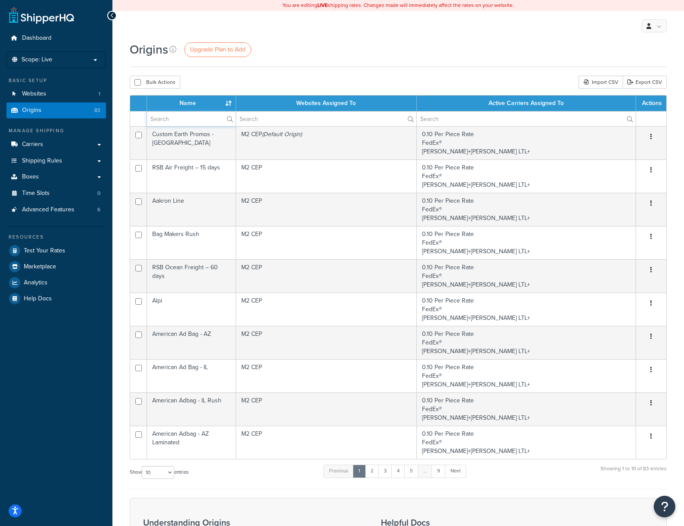
click at [166, 119] on input "text" at bounding box center [191, 119] width 89 height 15
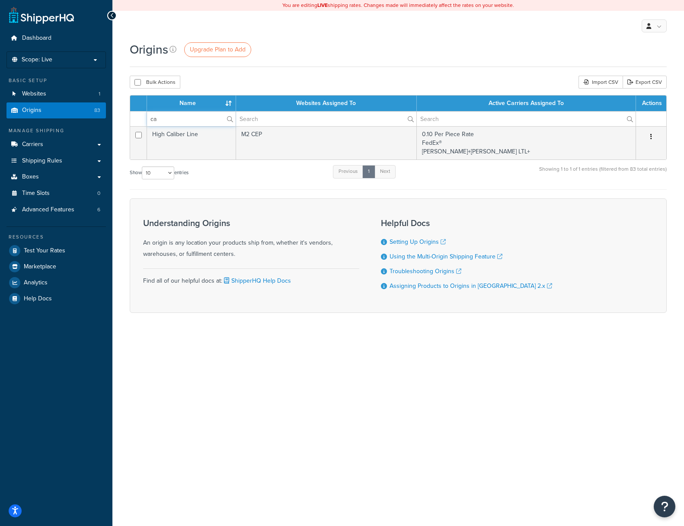
drag, startPoint x: 174, startPoint y: 116, endPoint x: 94, endPoint y: 105, distance: 80.7
click at [94, 105] on div "Dashboard Scope: Live Development Integration Test Basic Setup Websites 1 Origi…" at bounding box center [342, 263] width 684 height 526
type input "custom earth"
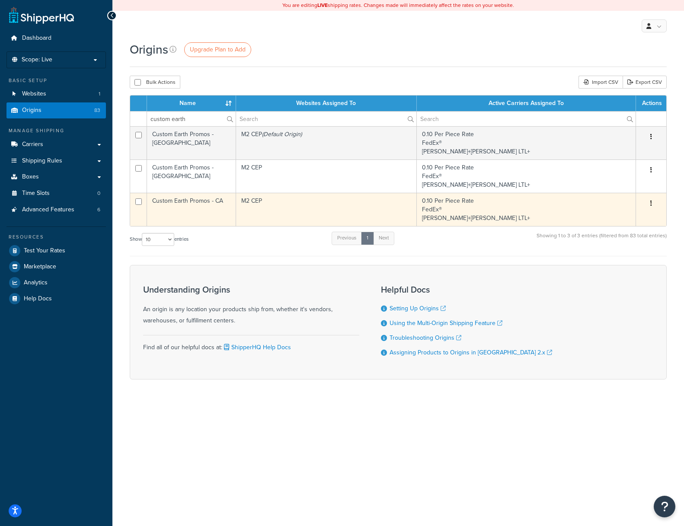
click at [182, 203] on td "Custom Earth Promos - CA" at bounding box center [191, 209] width 89 height 33
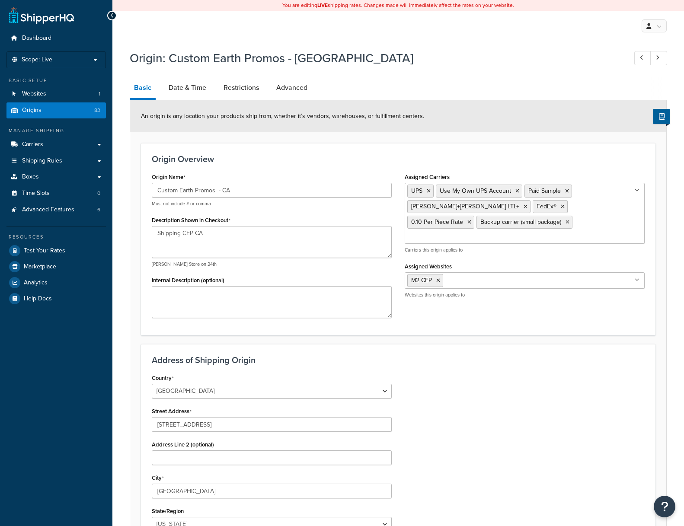
select select "5"
drag, startPoint x: 218, startPoint y: 189, endPoint x: 281, endPoint y: 201, distance: 64.6
click at [218, 189] on input "Custom Earth Promos - CA" at bounding box center [272, 190] width 240 height 15
type input "Custom Earth Promos - CA"
click at [301, 163] on h3 "Origin Overview" at bounding box center [398, 159] width 493 height 10
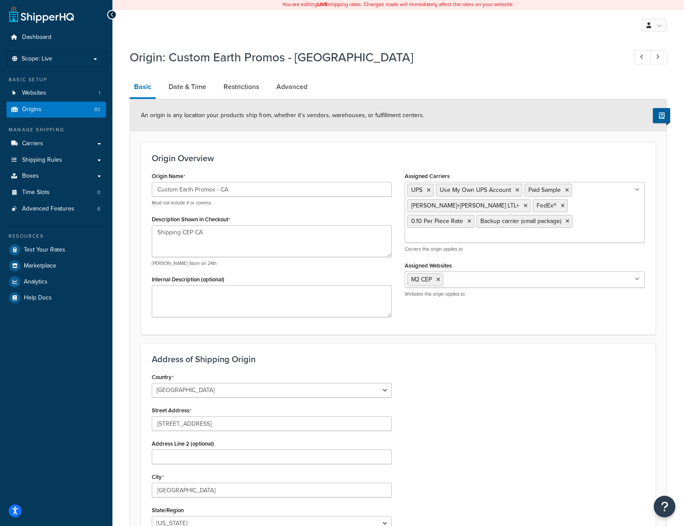
scroll to position [155, 0]
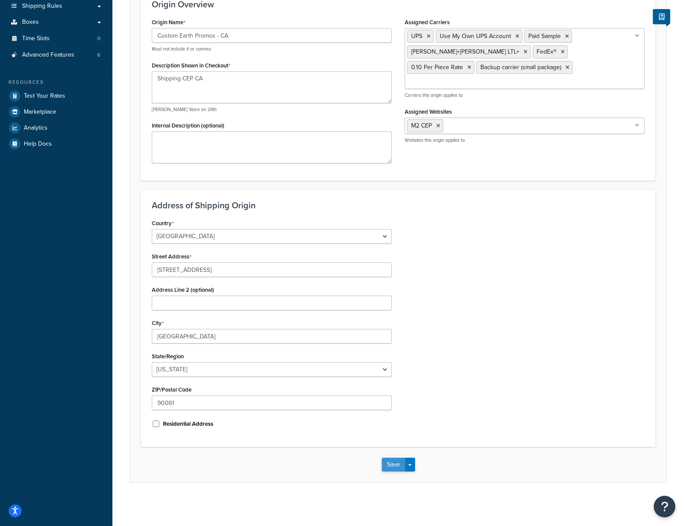
click at [387, 465] on button "Save" at bounding box center [393, 465] width 23 height 14
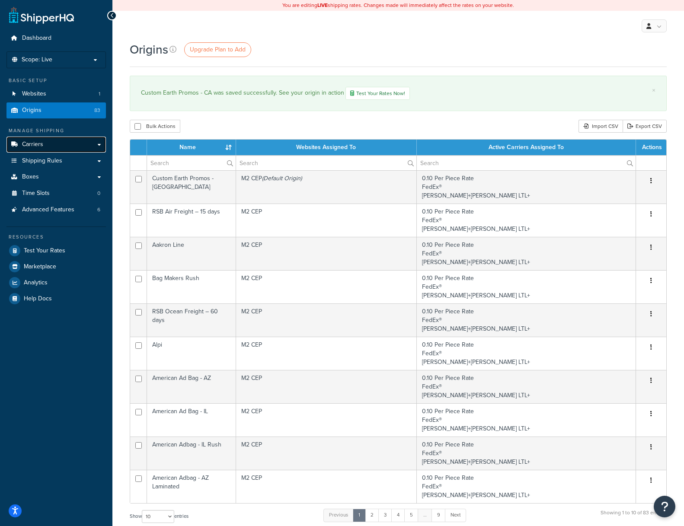
click at [34, 143] on span "Carriers" at bounding box center [32, 144] width 21 height 7
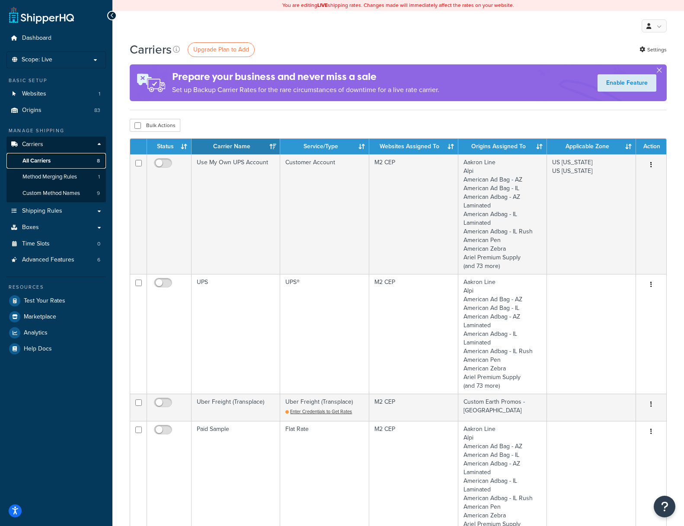
click at [98, 162] on span "8" at bounding box center [98, 160] width 3 height 7
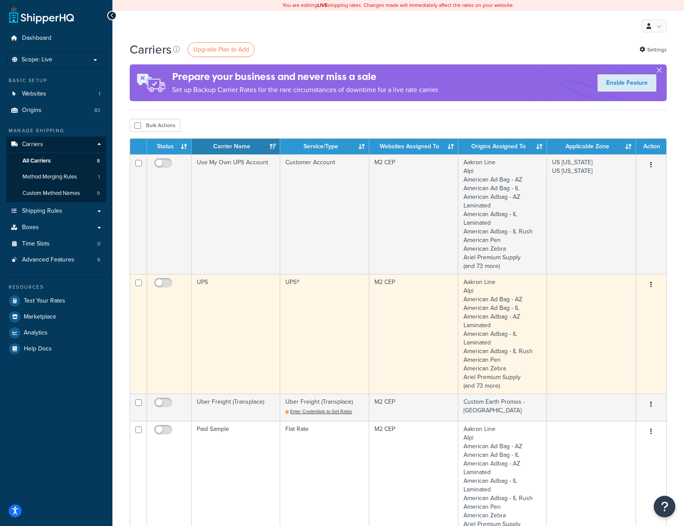
click at [650, 284] on icon "button" at bounding box center [651, 284] width 2 height 6
click at [598, 303] on link "Edit" at bounding box center [616, 302] width 68 height 18
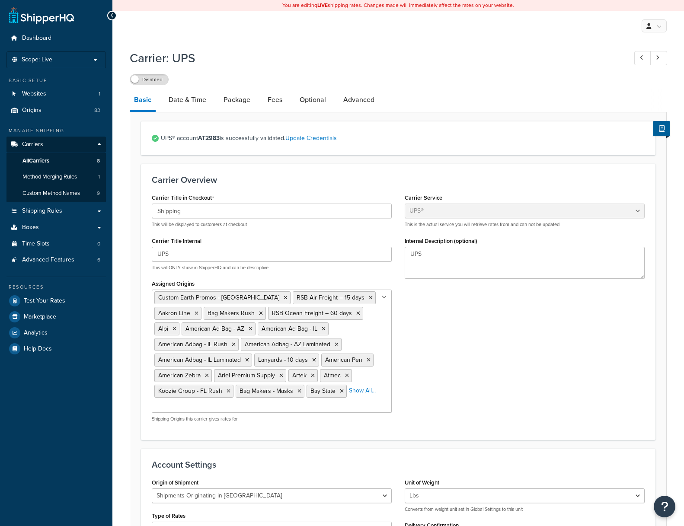
select select "ups"
select select "us"
click at [357, 100] on link "Advanced" at bounding box center [359, 99] width 40 height 21
select select "false"
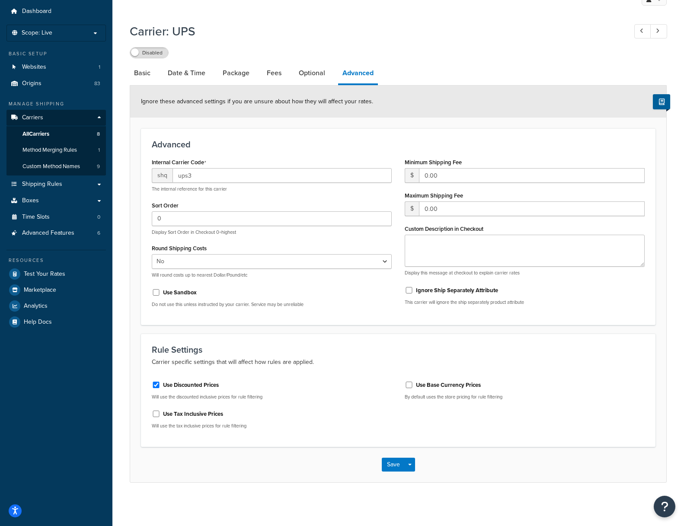
scroll to position [26, 0]
click at [31, 118] on span "Carriers" at bounding box center [32, 118] width 21 height 7
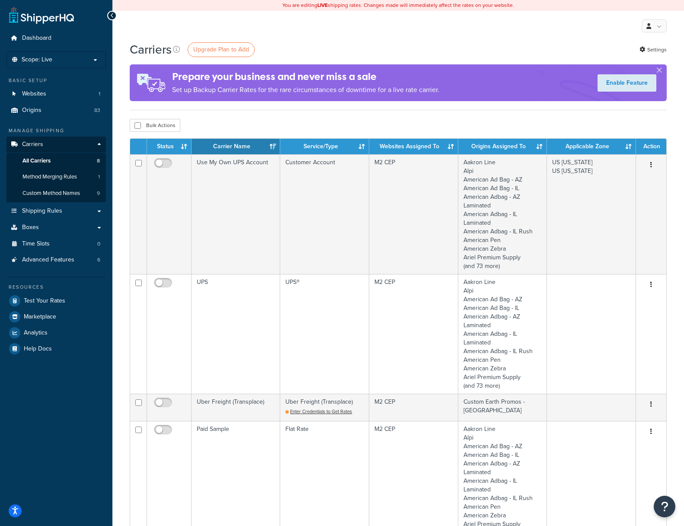
click at [162, 145] on th "Status" at bounding box center [169, 147] width 45 height 16
click at [165, 146] on th "Status" at bounding box center [169, 147] width 45 height 16
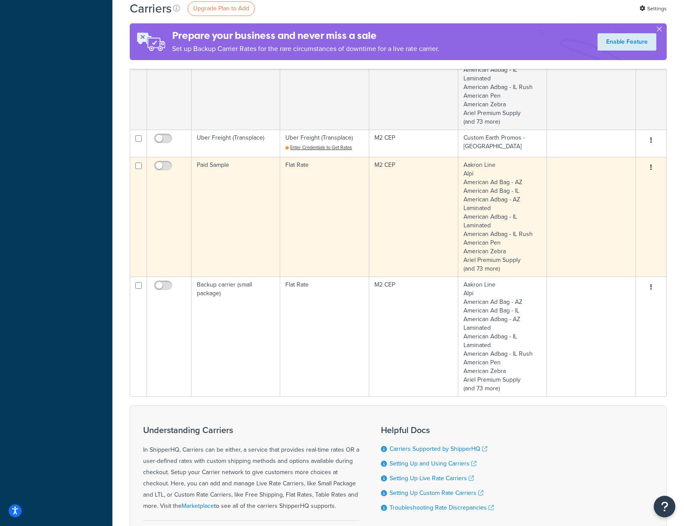
scroll to position [555, 0]
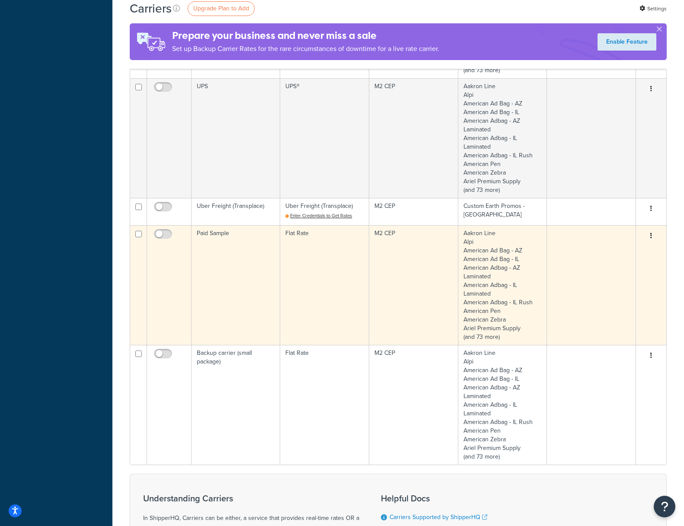
click at [653, 234] on button "button" at bounding box center [651, 236] width 12 height 14
click at [600, 252] on link "Edit" at bounding box center [616, 254] width 68 height 18
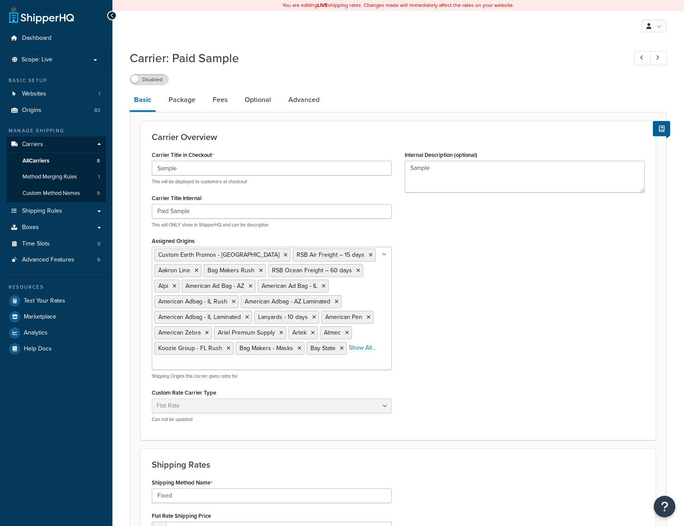
select select "flat"
drag, startPoint x: 192, startPoint y: 169, endPoint x: 84, endPoint y: 161, distance: 108.8
click at [84, 161] on div "Dashboard Scope: Live Basic Setup Websites 1 Origins 83 Manage Shipping Carrier…" at bounding box center [342, 386] width 684 height 772
type input "QuickShip 1-Day"
drag, startPoint x: 172, startPoint y: 211, endPoint x: 142, endPoint y: 209, distance: 29.9
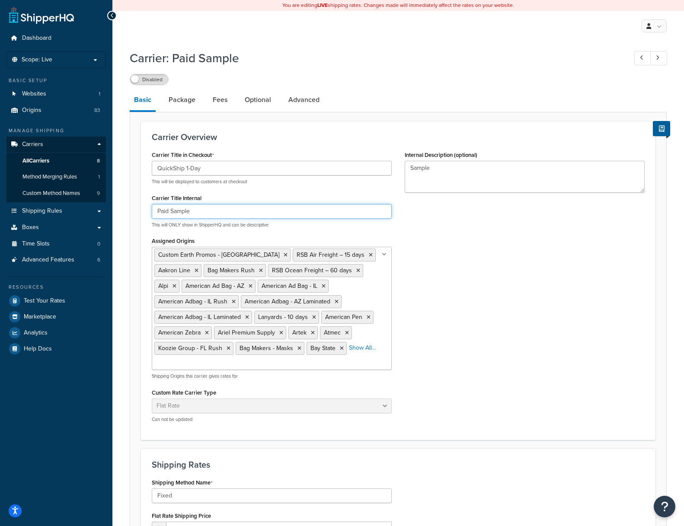
click at [142, 209] on div "Carrier Overview Carrier Title in Checkout QuickShip 1-Day This will be display…" at bounding box center [398, 280] width 514 height 319
click at [187, 211] on input "Sample" at bounding box center [272, 211] width 240 height 15
drag, startPoint x: 10, startPoint y: 187, endPoint x: 3, endPoint y: 187, distance: 6.5
click at [3, 187] on div "Dashboard Scope: Live Basic Setup Websites 1 Origins 83 Manage Shipping Carrier…" at bounding box center [342, 386] width 684 height 772
type input "Sample Lead Time Override"
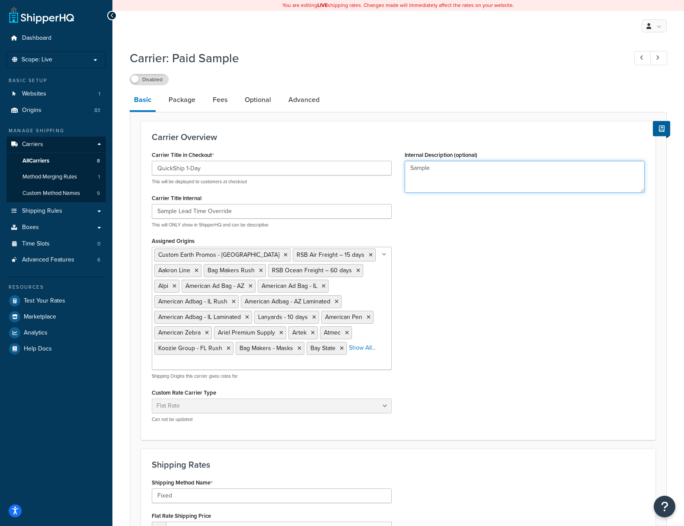
drag, startPoint x: 443, startPoint y: 170, endPoint x: 226, endPoint y: 158, distance: 217.3
click at [226, 158] on div "Carrier Title in Checkout QuickShip 1-Day This will be displayed to customers a…" at bounding box center [398, 289] width 506 height 281
paste textarea "Lead Time Override"
type textarea "Sample Lead Time Override"
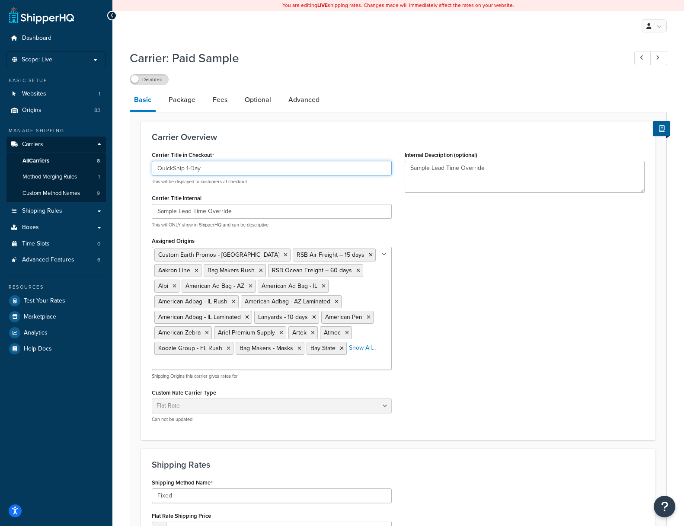
drag, startPoint x: 208, startPoint y: 170, endPoint x: 70, endPoint y: 159, distance: 138.3
click at [70, 159] on div "Dashboard Scope: Live Basic Setup Websites 1 Origins 83 Manage Shipping Carrier…" at bounding box center [342, 386] width 684 height 772
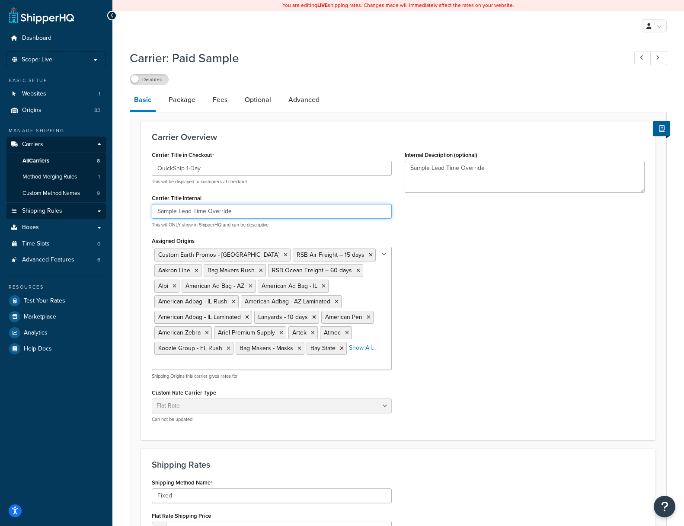
drag, startPoint x: 256, startPoint y: 213, endPoint x: 77, endPoint y: 207, distance: 179.1
click at [77, 207] on div "Dashboard Scope: Live Basic Setup Websites 1 Origins 83 Manage Shipping Carrier…" at bounding box center [342, 386] width 684 height 772
paste input "QuickShip 1-Day"
type input "QuickShip 1-Day for Samples"
click at [509, 264] on div "Carrier Title in Checkout QuickShip 1-Day This will be displayed to customers a…" at bounding box center [398, 289] width 506 height 281
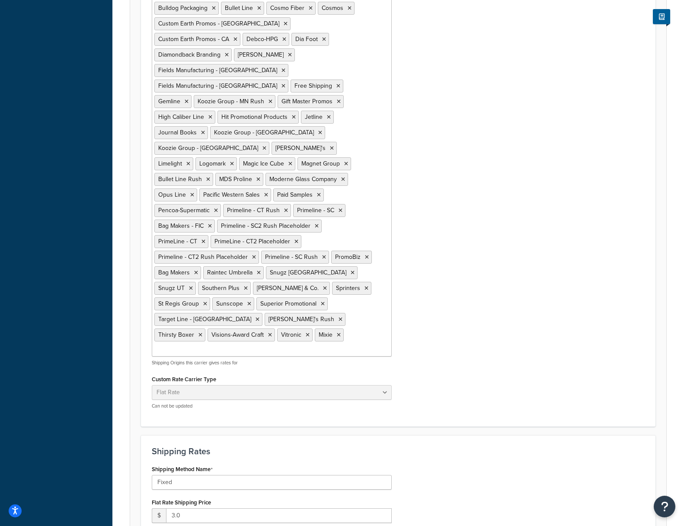
scroll to position [386, 0]
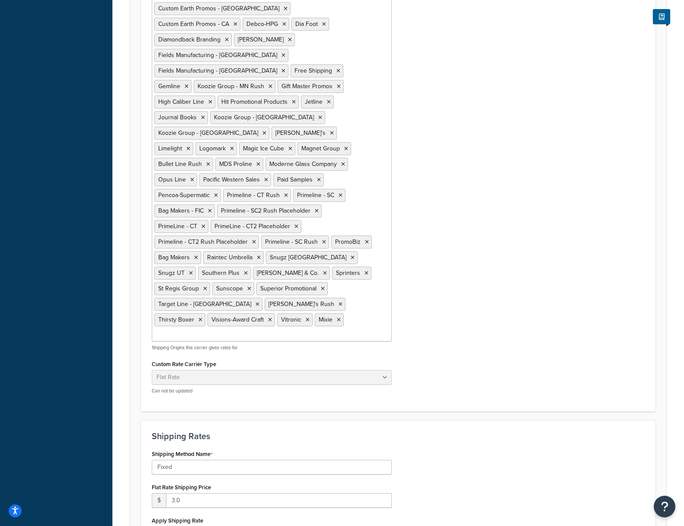
click at [493, 183] on div "Carrier Title in Checkout QuickShip 1-Day This will be displayed to customers a…" at bounding box center [398, 81] width 506 height 638
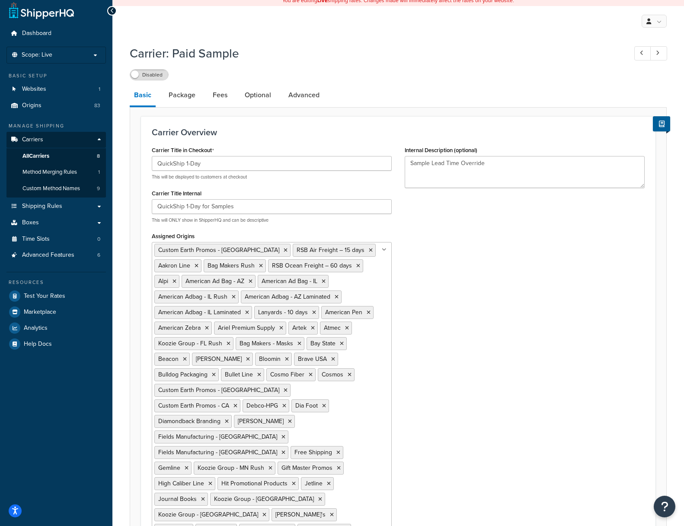
scroll to position [0, 0]
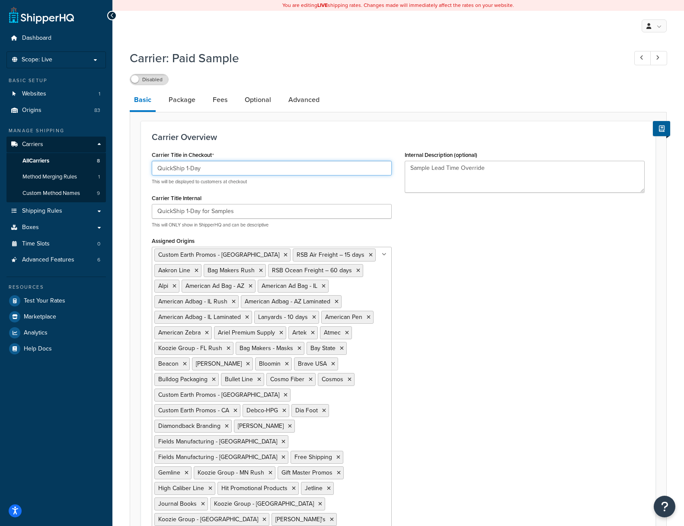
drag, startPoint x: 209, startPoint y: 168, endPoint x: 218, endPoint y: 203, distance: 36.1
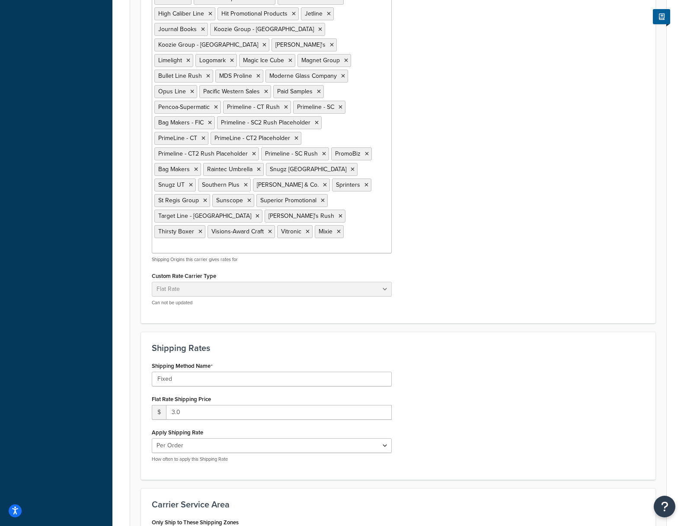
scroll to position [508, 0]
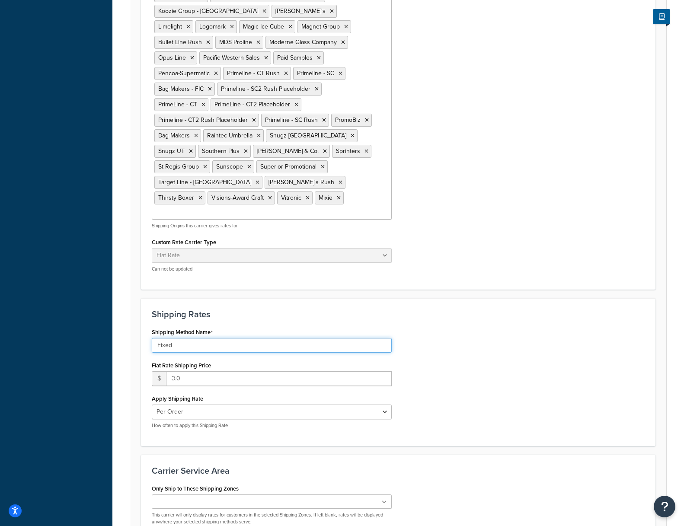
drag, startPoint x: 191, startPoint y: 284, endPoint x: 47, endPoint y: 271, distance: 145.0
click at [47, 271] on div "Dashboard Scope: Live Basic Setup Websites 1 Origins 83 Manage Shipping Carrier…" at bounding box center [342, 57] width 684 height 1130
paste input "QuickShip 1-Day"
type input "QuickShip 1-Day"
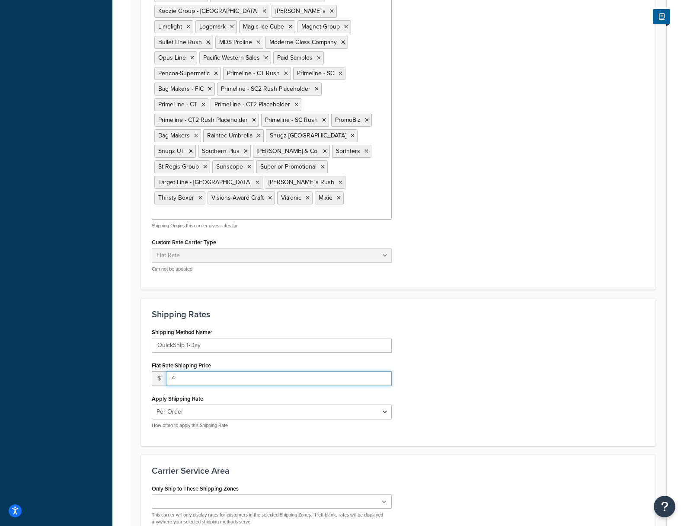
type input "4"
click at [383, 371] on input "4" at bounding box center [279, 378] width 226 height 15
drag, startPoint x: 256, startPoint y: 323, endPoint x: 64, endPoint y: 309, distance: 192.5
click at [64, 309] on div "Dashboard Scope: Live Basic Setup Websites 1 Origins 83 Manage Shipping Carrier…" at bounding box center [342, 57] width 684 height 1130
click at [434, 326] on div "Shipping Method Name QuickShip 1-Day Flat Rate Shipping Price $ Apply Shipping …" at bounding box center [398, 380] width 506 height 109
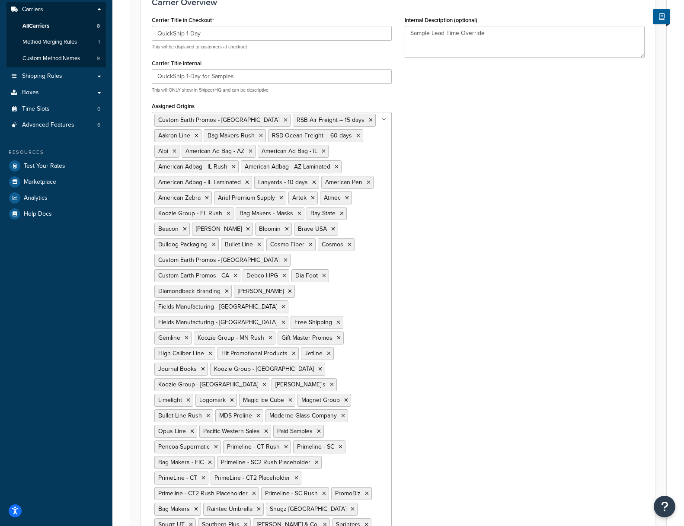
scroll to position [0, 0]
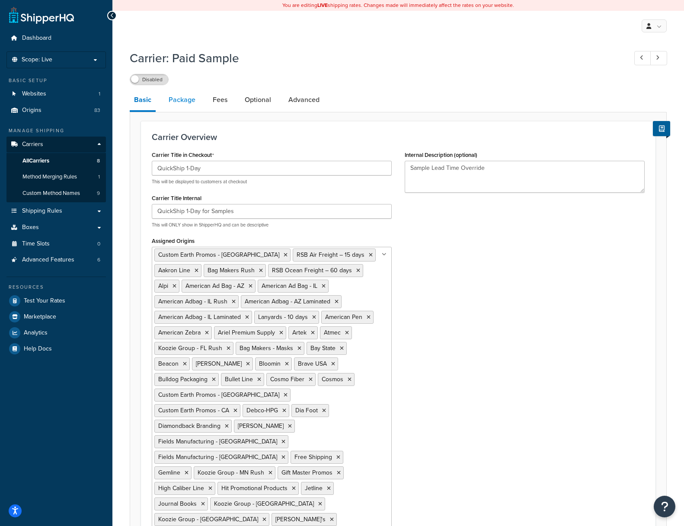
click at [178, 103] on link "Package" at bounding box center [181, 99] width 35 height 21
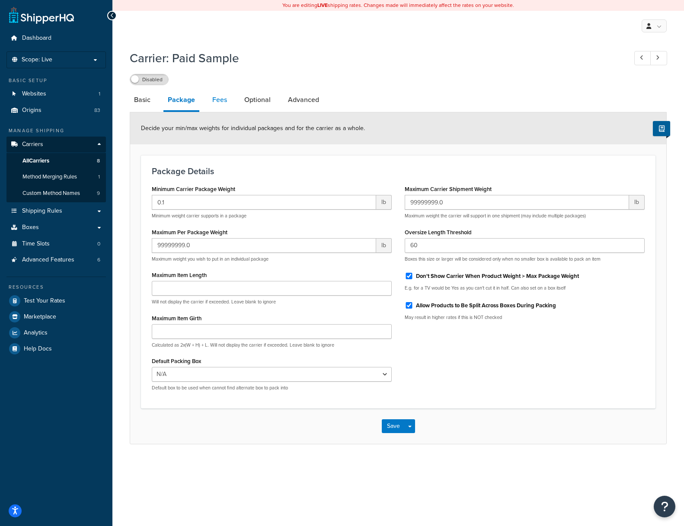
click at [216, 102] on link "Fees" at bounding box center [219, 99] width 23 height 21
select select "AFTER"
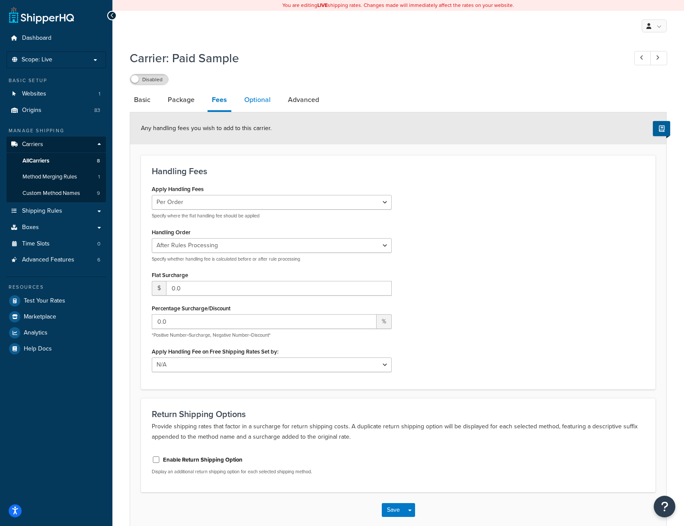
click at [256, 104] on link "Optional" at bounding box center [257, 99] width 35 height 21
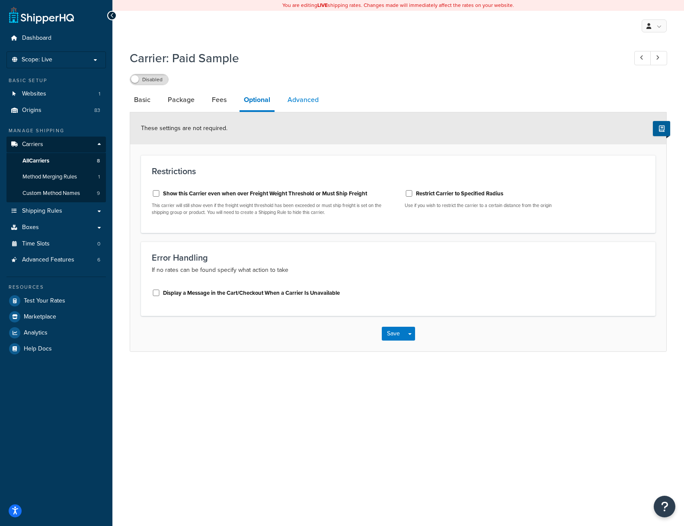
click at [295, 102] on link "Advanced" at bounding box center [303, 99] width 40 height 21
select select "false"
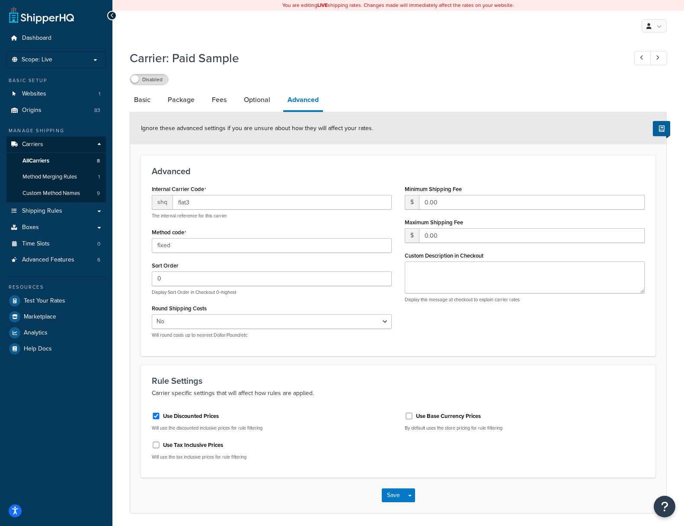
click at [265, 180] on div "Advanced Internal Carrier Code shq flat3 The internal reference for this carrie…" at bounding box center [398, 255] width 514 height 201
click at [255, 103] on link "Optional" at bounding box center [256, 99] width 35 height 21
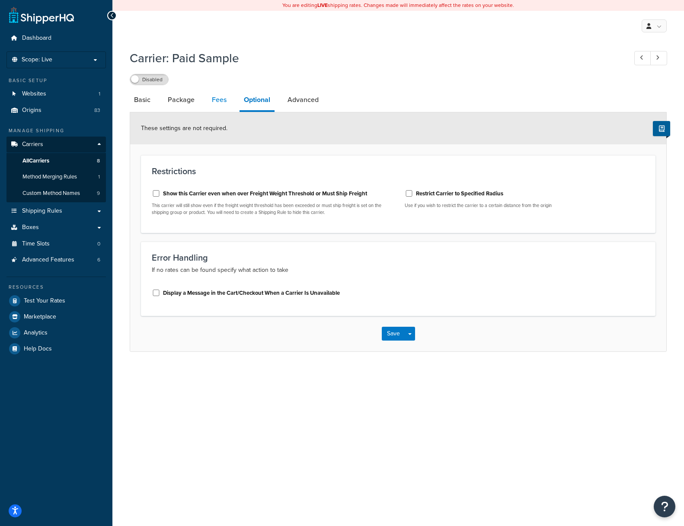
click at [217, 104] on link "Fees" at bounding box center [218, 99] width 23 height 21
select select "AFTER"
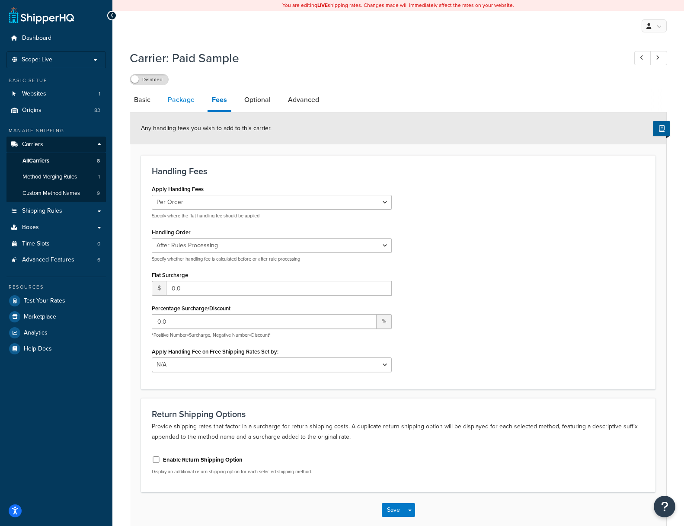
click at [179, 102] on link "Package" at bounding box center [180, 99] width 35 height 21
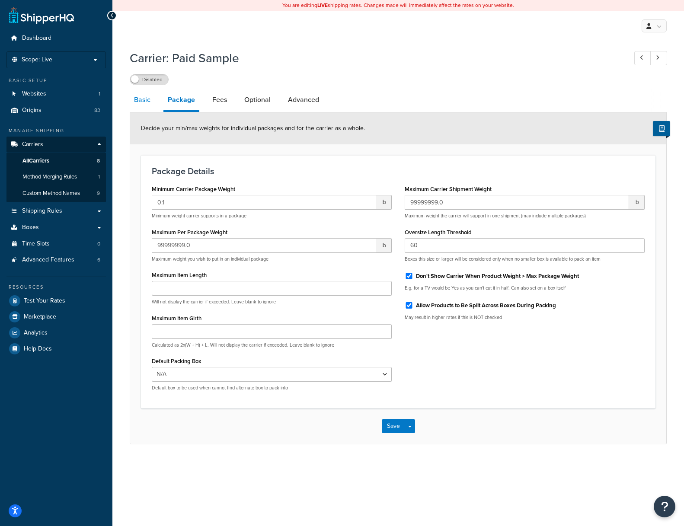
click at [144, 99] on link "Basic" at bounding box center [142, 99] width 25 height 21
select select "flat"
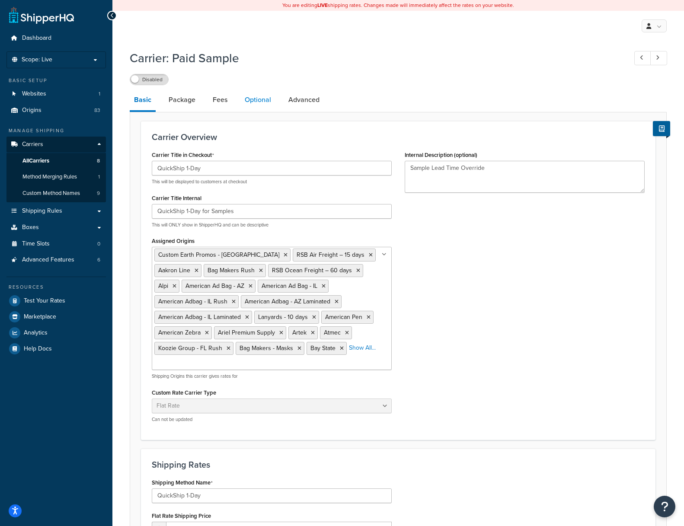
click at [260, 101] on link "Optional" at bounding box center [257, 99] width 35 height 21
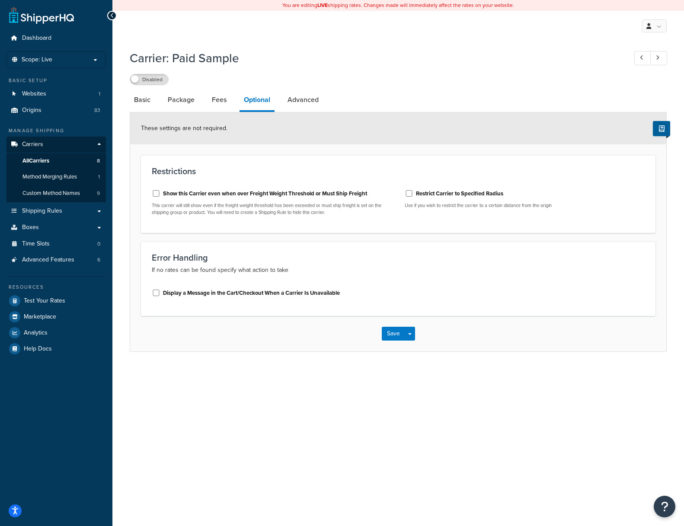
drag, startPoint x: 192, startPoint y: 249, endPoint x: 344, endPoint y: 256, distance: 152.3
click at [216, 249] on div "Error Handling If no rates can be found specify what action to take Display a M…" at bounding box center [398, 279] width 514 height 74
click at [365, 257] on h3 "Error Handling" at bounding box center [398, 258] width 493 height 10
drag, startPoint x: 297, startPoint y: 281, endPoint x: 321, endPoint y: 279, distance: 24.8
click at [296, 282] on div "Error Handling If no rates can be found specify what action to take Display a M…" at bounding box center [398, 279] width 514 height 74
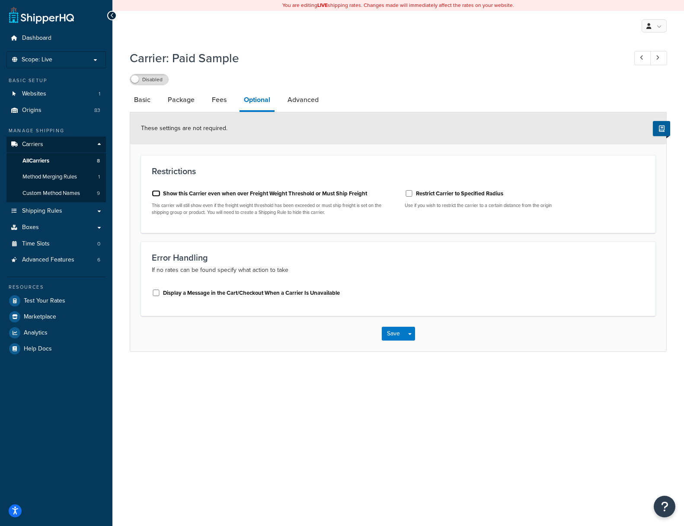
click at [154, 191] on input "Show this Carrier even when over Freight Weight Threshold or Must Ship Freight" at bounding box center [156, 193] width 9 height 6
checkbox input "false"
click at [409, 195] on input "Restrict Carrier to Specified Radius" at bounding box center [409, 193] width 9 height 6
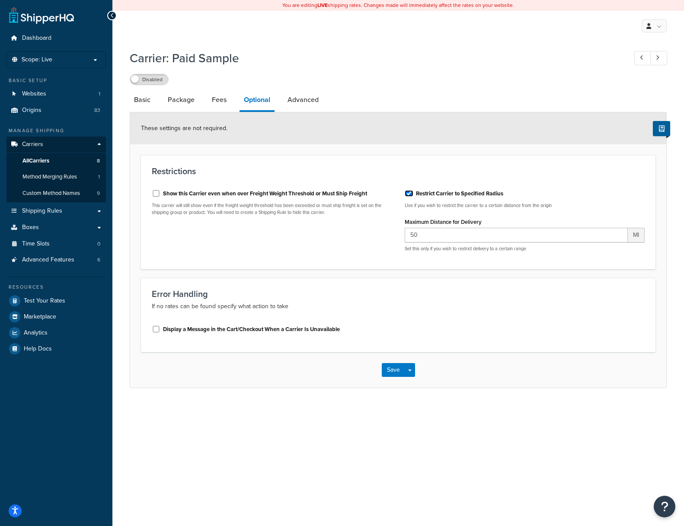
click at [409, 195] on input "Restrict Carrier to Specified Radius" at bounding box center [409, 193] width 9 height 6
checkbox input "false"
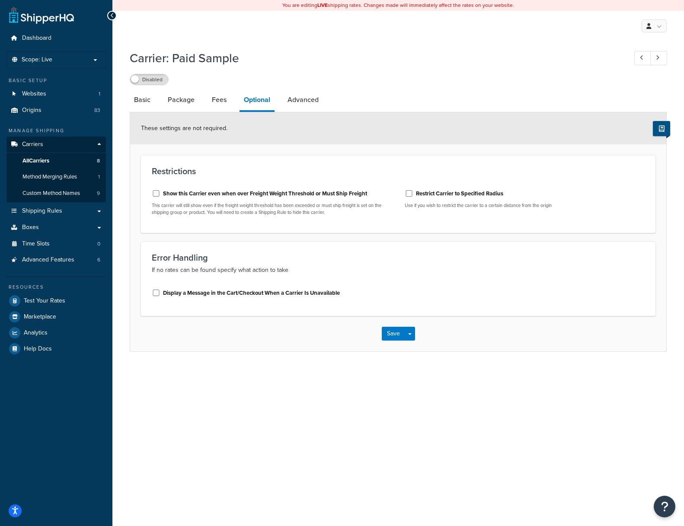
click at [661, 130] on icon at bounding box center [662, 128] width 6 height 6
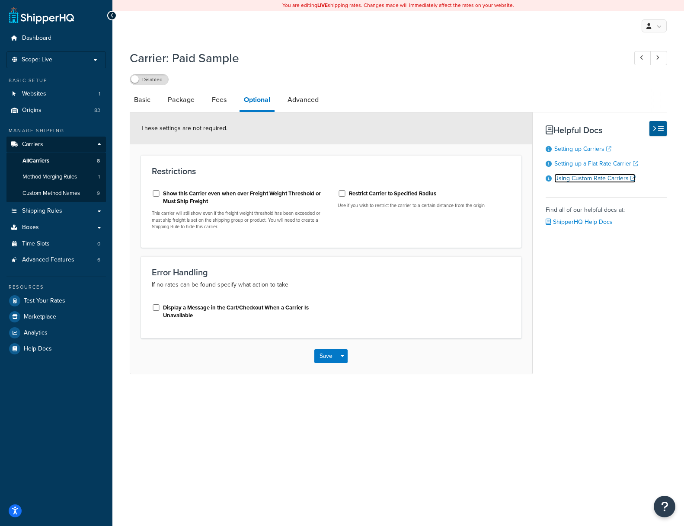
click at [600, 181] on link "Using Custom Rate Carriers" at bounding box center [594, 178] width 81 height 9
click at [60, 22] on link at bounding box center [41, 14] width 65 height 17
click at [27, 255] on link "Advanced Features 6" at bounding box center [55, 260] width 99 height 16
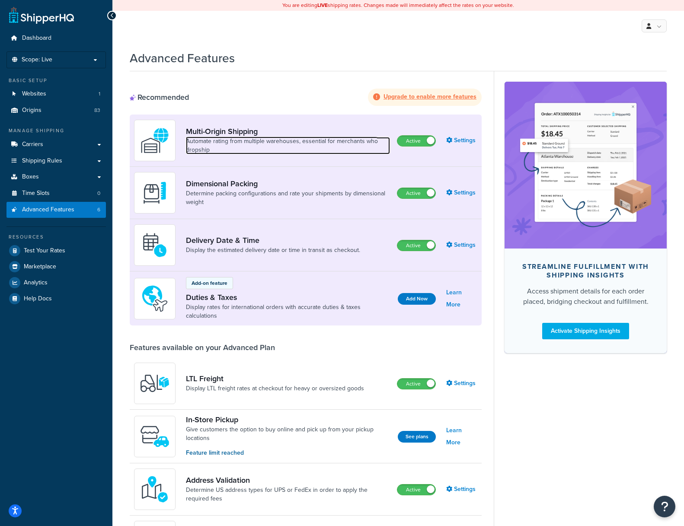
click at [231, 137] on link "Automate rating from multiple warehouses, essential for merchants who dropship" at bounding box center [288, 145] width 204 height 17
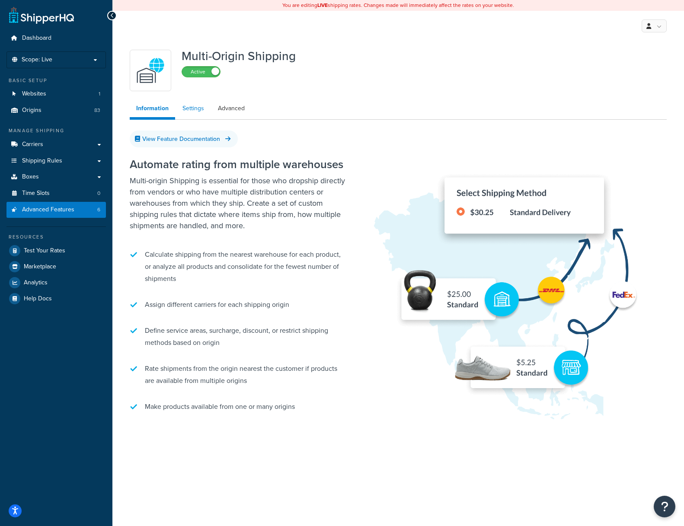
click at [193, 105] on link "Settings" at bounding box center [193, 108] width 35 height 17
select select "false"
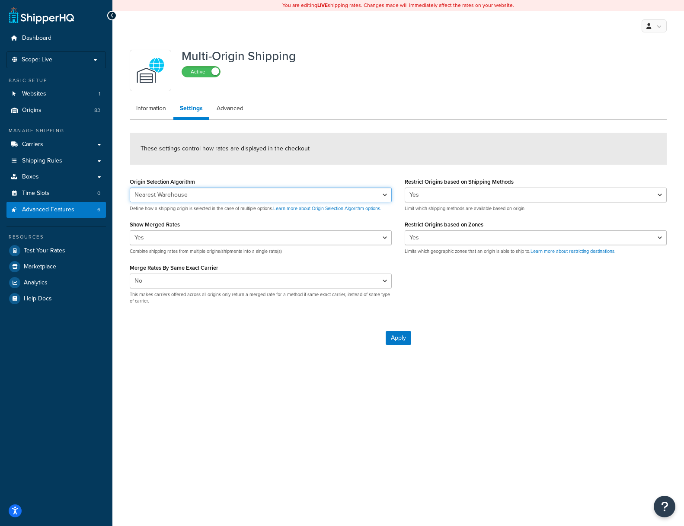
click at [230, 194] on select "Nearest Warehouse Fewest Warehouses" at bounding box center [261, 195] width 262 height 15
click at [130, 188] on select "Nearest Warehouse Fewest Warehouses" at bounding box center [261, 195] width 262 height 15
click at [384, 41] on div "Multi-Origin Shipping Active Information Settings Advanced These settings contr…" at bounding box center [398, 198] width 550 height 315
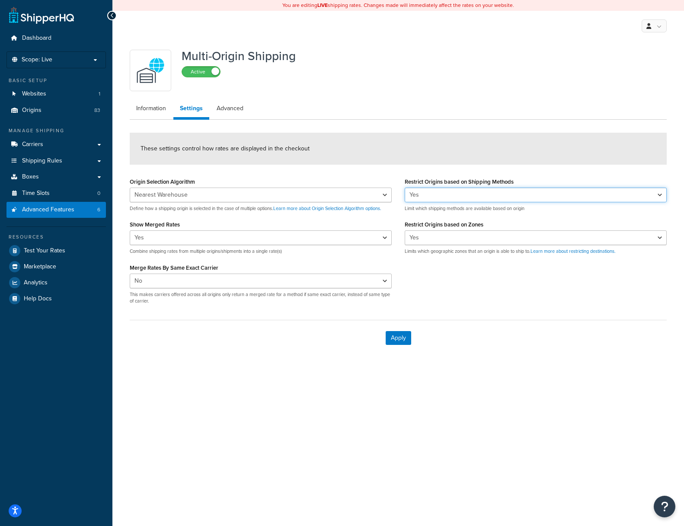
click at [445, 189] on select "Yes No" at bounding box center [536, 195] width 262 height 15
click at [229, 110] on link "Advanced" at bounding box center [230, 108] width 40 height 17
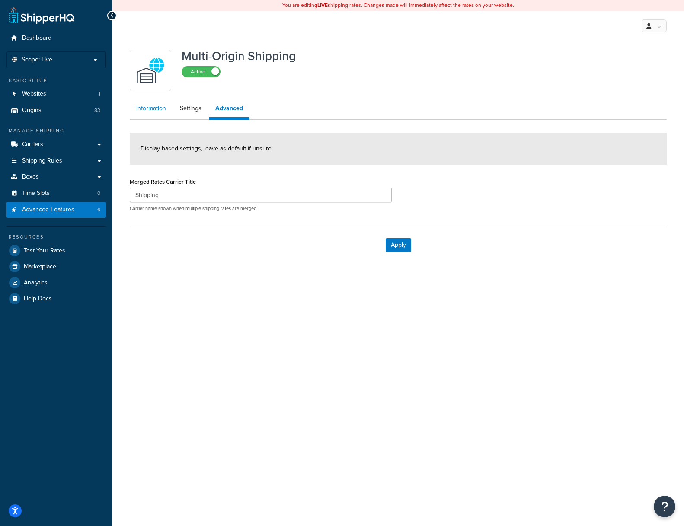
click at [150, 107] on link "Information" at bounding box center [151, 108] width 43 height 17
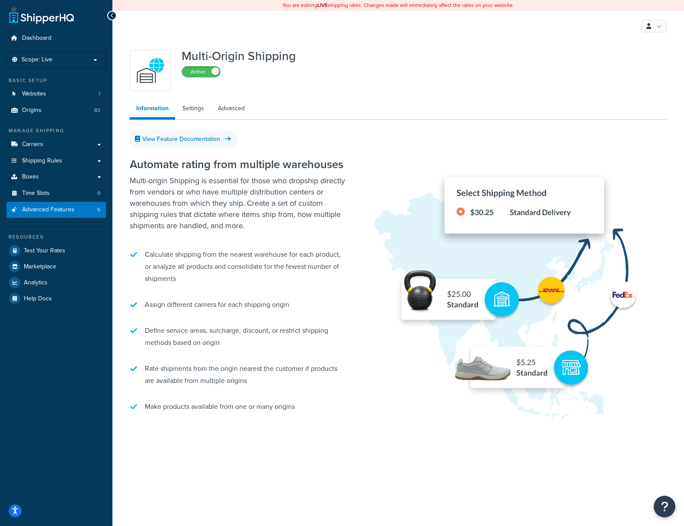
click at [422, 67] on div "Multi-Origin Shipping Active" at bounding box center [398, 70] width 537 height 41
click at [39, 147] on span "Carriers" at bounding box center [32, 144] width 21 height 7
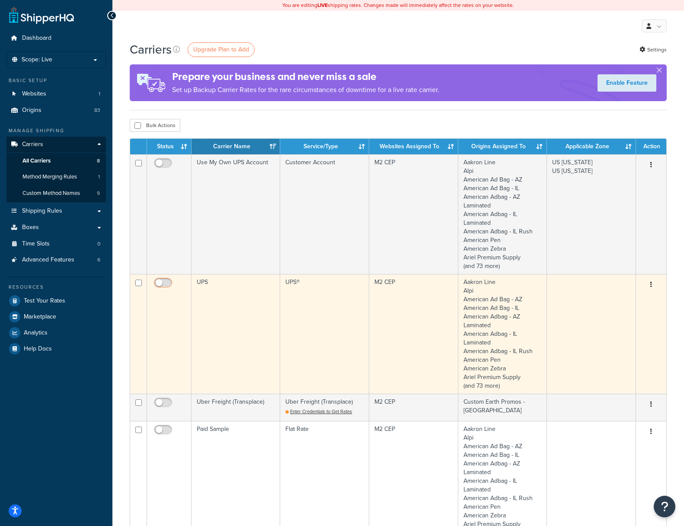
click at [169, 282] on input "checkbox" at bounding box center [164, 285] width 24 height 11
checkbox input "true"
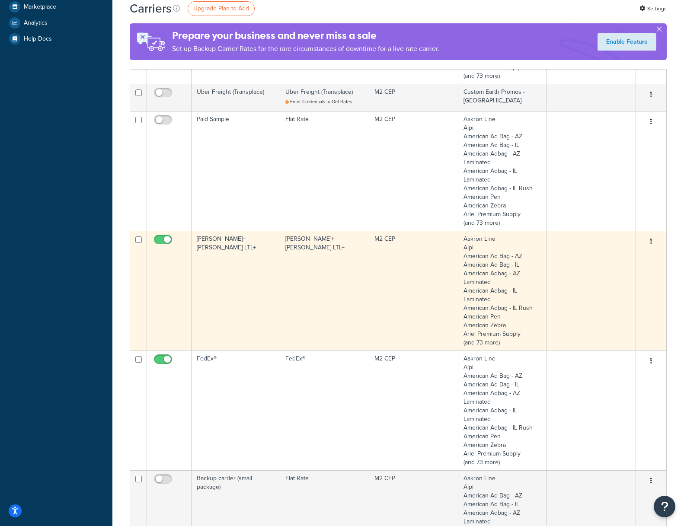
scroll to position [346, 0]
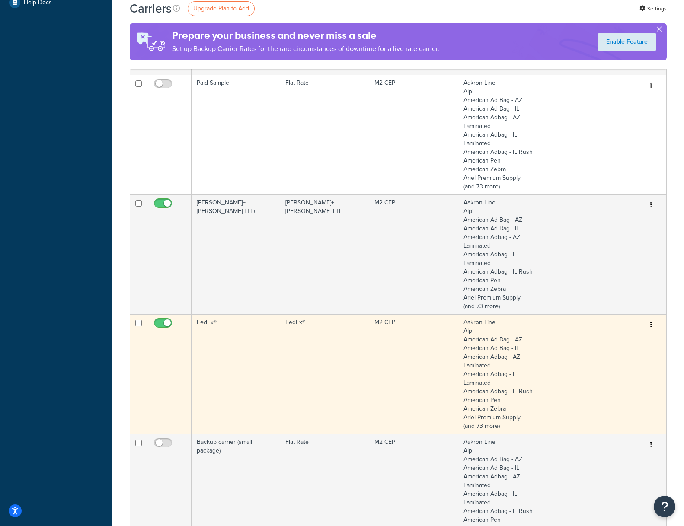
click at [159, 323] on input "checkbox" at bounding box center [164, 325] width 24 height 11
checkbox input "false"
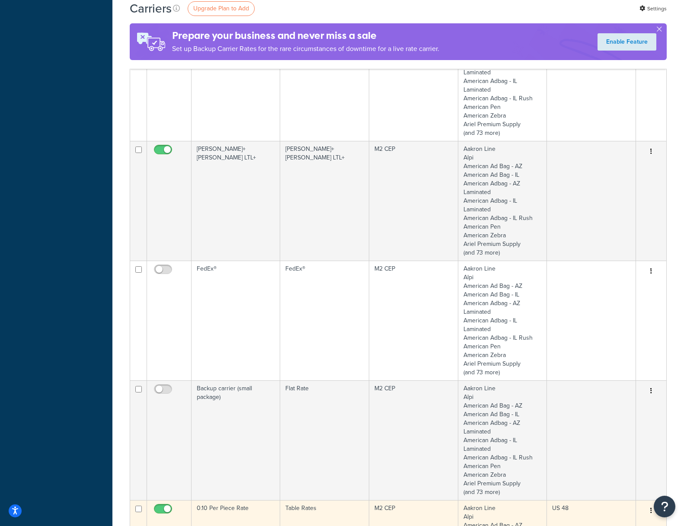
scroll to position [0, 0]
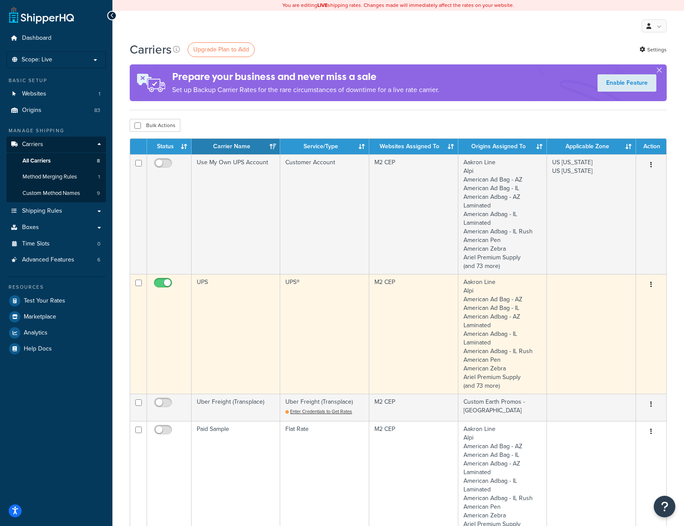
click at [651, 284] on button "button" at bounding box center [651, 285] width 12 height 14
click at [607, 301] on link "Edit" at bounding box center [616, 302] width 68 height 18
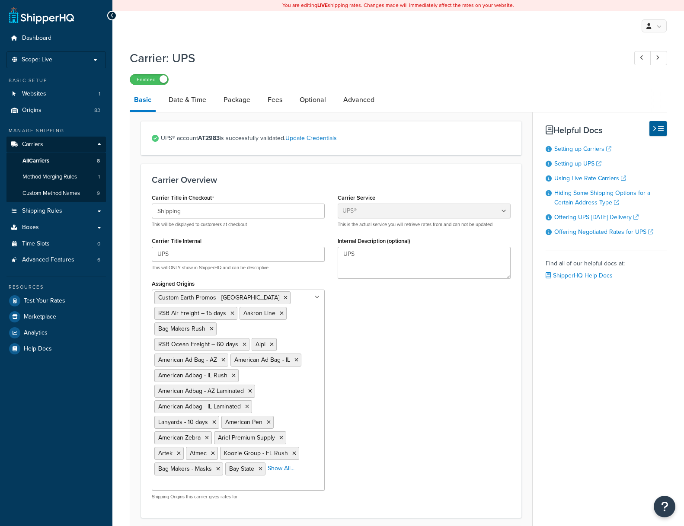
select select "ups"
select select "us"
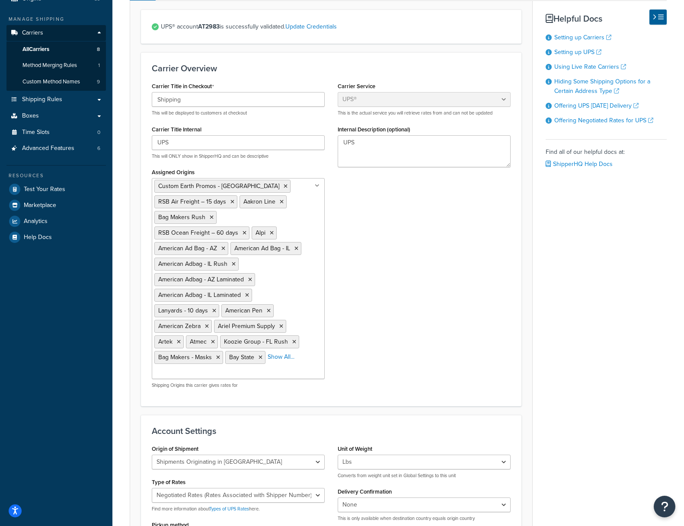
scroll to position [113, 0]
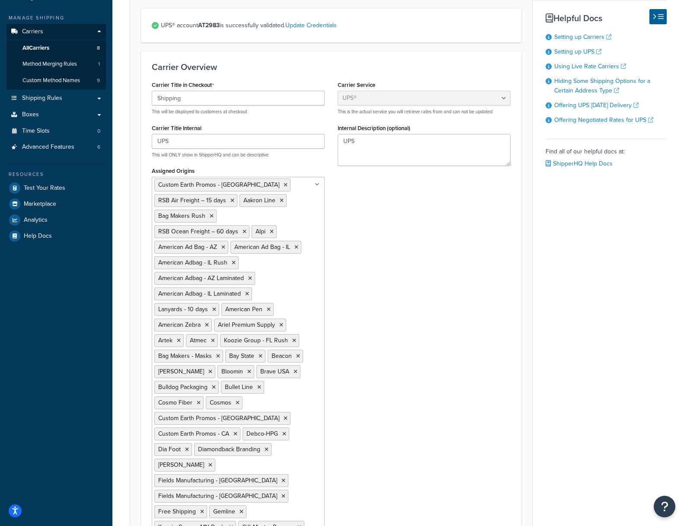
click at [392, 284] on div "Carrier Title in Checkout Shipping This will be displayed to customers at check…" at bounding box center [331, 501] width 372 height 844
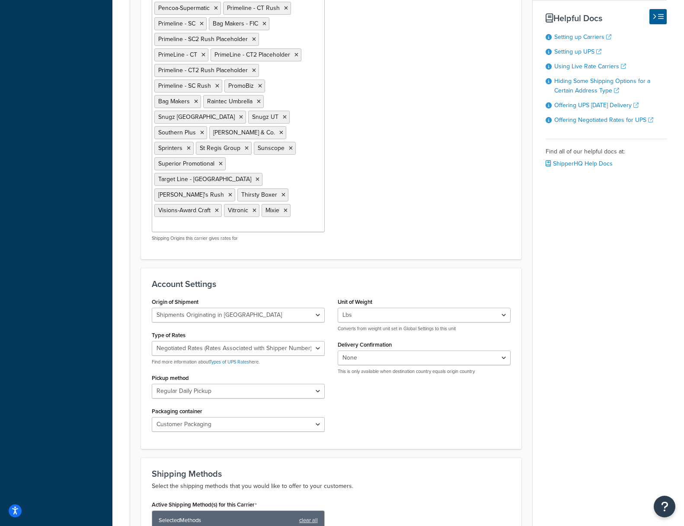
scroll to position [1018, 0]
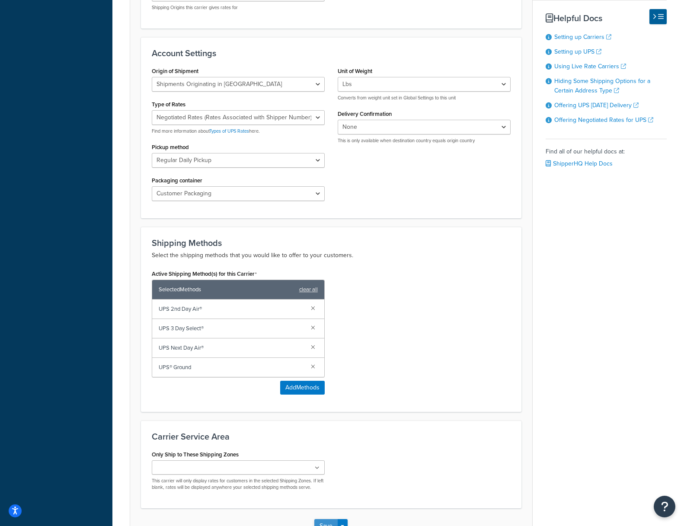
click at [325, 519] on button "Save" at bounding box center [325, 526] width 23 height 14
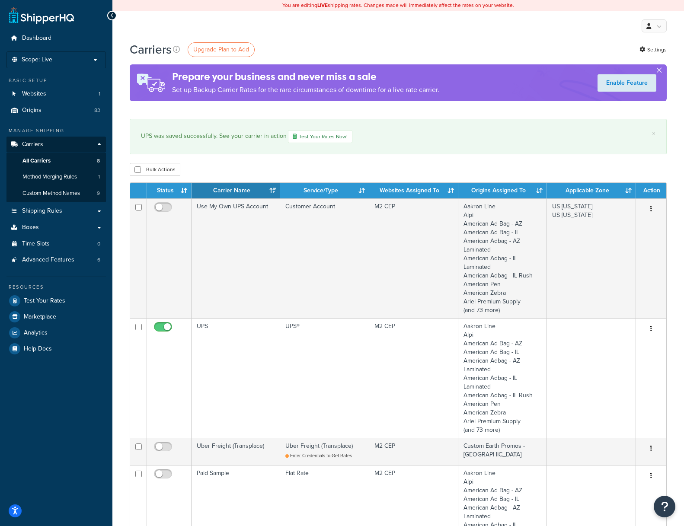
click at [658, 71] on button "button" at bounding box center [659, 72] width 2 height 2
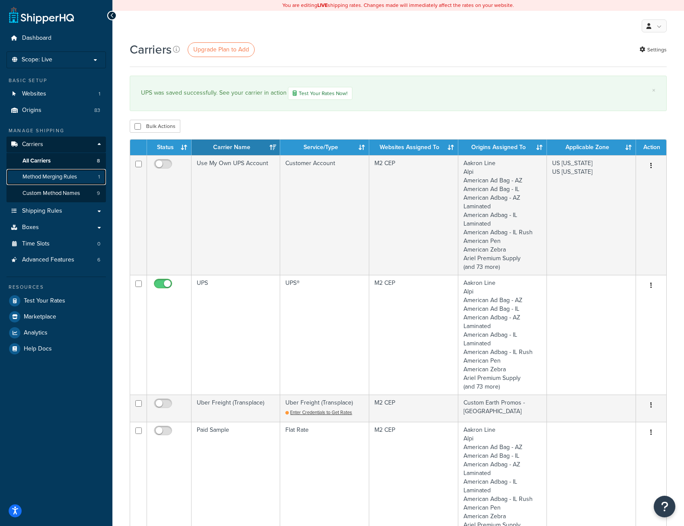
click at [43, 176] on span "Method Merging Rules" at bounding box center [49, 176] width 54 height 7
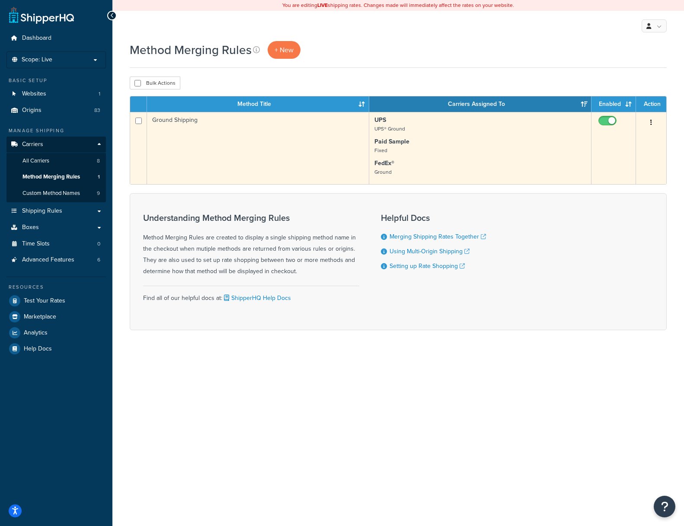
click at [183, 118] on td "Ground Shipping" at bounding box center [258, 148] width 222 height 72
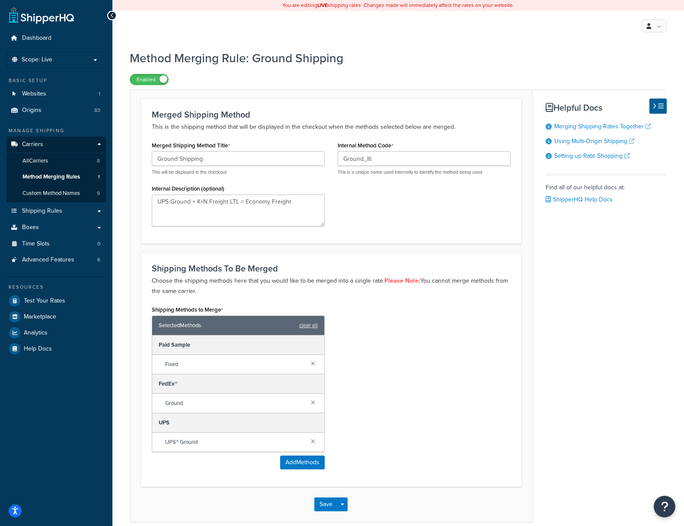
scroll to position [40, 0]
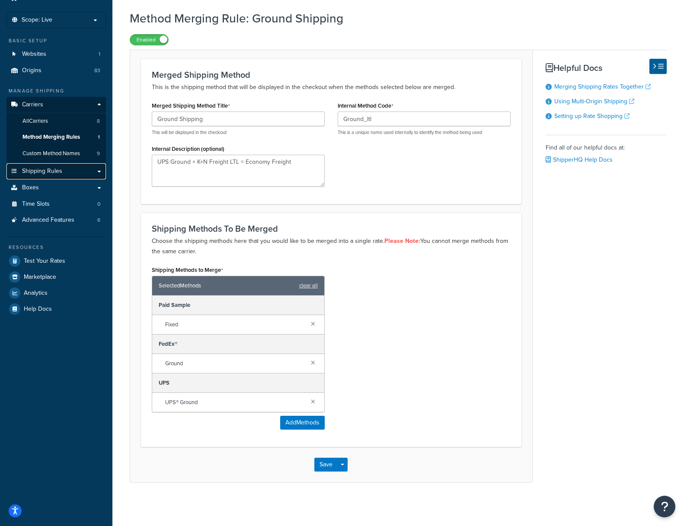
click at [36, 172] on span "Shipping Rules" at bounding box center [42, 171] width 40 height 7
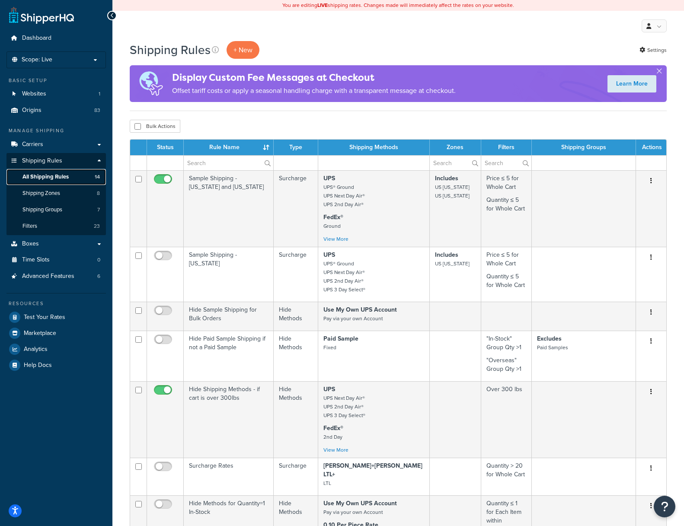
click at [37, 176] on span "All Shipping Rules" at bounding box center [45, 176] width 46 height 7
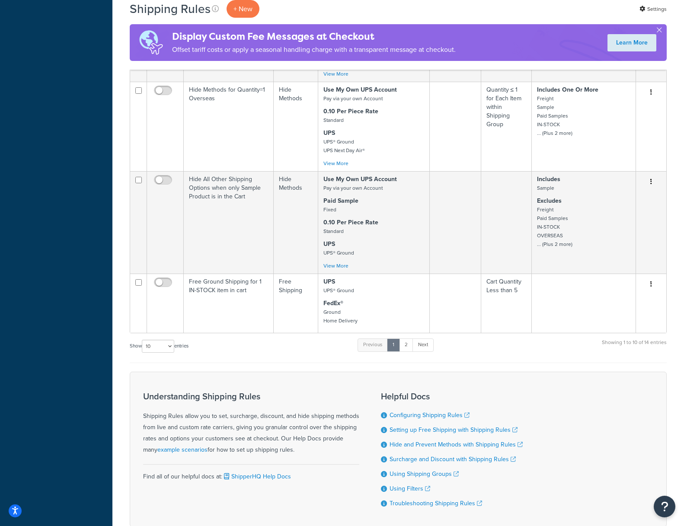
scroll to position [504, 0]
click at [409, 338] on link "2" at bounding box center [406, 344] width 14 height 13
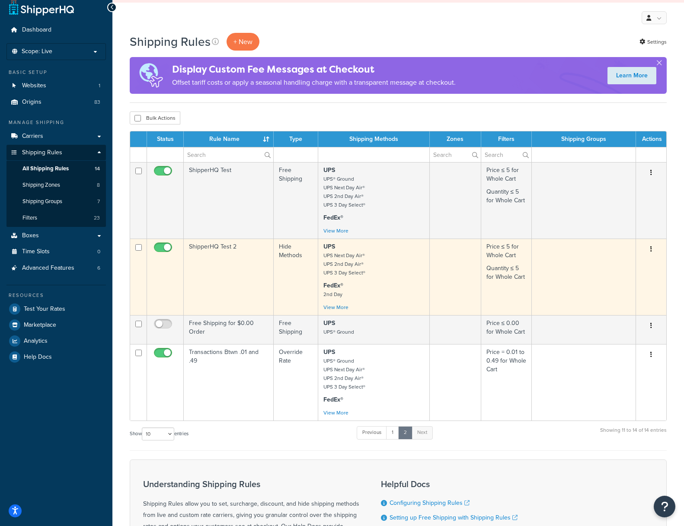
scroll to position [10, 0]
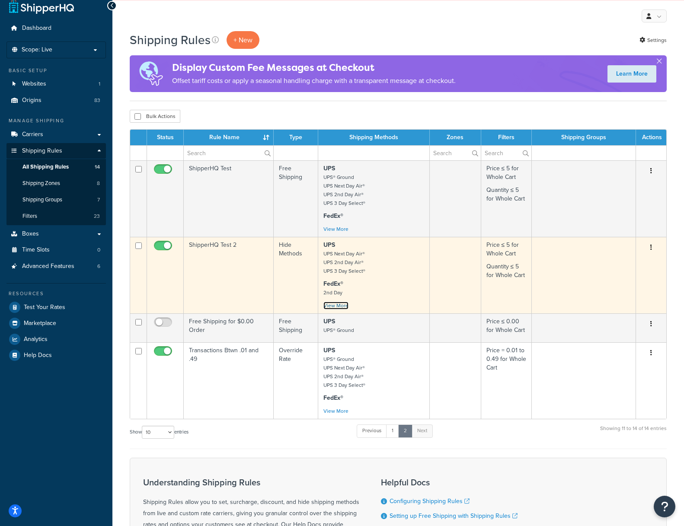
click at [343, 307] on link "View More" at bounding box center [335, 306] width 25 height 8
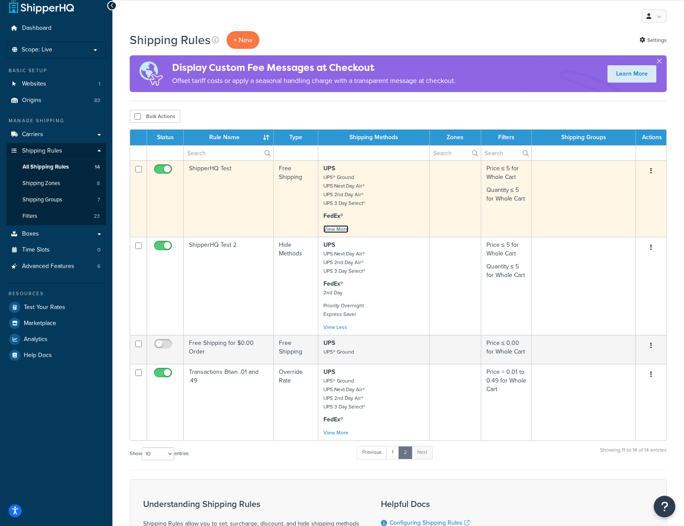
click at [342, 227] on link "View More" at bounding box center [335, 229] width 25 height 8
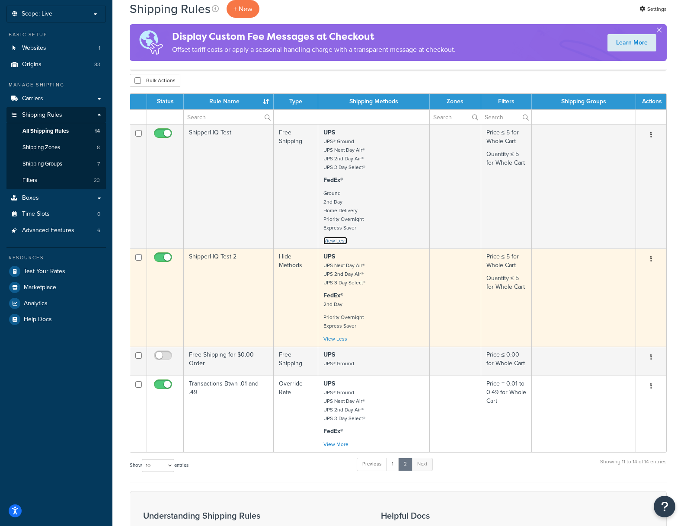
scroll to position [48, 0]
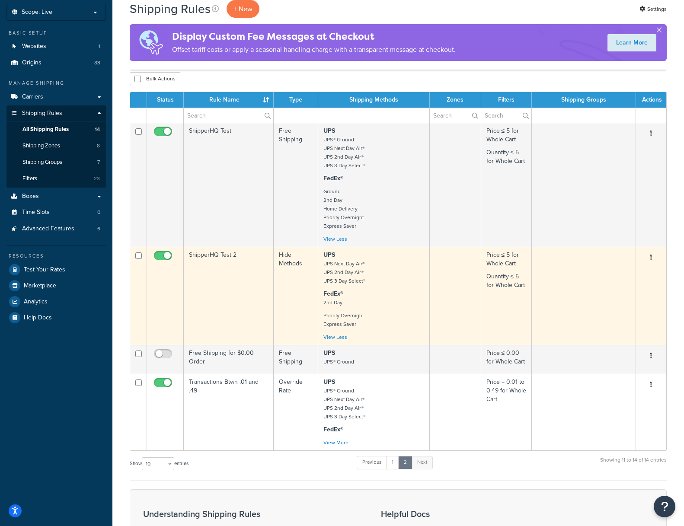
click at [650, 257] on icon "button" at bounding box center [651, 257] width 2 height 6
click at [607, 273] on link "Edit" at bounding box center [622, 274] width 68 height 18
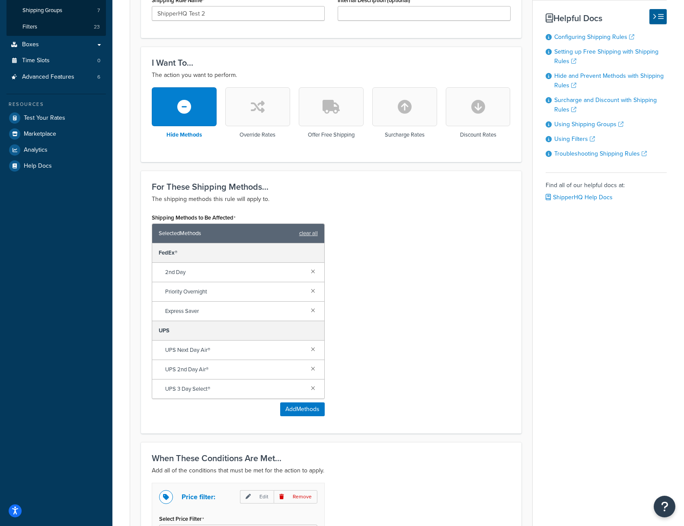
scroll to position [246, 0]
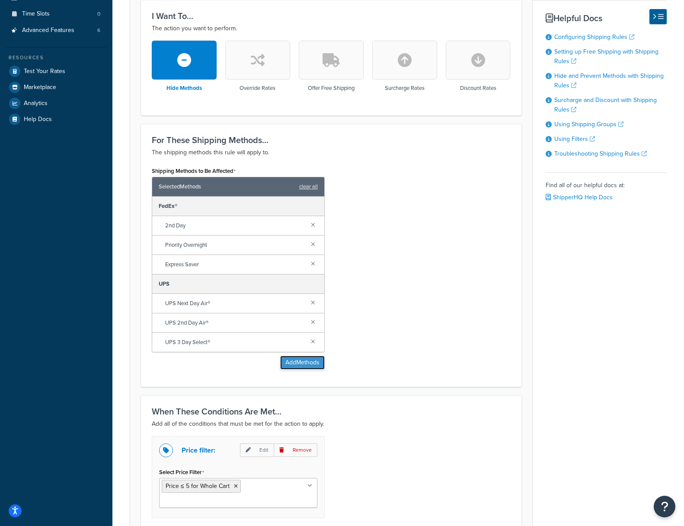
click at [304, 362] on button "Add Methods" at bounding box center [302, 363] width 45 height 14
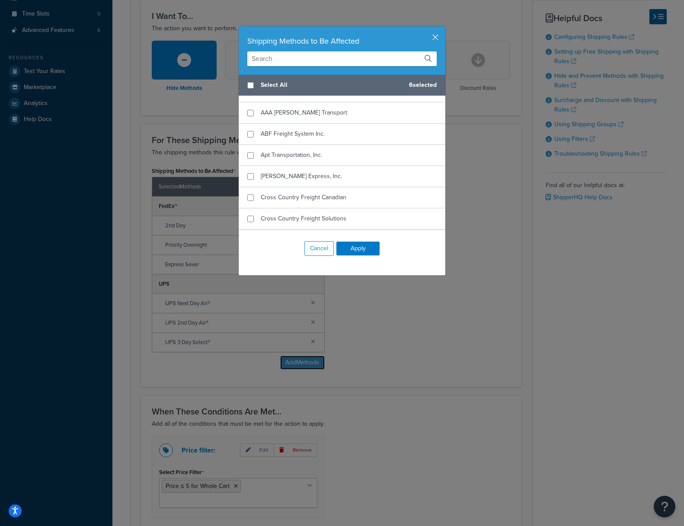
scroll to position [603, 0]
click at [443, 29] on button "button" at bounding box center [444, 27] width 2 height 2
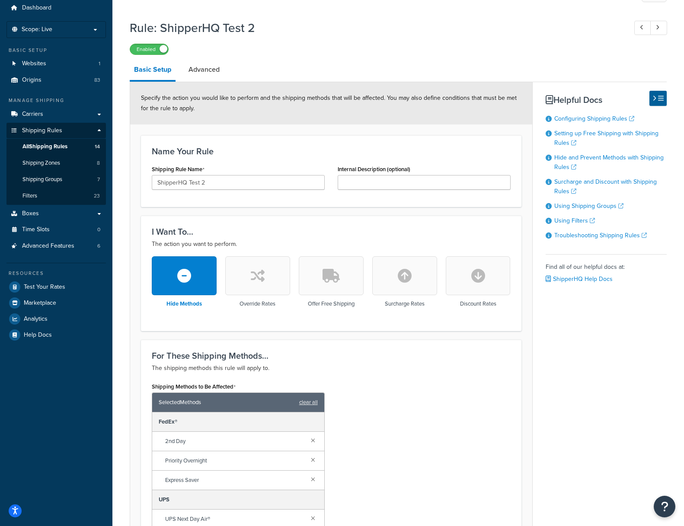
scroll to position [0, 0]
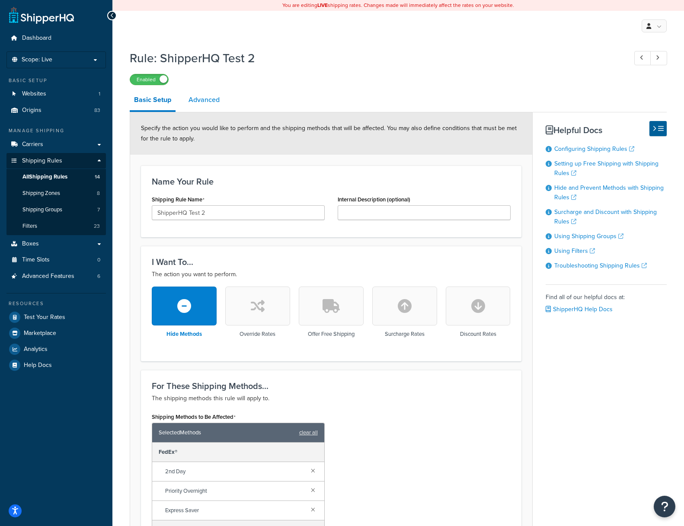
click at [207, 98] on link "Advanced" at bounding box center [204, 99] width 40 height 21
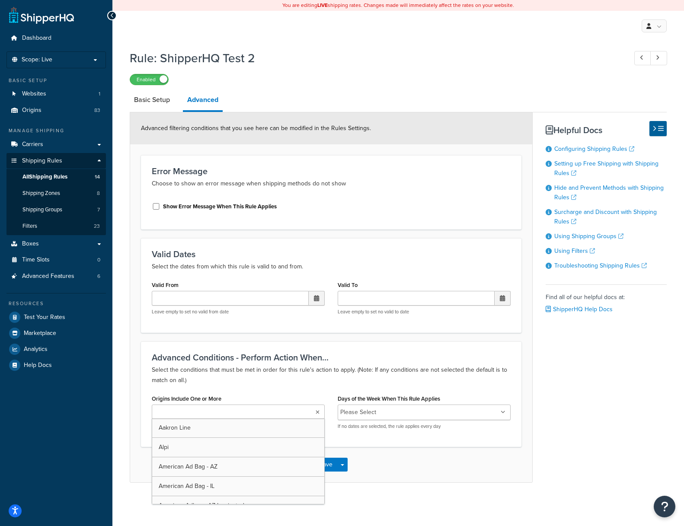
click at [185, 412] on input "Origins Include One or More" at bounding box center [192, 413] width 77 height 10
click at [245, 383] on p "Select the conditions that must be met in order for this rule's action to apply…" at bounding box center [331, 375] width 359 height 21
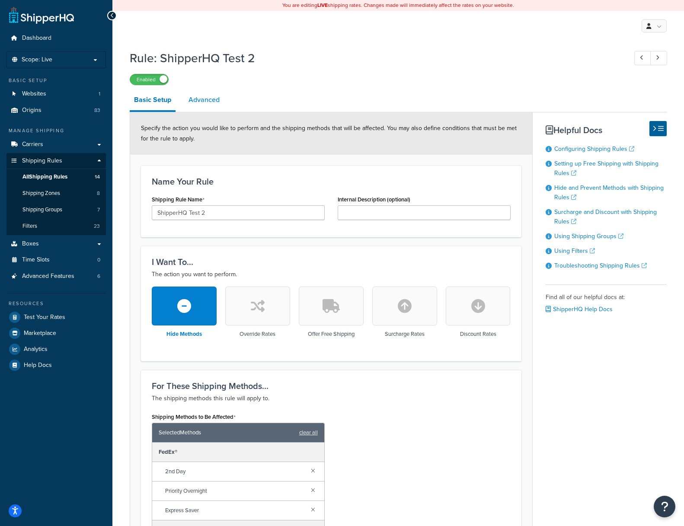
click at [203, 102] on link "Advanced" at bounding box center [204, 99] width 40 height 21
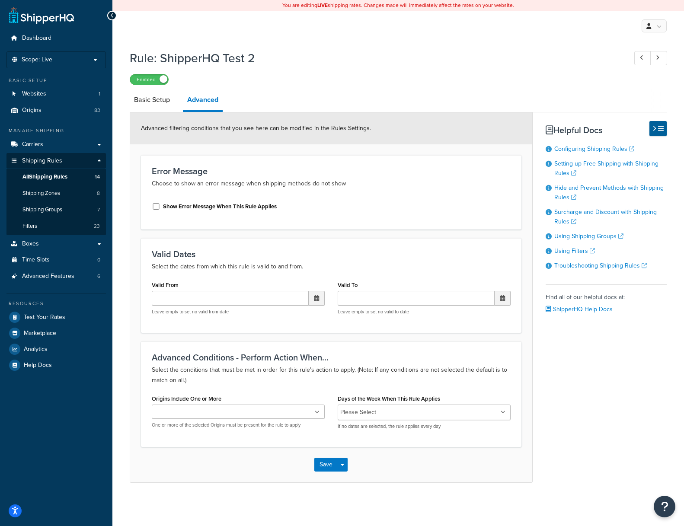
click at [331, 82] on div "Enabled" at bounding box center [398, 79] width 537 height 12
click at [32, 211] on span "Shipping Groups" at bounding box center [42, 209] width 40 height 7
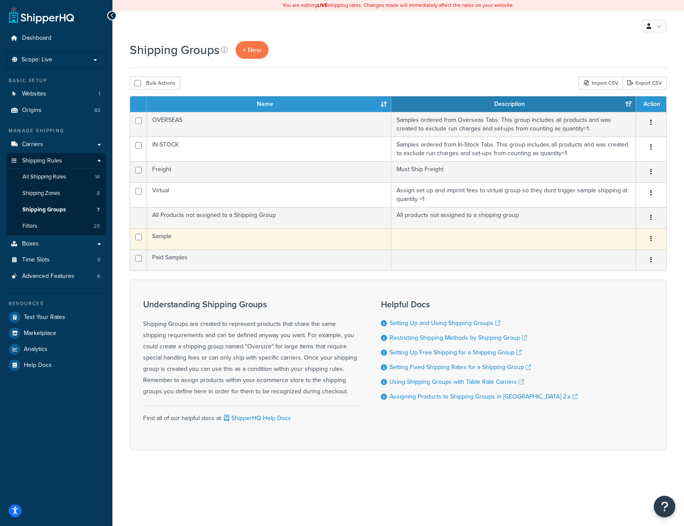
click at [650, 238] on icon "button" at bounding box center [651, 239] width 2 height 6
click at [598, 256] on link "Edit" at bounding box center [616, 257] width 68 height 18
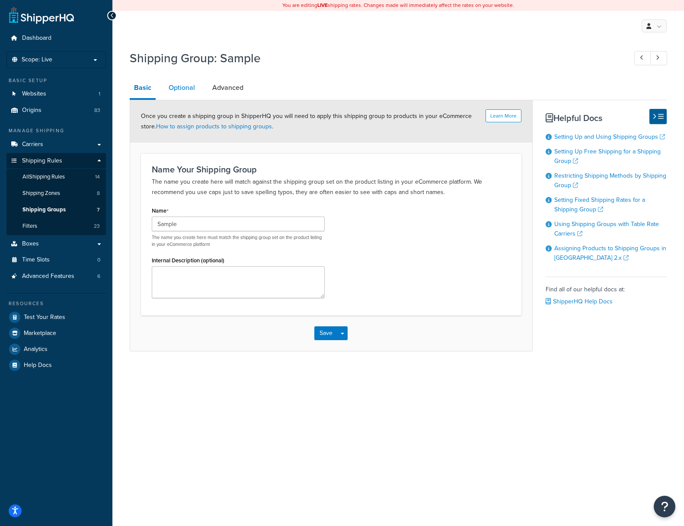
click at [178, 88] on link "Optional" at bounding box center [181, 87] width 35 height 21
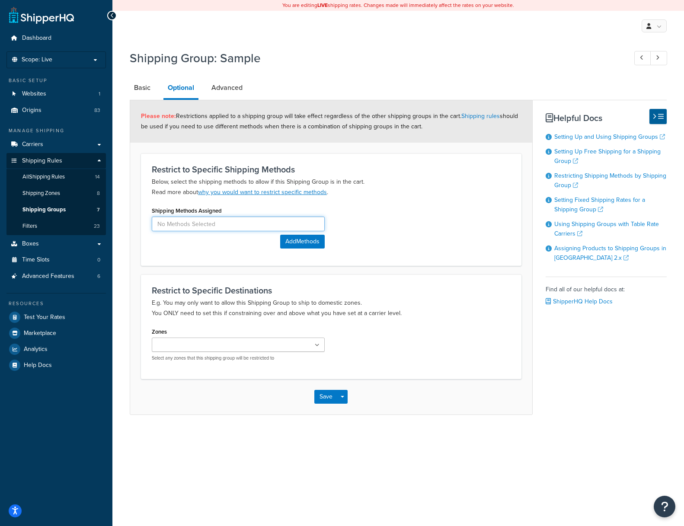
click at [175, 221] on input at bounding box center [238, 224] width 173 height 15
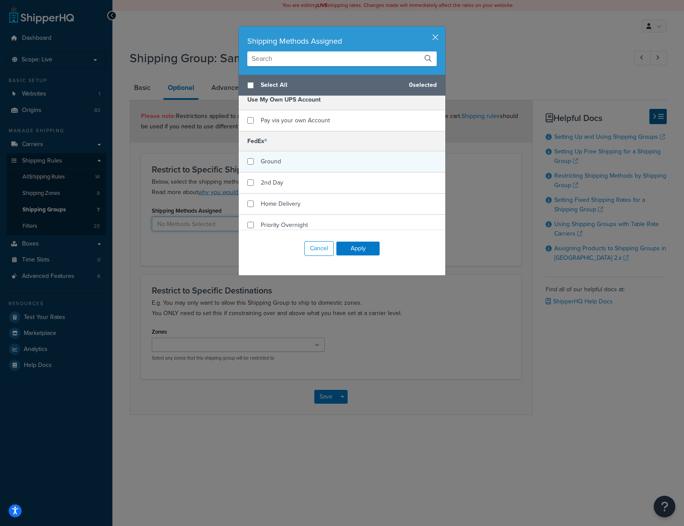
scroll to position [142, 0]
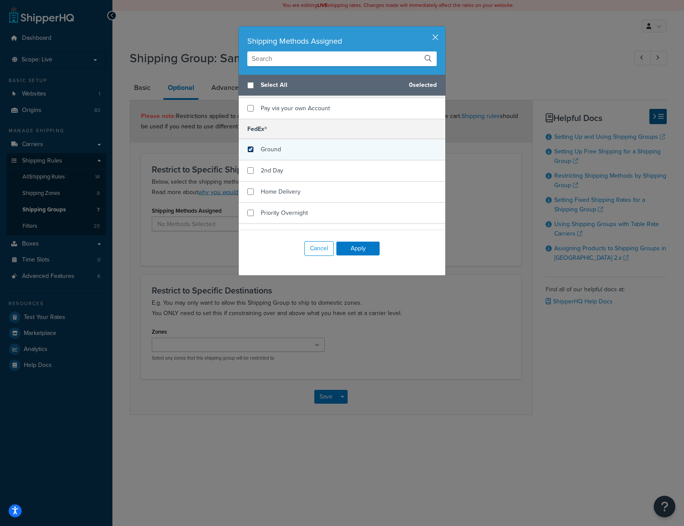
click at [250, 149] on input "checkbox" at bounding box center [250, 149] width 6 height 6
checkbox input "true"
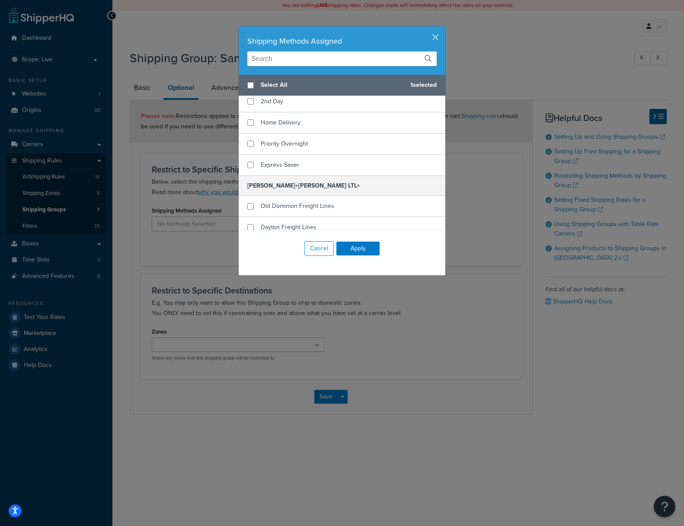
scroll to position [224, 0]
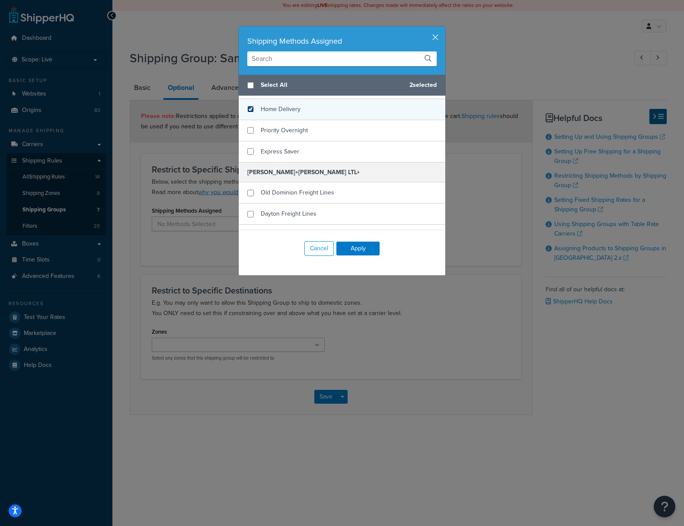
click at [252, 110] on input "checkbox" at bounding box center [250, 109] width 6 height 6
checkbox input "true"
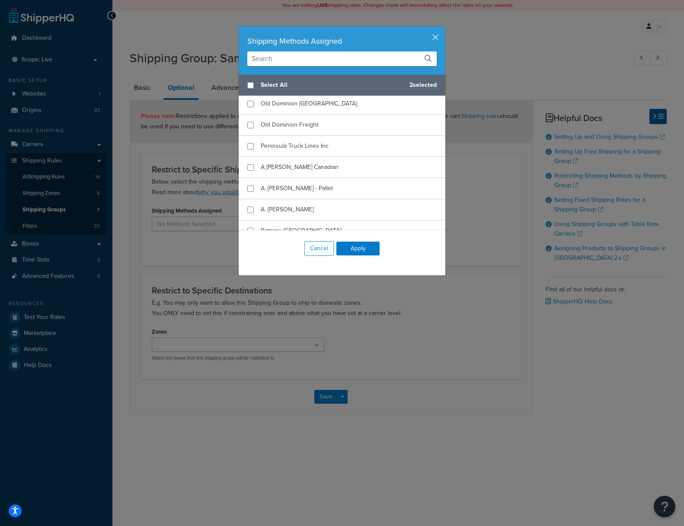
scroll to position [1361, 0]
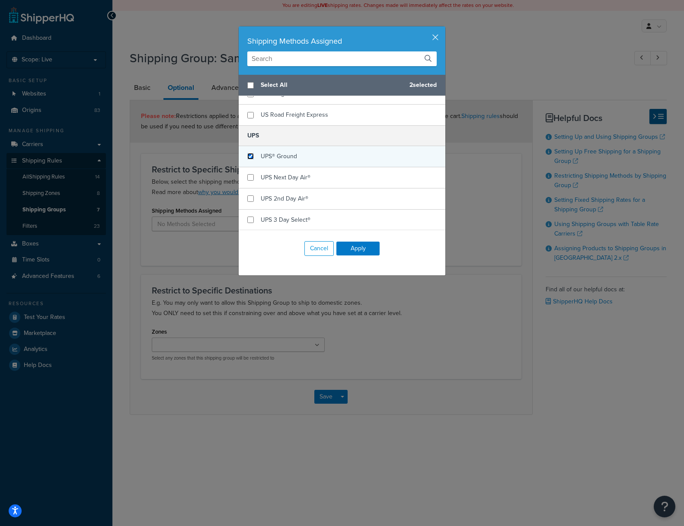
click at [249, 156] on input "checkbox" at bounding box center [250, 156] width 6 height 6
checkbox input "true"
click at [363, 250] on button "Apply" at bounding box center [357, 249] width 43 height 14
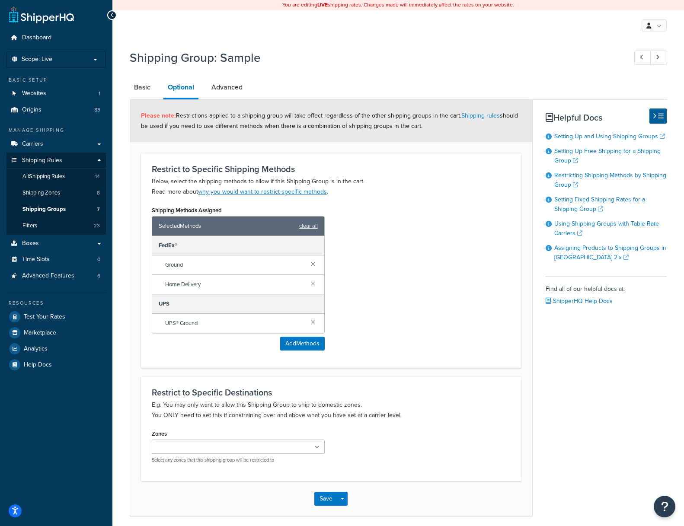
scroll to position [0, 0]
click at [227, 89] on link "Advanced" at bounding box center [227, 87] width 40 height 21
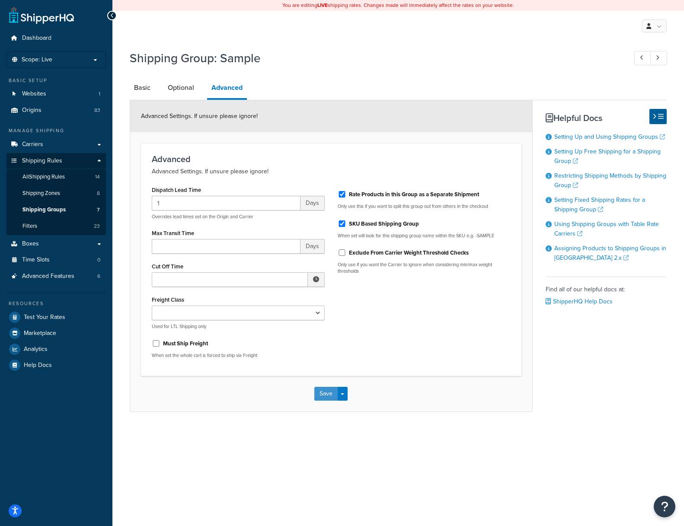
click at [326, 396] on button "Save" at bounding box center [325, 394] width 23 height 14
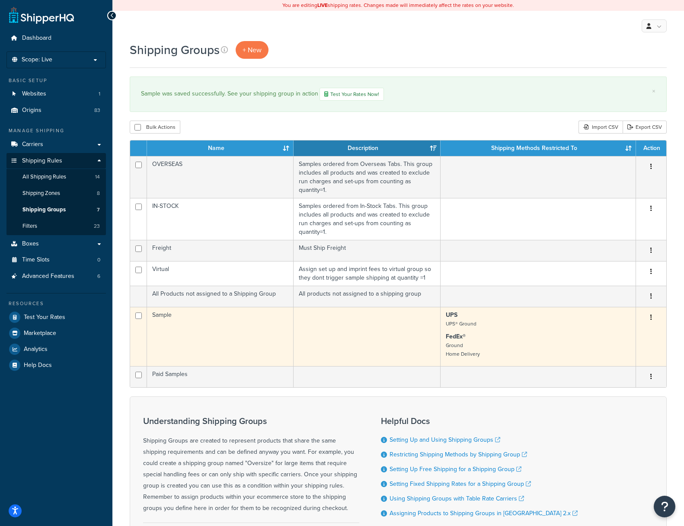
click at [653, 317] on button "button" at bounding box center [651, 318] width 12 height 14
click at [606, 335] on link "Edit" at bounding box center [616, 336] width 68 height 18
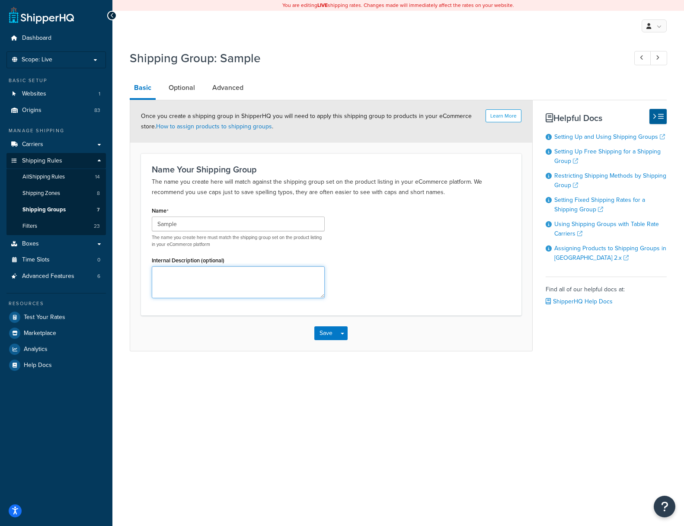
click at [197, 277] on textarea "Internal Description (optional)" at bounding box center [238, 282] width 173 height 32
click at [230, 273] on textarea "Group Created to Override Samples ordered from Non- Samples Tab" at bounding box center [238, 282] width 173 height 32
click at [156, 290] on textarea "Group Created to Override Lead Time of Samples ordered from Non- Samples Tab" at bounding box center [238, 282] width 173 height 32
type textarea "Group Created to Override Lead Time of Samples ordered from Non-Samples Tab"
click at [323, 332] on button "Save" at bounding box center [325, 333] width 23 height 14
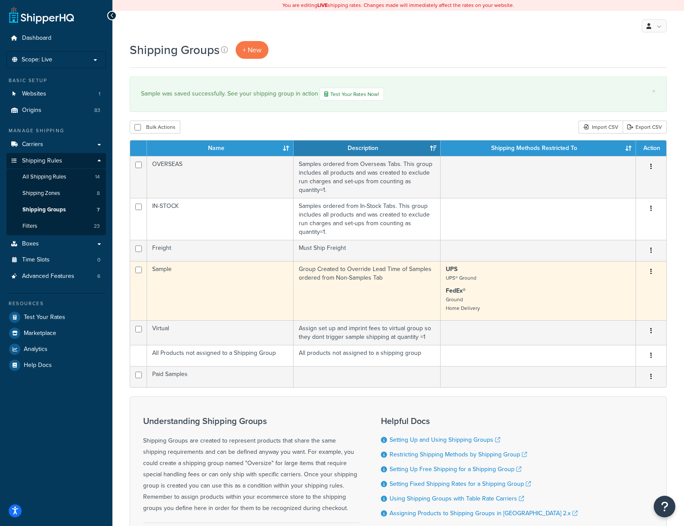
click at [650, 270] on icon "button" at bounding box center [651, 271] width 2 height 6
click at [600, 287] on link "Edit" at bounding box center [616, 290] width 68 height 18
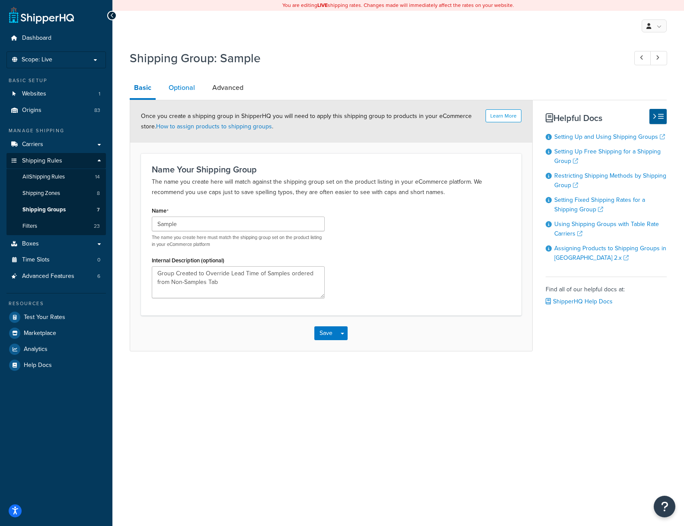
click at [180, 85] on link "Optional" at bounding box center [181, 87] width 35 height 21
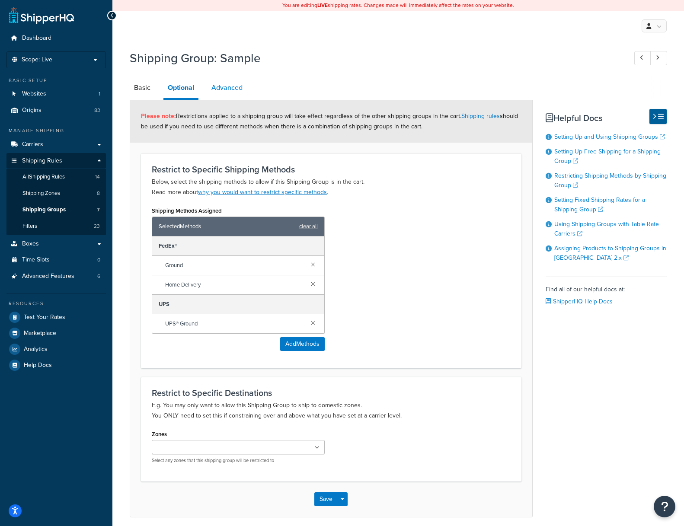
click at [231, 88] on link "Advanced" at bounding box center [227, 87] width 40 height 21
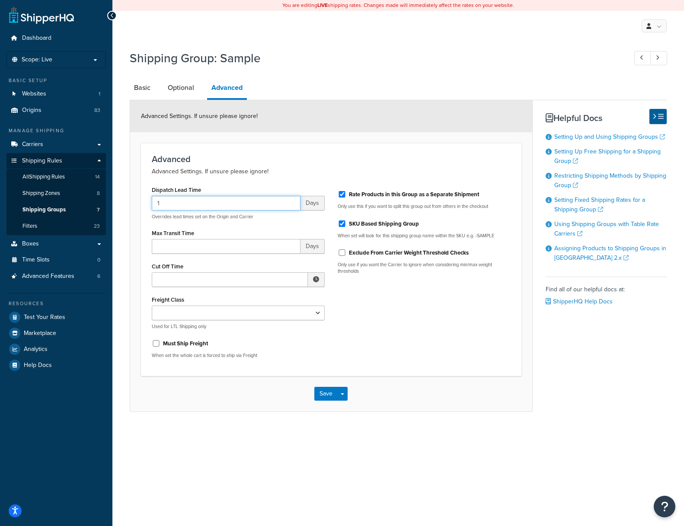
click at [195, 204] on input "1" at bounding box center [226, 203] width 149 height 15
click at [169, 246] on input "Max Transit Time" at bounding box center [226, 246] width 149 height 15
type input "5"
click at [324, 395] on button "Save" at bounding box center [325, 394] width 23 height 14
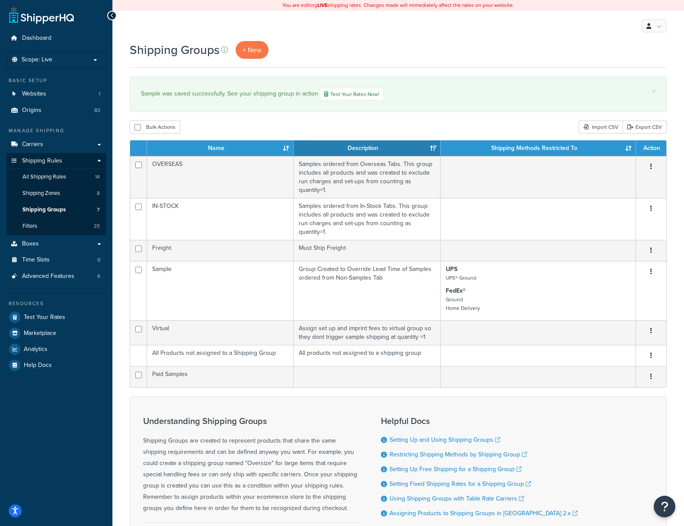
click at [425, 32] on div "My Profile Billing Global Settings Contact Us Logout" at bounding box center [397, 26] width 571 height 30
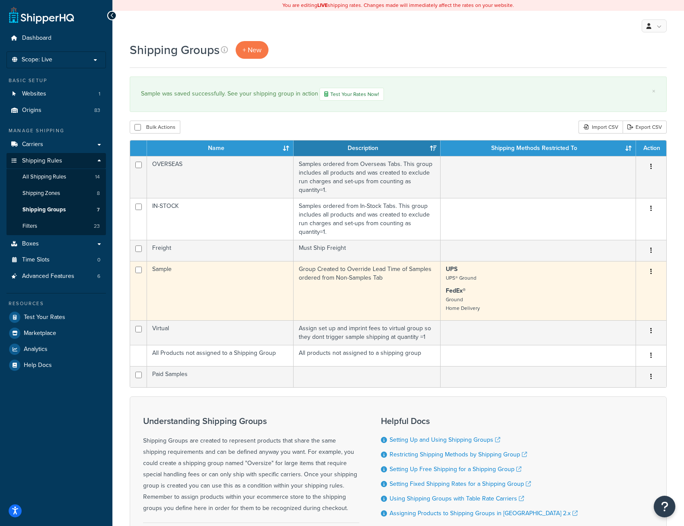
click at [360, 277] on td "Group Created to Override Lead Time of Samples ordered from Non-Samples Tab" at bounding box center [366, 290] width 147 height 59
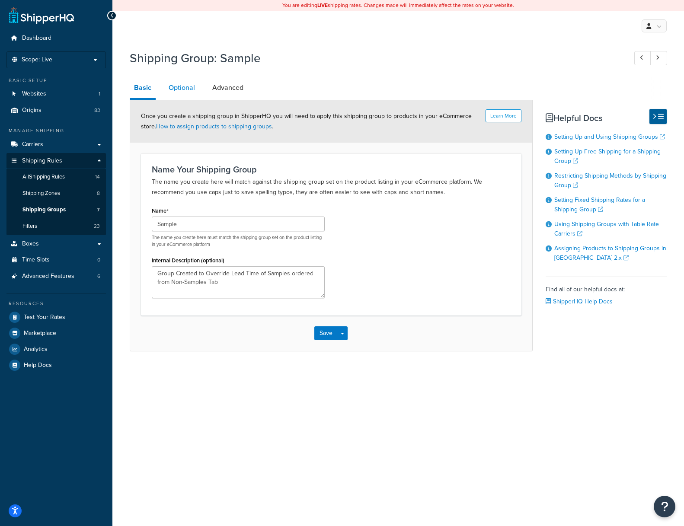
click at [175, 88] on link "Optional" at bounding box center [181, 87] width 35 height 21
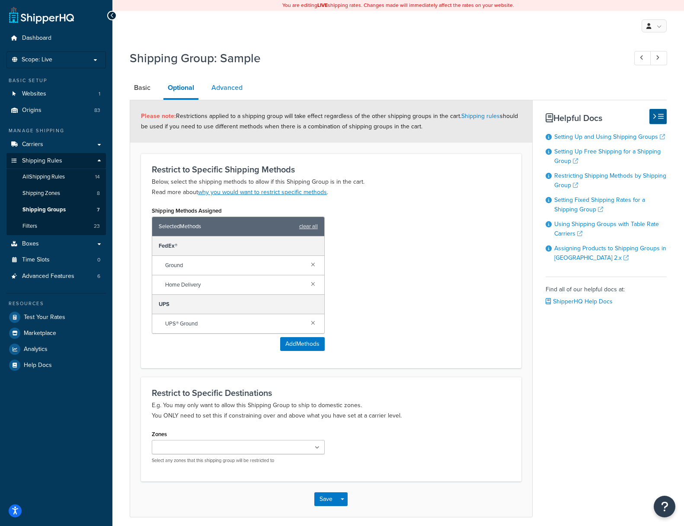
click at [229, 89] on link "Advanced" at bounding box center [227, 87] width 40 height 21
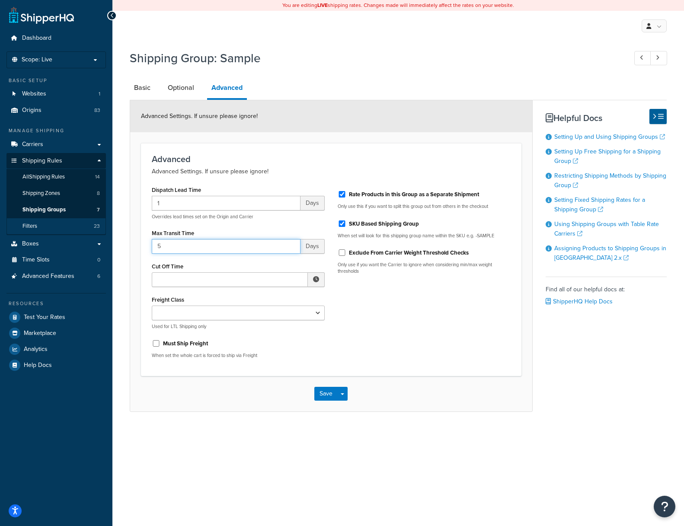
drag, startPoint x: 170, startPoint y: 246, endPoint x: 93, endPoint y: 230, distance: 78.9
click at [93, 230] on div "Dashboard Scope: Live Basic Setup Websites 1 Origins 83 Manage Shipping Carrier…" at bounding box center [342, 263] width 684 height 526
type input "3"
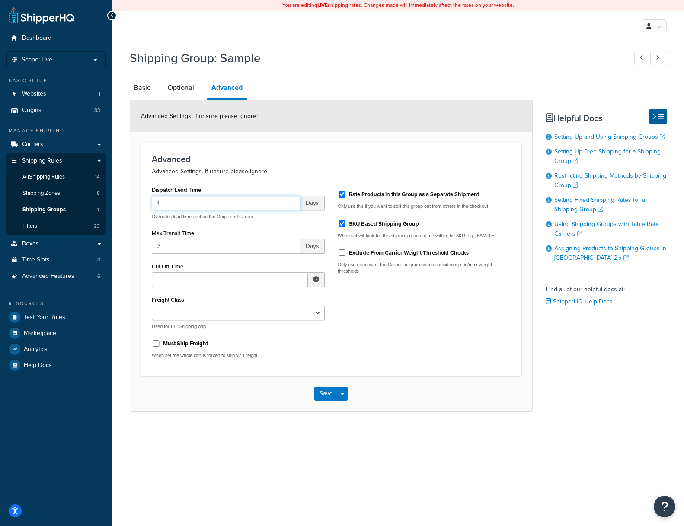
drag, startPoint x: 174, startPoint y: 202, endPoint x: 117, endPoint y: 188, distance: 58.6
click at [117, 188] on div "Shipping Group: Sample Basic Optional Advanced Advanced Settings. If unsure ple…" at bounding box center [397, 239] width 571 height 388
type input "0"
click at [323, 395] on button "Save" at bounding box center [325, 394] width 23 height 14
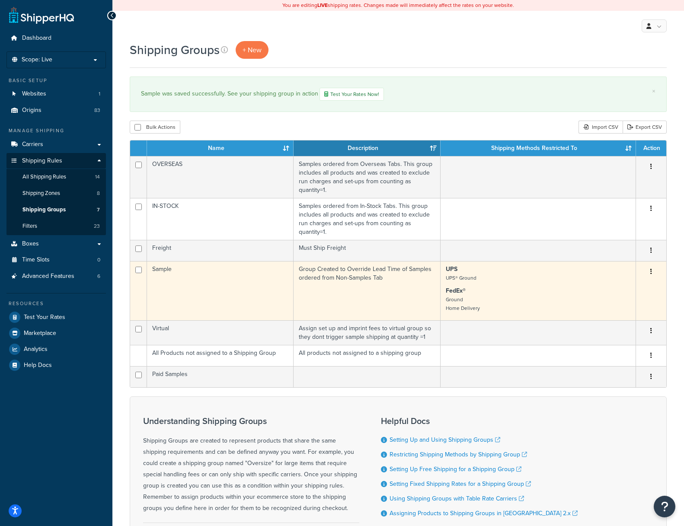
click at [654, 274] on button "button" at bounding box center [651, 272] width 12 height 14
click at [604, 288] on link "Edit" at bounding box center [616, 290] width 68 height 18
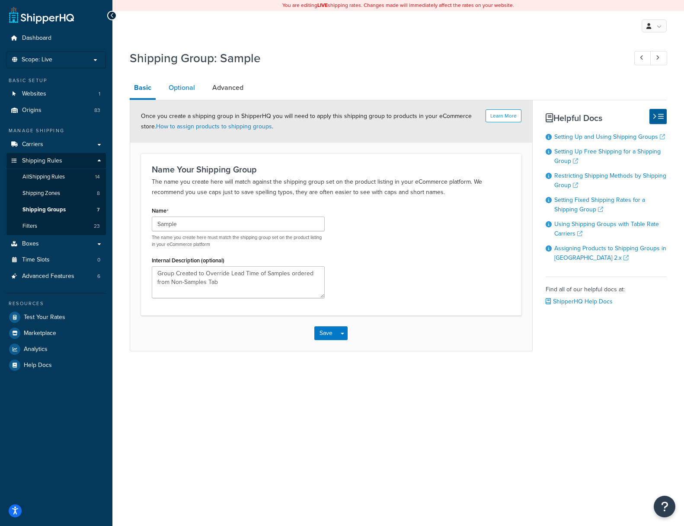
click at [188, 88] on link "Optional" at bounding box center [181, 87] width 35 height 21
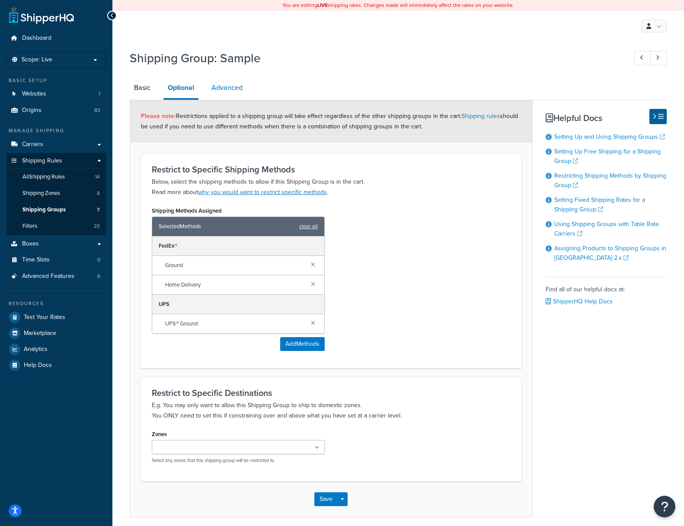
click at [233, 86] on link "Advanced" at bounding box center [227, 87] width 40 height 21
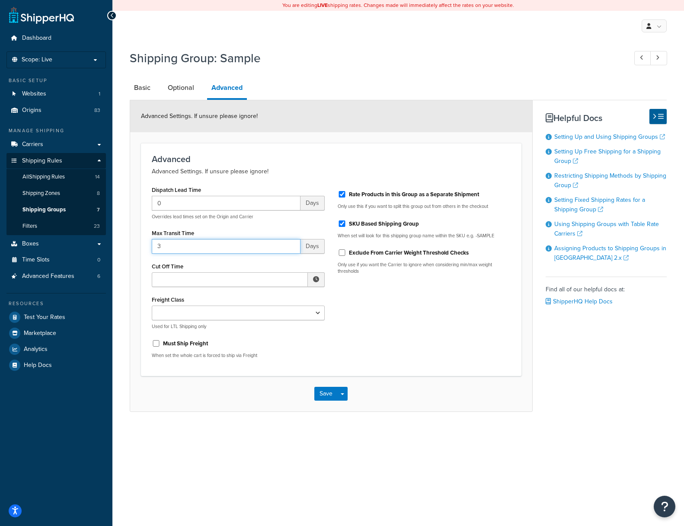
drag, startPoint x: 172, startPoint y: 247, endPoint x: 132, endPoint y: 243, distance: 40.8
click at [132, 243] on form "Advanced Settings. If unsure please ignore! Advanced Advanced Settings. If unsu…" at bounding box center [331, 255] width 402 height 311
type input "7"
type input "5"
click at [324, 393] on button "Save" at bounding box center [325, 394] width 23 height 14
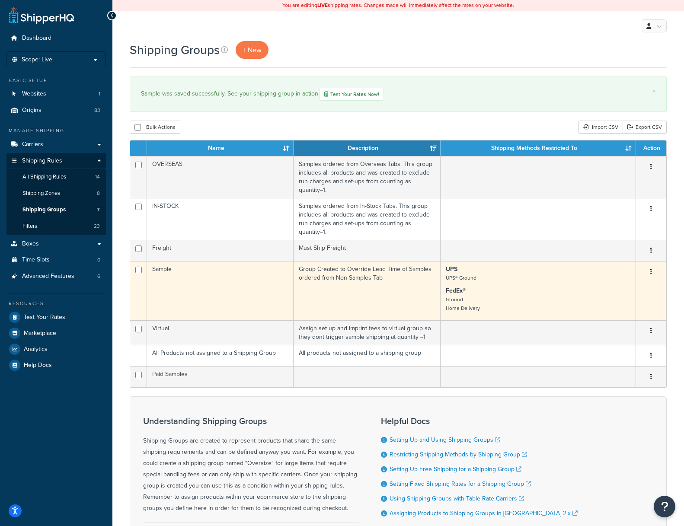
click at [653, 272] on button "button" at bounding box center [651, 272] width 12 height 14
click at [605, 289] on link "Edit" at bounding box center [616, 290] width 68 height 18
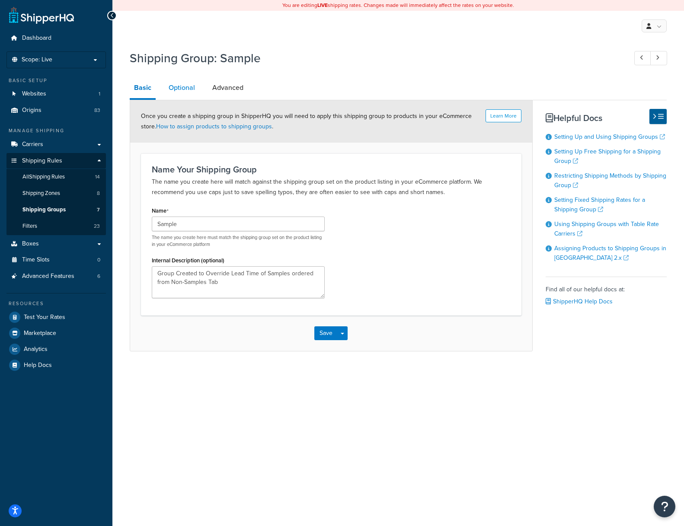
click at [181, 87] on link "Optional" at bounding box center [181, 87] width 35 height 21
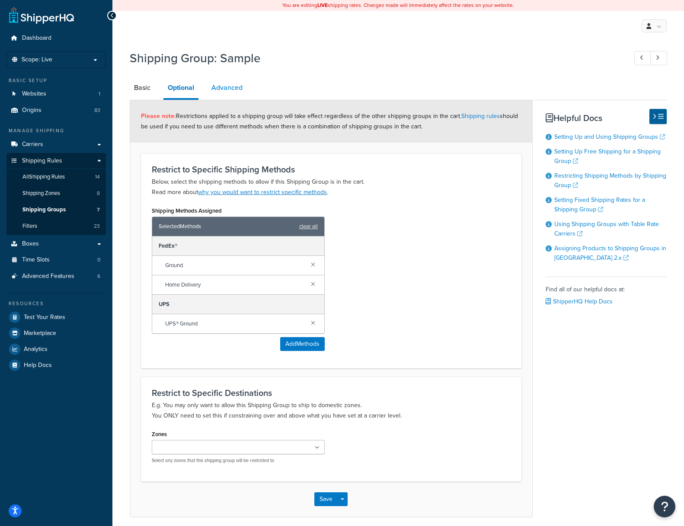
click at [224, 83] on link "Advanced" at bounding box center [227, 87] width 40 height 21
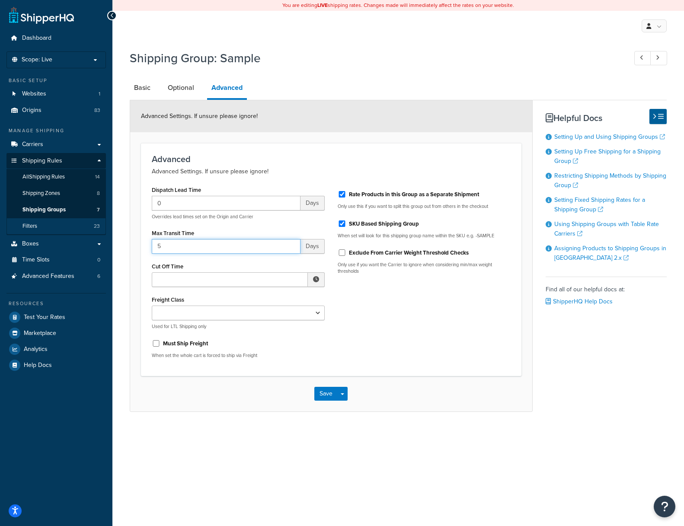
drag, startPoint x: 169, startPoint y: 246, endPoint x: 45, endPoint y: 225, distance: 125.8
click at [50, 225] on div "Dashboard Scope: Live Basic Setup Websites 1 Origins 83 Manage Shipping Carrier…" at bounding box center [342, 263] width 684 height 526
click at [324, 393] on button "Save" at bounding box center [325, 394] width 23 height 14
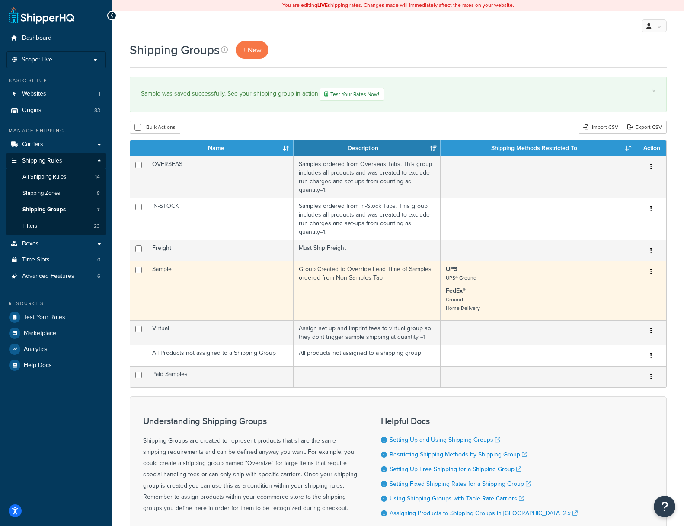
click at [161, 270] on td "Sample" at bounding box center [220, 290] width 147 height 59
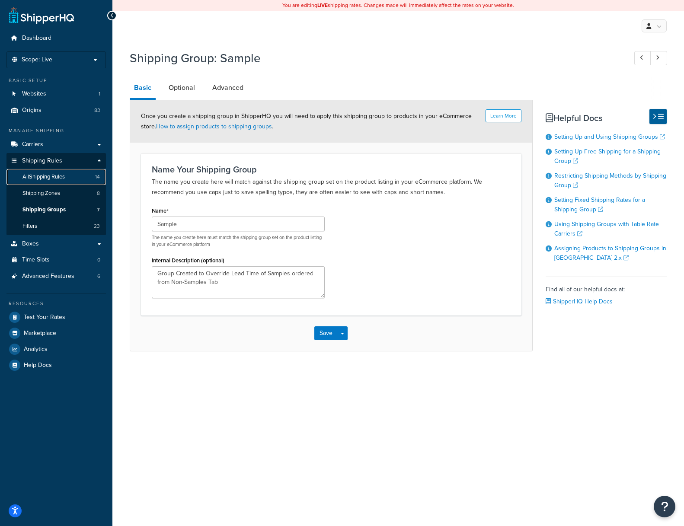
click at [38, 175] on span "All Shipping Rules" at bounding box center [43, 176] width 42 height 7
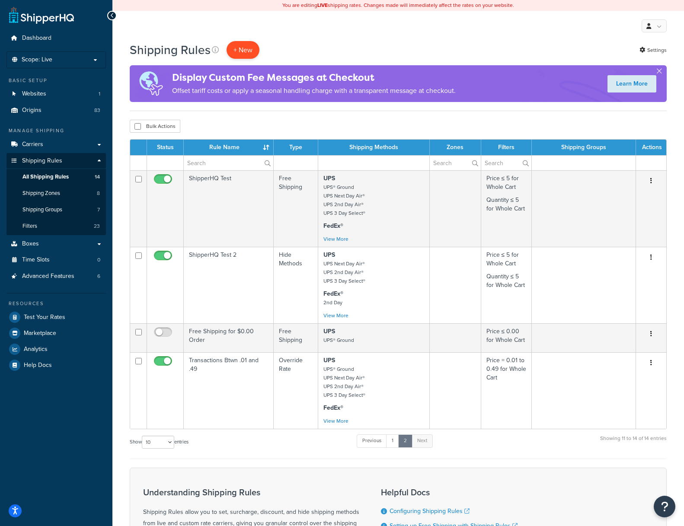
click at [242, 48] on p "+ New" at bounding box center [242, 50] width 33 height 18
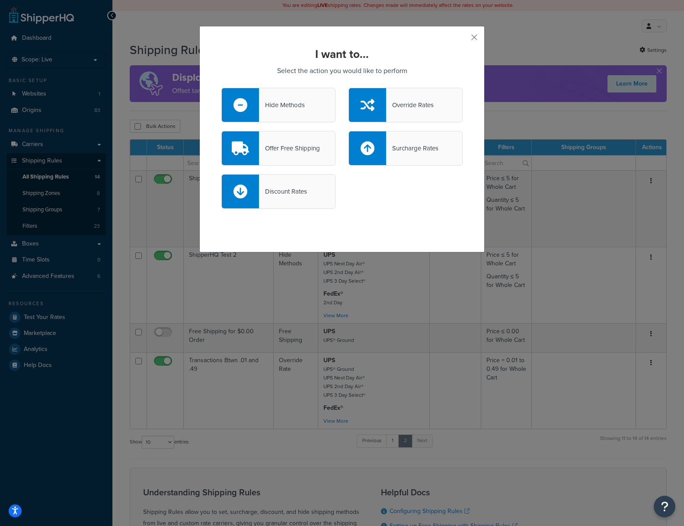
click at [412, 100] on div "Override Rates" at bounding box center [410, 105] width 48 height 12
click at [0, 0] on input "Override Rates" at bounding box center [0, 0] width 0 height 0
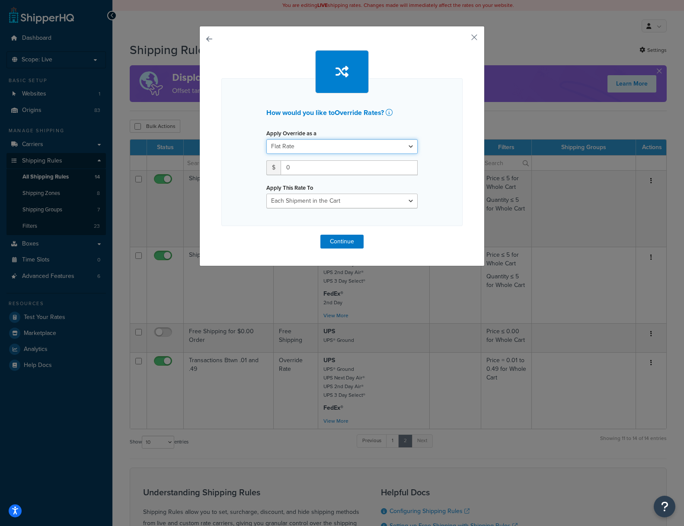
click at [408, 143] on select "Flat Rate Percentage Flat Rate & Percentage" at bounding box center [341, 146] width 151 height 15
click at [347, 200] on select "Each Shipment in the Cart Each Origin in the Cart Each Shipping Group in the Ca…" at bounding box center [341, 201] width 151 height 15
select select "LOCATION"
click at [266, 194] on select "Each Shipment in the Cart Each Origin in the Cart Each Shipping Group in the Ca…" at bounding box center [341, 201] width 151 height 15
click at [289, 145] on select "Flat Rate Percentage Flat Rate & Percentage" at bounding box center [341, 146] width 151 height 15
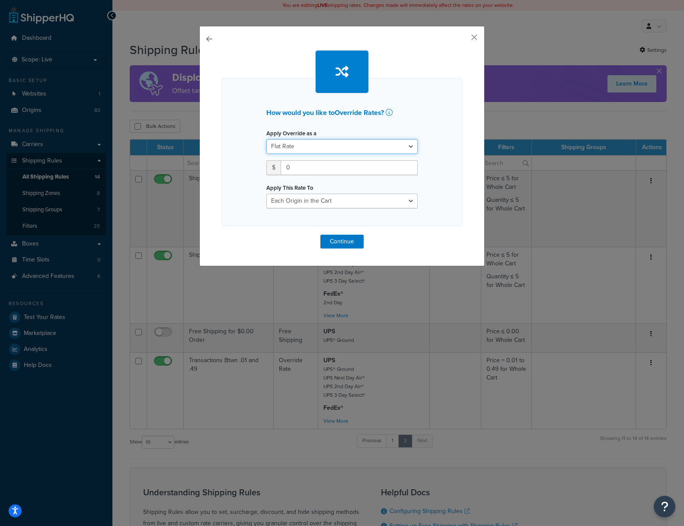
click at [266, 139] on select "Flat Rate Percentage Flat Rate & Percentage" at bounding box center [341, 146] width 151 height 15
drag, startPoint x: 274, startPoint y: 128, endPoint x: 278, endPoint y: 128, distance: 4.8
click at [273, 128] on div "Apply Override as a Flat Rate Percentage Flat Rate & Percentage" at bounding box center [341, 140] width 151 height 27
click at [463, 39] on button "button" at bounding box center [461, 40] width 2 height 2
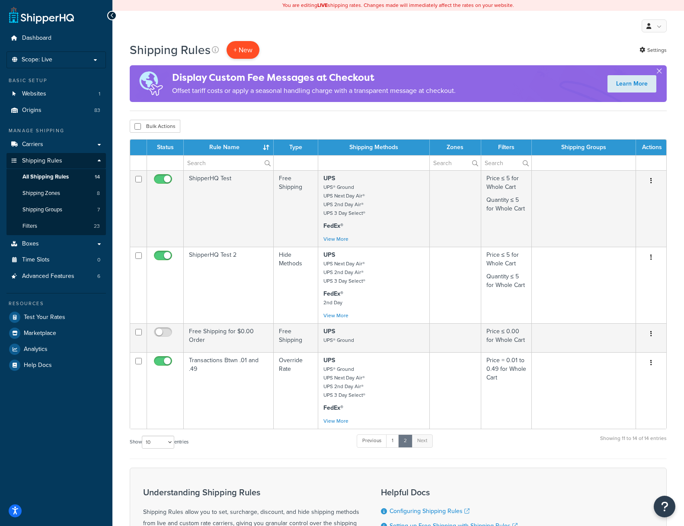
click at [246, 49] on p "+ New" at bounding box center [242, 50] width 33 height 18
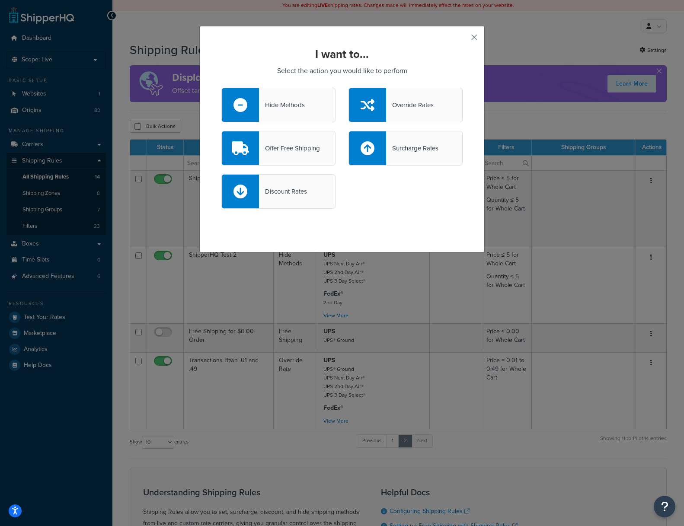
click at [277, 108] on div "Hide Methods" at bounding box center [282, 105] width 46 height 12
click at [0, 0] on input "Hide Methods" at bounding box center [0, 0] width 0 height 0
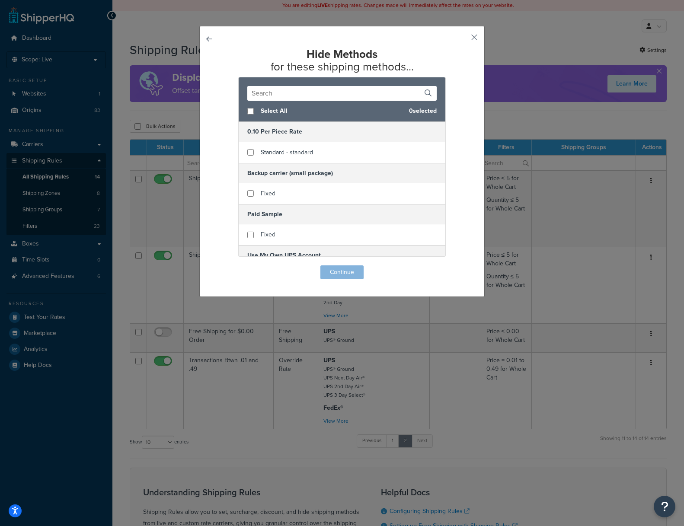
click at [332, 93] on input "text" at bounding box center [341, 93] width 189 height 15
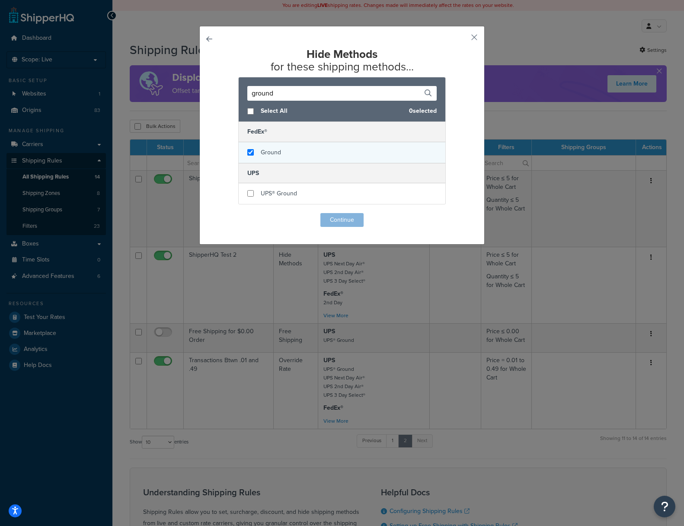
type input "ground"
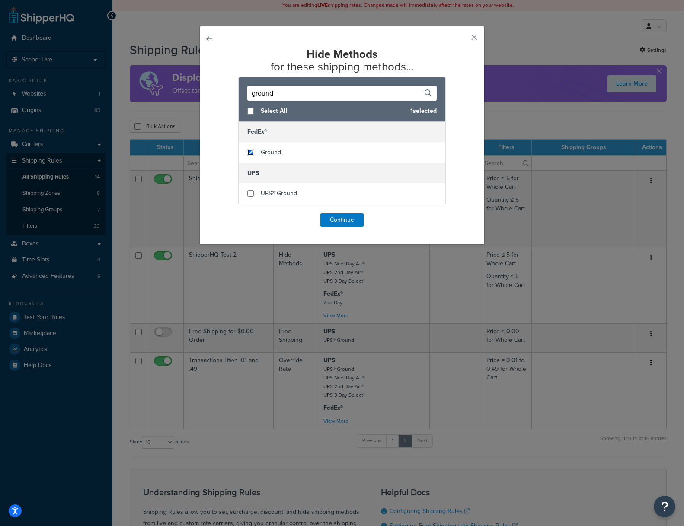
drag, startPoint x: 249, startPoint y: 151, endPoint x: 261, endPoint y: 171, distance: 23.6
click at [252, 153] on input "checkbox" at bounding box center [250, 152] width 6 height 6
checkbox input "true"
click at [251, 193] on input "checkbox" at bounding box center [250, 193] width 6 height 6
checkbox input "true"
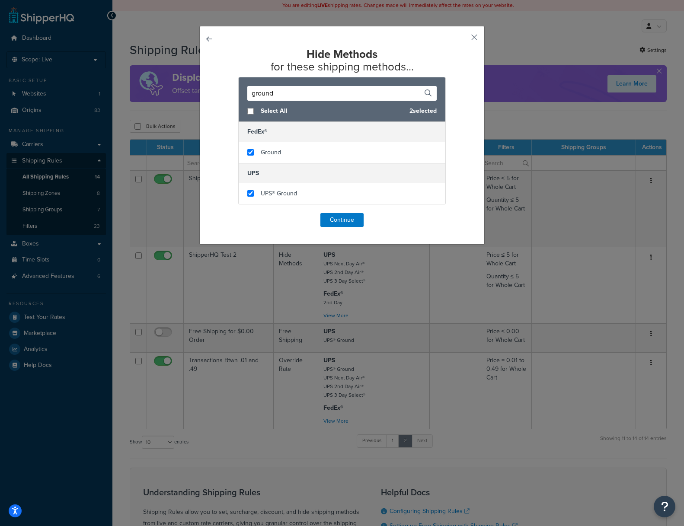
drag, startPoint x: 249, startPoint y: 91, endPoint x: 223, endPoint y: 88, distance: 26.5
click at [223, 88] on div "ground Select All 2 selected FedEx® Ground UPS UPS® Ground" at bounding box center [341, 141] width 241 height 128
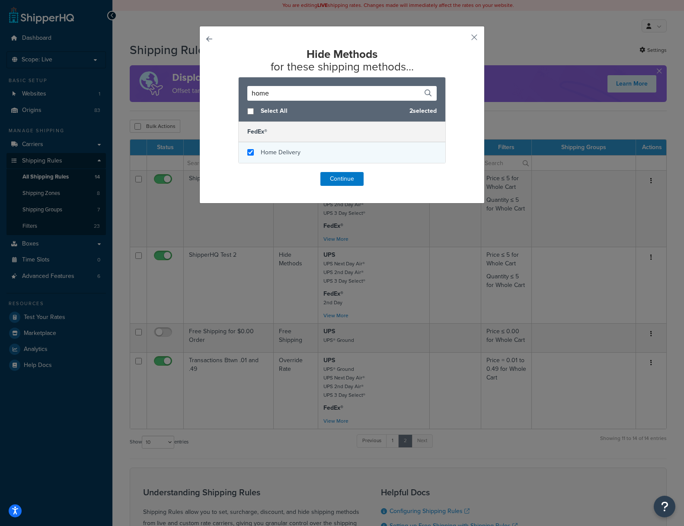
type input "home"
click at [250, 151] on input "checkbox" at bounding box center [250, 152] width 6 height 6
checkbox input "true"
click at [344, 181] on button "Continue" at bounding box center [341, 179] width 43 height 14
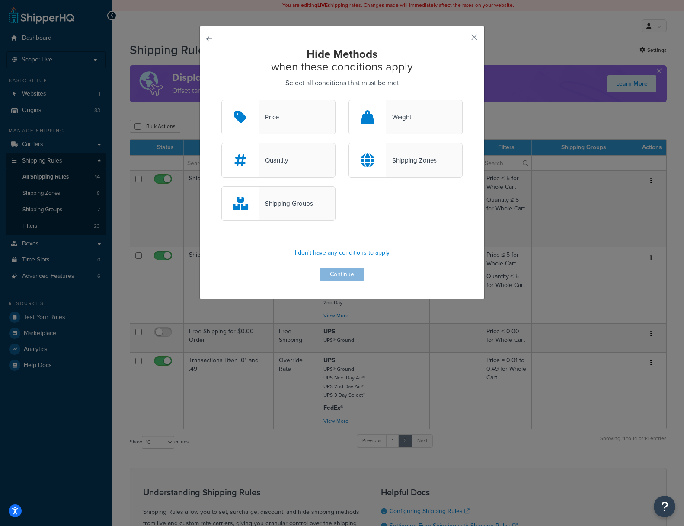
click at [278, 170] on div "Quantity" at bounding box center [278, 160] width 114 height 35
click at [0, 0] on input "Quantity" at bounding box center [0, 0] width 0 height 0
click at [338, 274] on button "Continue" at bounding box center [341, 275] width 43 height 14
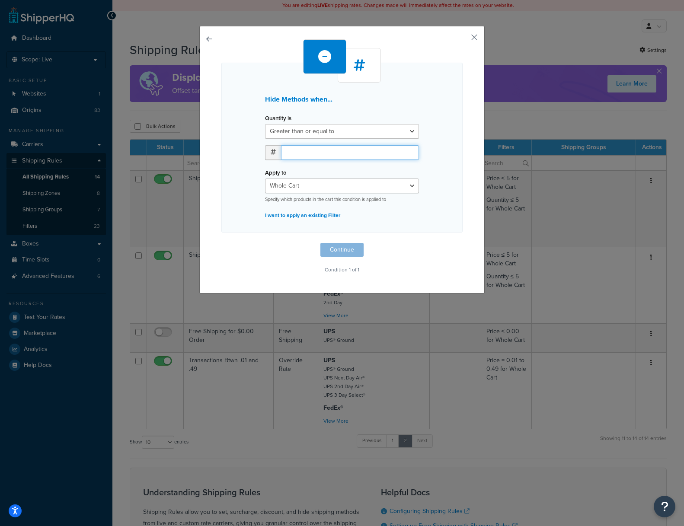
click at [299, 151] on input "number" at bounding box center [350, 152] width 138 height 15
click at [297, 153] on input "number" at bounding box center [350, 152] width 138 height 15
type input "5"
click at [297, 183] on select "Whole Cart Everything in Shipping Group Everything at Origin Each Item within S…" at bounding box center [342, 186] width 154 height 15
click at [303, 214] on p "I want to apply an existing Filter" at bounding box center [342, 215] width 154 height 12
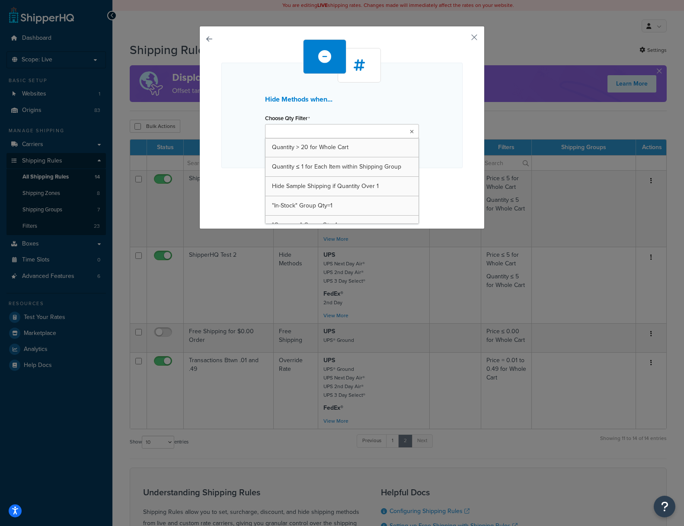
click at [280, 130] on input "Choose Qty Filter" at bounding box center [306, 132] width 77 height 10
click at [463, 39] on button "button" at bounding box center [461, 40] width 2 height 2
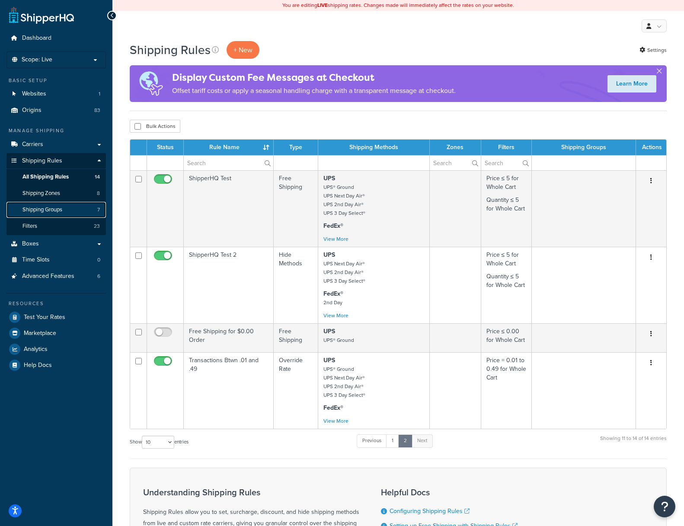
click at [33, 208] on span "Shipping Groups" at bounding box center [42, 209] width 40 height 7
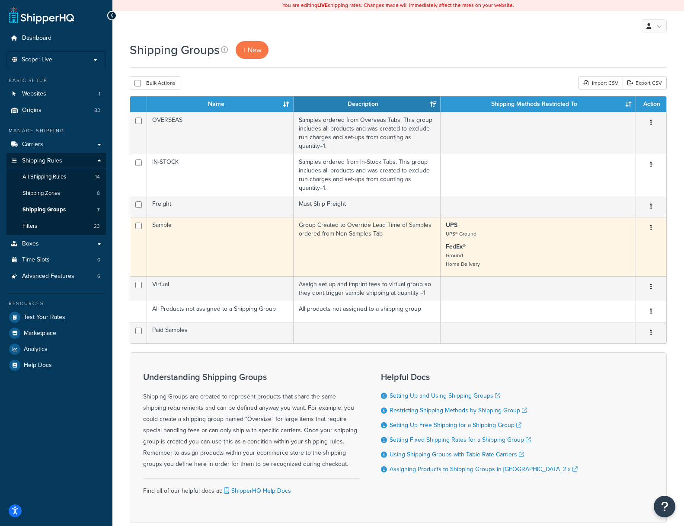
click at [651, 227] on icon "button" at bounding box center [651, 227] width 2 height 6
click at [608, 244] on link "Edit" at bounding box center [616, 245] width 68 height 18
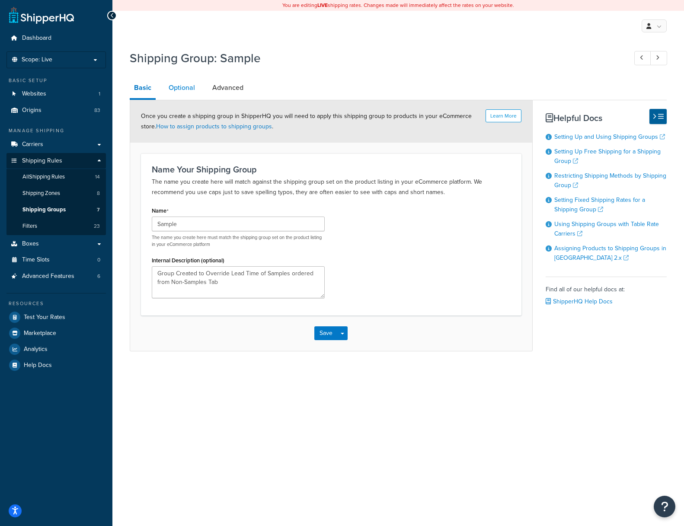
click at [182, 88] on link "Optional" at bounding box center [181, 87] width 35 height 21
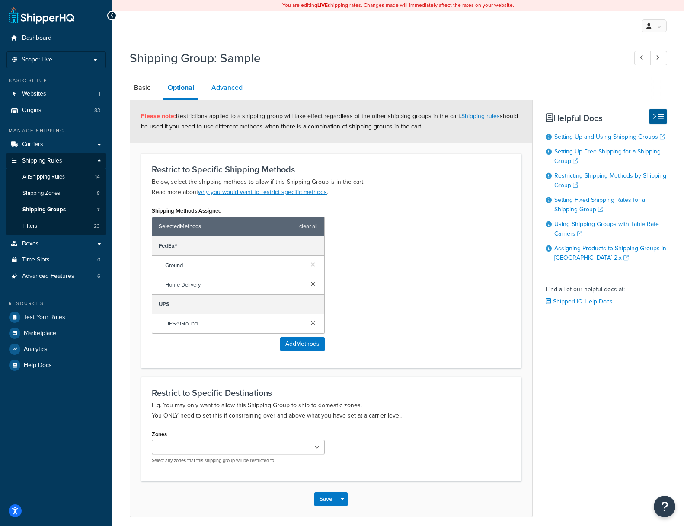
click at [218, 86] on link "Advanced" at bounding box center [227, 87] width 40 height 21
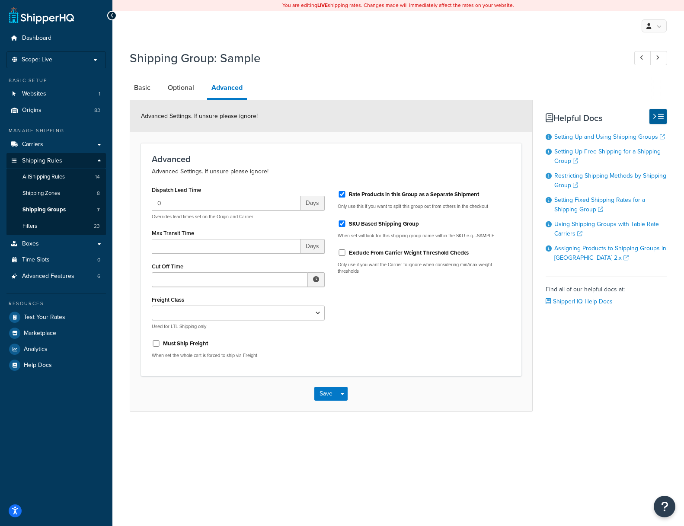
click at [373, 312] on div "Dispatch Lead Time 0 Days Overrides lead times set on the Origin and Carrier Ma…" at bounding box center [331, 275] width 372 height 182
click at [40, 210] on span "Shipping Groups" at bounding box center [43, 209] width 43 height 7
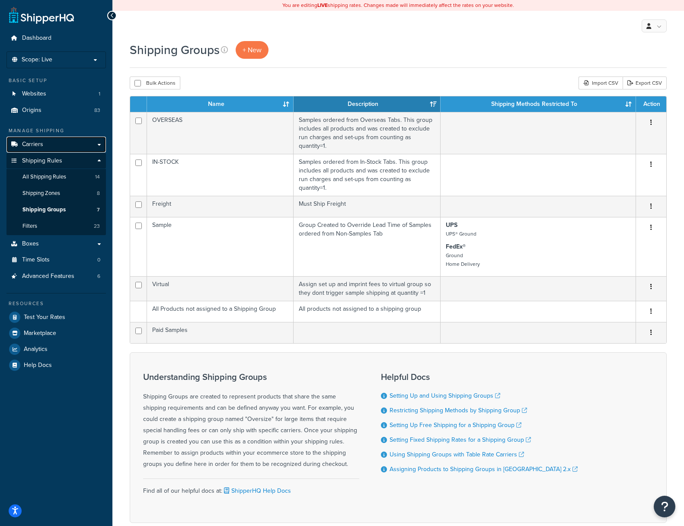
click at [99, 145] on link "Carriers" at bounding box center [55, 145] width 99 height 16
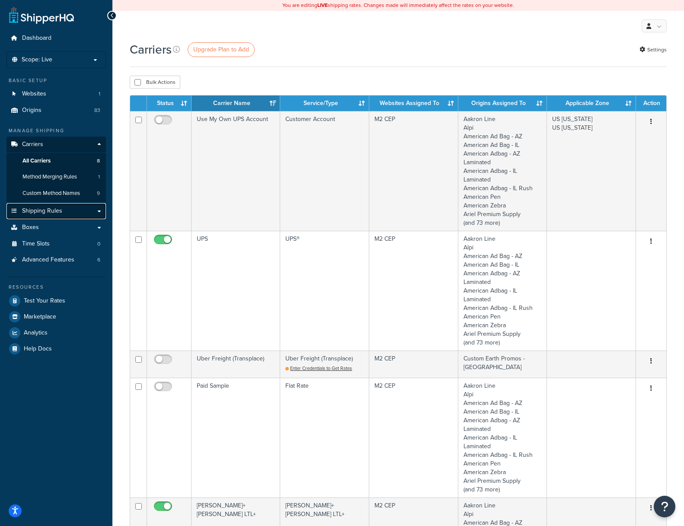
click at [100, 211] on link "Shipping Rules" at bounding box center [55, 211] width 99 height 16
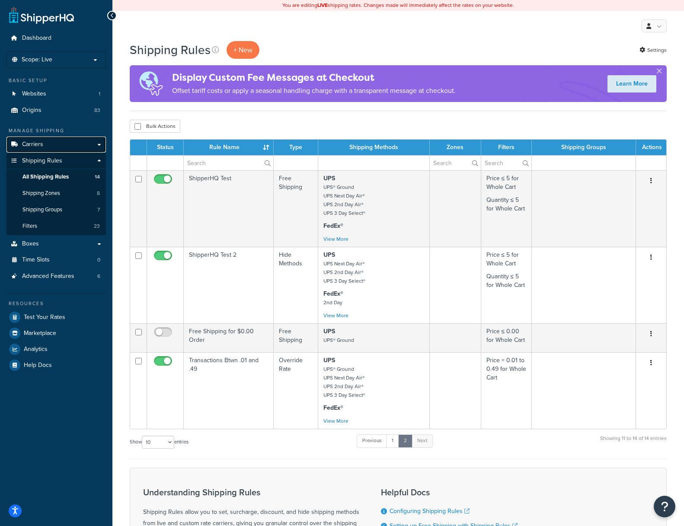
click at [32, 142] on span "Carriers" at bounding box center [32, 144] width 21 height 7
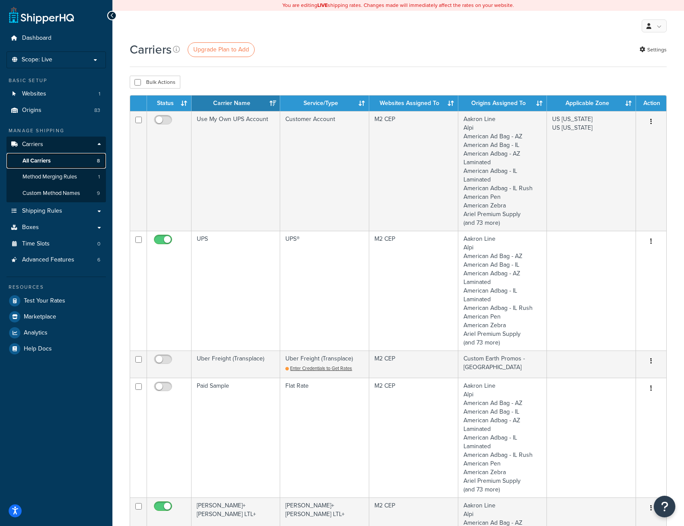
click at [44, 160] on span "All Carriers" at bounding box center [36, 160] width 28 height 7
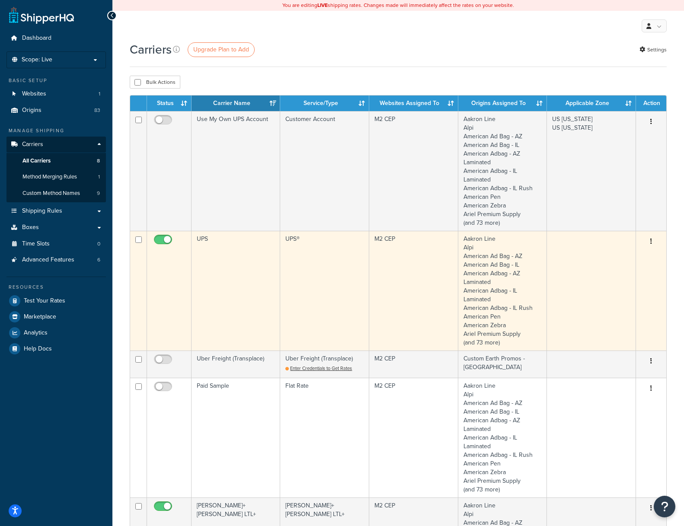
click at [297, 237] on td "UPS®" at bounding box center [324, 291] width 89 height 120
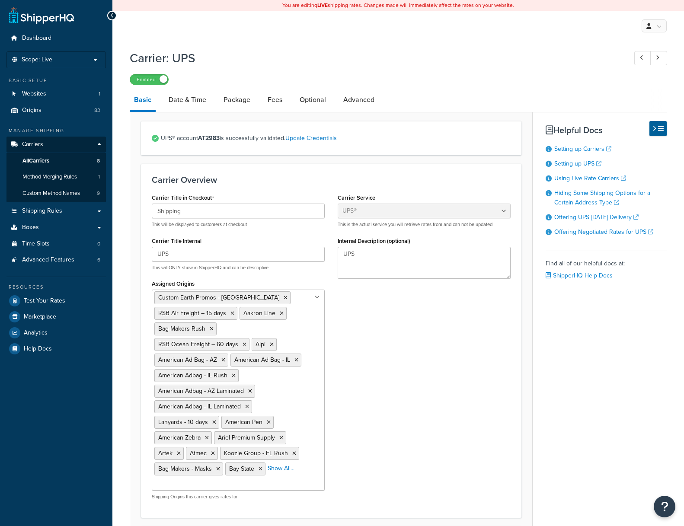
select select "ups"
select select "us"
click at [284, 298] on icon at bounding box center [286, 297] width 4 height 5
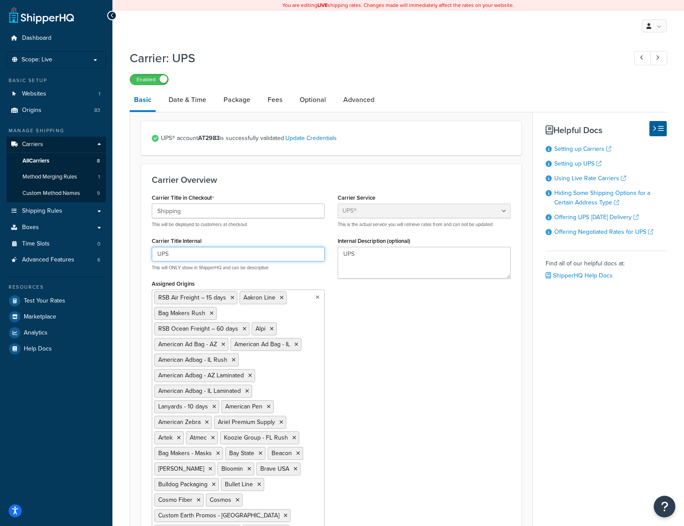
click at [176, 255] on input "UPS" at bounding box center [238, 254] width 173 height 15
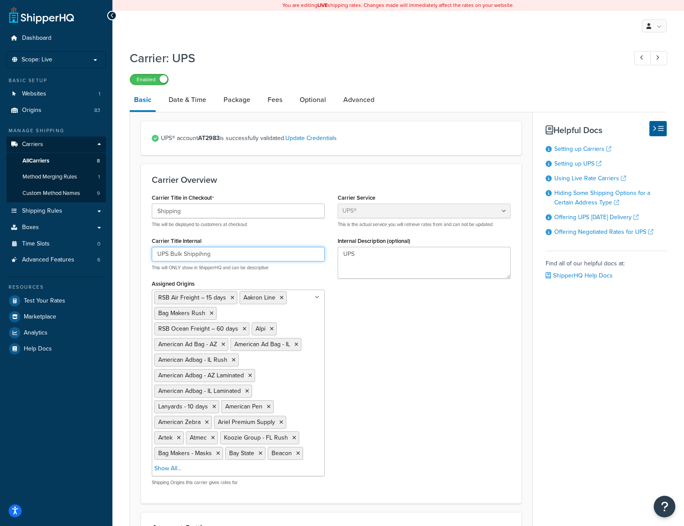
drag, startPoint x: 230, startPoint y: 255, endPoint x: 265, endPoint y: 255, distance: 35.4
click at [265, 255] on input "UPS Bulk Shippihng" at bounding box center [238, 254] width 173 height 15
drag, startPoint x: 222, startPoint y: 256, endPoint x: 60, endPoint y: 243, distance: 163.0
click at [58, 242] on div "Dashboard Scope: Live Basic Setup Websites 1 Origins 83 Manage Shipping Carrier…" at bounding box center [342, 531] width 684 height 1062
type input "UPS Bulk Origins"
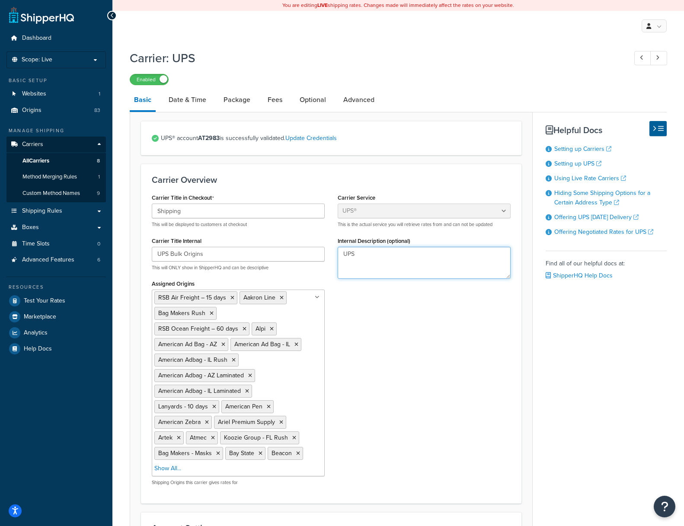
drag, startPoint x: 379, startPoint y: 251, endPoint x: 161, endPoint y: 242, distance: 218.0
click at [161, 242] on div "Carrier Title in Checkout Shipping This will be displayed to customers at check…" at bounding box center [331, 341] width 372 height 301
paste textarea "Bulk Origins"
type textarea "UPS Bulk Origins"
click at [382, 412] on div "Carrier Title in Checkout Shipping This will be displayed to customers at check…" at bounding box center [331, 341] width 372 height 301
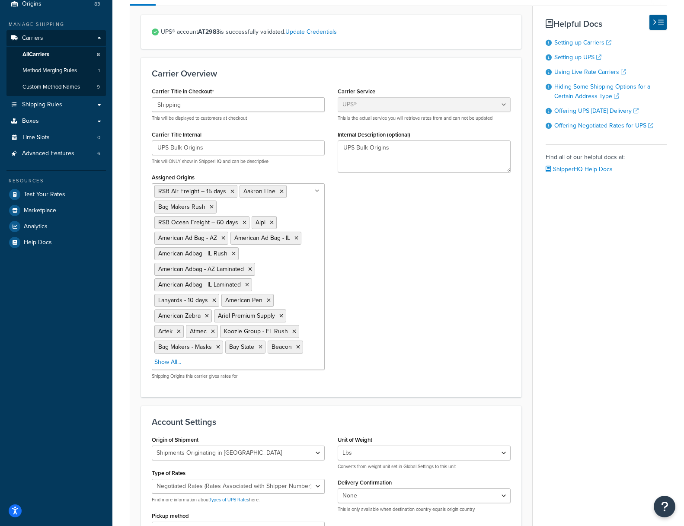
scroll to position [103, 0]
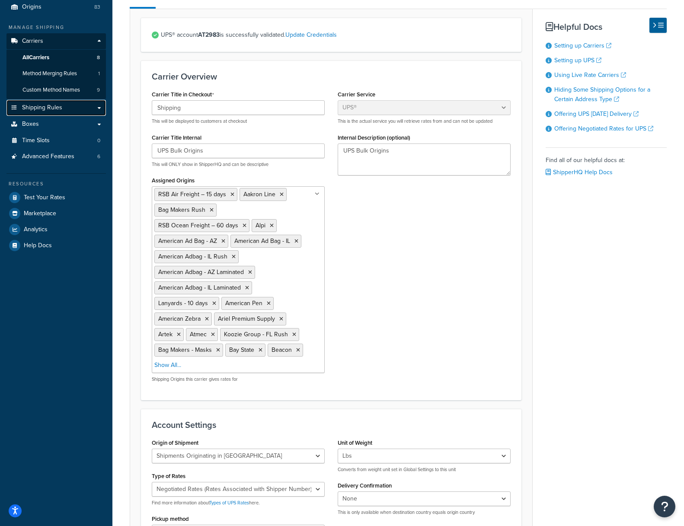
click at [28, 104] on span "Shipping Rules" at bounding box center [42, 107] width 40 height 7
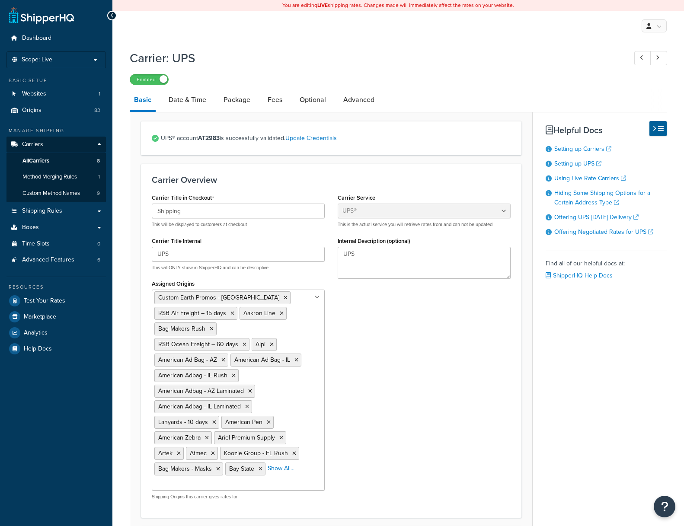
select select "ups"
select select "us"
click at [112, 16] on icon at bounding box center [112, 16] width 4 height 6
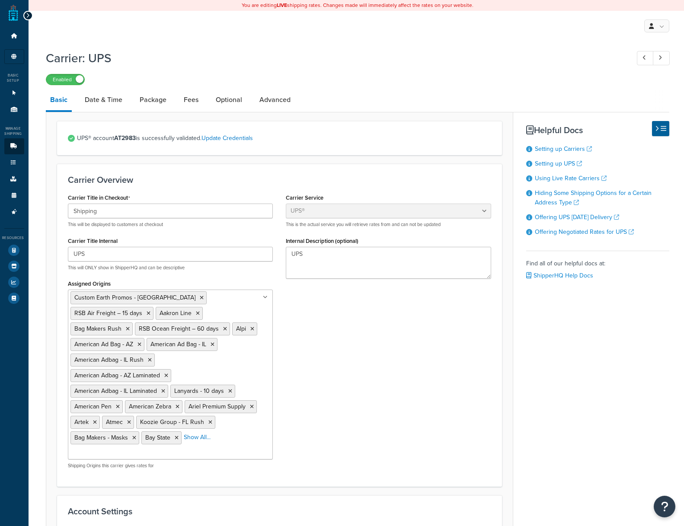
select select "ups"
select select "us"
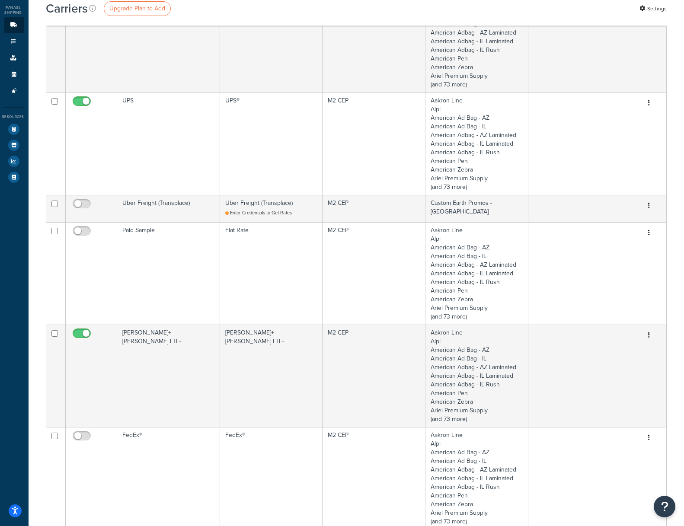
scroll to position [41, 0]
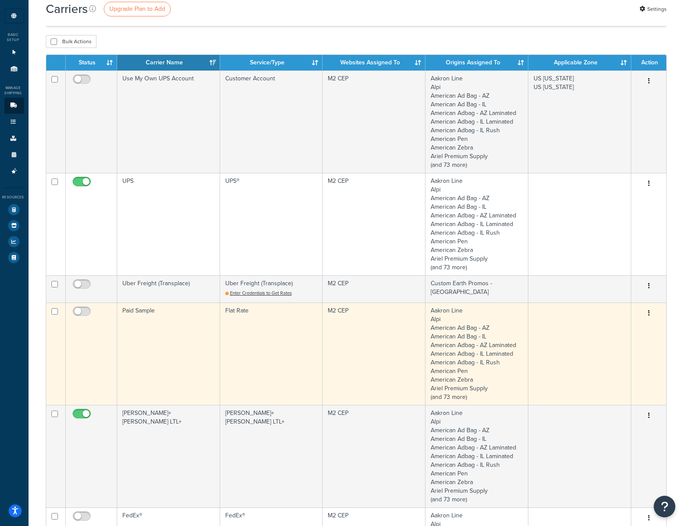
click at [648, 313] on icon "button" at bounding box center [649, 313] width 2 height 6
click at [595, 330] on link "Edit" at bounding box center [611, 331] width 68 height 18
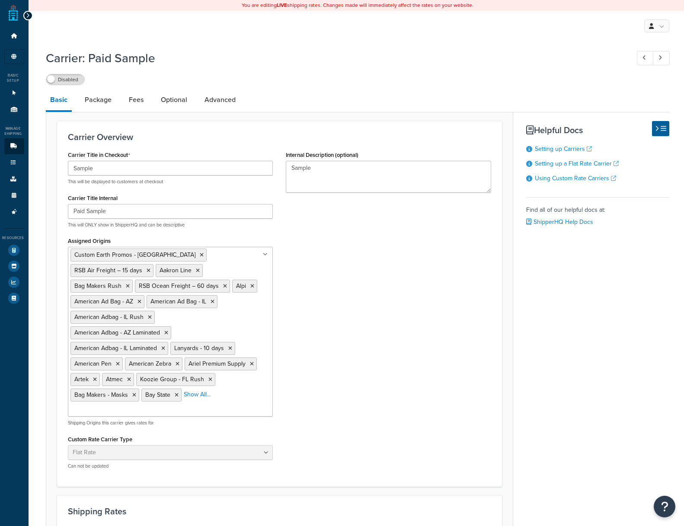
select select "flat"
click at [73, 169] on input "Sample" at bounding box center [170, 168] width 205 height 15
type input "Shipping Sample"
drag, startPoint x: 121, startPoint y: 212, endPoint x: -74, endPoint y: 191, distance: 196.5
click at [0, 191] on html "Accessibility Screen-Reader Guide, Feedback, and Issue Reporting | New window S…" at bounding box center [342, 409] width 684 height 819
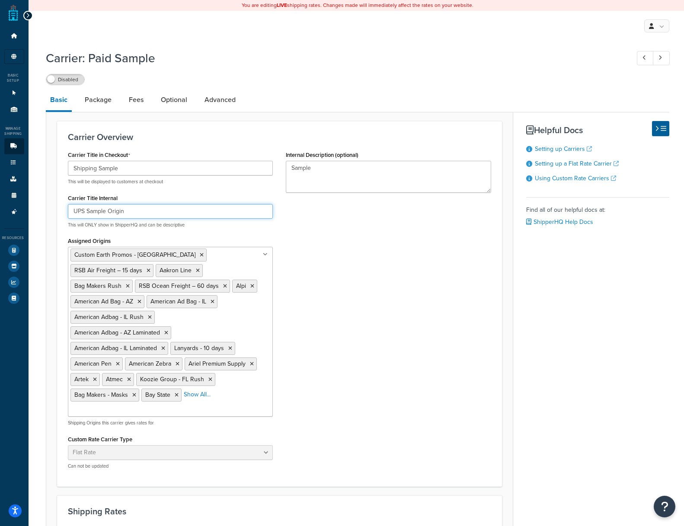
drag, startPoint x: 143, startPoint y: 216, endPoint x: -63, endPoint y: 172, distance: 210.5
click at [0, 172] on html "Accessibility Screen-Reader Guide, Feedback, and Issue Reporting | New window S…" at bounding box center [342, 409] width 684 height 819
type input "UPS Sample Origin"
paste textarea "UPS Sample Origin"
drag, startPoint x: 324, startPoint y: 168, endPoint x: 126, endPoint y: 150, distance: 199.2
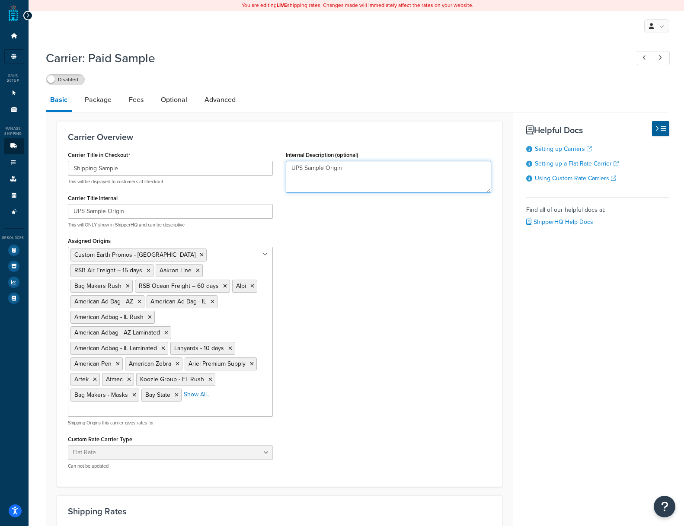
type textarea "UPS Sample Origin"
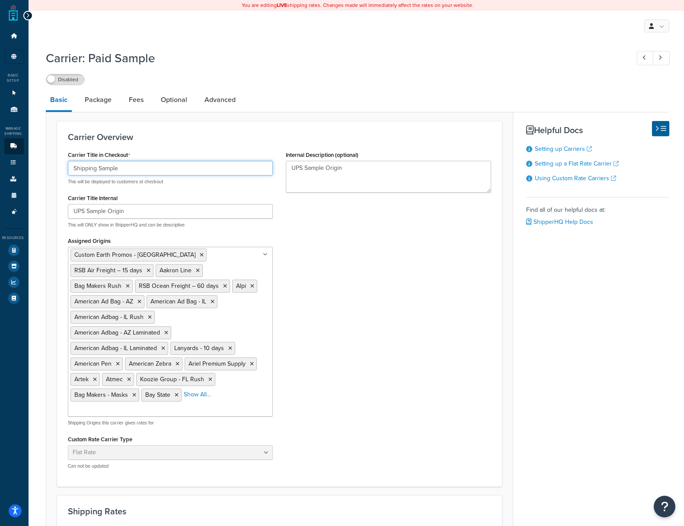
click at [86, 167] on input "Shipping Sample" at bounding box center [170, 168] width 205 height 15
click at [107, 166] on input "Sample" at bounding box center [170, 168] width 205 height 15
paste input "Shipping"
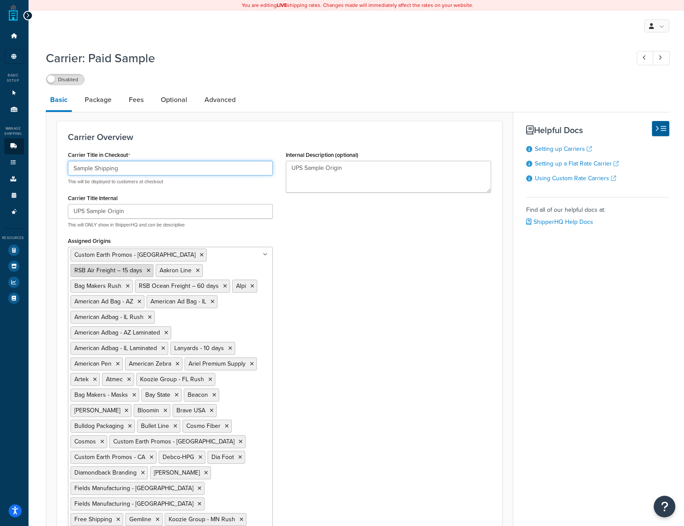
type input "Sample Shipping"
click at [150, 268] on icon at bounding box center [149, 270] width 4 height 5
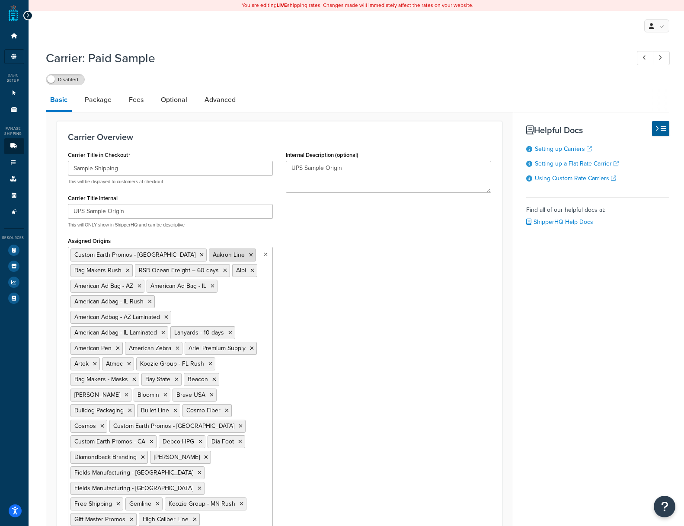
click at [249, 256] on icon at bounding box center [251, 254] width 4 height 5
click at [133, 264] on li "Bag Makers Rush" at bounding box center [101, 270] width 62 height 13
click at [130, 268] on icon at bounding box center [128, 270] width 4 height 5
click at [163, 268] on icon at bounding box center [161, 270] width 4 height 5
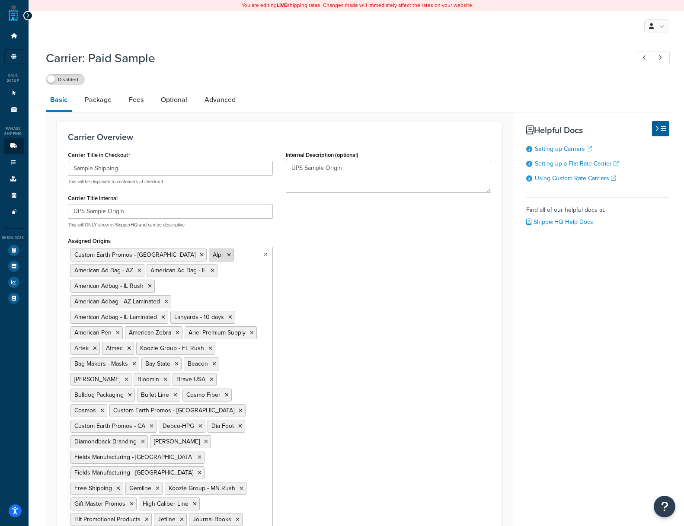
click at [227, 257] on icon at bounding box center [229, 254] width 4 height 5
click at [141, 268] on icon at bounding box center [139, 270] width 4 height 5
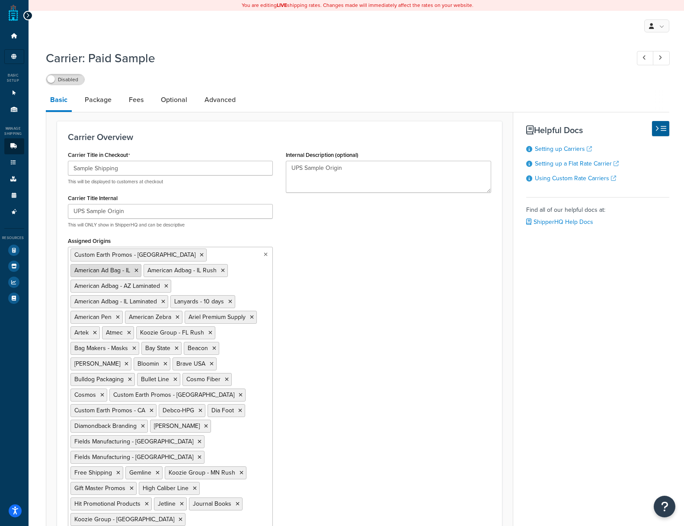
click at [138, 268] on icon at bounding box center [136, 270] width 4 height 5
click at [152, 268] on icon at bounding box center [150, 270] width 4 height 5
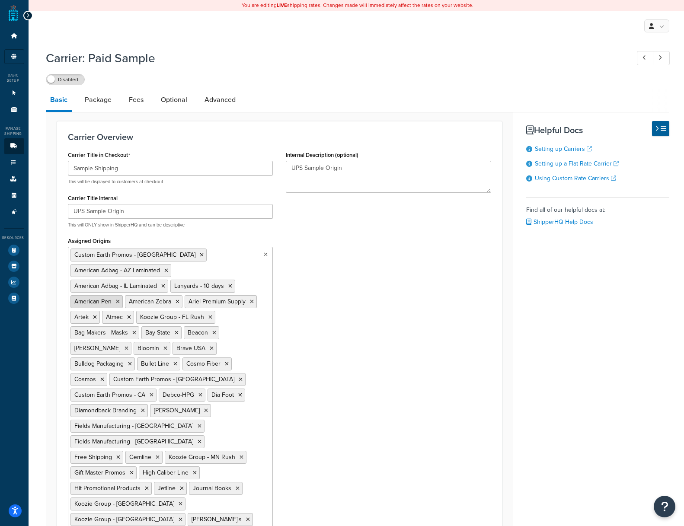
click at [165, 270] on icon at bounding box center [166, 270] width 4 height 5
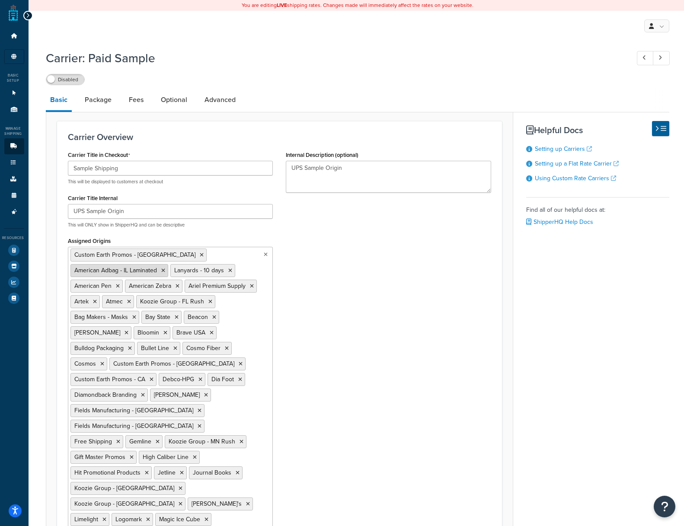
click at [165, 268] on icon at bounding box center [163, 270] width 4 height 5
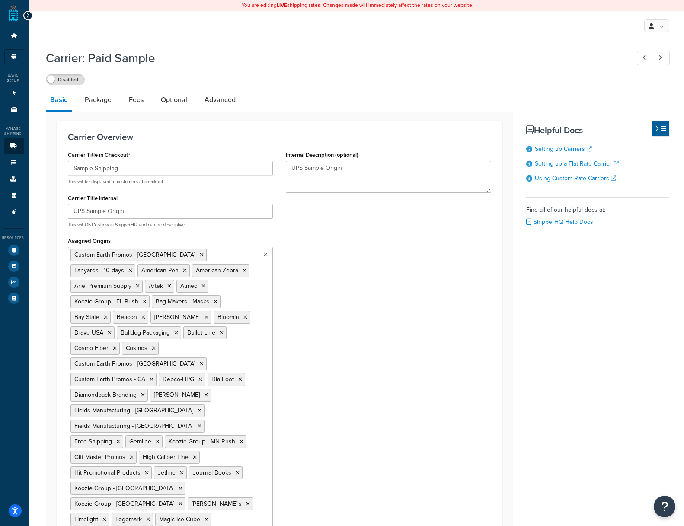
click at [140, 284] on icon at bounding box center [138, 286] width 4 height 5
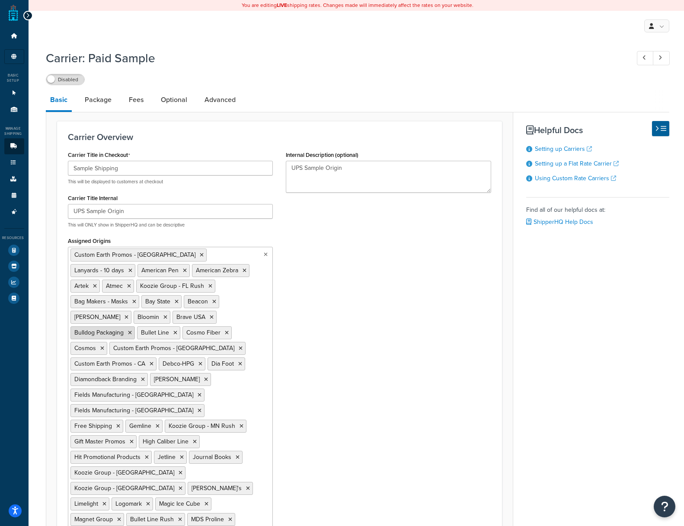
drag, startPoint x: 213, startPoint y: 366, endPoint x: 121, endPoint y: 319, distance: 103.0
click at [62, 309] on div "Carrier Title in Checkout Sample Shipping This will be displayed to customers a…" at bounding box center [170, 484] width 218 height 670
drag, startPoint x: 159, startPoint y: 361, endPoint x: 153, endPoint y: 342, distance: 19.8
click at [126, 341] on ul "Custom Earth Promos - FL Lanyards - 10 days American Pen American Zebra Artek A…" at bounding box center [170, 503] width 205 height 512
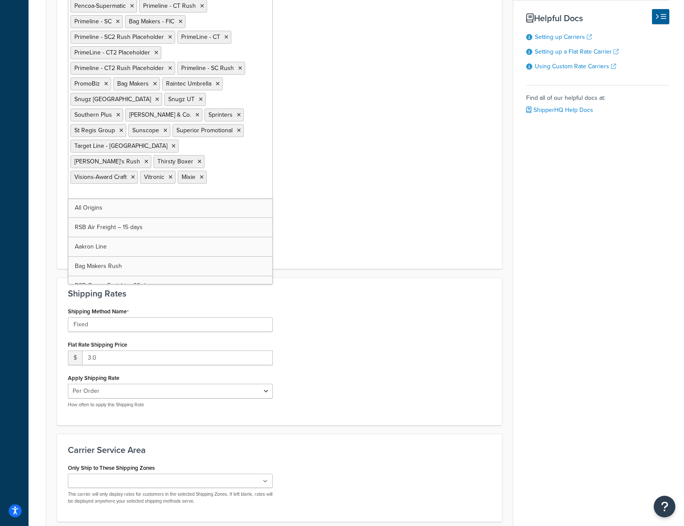
scroll to position [514, 0]
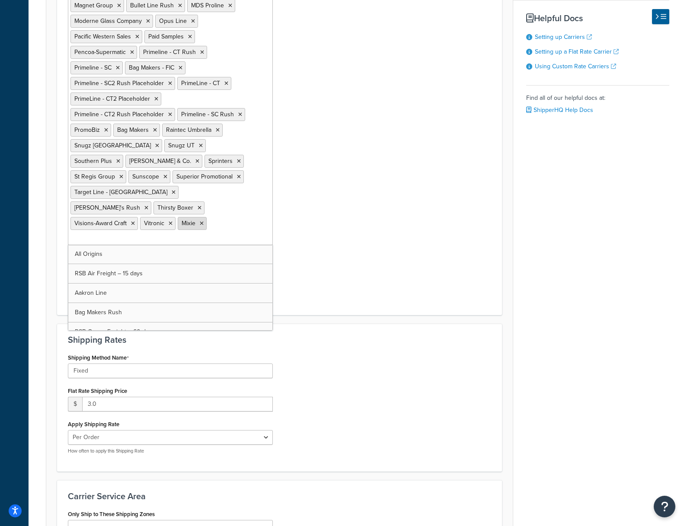
click at [200, 221] on icon at bounding box center [202, 223] width 4 height 5
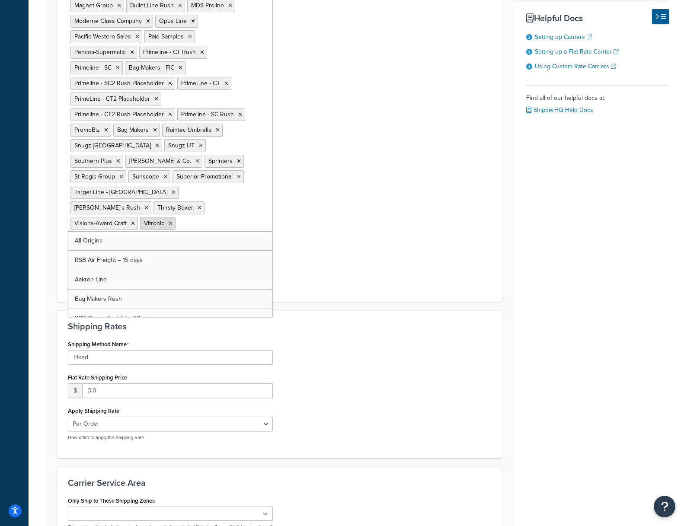
click at [169, 221] on icon at bounding box center [171, 223] width 4 height 5
click at [144, 205] on icon at bounding box center [146, 207] width 4 height 5
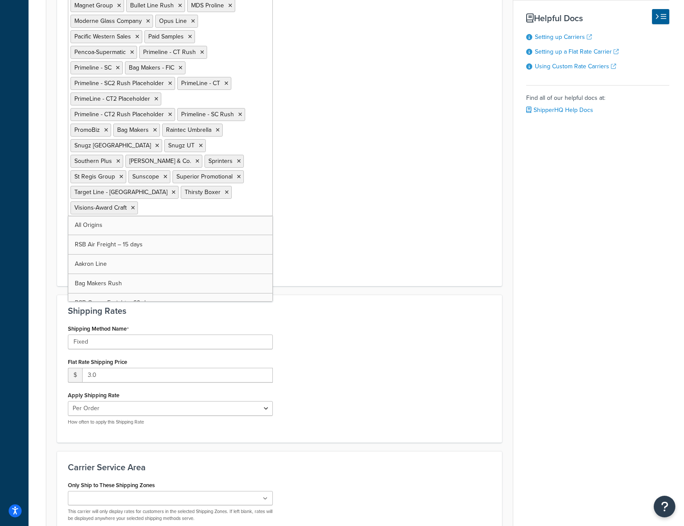
click at [135, 205] on icon at bounding box center [133, 207] width 4 height 5
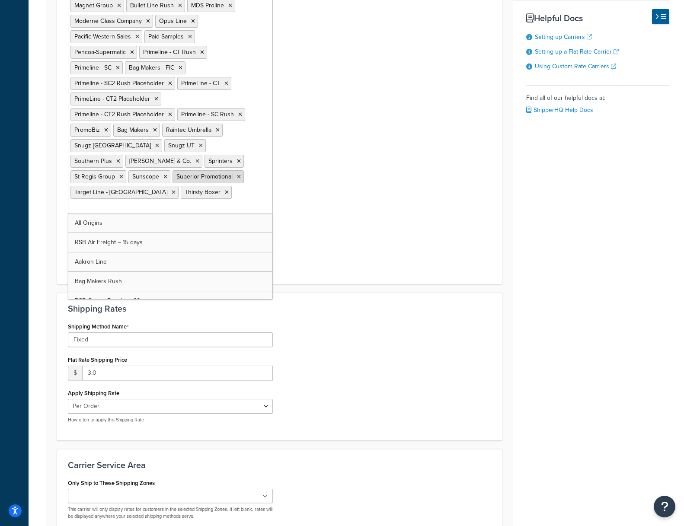
click at [237, 174] on icon at bounding box center [239, 176] width 4 height 5
click at [225, 190] on icon at bounding box center [227, 192] width 4 height 5
click at [123, 174] on icon at bounding box center [121, 176] width 4 height 5
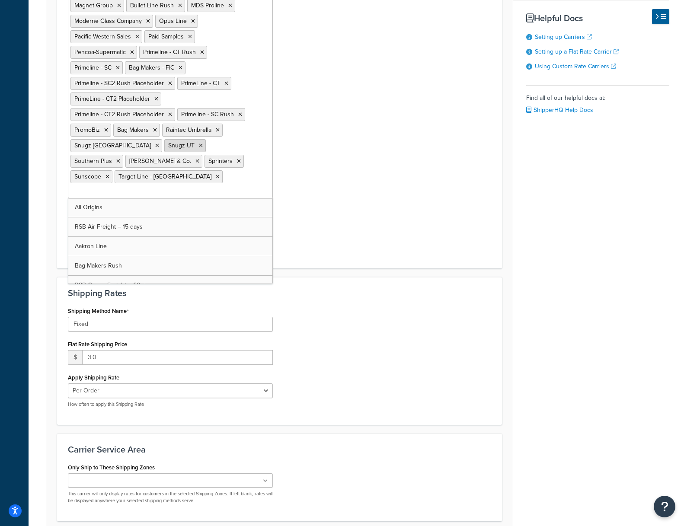
drag, startPoint x: 159, startPoint y: 116, endPoint x: 145, endPoint y: 102, distance: 19.6
click at [237, 159] on icon at bounding box center [239, 161] width 4 height 5
drag, startPoint x: 148, startPoint y: 99, endPoint x: 152, endPoint y: 87, distance: 12.2
click at [199, 143] on icon at bounding box center [201, 145] width 4 height 5
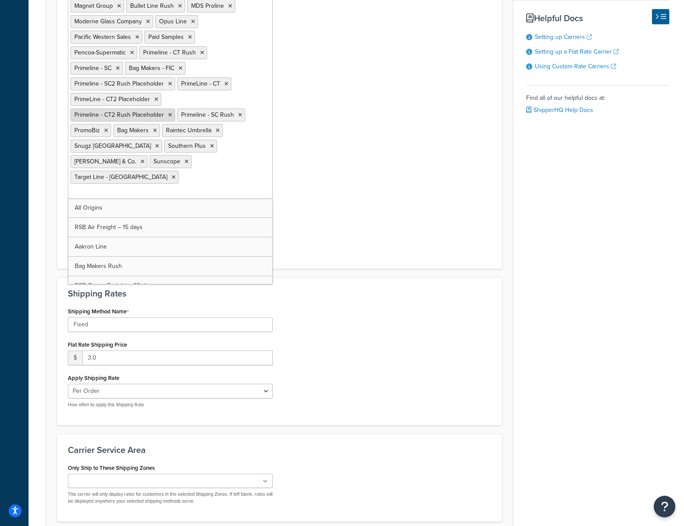
drag, startPoint x: 154, startPoint y: 84, endPoint x: 169, endPoint y: 73, distance: 18.6
click at [156, 124] on li "Bag Makers" at bounding box center [136, 130] width 47 height 13
click at [169, 112] on icon at bounding box center [170, 114] width 4 height 5
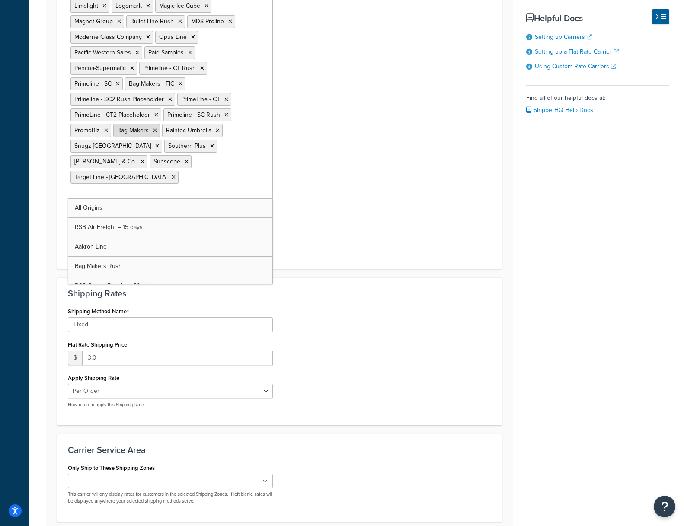
click at [224, 112] on icon at bounding box center [226, 114] width 4 height 5
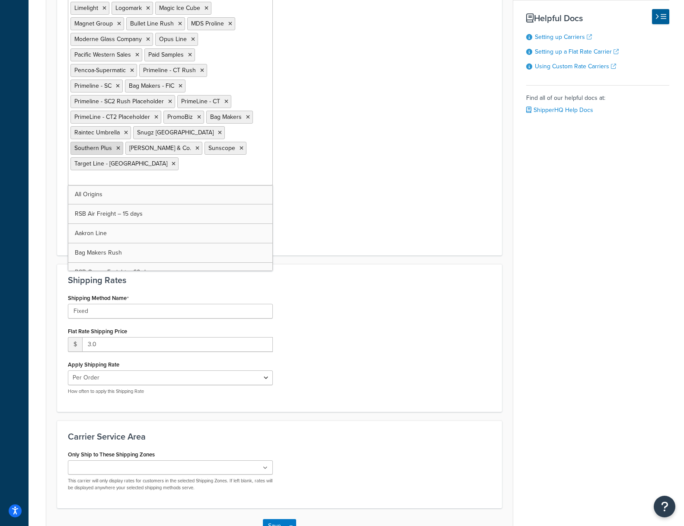
click at [120, 146] on icon at bounding box center [118, 148] width 4 height 5
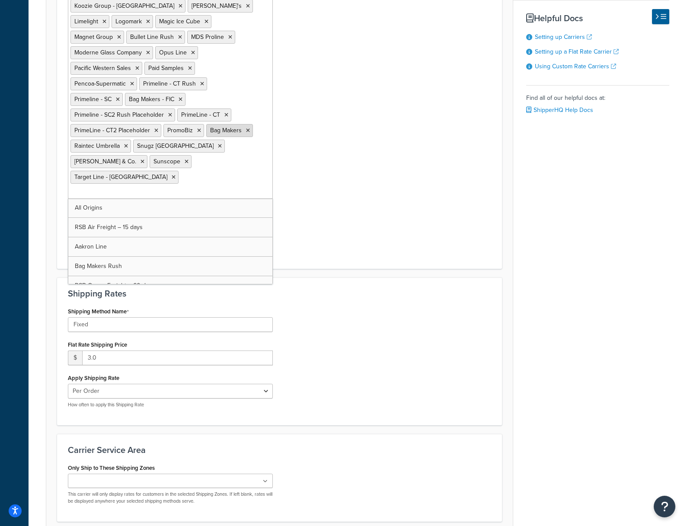
click at [246, 128] on icon at bounding box center [248, 130] width 4 height 5
click at [144, 159] on icon at bounding box center [142, 161] width 4 height 5
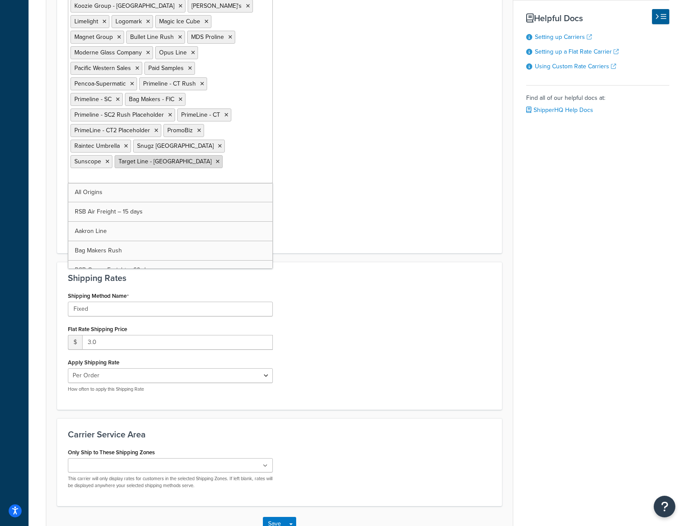
click at [216, 159] on icon at bounding box center [218, 161] width 4 height 5
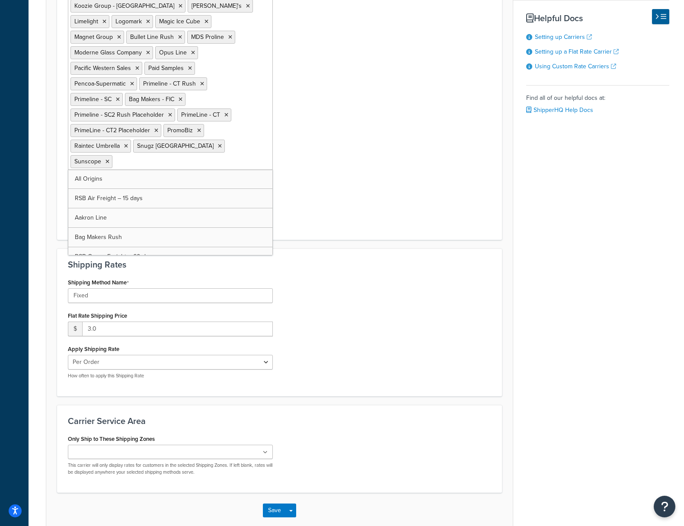
scroll to position [480, 0]
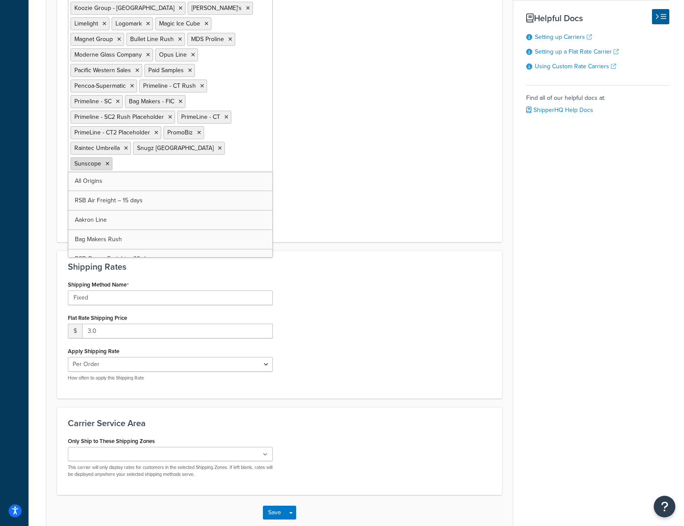
click at [109, 161] on icon at bounding box center [107, 163] width 4 height 5
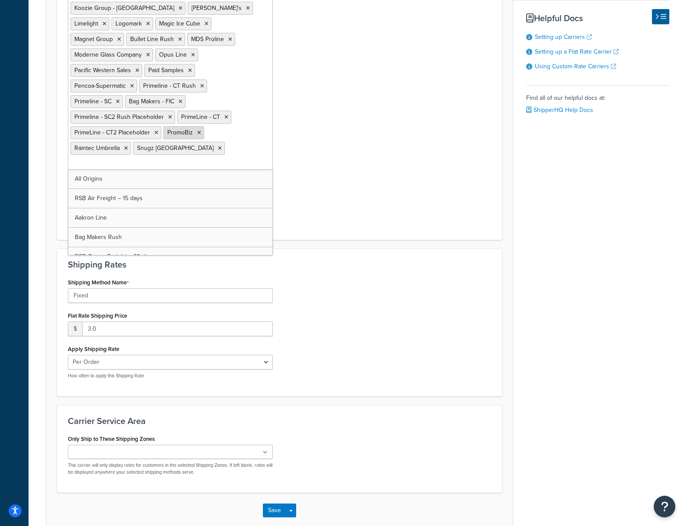
scroll to position [467, 0]
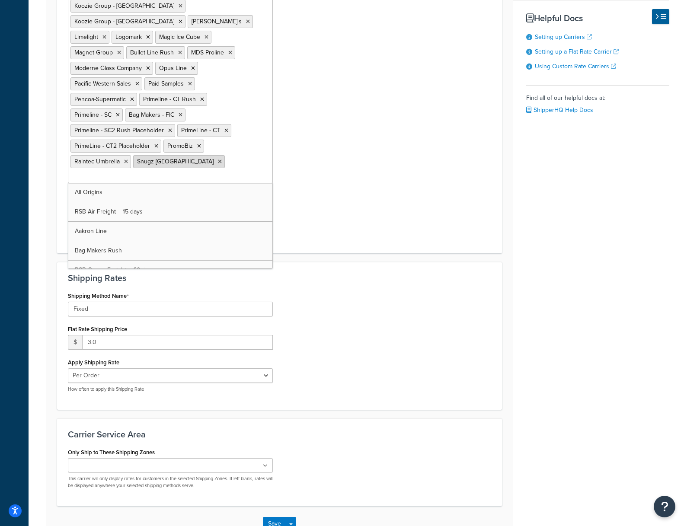
click at [218, 159] on icon at bounding box center [220, 161] width 4 height 5
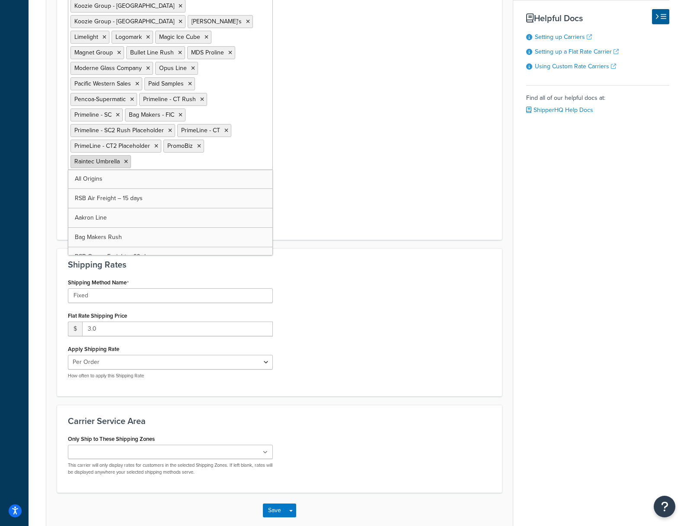
click at [125, 159] on icon at bounding box center [126, 161] width 4 height 5
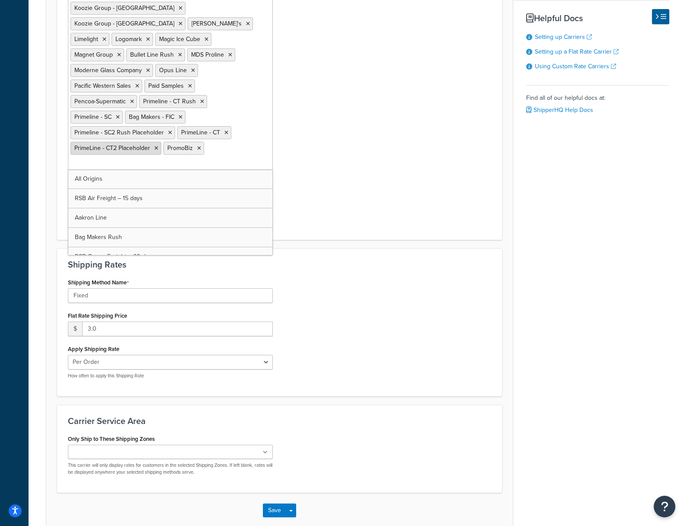
click at [157, 142] on li "PrimeLine - CT2 Placeholder" at bounding box center [115, 148] width 91 height 13
click at [156, 146] on icon at bounding box center [156, 148] width 4 height 5
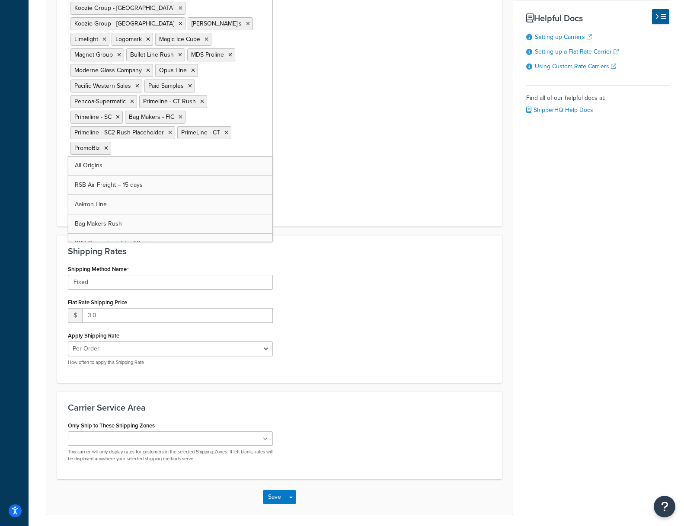
scroll to position [451, 0]
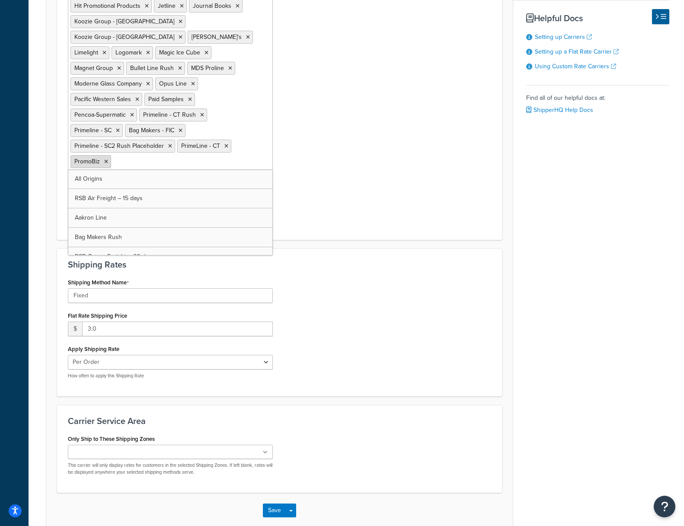
click at [104, 159] on icon at bounding box center [106, 161] width 4 height 5
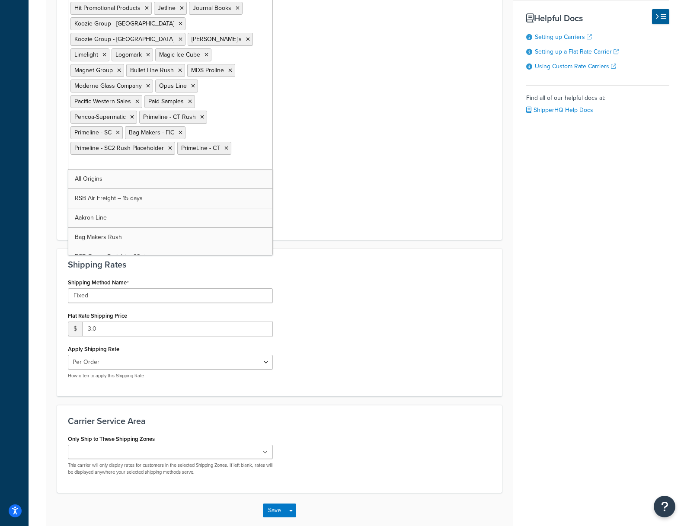
click at [201, 115] on icon at bounding box center [202, 117] width 4 height 5
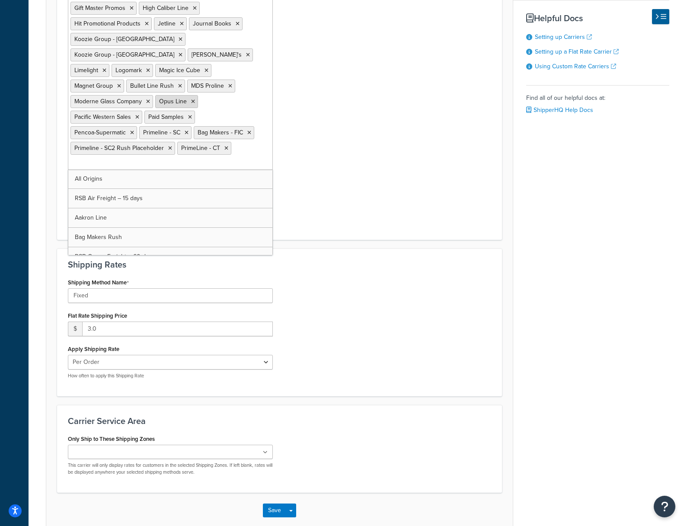
click at [191, 99] on icon at bounding box center [193, 101] width 4 height 5
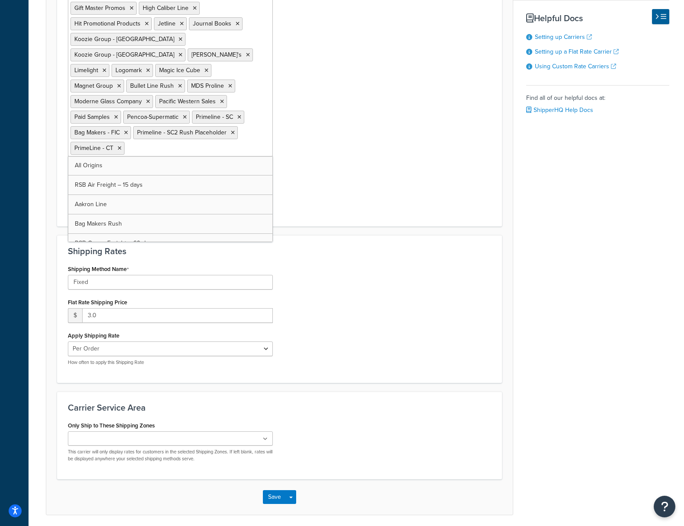
scroll to position [420, 0]
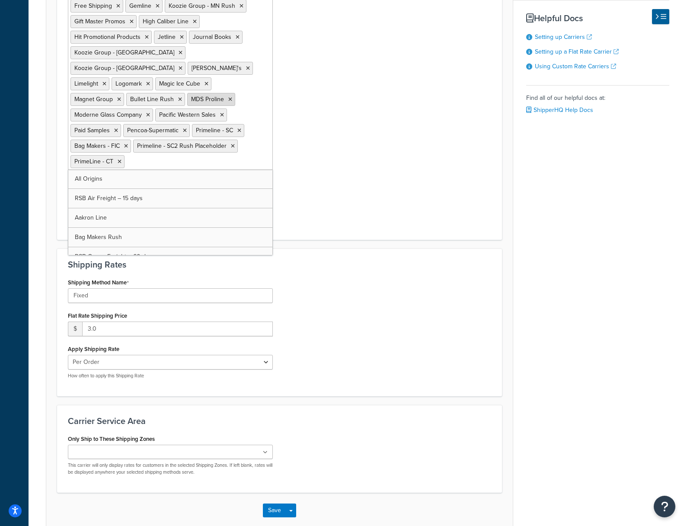
click at [228, 97] on icon at bounding box center [230, 99] width 4 height 5
click at [221, 112] on icon at bounding box center [222, 114] width 4 height 5
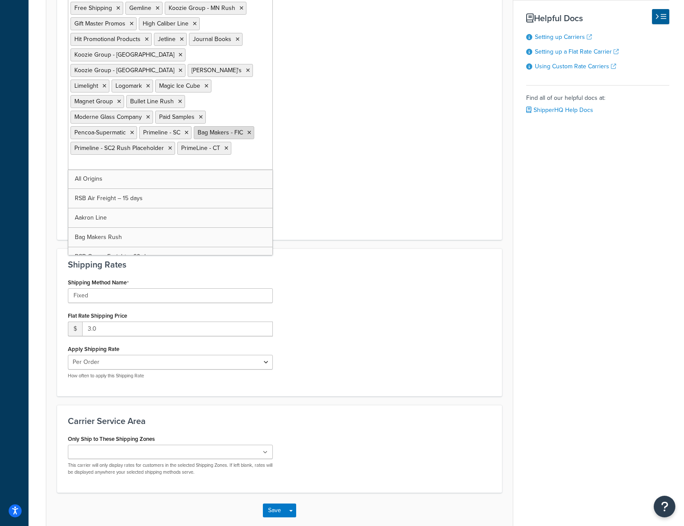
click at [249, 130] on icon at bounding box center [249, 132] width 4 height 5
click at [199, 115] on icon at bounding box center [201, 117] width 4 height 5
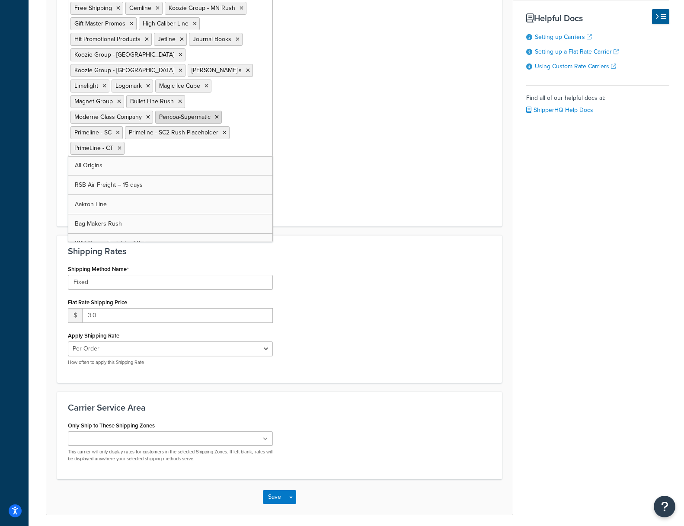
scroll to position [405, 0]
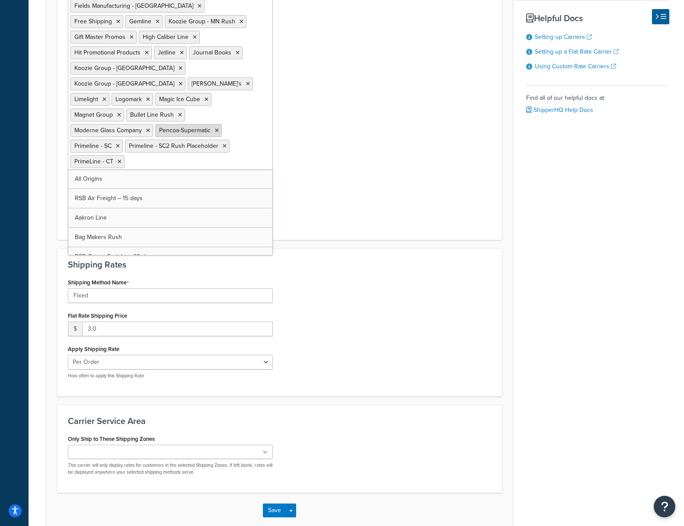
click at [215, 128] on icon at bounding box center [217, 130] width 4 height 5
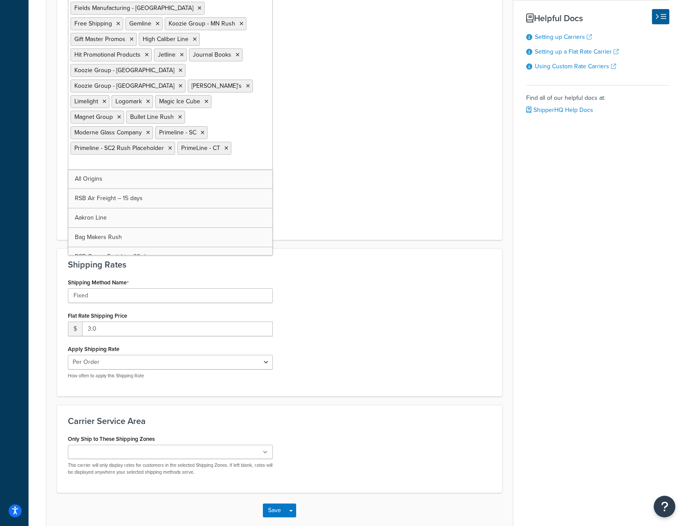
click at [225, 146] on icon at bounding box center [226, 148] width 4 height 5
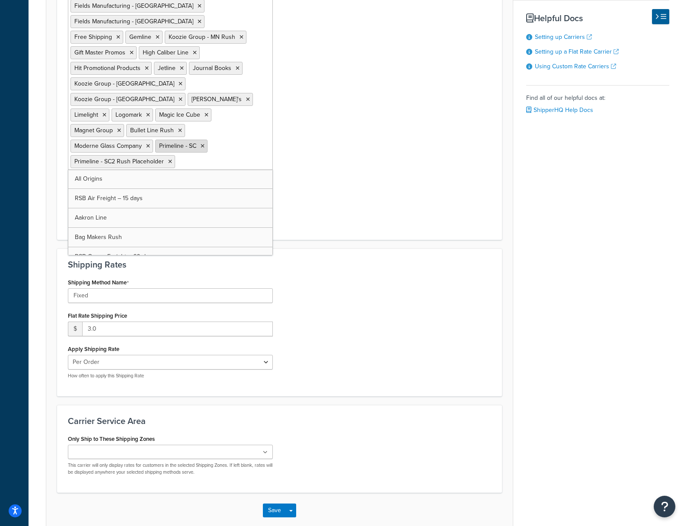
click at [202, 144] on icon at bounding box center [203, 146] width 4 height 5
click at [178, 128] on icon at bounding box center [180, 130] width 4 height 5
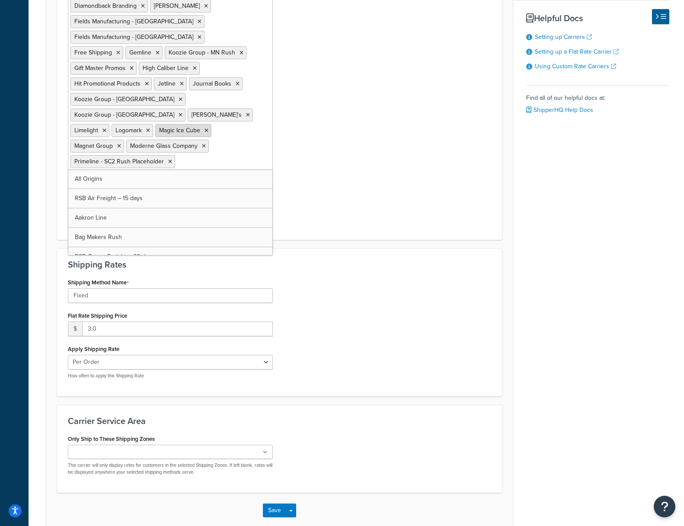
click at [207, 128] on icon at bounding box center [206, 130] width 4 height 5
click at [204, 128] on icon at bounding box center [204, 130] width 4 height 5
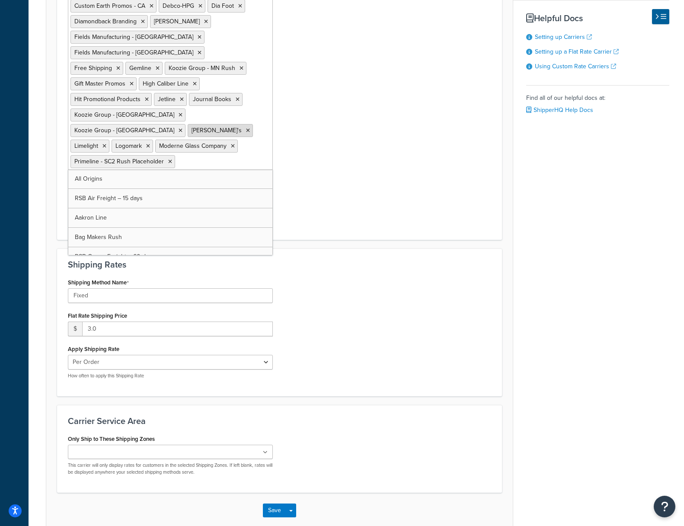
click at [246, 128] on icon at bounding box center [248, 130] width 4 height 5
click at [236, 97] on icon at bounding box center [238, 99] width 4 height 5
click at [182, 112] on icon at bounding box center [181, 114] width 4 height 5
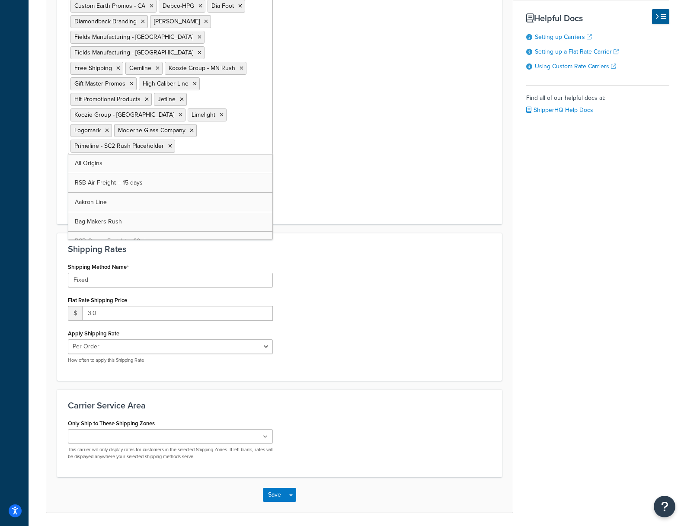
scroll to position [342, 0]
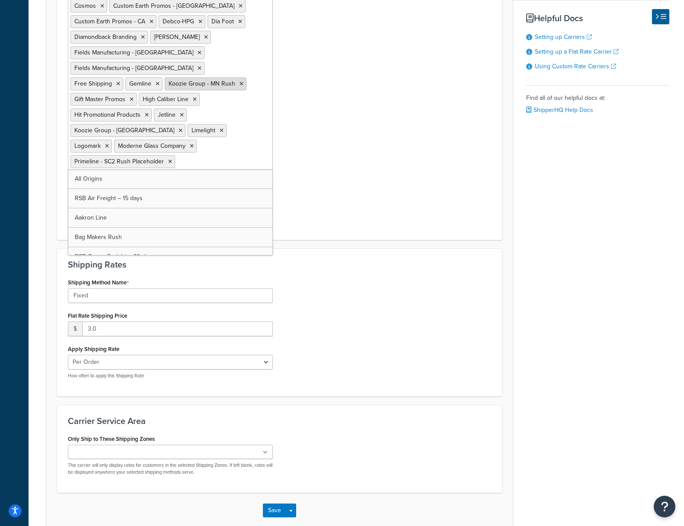
click at [240, 81] on icon at bounding box center [241, 83] width 4 height 5
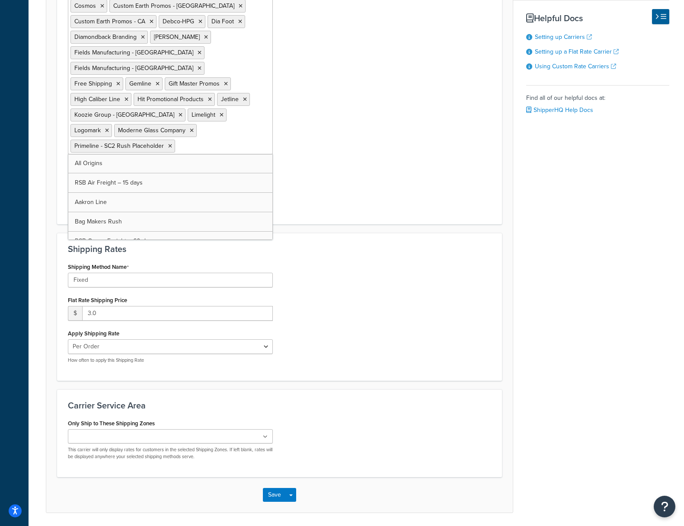
click at [201, 66] on icon at bounding box center [200, 68] width 4 height 5
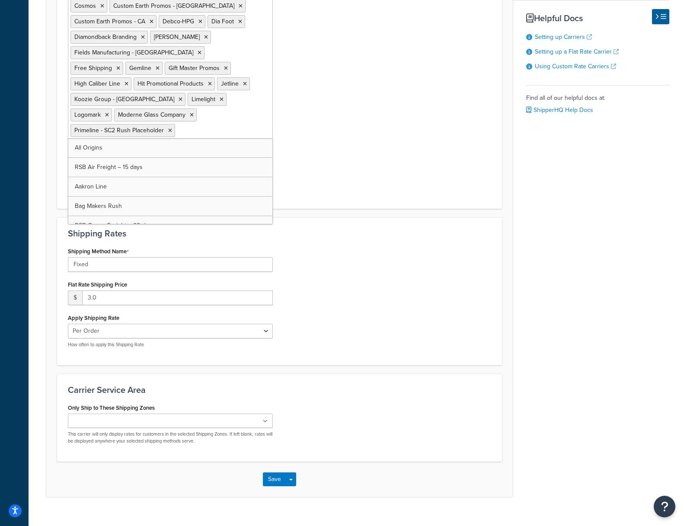
scroll to position [327, 0]
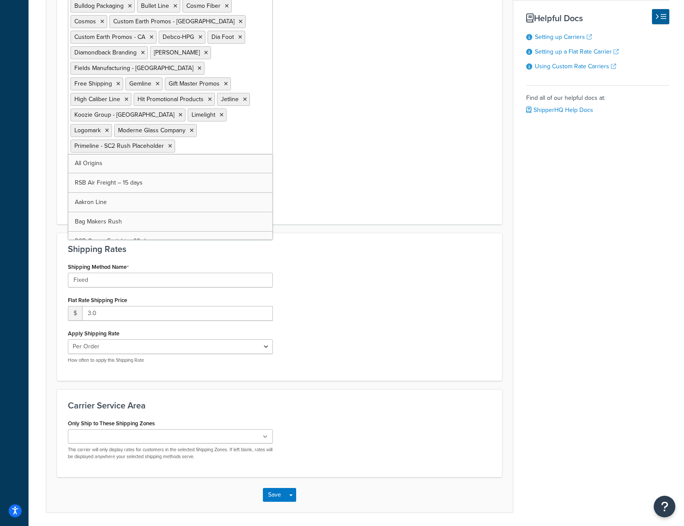
click at [159, 81] on icon at bounding box center [158, 83] width 4 height 5
click at [120, 81] on icon at bounding box center [118, 83] width 4 height 5
click at [204, 50] on icon at bounding box center [206, 52] width 4 height 5
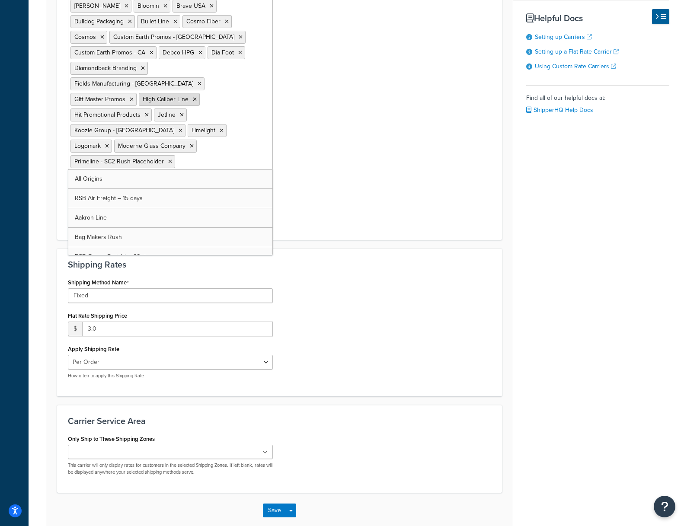
click at [194, 97] on icon at bounding box center [195, 99] width 4 height 5
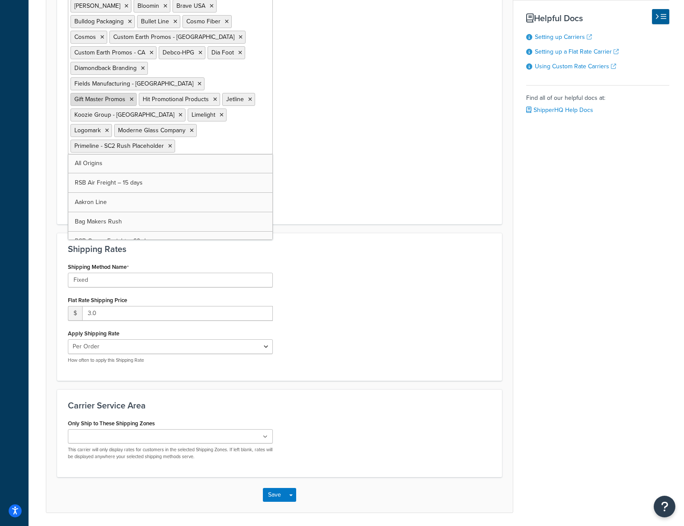
click at [131, 97] on icon at bounding box center [132, 99] width 4 height 5
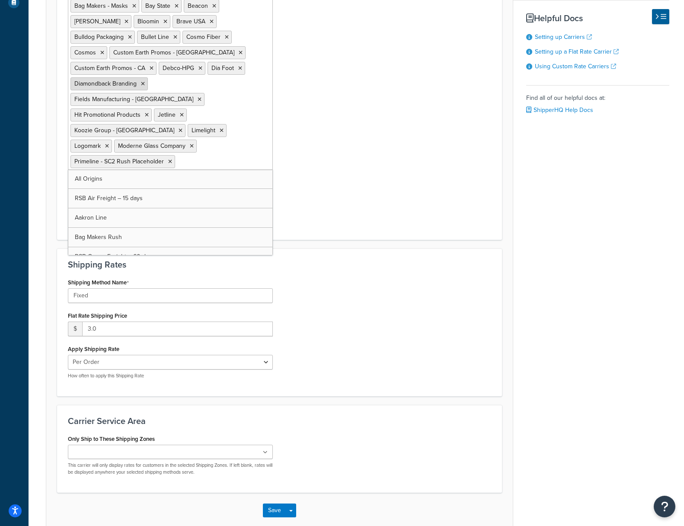
click at [141, 81] on icon at bounding box center [143, 83] width 4 height 5
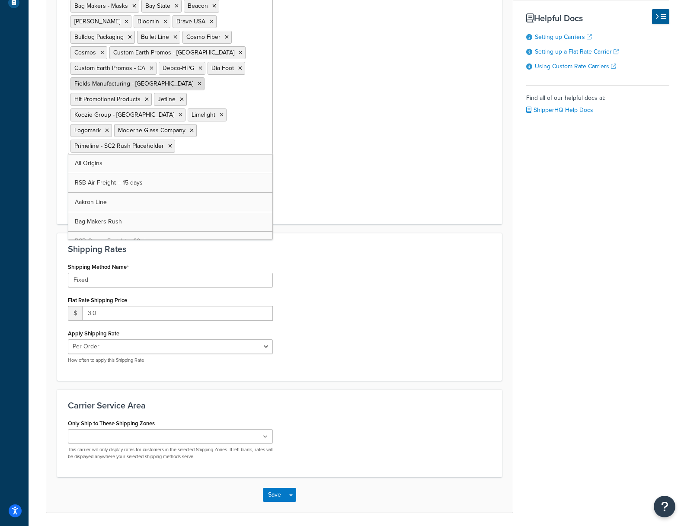
click at [198, 81] on icon at bounding box center [200, 83] width 4 height 5
click at [150, 81] on icon at bounding box center [152, 83] width 4 height 5
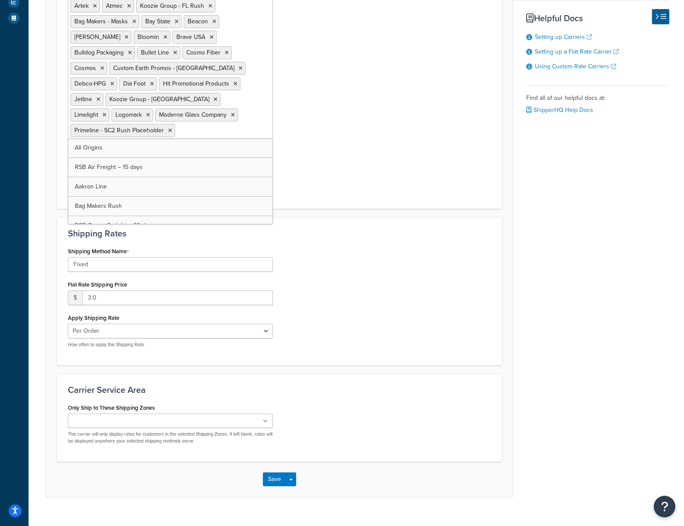
click at [150, 81] on icon at bounding box center [152, 83] width 4 height 5
click at [150, 79] on span "Hit Promotional Products" at bounding box center [156, 83] width 66 height 9
click at [107, 62] on li "Cosmos" at bounding box center [88, 68] width 37 height 13
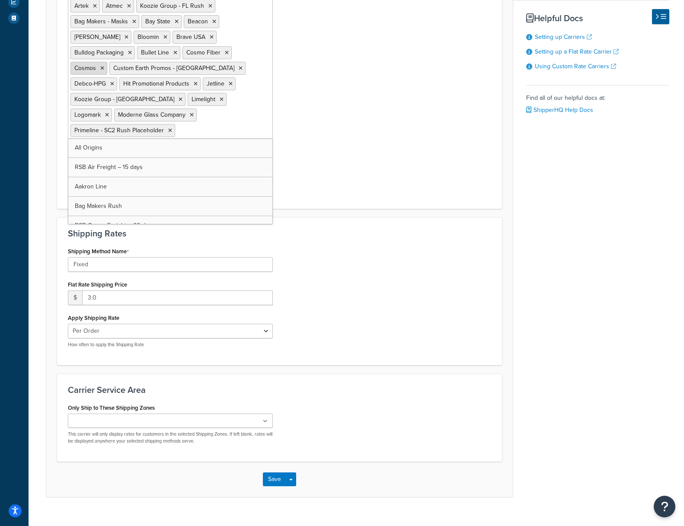
click at [104, 66] on icon at bounding box center [102, 68] width 4 height 5
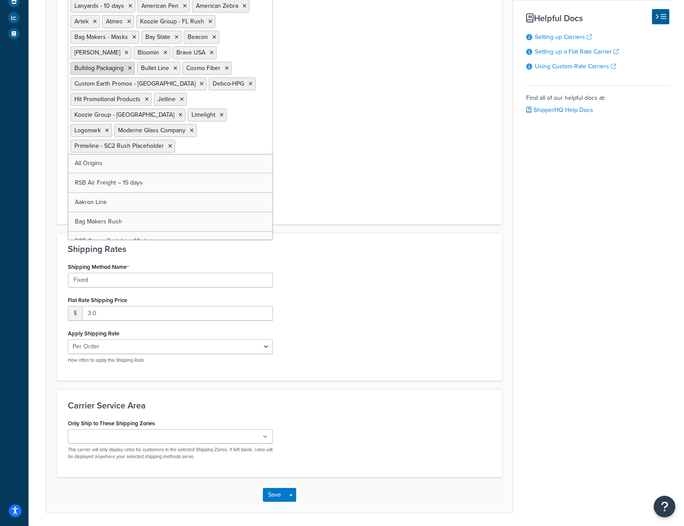
click at [132, 66] on icon at bounding box center [130, 68] width 4 height 5
click at [162, 66] on icon at bounding box center [160, 68] width 4 height 5
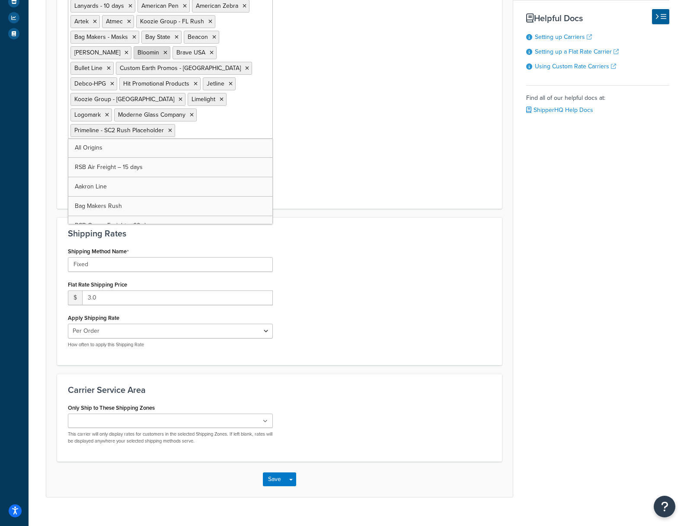
click at [167, 50] on icon at bounding box center [165, 52] width 4 height 5
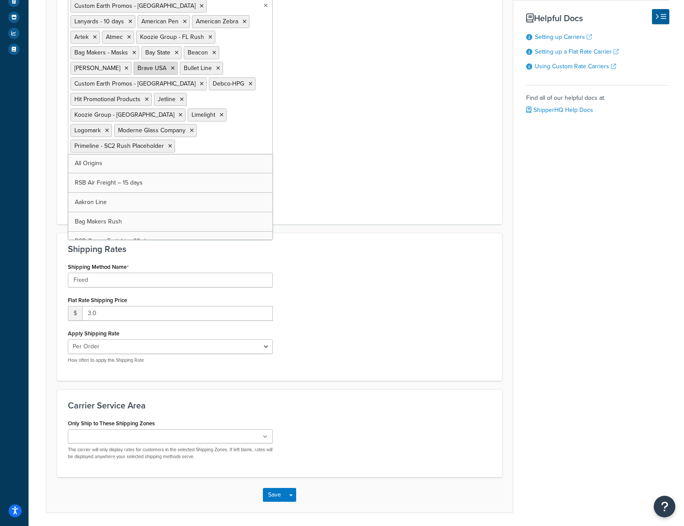
click at [175, 66] on icon at bounding box center [173, 68] width 4 height 5
click at [174, 66] on icon at bounding box center [172, 68] width 4 height 5
click at [249, 81] on icon at bounding box center [251, 83] width 4 height 5
click at [128, 66] on icon at bounding box center [126, 68] width 4 height 5
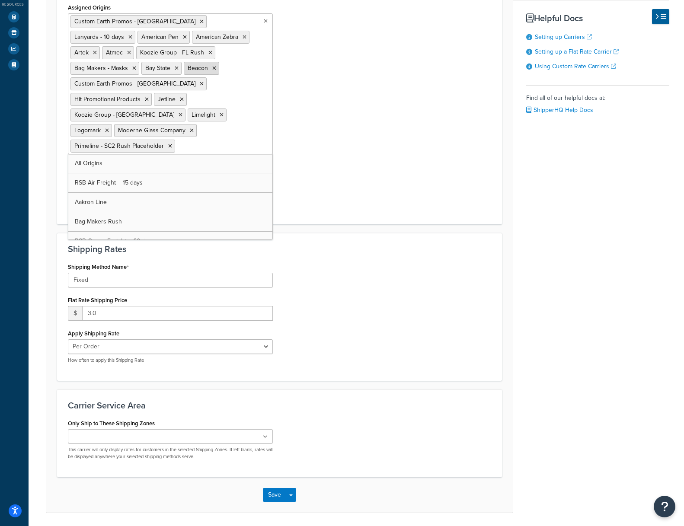
click at [212, 69] on icon at bounding box center [214, 68] width 4 height 5
click at [208, 54] on icon at bounding box center [210, 52] width 4 height 5
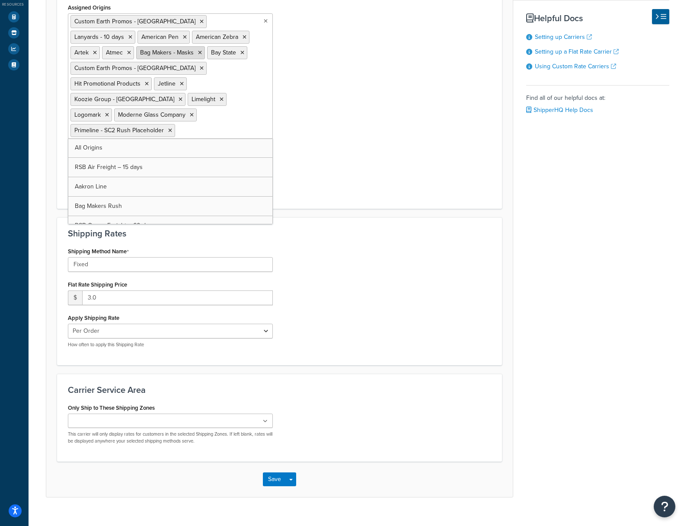
click at [136, 53] on li "Bag Makers - Masks" at bounding box center [170, 52] width 69 height 13
click at [198, 53] on icon at bounding box center [200, 52] width 4 height 5
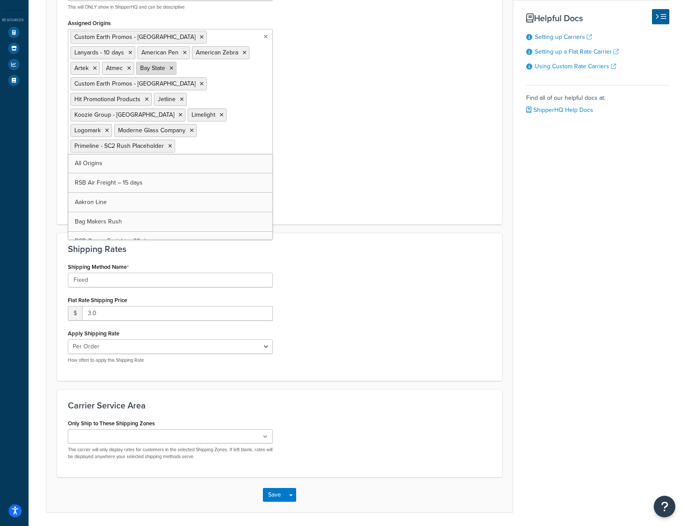
click at [169, 68] on icon at bounding box center [171, 68] width 4 height 5
click at [183, 54] on icon at bounding box center [185, 52] width 4 height 5
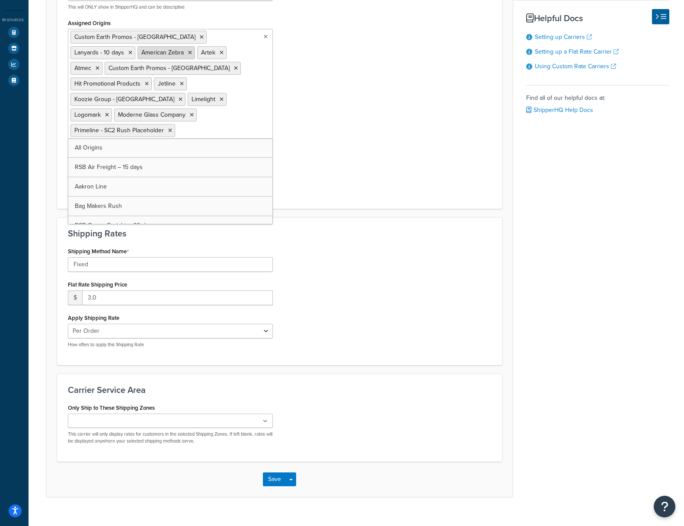
click at [188, 54] on icon at bounding box center [190, 52] width 4 height 5
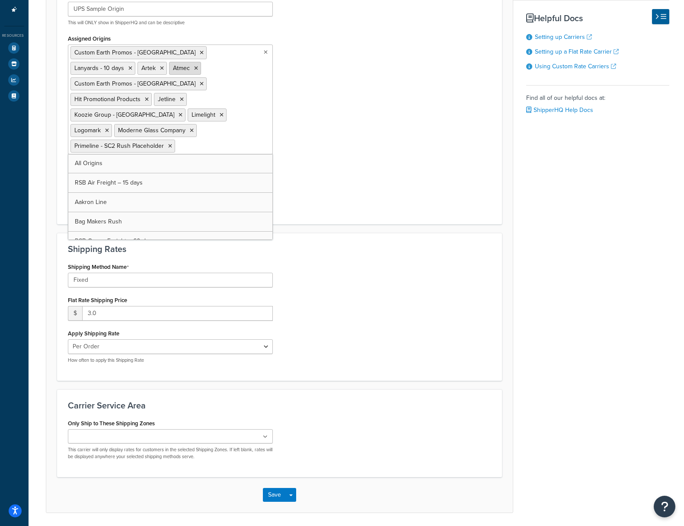
click at [194, 70] on icon at bounding box center [196, 68] width 4 height 5
click at [200, 81] on icon at bounding box center [202, 83] width 4 height 5
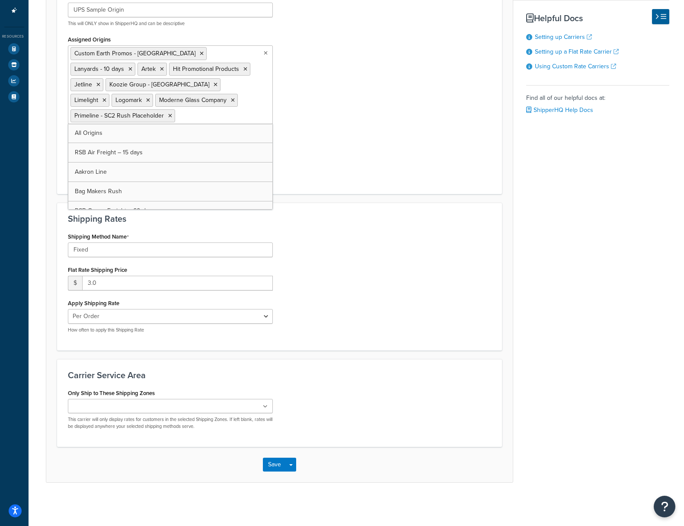
scroll to position [187, 0]
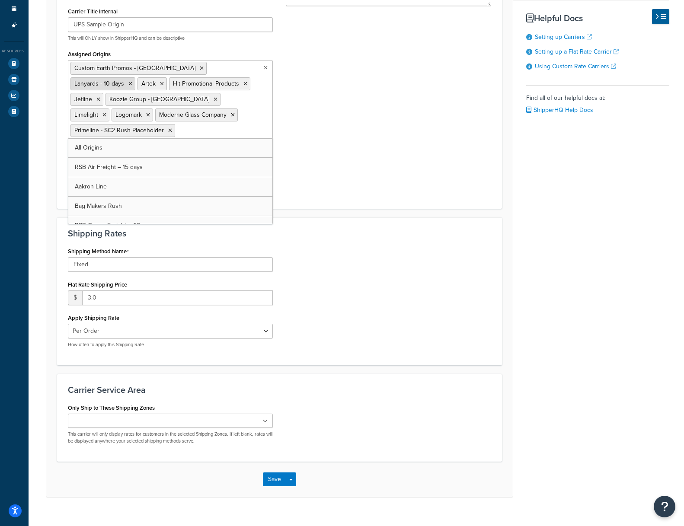
click at [132, 81] on icon at bounding box center [130, 83] width 4 height 5
click at [182, 97] on icon at bounding box center [181, 99] width 4 height 5
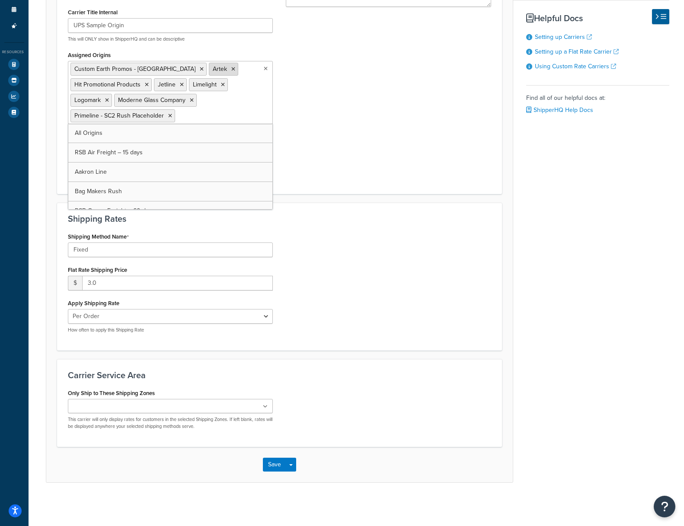
click at [231, 68] on icon at bounding box center [233, 69] width 4 height 5
click at [149, 82] on icon at bounding box center [147, 84] width 4 height 5
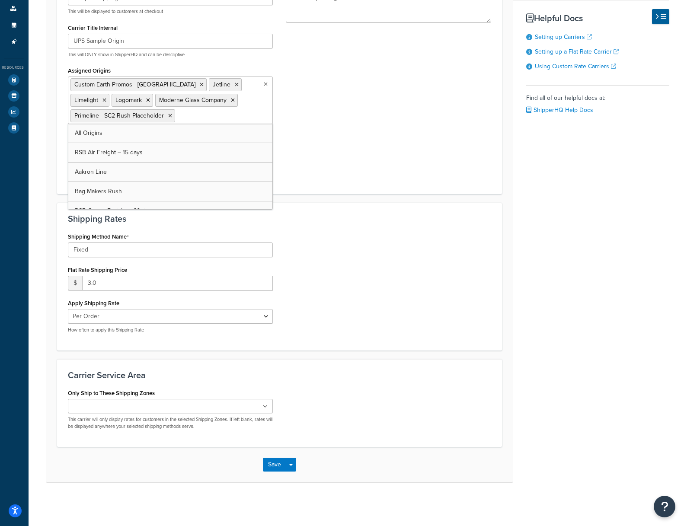
scroll to position [171, 0]
click at [106, 98] on icon at bounding box center [104, 100] width 4 height 5
click at [235, 84] on icon at bounding box center [237, 84] width 4 height 5
click at [243, 83] on icon at bounding box center [245, 84] width 4 height 5
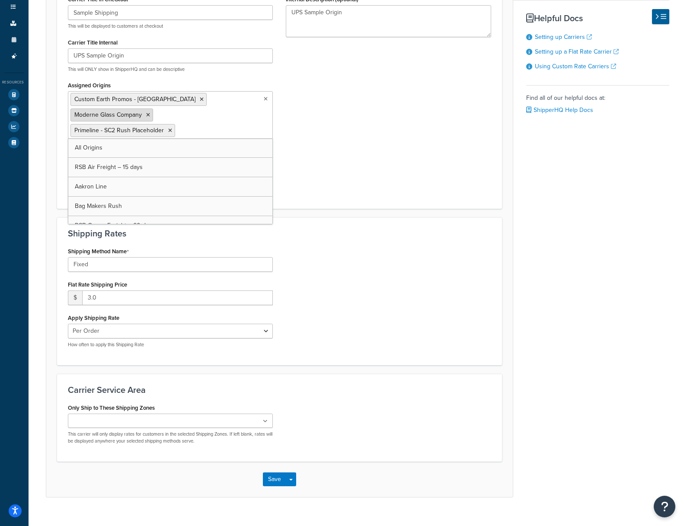
click at [150, 112] on icon at bounding box center [148, 114] width 4 height 5
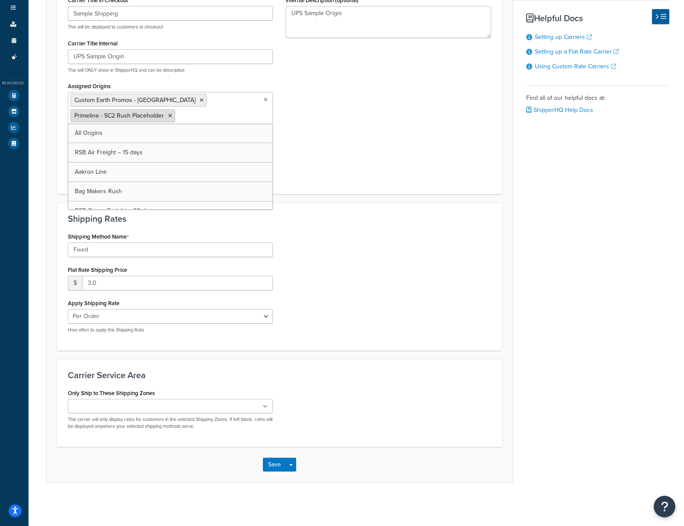
click at [168, 116] on icon at bounding box center [170, 115] width 4 height 5
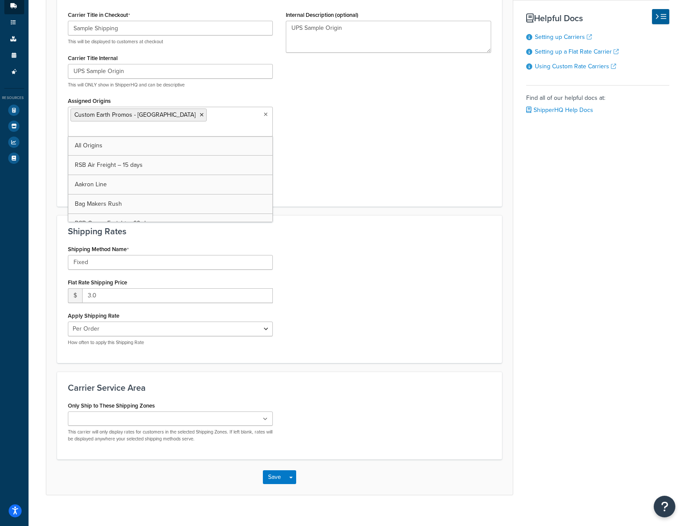
click at [327, 120] on div "Carrier Title in Checkout Sample Shipping This will be displayed to customers a…" at bounding box center [279, 102] width 437 height 187
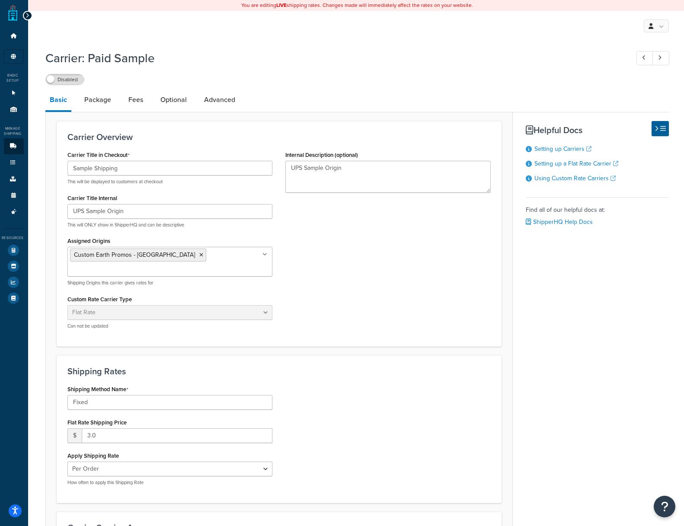
scroll to position [140, 0]
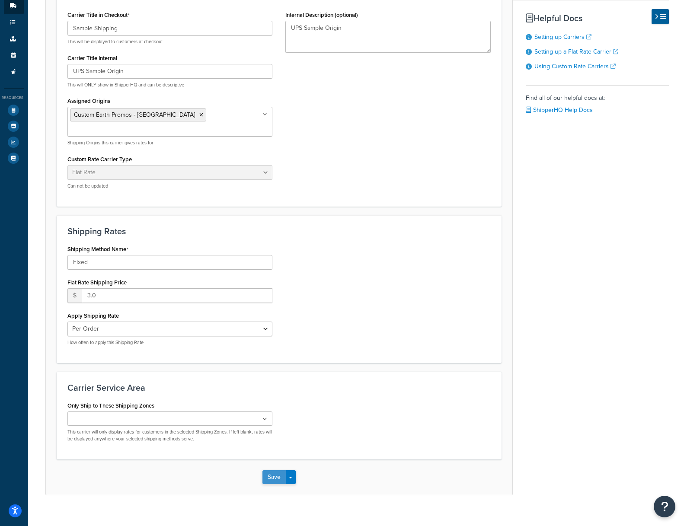
click at [274, 470] on button "Save" at bounding box center [273, 477] width 23 height 14
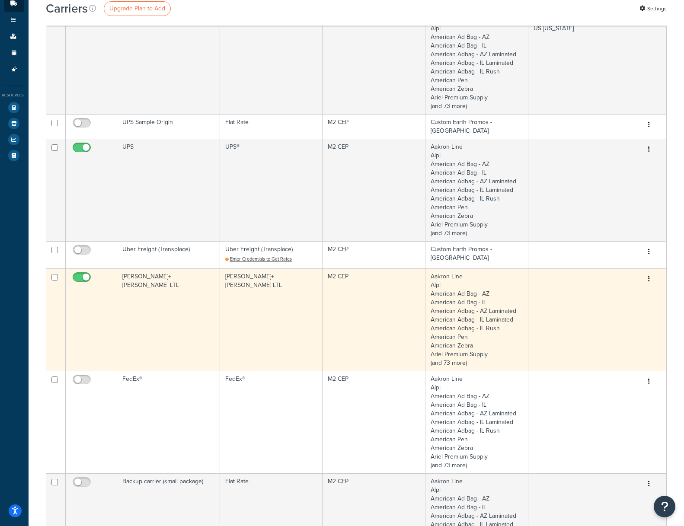
scroll to position [149, 0]
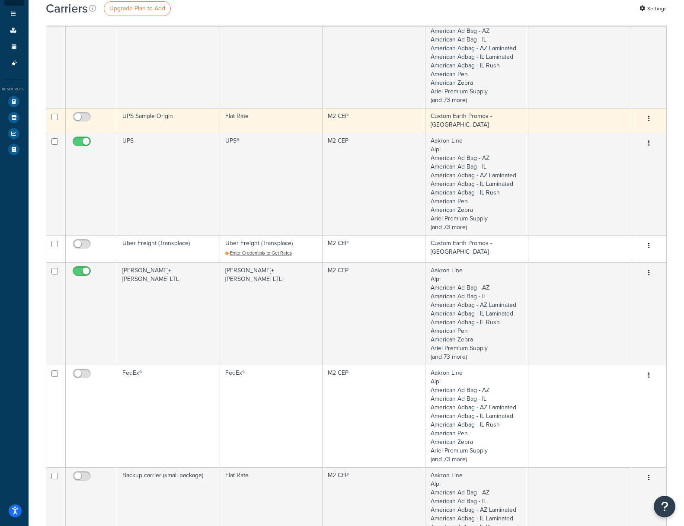
click at [649, 119] on button "button" at bounding box center [649, 119] width 12 height 14
click at [590, 135] on link "Edit" at bounding box center [611, 137] width 68 height 18
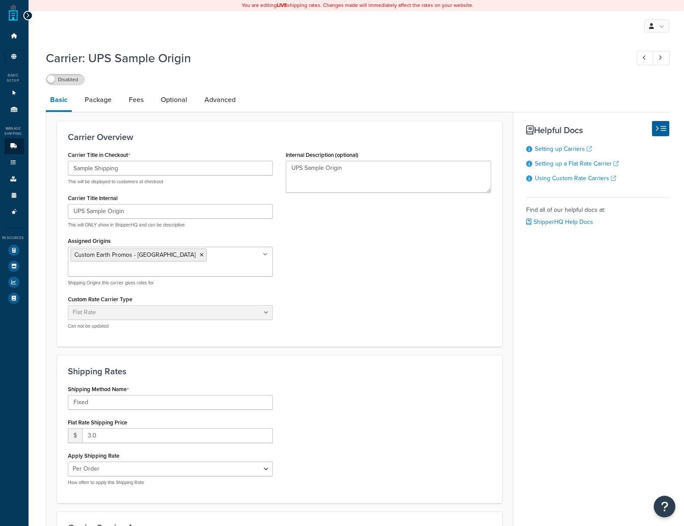
select select "flat"
click at [77, 79] on label "Disabled" at bounding box center [65, 79] width 38 height 10
click at [102, 100] on link "Package" at bounding box center [97, 99] width 35 height 21
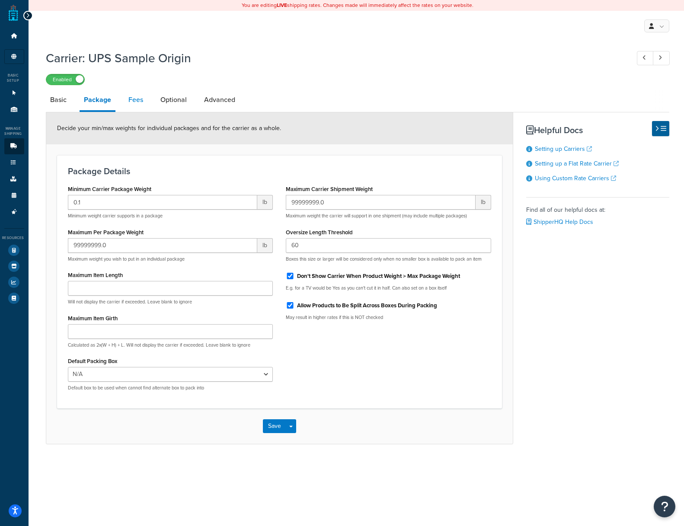
click at [142, 100] on link "Fees" at bounding box center [135, 99] width 23 height 21
select select "AFTER"
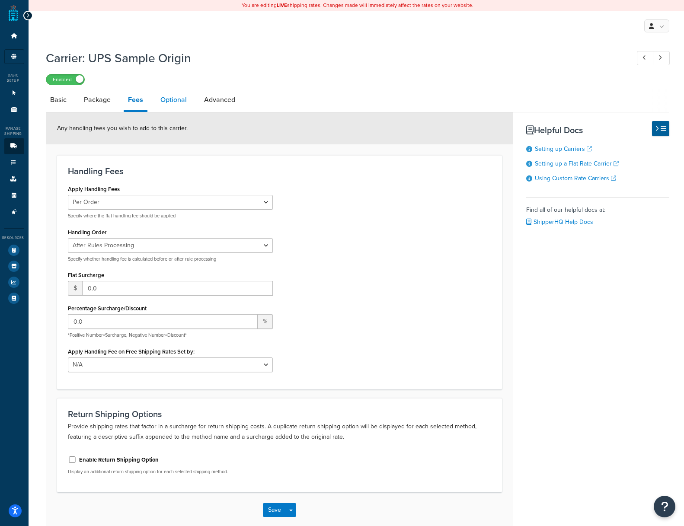
drag, startPoint x: 165, startPoint y: 99, endPoint x: 187, endPoint y: 100, distance: 22.0
click at [165, 99] on link "Optional" at bounding box center [173, 99] width 35 height 21
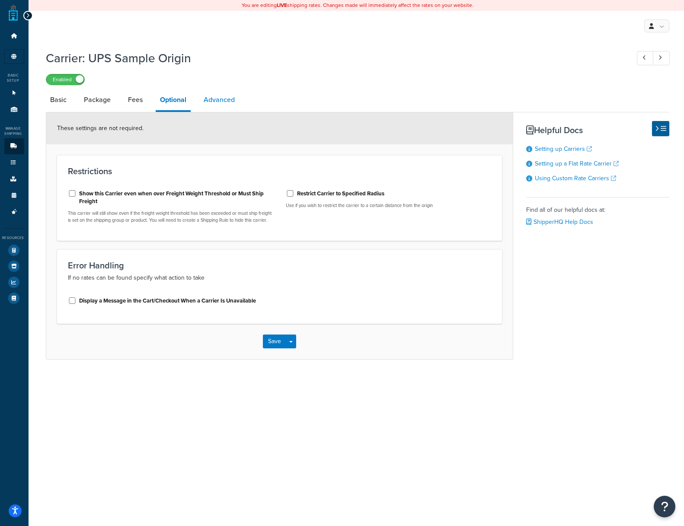
click at [214, 99] on link "Advanced" at bounding box center [219, 99] width 40 height 21
select select "false"
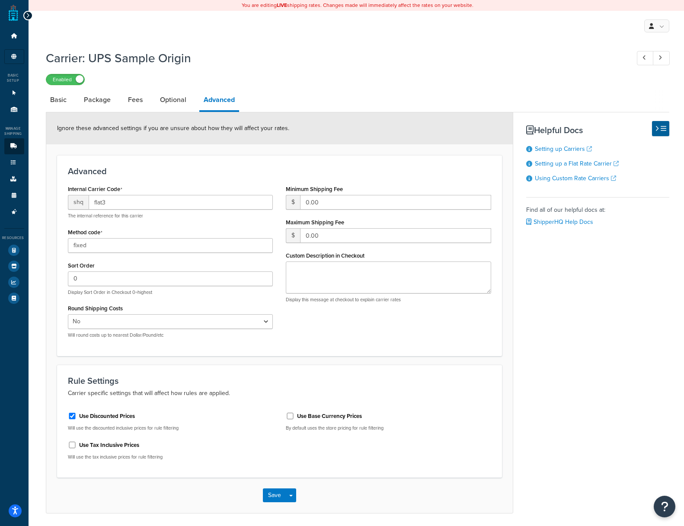
click at [153, 175] on h3 "Advanced" at bounding box center [280, 171] width 424 height 10
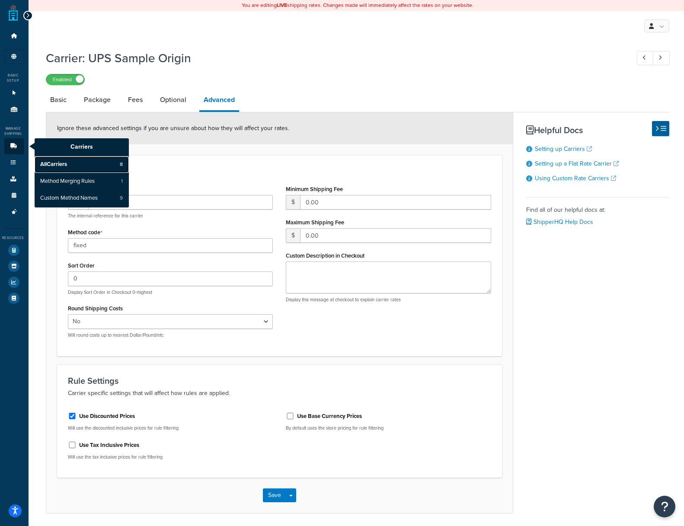
click at [51, 164] on span "All Carriers" at bounding box center [53, 165] width 27 height 8
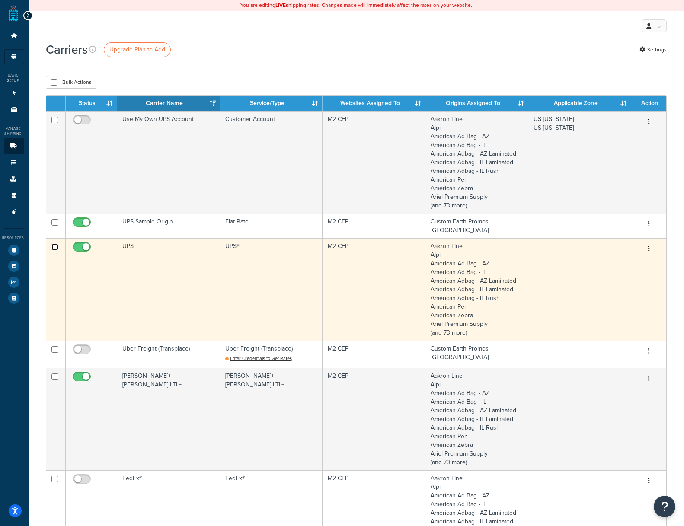
click at [52, 245] on input "checkbox" at bounding box center [54, 247] width 6 height 6
checkbox input "true"
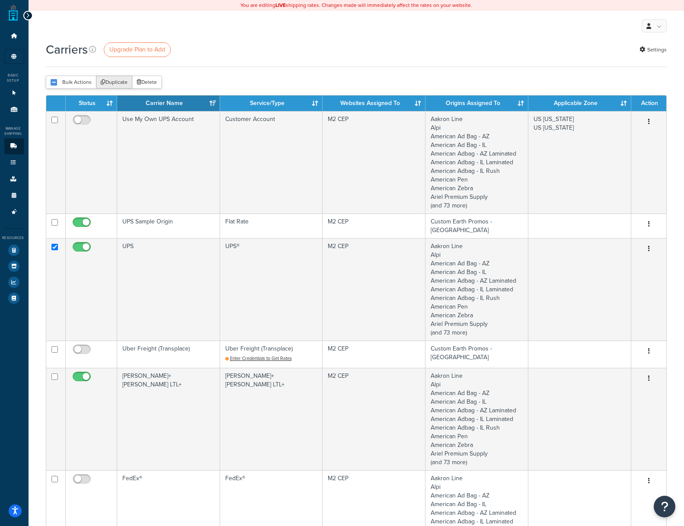
click at [113, 80] on button "Duplicate" at bounding box center [114, 82] width 36 height 13
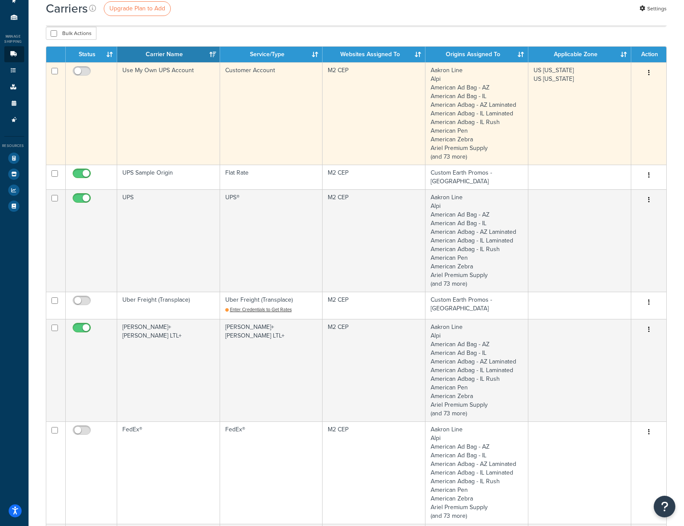
scroll to position [93, 0]
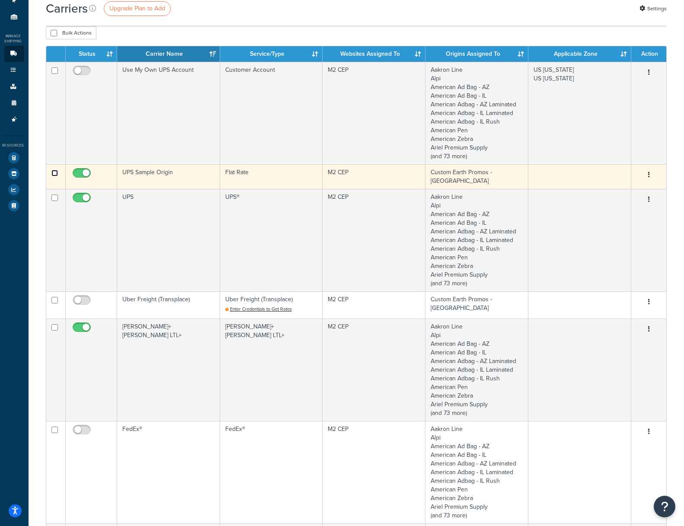
click at [53, 174] on input "checkbox" at bounding box center [54, 173] width 6 height 6
checkbox input "true"
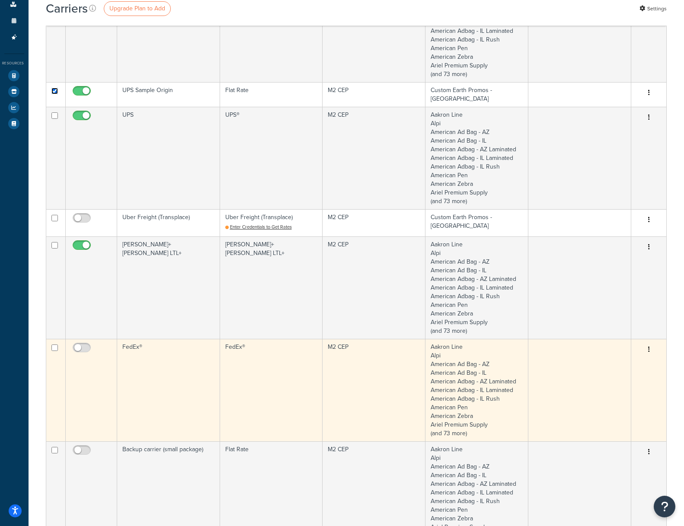
scroll to position [8, 0]
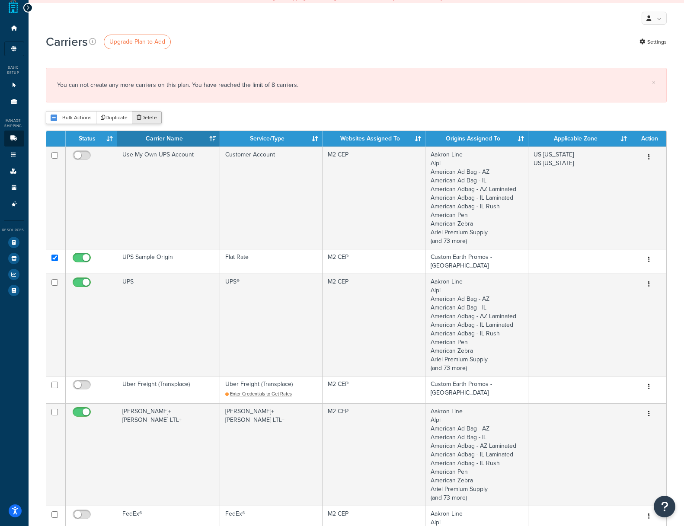
click at [145, 120] on button "Delete" at bounding box center [147, 117] width 30 height 13
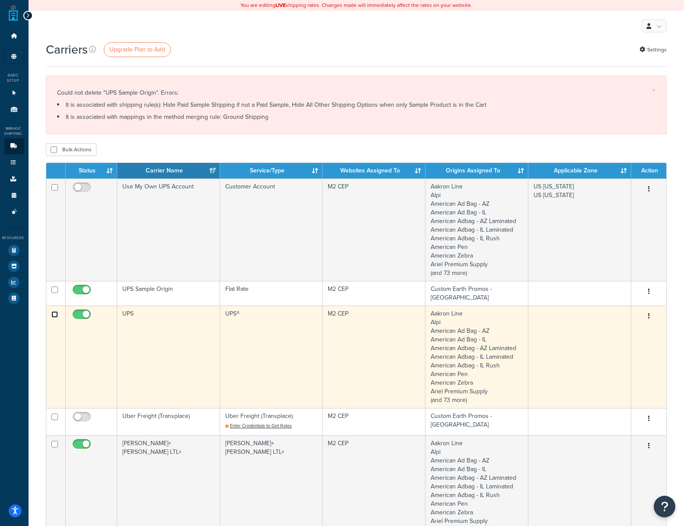
click at [54, 312] on input "checkbox" at bounding box center [54, 314] width 6 height 6
checkbox input "true"
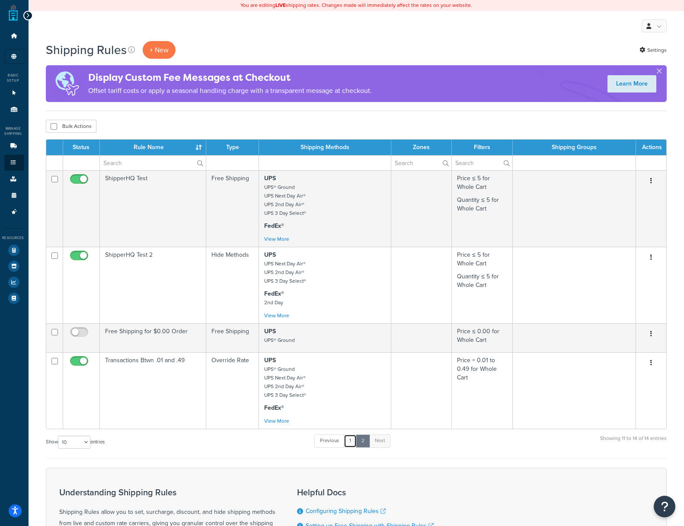
click at [351, 441] on link "1" at bounding box center [350, 440] width 13 height 13
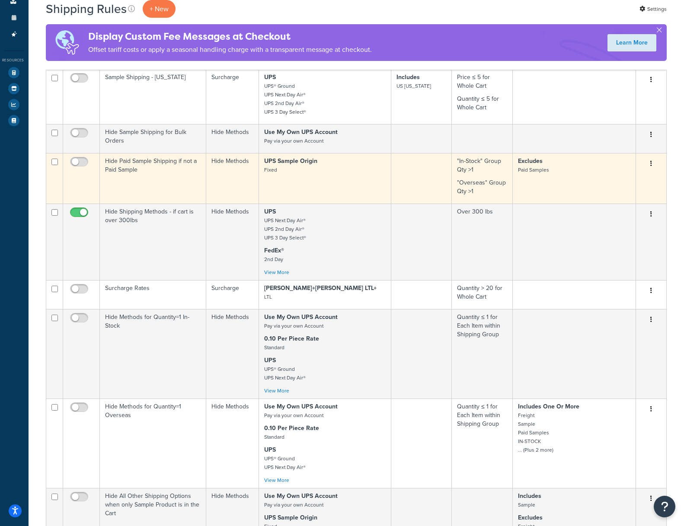
scroll to position [176, 0]
click at [129, 167] on td "Hide Paid Sample Shipping if not a Paid Sample" at bounding box center [153, 180] width 107 height 51
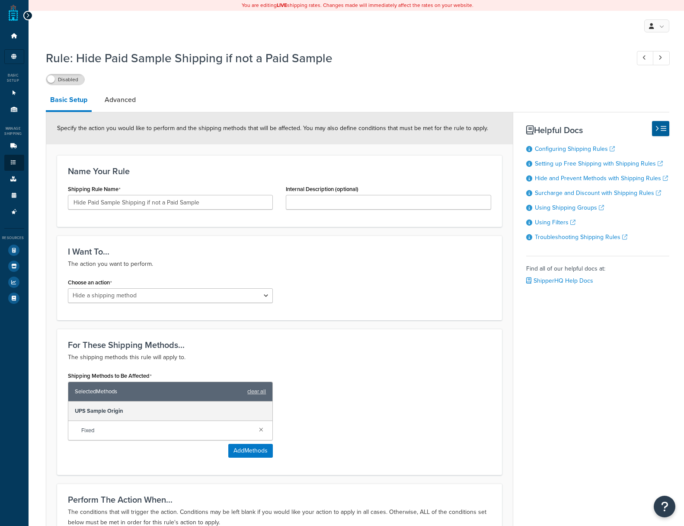
select select "HIDE"
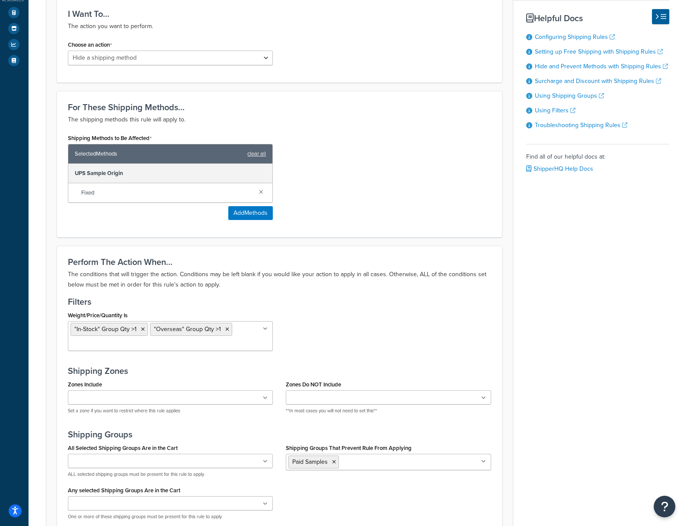
scroll to position [338, 0]
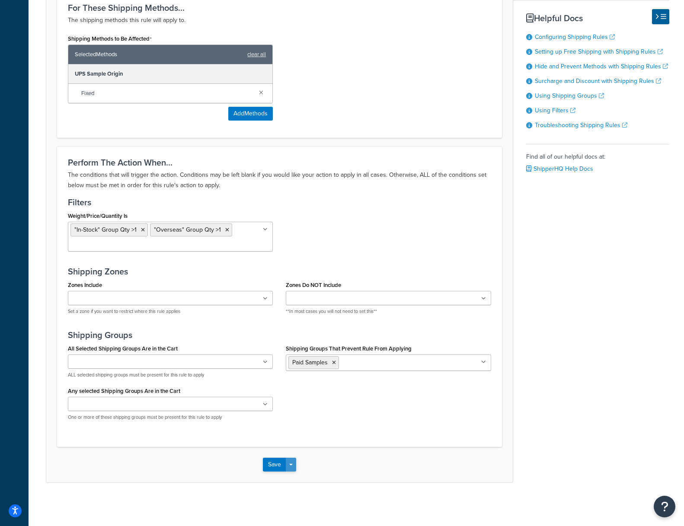
click at [290, 465] on span "button" at bounding box center [290, 465] width 3 height 2
click at [253, 54] on link "clear all" at bounding box center [256, 54] width 19 height 12
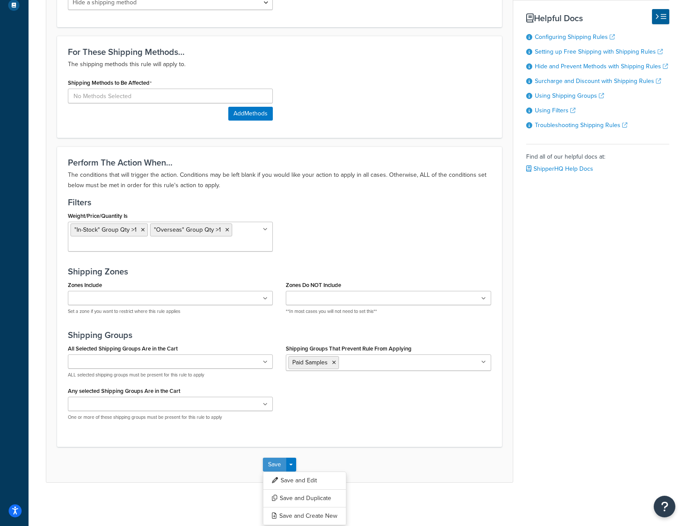
click at [271, 465] on button "Save" at bounding box center [274, 465] width 23 height 14
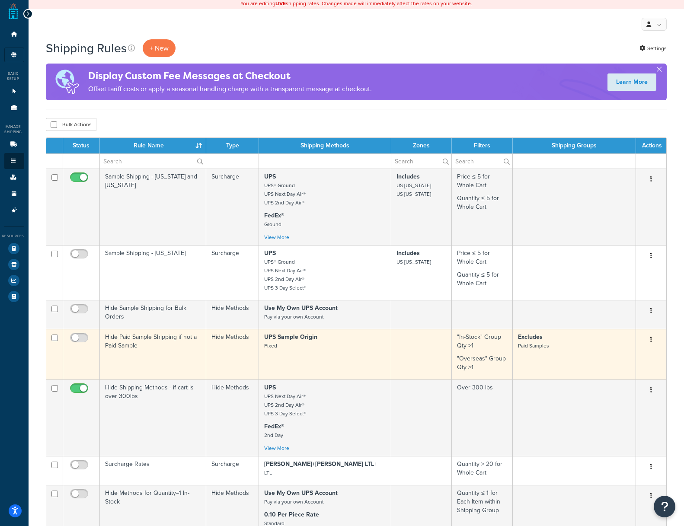
scroll to position [1, 0]
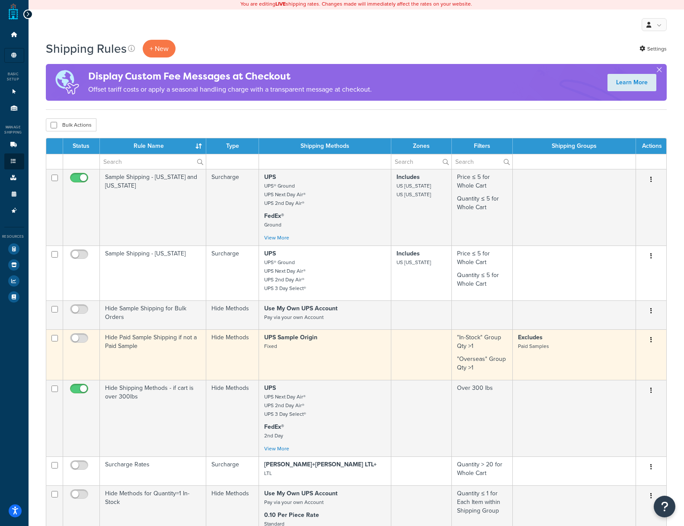
click at [54, 339] on input "checkbox" at bounding box center [54, 338] width 6 height 6
checkbox input "true"
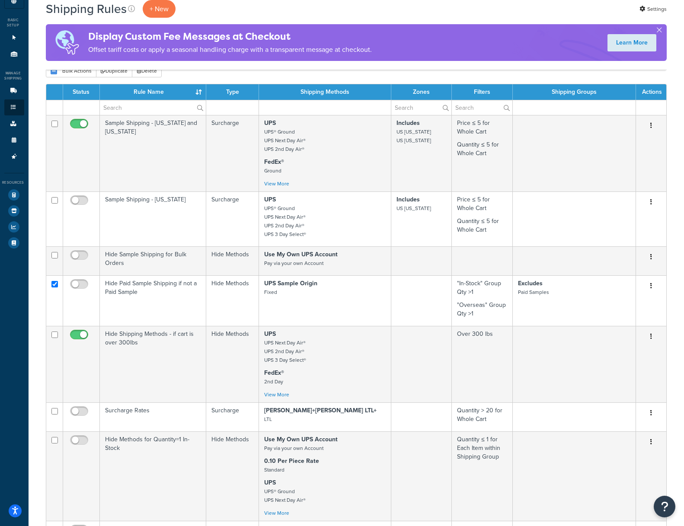
scroll to position [0, 0]
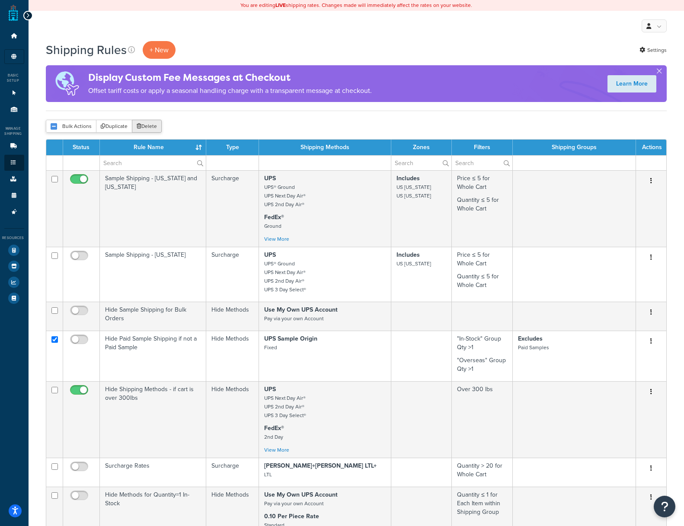
click at [141, 126] on button "Delete" at bounding box center [147, 126] width 30 height 13
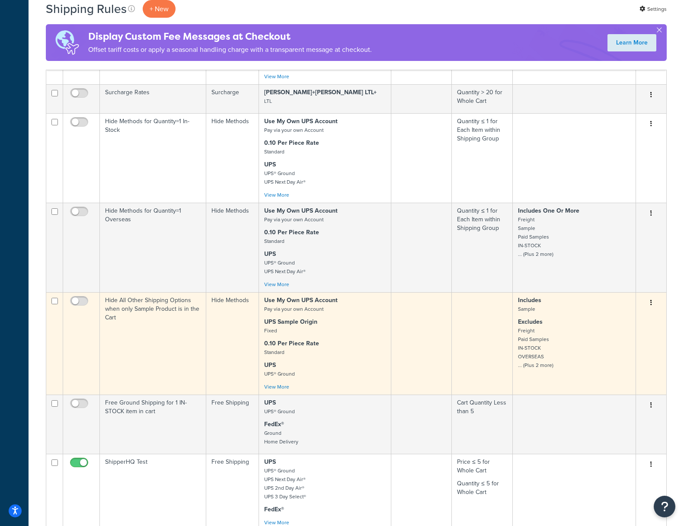
scroll to position [367, 0]
click at [53, 301] on input "checkbox" at bounding box center [54, 300] width 6 height 6
checkbox input "true"
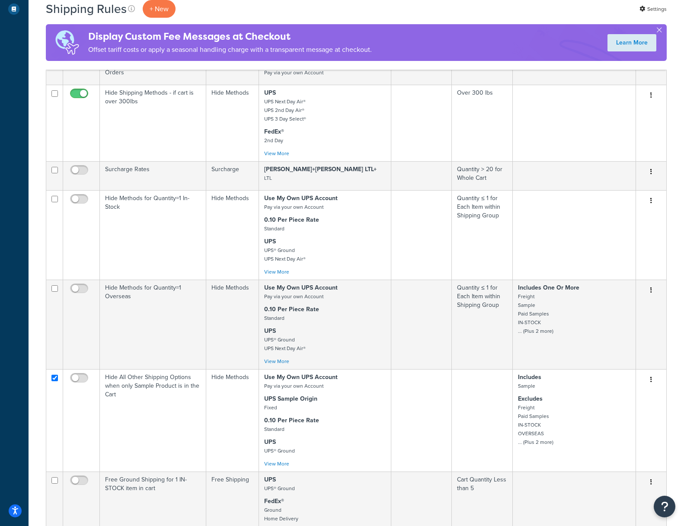
scroll to position [0, 0]
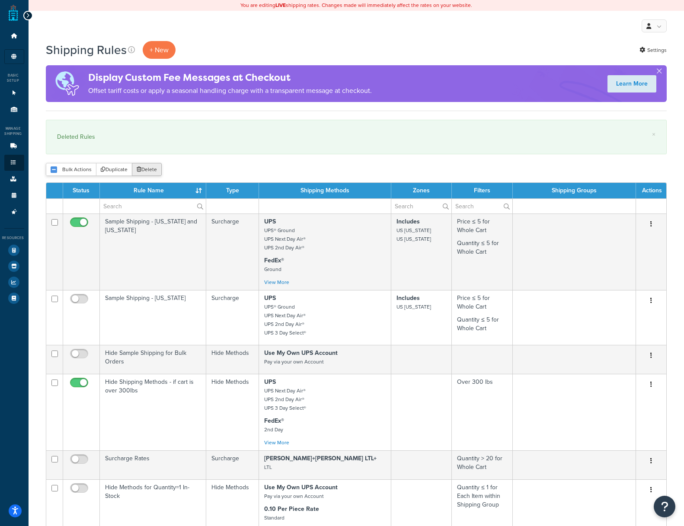
click at [146, 170] on button "Delete" at bounding box center [147, 169] width 30 height 13
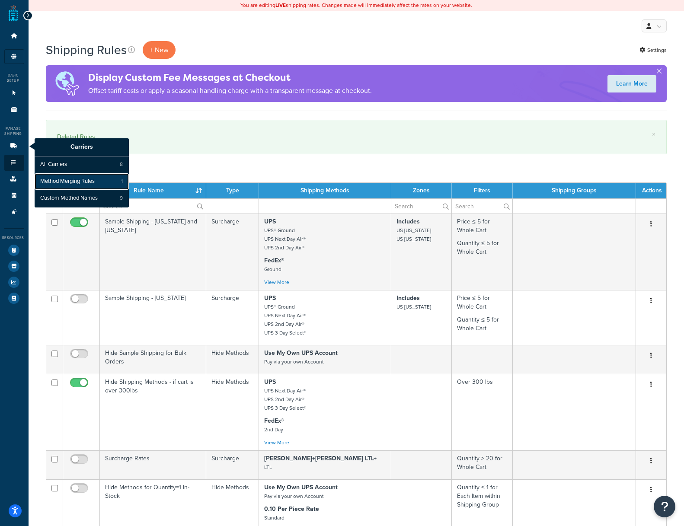
click at [65, 182] on span "Method Merging Rules" at bounding box center [67, 182] width 54 height 8
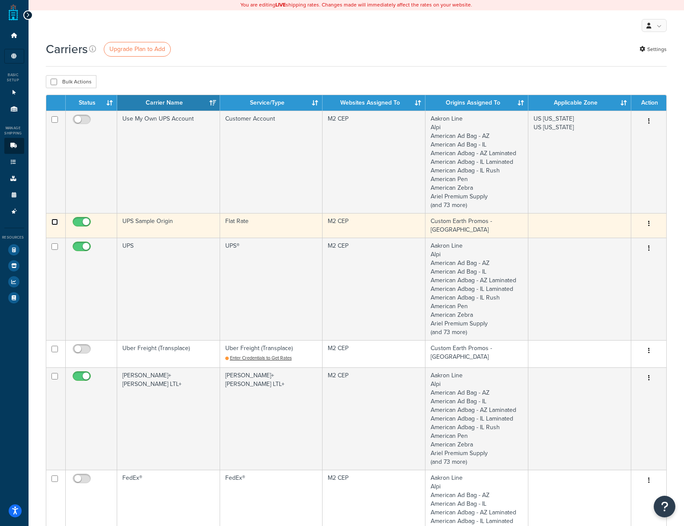
click at [53, 222] on input "checkbox" at bounding box center [54, 222] width 6 height 6
checkbox input "true"
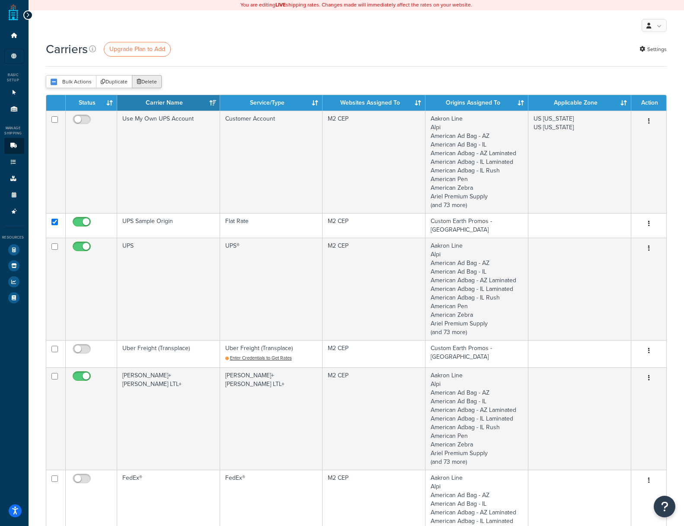
click at [147, 83] on button "Delete" at bounding box center [147, 81] width 30 height 13
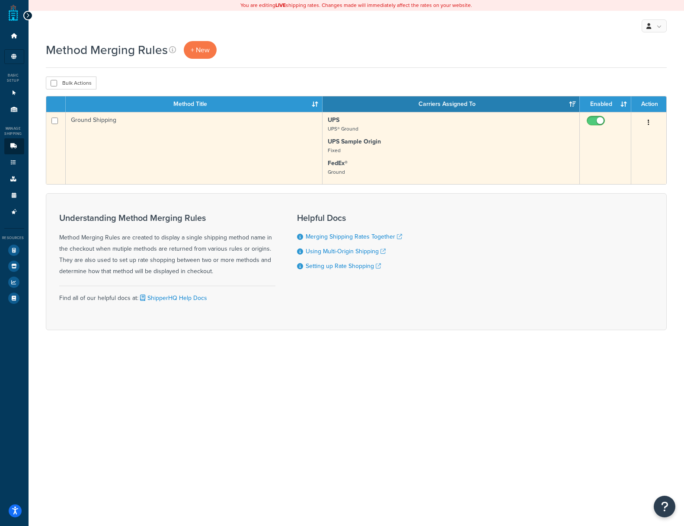
click at [647, 124] on button "button" at bounding box center [648, 123] width 12 height 14
click at [593, 136] on link "Edit" at bounding box center [611, 140] width 68 height 18
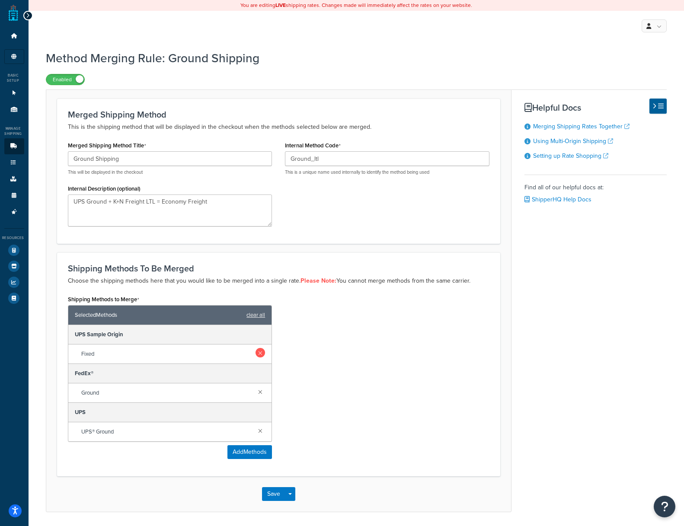
click at [261, 351] on link at bounding box center [260, 353] width 10 height 10
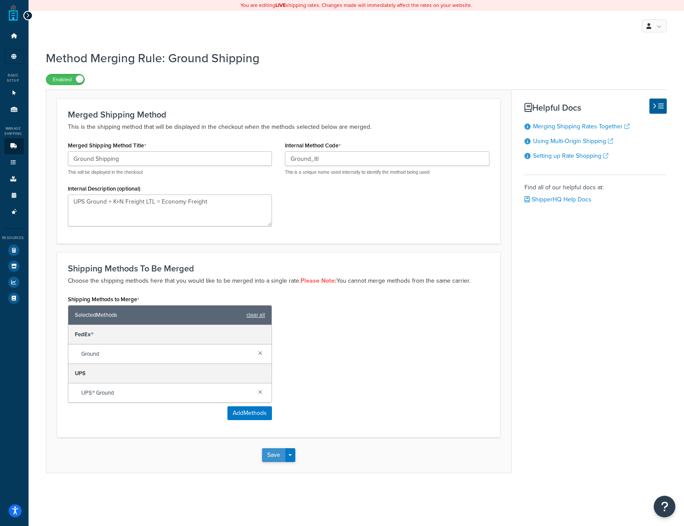
drag, startPoint x: 280, startPoint y: 466, endPoint x: 274, endPoint y: 460, distance: 7.9
click at [277, 463] on div "Save Save Dropdown Save and Edit Save and Duplicate Save and Create New" at bounding box center [278, 454] width 465 height 35
click at [272, 457] on button "Save" at bounding box center [273, 455] width 23 height 14
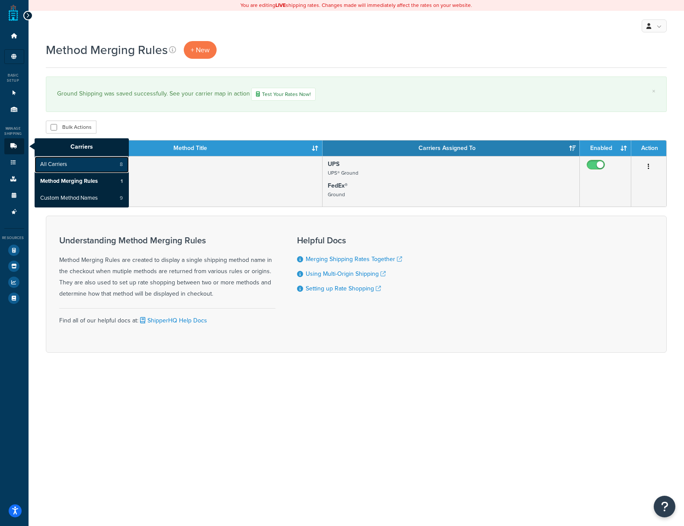
click at [52, 165] on span "All Carriers" at bounding box center [53, 165] width 27 height 8
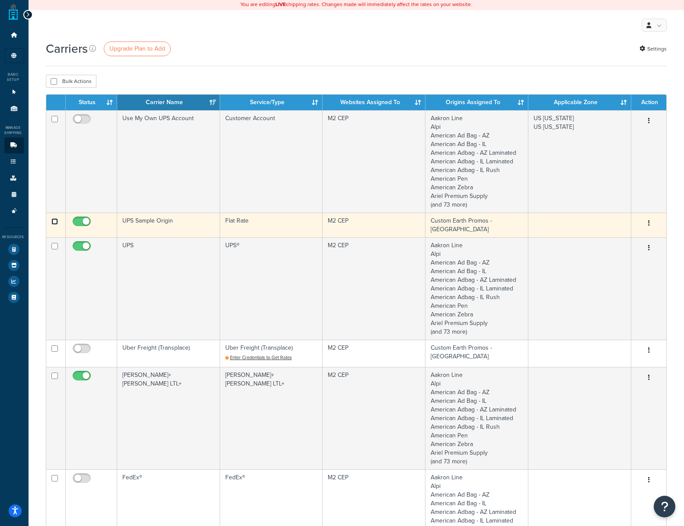
click at [54, 221] on input "checkbox" at bounding box center [54, 221] width 6 height 6
checkbox input "true"
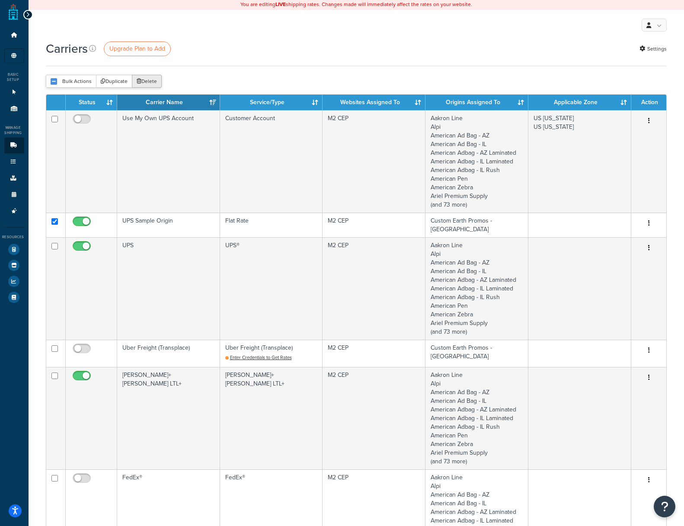
click at [157, 80] on button "Delete" at bounding box center [147, 81] width 30 height 13
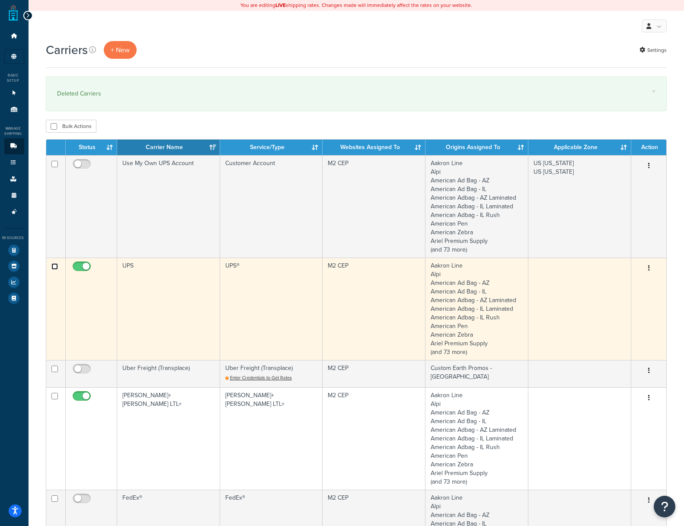
click at [54, 268] on input "checkbox" at bounding box center [54, 266] width 6 height 6
checkbox input "true"
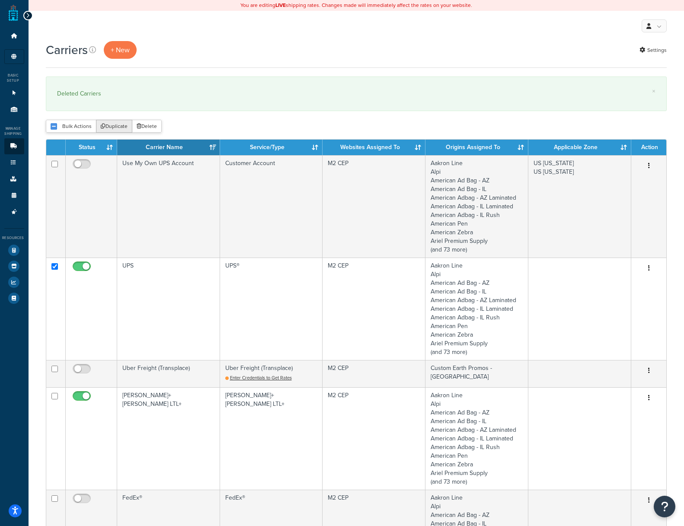
click at [116, 126] on button "Duplicate" at bounding box center [114, 126] width 36 height 13
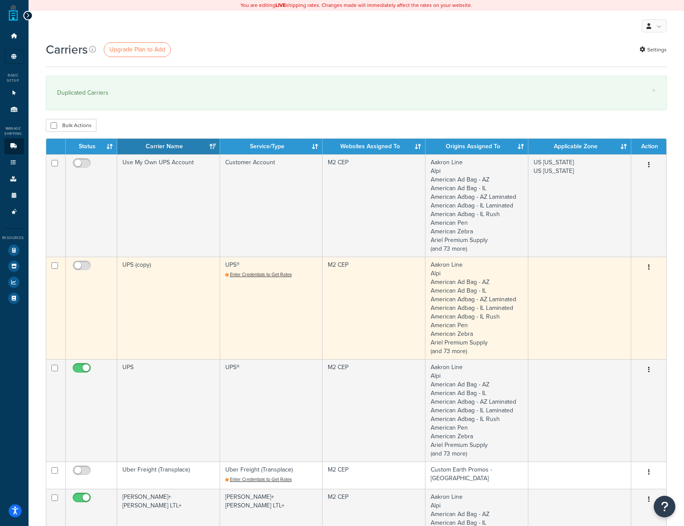
click at [161, 278] on td "UPS (copy)" at bounding box center [168, 308] width 103 height 102
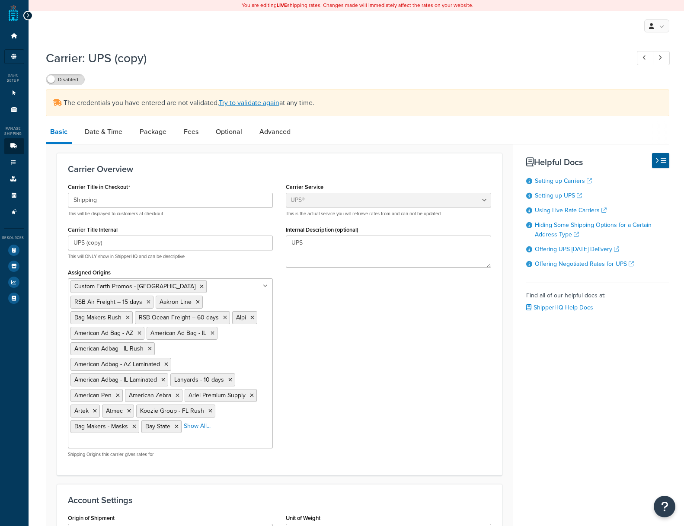
select select "ups"
select select "us"
click at [106, 198] on input "Shipping" at bounding box center [170, 200] width 205 height 15
drag, startPoint x: 120, startPoint y: 242, endPoint x: 12, endPoint y: 224, distance: 109.6
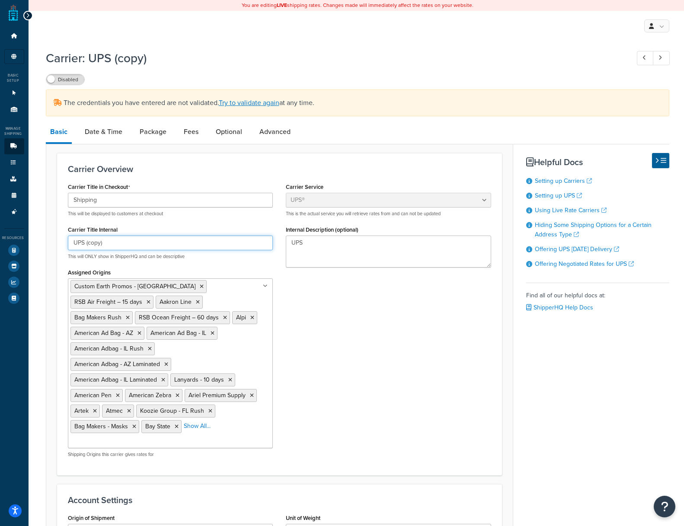
click at [84, 242] on input "UPS (copy)" at bounding box center [170, 243] width 205 height 15
drag, startPoint x: 127, startPoint y: 248, endPoint x: 86, endPoint y: 242, distance: 41.0
click at [86, 242] on input "UPS (copy)" at bounding box center [170, 243] width 205 height 15
type input "UPS Sample"
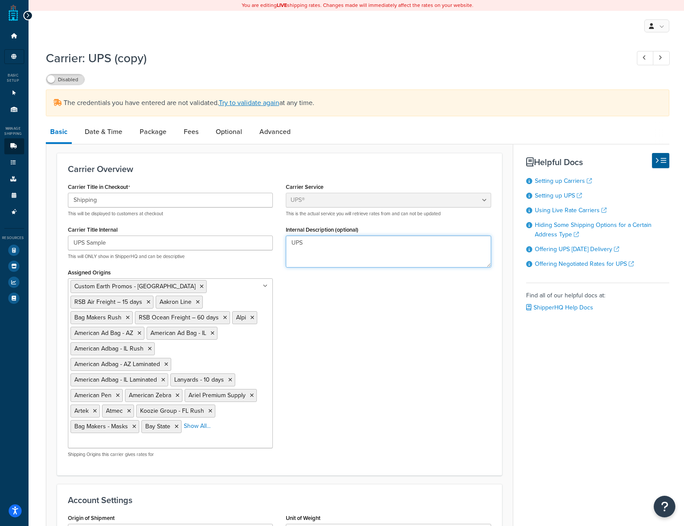
click at [322, 244] on textarea "UPS" at bounding box center [388, 252] width 205 height 32
type textarea "UPS Sample Origin"
click at [150, 299] on icon at bounding box center [149, 301] width 4 height 5
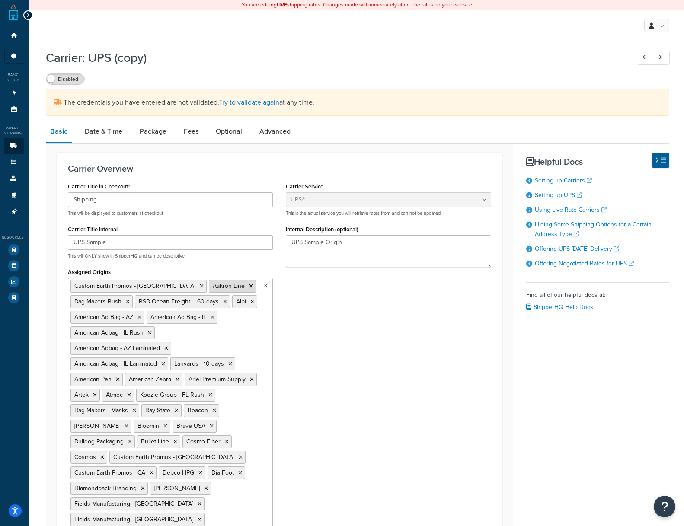
click at [249, 286] on icon at bounding box center [251, 286] width 4 height 5
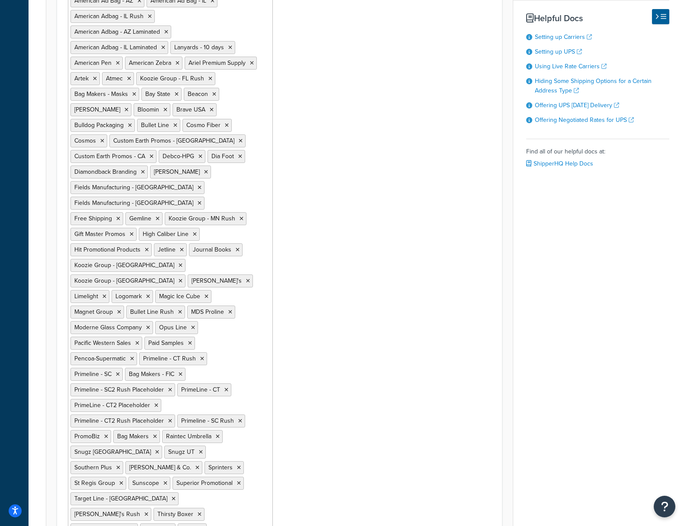
scroll to position [0, 0]
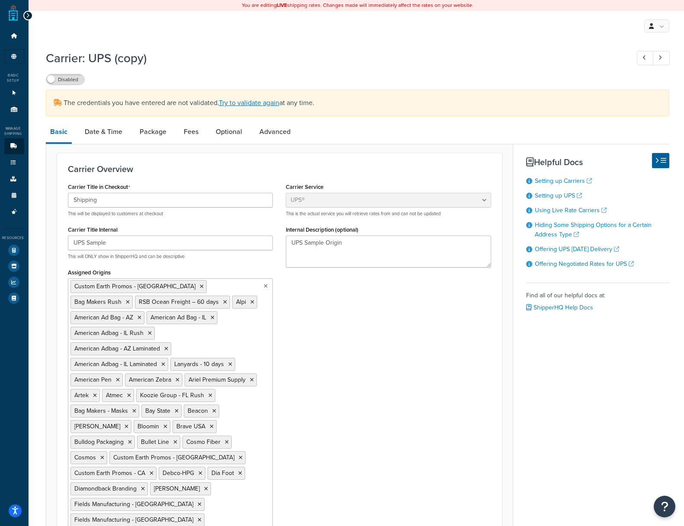
drag, startPoint x: 330, startPoint y: 127, endPoint x: 312, endPoint y: 130, distance: 18.1
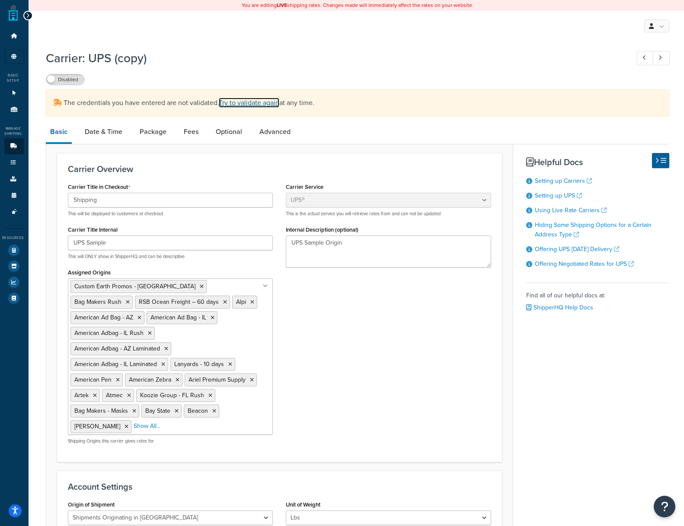
click at [254, 103] on link "Try to validate again" at bounding box center [249, 103] width 61 height 10
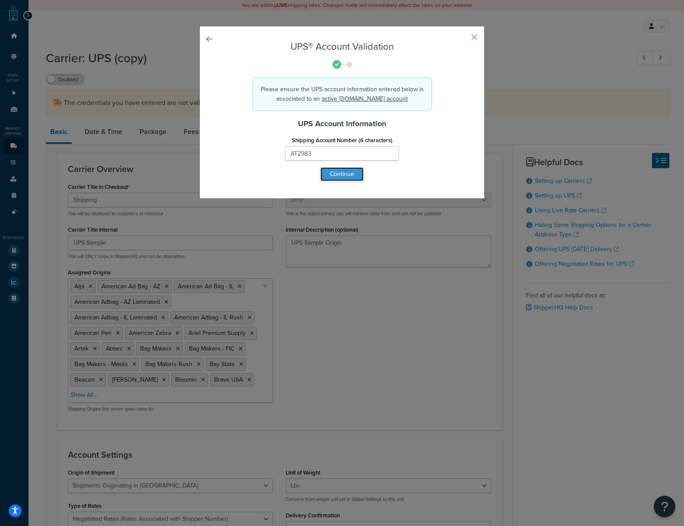
click at [335, 174] on button "Continue" at bounding box center [341, 174] width 43 height 14
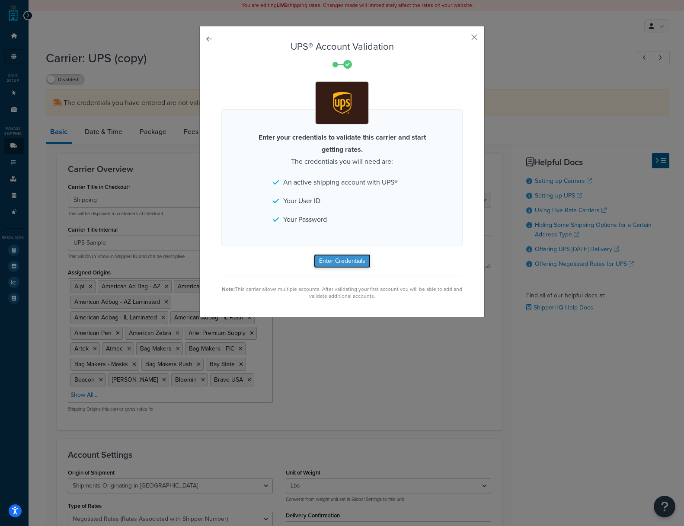
click at [333, 262] on button "Enter Credentials" at bounding box center [342, 261] width 57 height 14
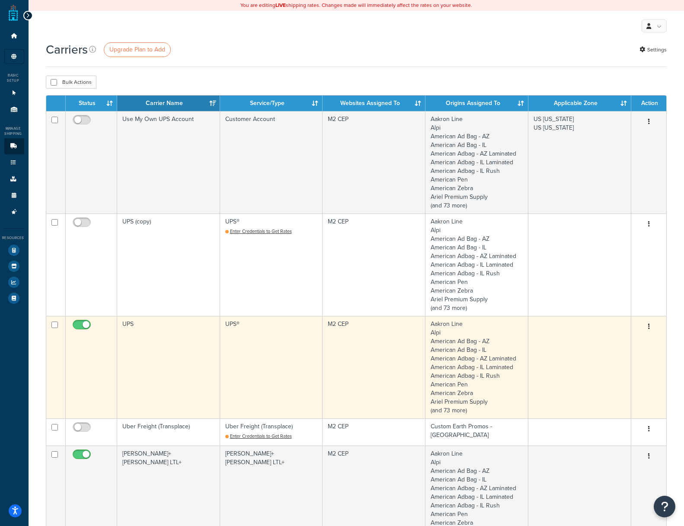
click at [237, 330] on td "UPS®" at bounding box center [271, 367] width 103 height 102
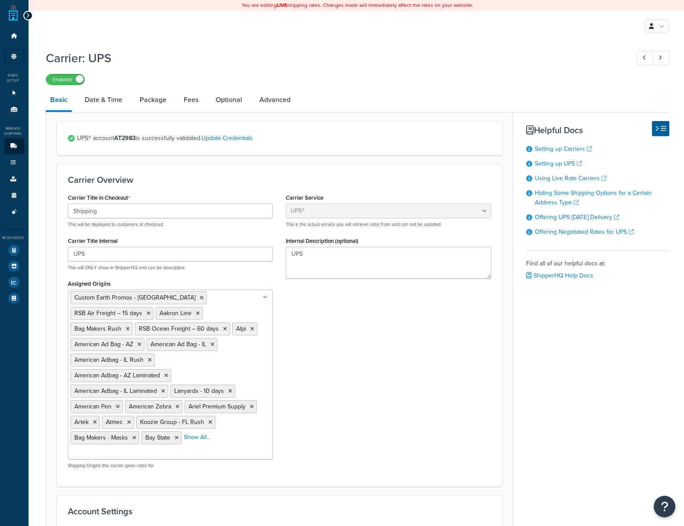
select select "ups"
select select "us"
click at [315, 253] on textarea "UPS" at bounding box center [388, 263] width 205 height 32
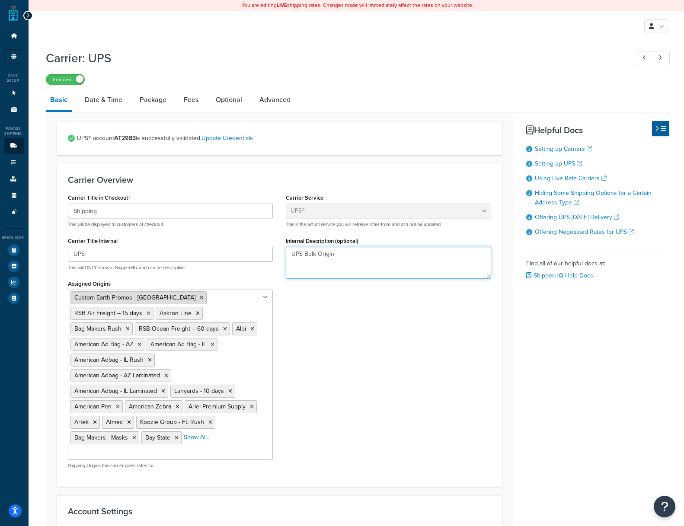
type textarea "UPS Bulk Origin"
click at [200, 299] on icon at bounding box center [202, 297] width 4 height 5
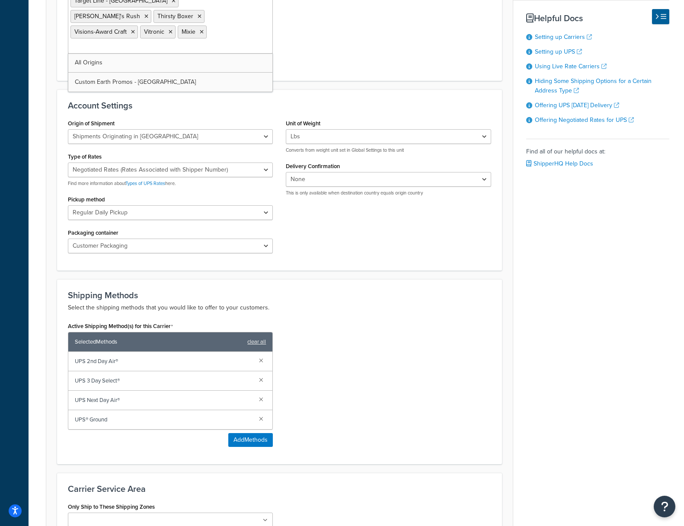
scroll to position [835, 0]
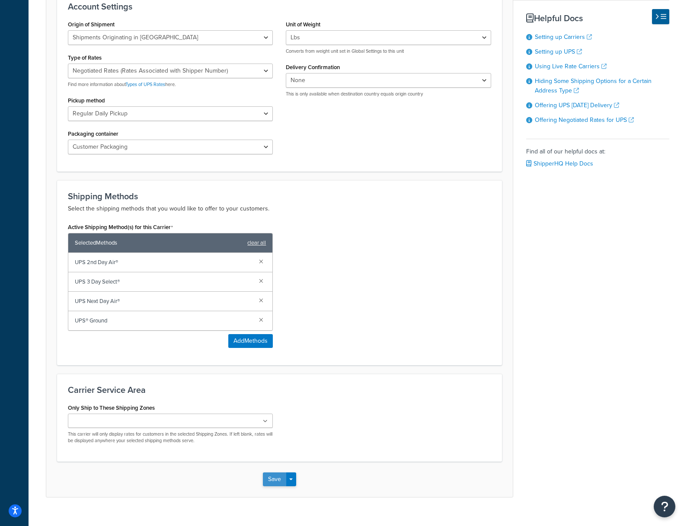
click at [274, 472] on button "Save" at bounding box center [274, 479] width 23 height 14
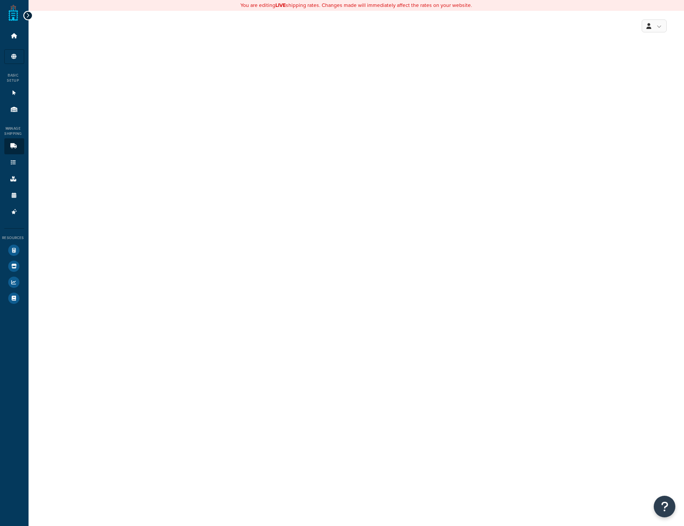
select select "ups"
select select "us"
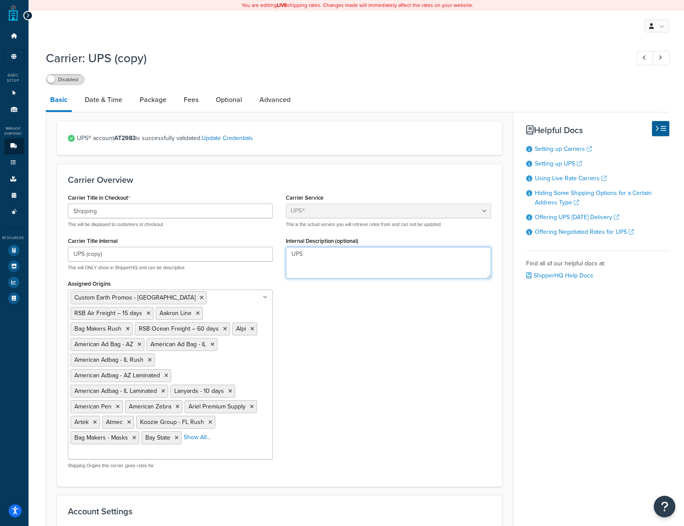
click at [340, 250] on textarea "UPS" at bounding box center [388, 263] width 205 height 32
type textarea "UPS Sample Origin"
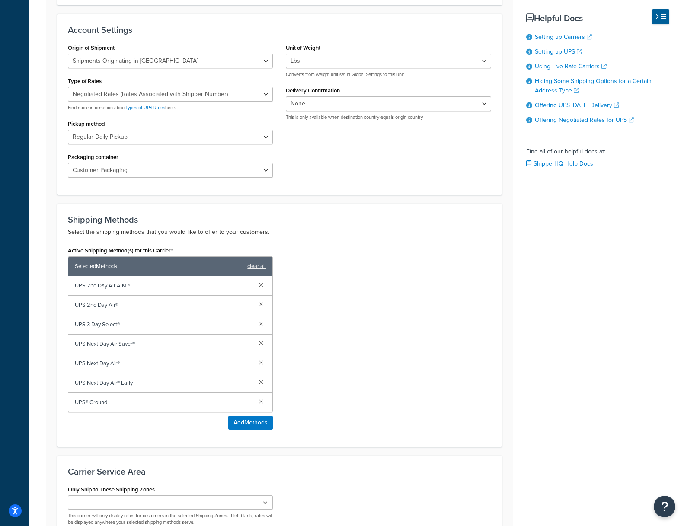
scroll to position [562, 0]
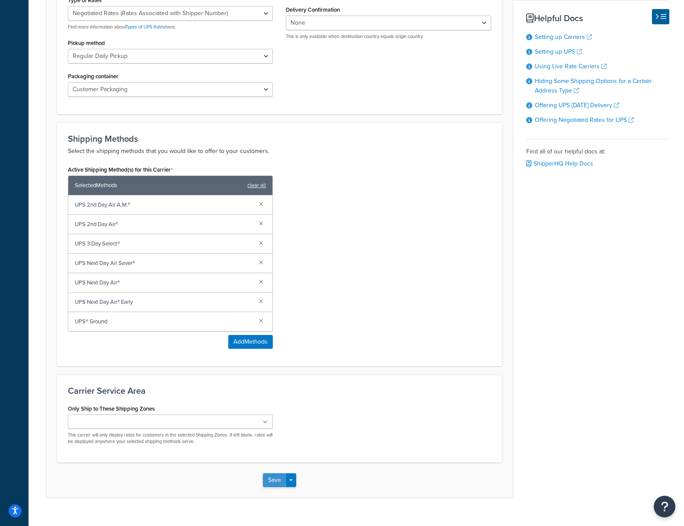
click at [275, 473] on button "Save" at bounding box center [274, 480] width 23 height 14
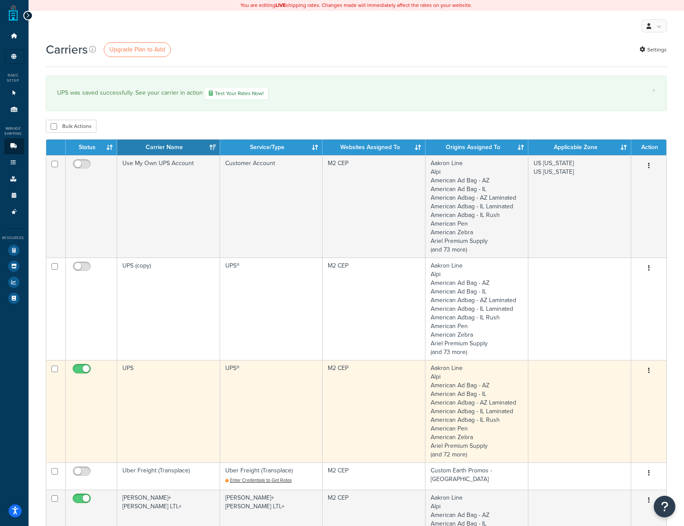
click at [233, 373] on td "UPS®" at bounding box center [271, 411] width 103 height 102
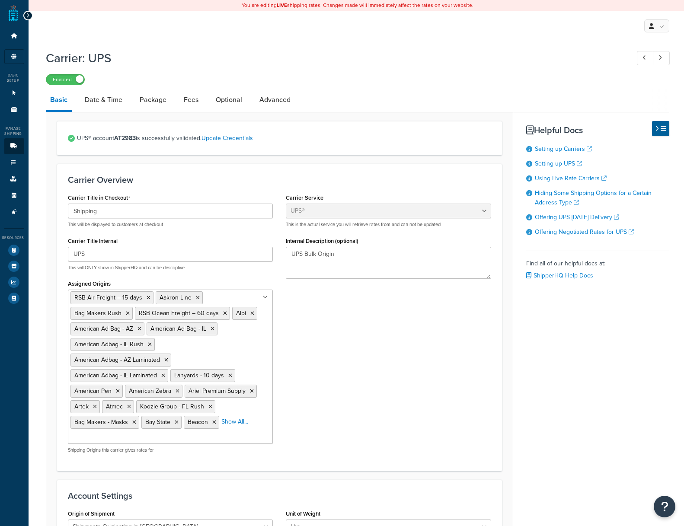
select select "ups"
select select "us"
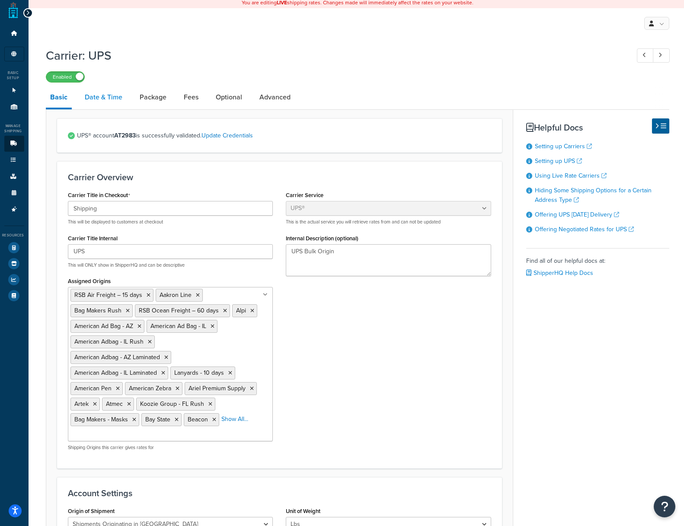
click at [106, 97] on link "Date & Time" at bounding box center [103, 97] width 46 height 21
select select "yMd"
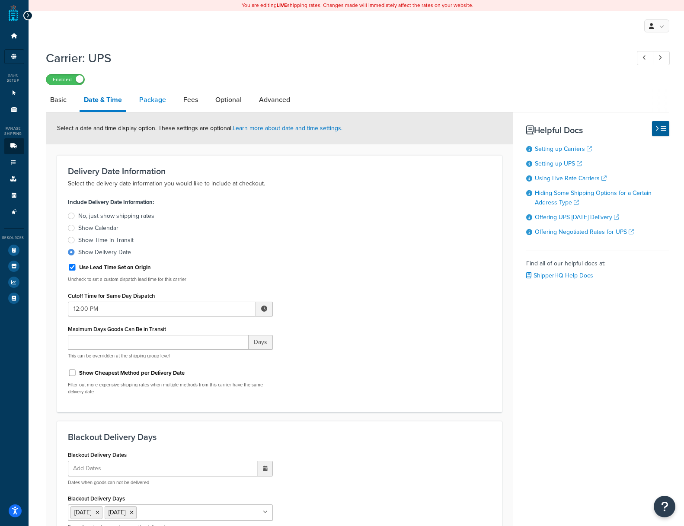
click at [157, 101] on link "Package" at bounding box center [152, 99] width 35 height 21
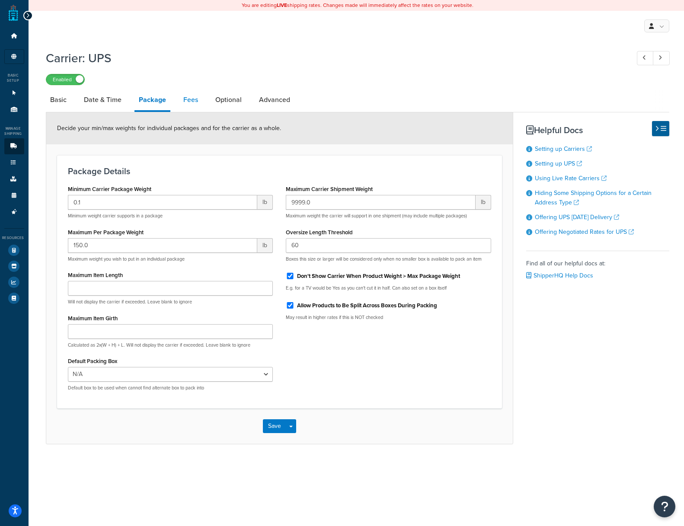
click at [186, 99] on link "Fees" at bounding box center [190, 99] width 23 height 21
select select "package"
select select "AFTER"
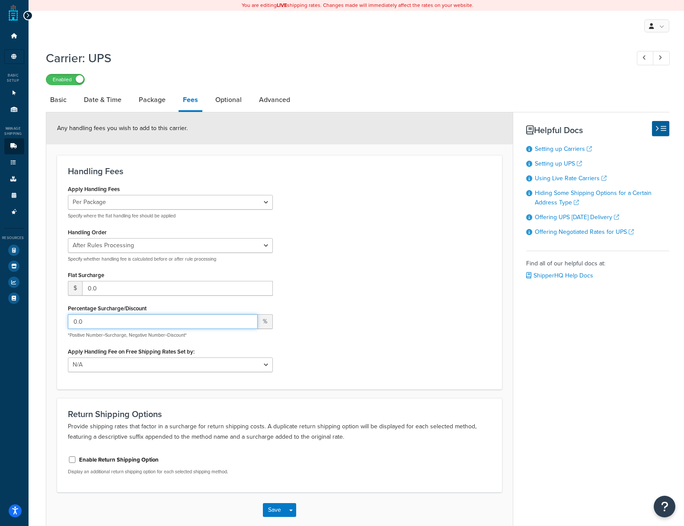
drag, startPoint x: 86, startPoint y: 322, endPoint x: 45, endPoint y: 317, distance: 41.3
click at [46, 318] on form "Any handling fees you wish to add to this carrier. Handling Fees Apply Handling…" at bounding box center [279, 319] width 467 height 415
type input "-5"
click at [267, 508] on button "Save" at bounding box center [274, 510] width 23 height 14
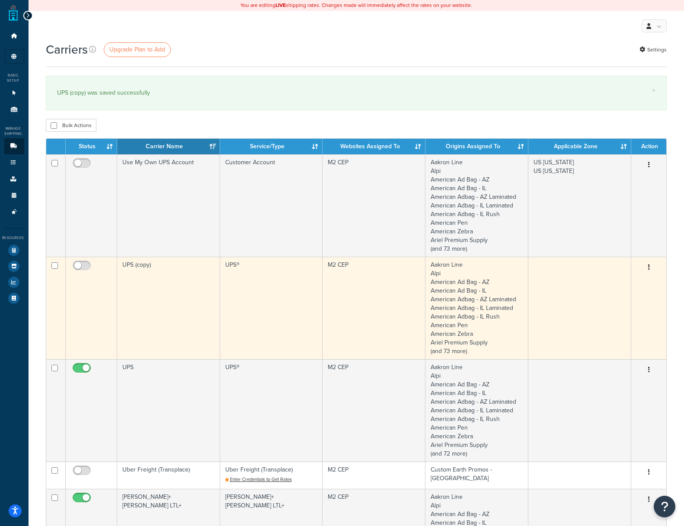
click at [139, 265] on td "UPS (copy)" at bounding box center [168, 308] width 103 height 102
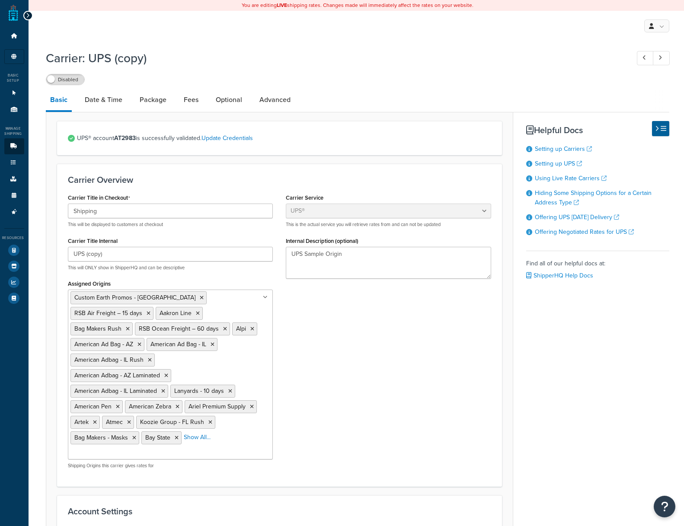
select select "ups"
select select "us"
click at [94, 255] on input "UPS (copy)" at bounding box center [170, 254] width 205 height 15
drag, startPoint x: 94, startPoint y: 255, endPoint x: 102, endPoint y: 255, distance: 8.7
click at [99, 255] on input "UPS (copy)" at bounding box center [170, 254] width 205 height 15
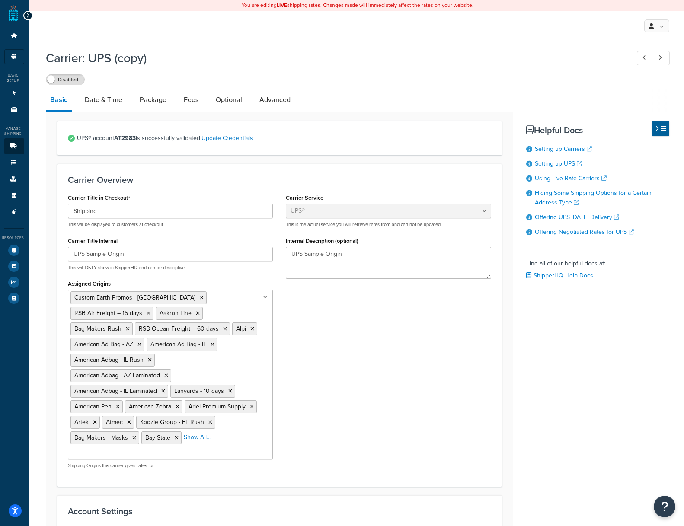
click at [353, 376] on div "Carrier Title in Checkout Shipping This will be displayed to customers at check…" at bounding box center [279, 333] width 437 height 284
click at [113, 255] on input "UPS Sample Origin" at bounding box center [170, 254] width 205 height 15
type input "UPS Sample Carrier"
click at [397, 385] on div "Carrier Title in Checkout Shipping This will be displayed to customers at check…" at bounding box center [279, 333] width 437 height 284
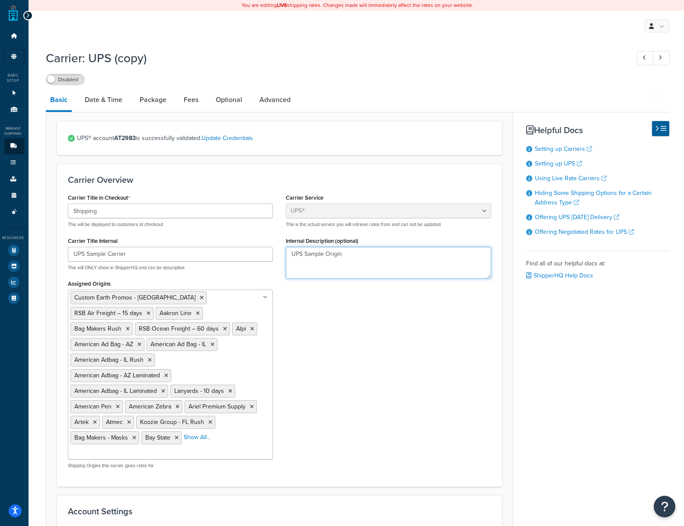
click at [334, 257] on textarea "UPS Sample Origin" at bounding box center [388, 263] width 205 height 32
click at [334, 256] on textarea "UPS Sample Origin" at bounding box center [388, 263] width 205 height 32
type textarea "UPS Sample Carrier - assigned only to sample origin "Custom Earth Promos - FL""
drag, startPoint x: 385, startPoint y: 392, endPoint x: 317, endPoint y: 396, distance: 67.5
click at [385, 392] on div "Carrier Title in Checkout Shipping This will be displayed to customers at check…" at bounding box center [279, 333] width 437 height 284
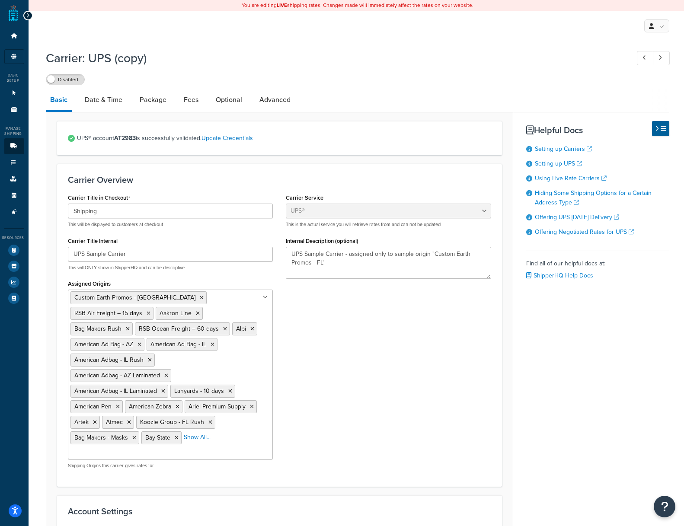
click at [150, 311] on icon at bounding box center [149, 313] width 4 height 5
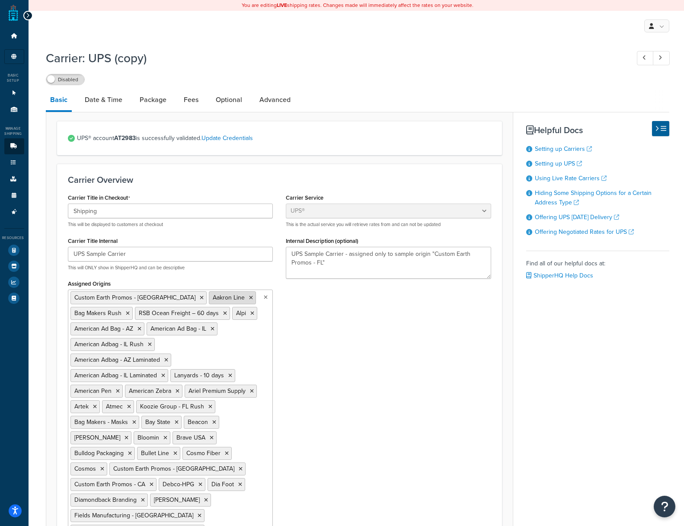
click at [249, 298] on icon at bounding box center [251, 297] width 4 height 5
click at [130, 311] on icon at bounding box center [128, 313] width 4 height 5
click at [163, 311] on icon at bounding box center [161, 313] width 4 height 5
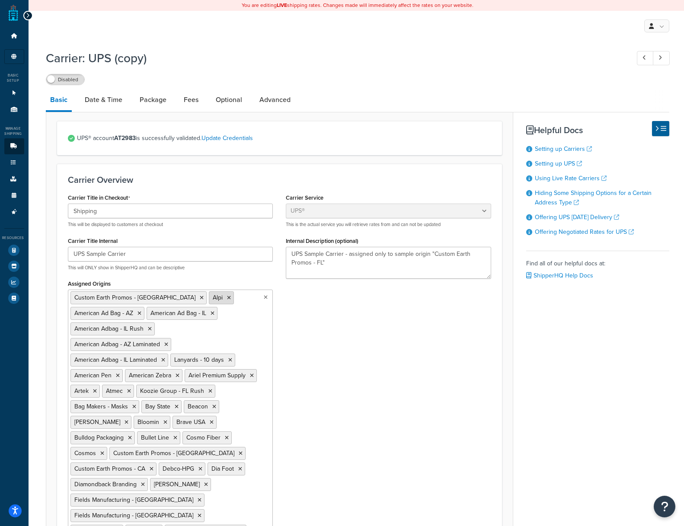
click at [227, 298] on icon at bounding box center [229, 297] width 4 height 5
click at [141, 311] on icon at bounding box center [139, 313] width 4 height 5
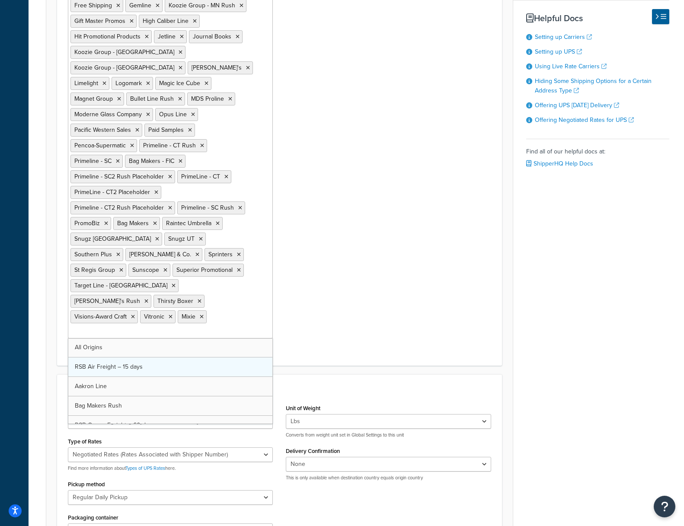
scroll to position [528, 0]
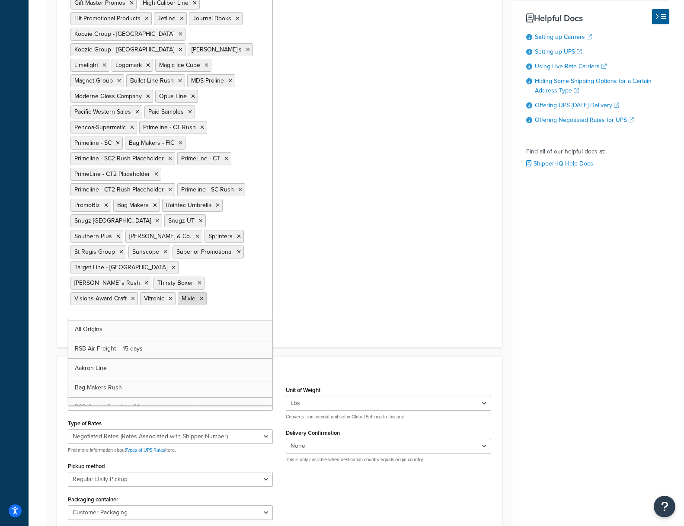
click at [200, 296] on icon at bounding box center [202, 298] width 4 height 5
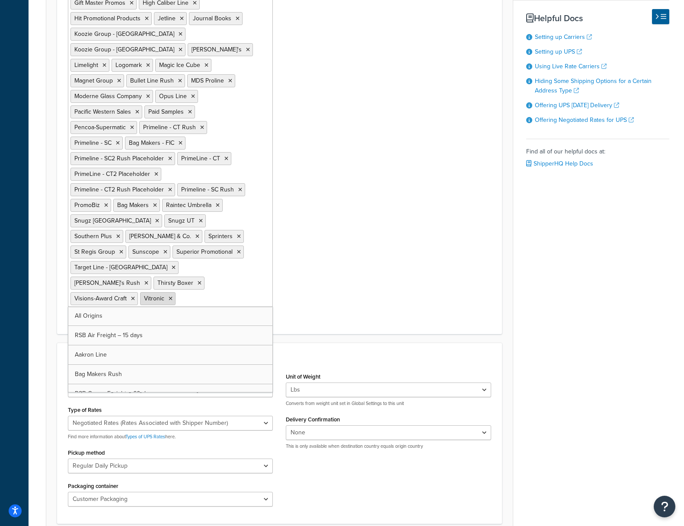
click at [169, 296] on icon at bounding box center [171, 298] width 4 height 5
click at [246, 209] on ul "Custom Earth Promos - FL American Ad Bag - IL American Adbag - IL Rush American…" at bounding box center [170, 33] width 205 height 545
click at [135, 296] on icon at bounding box center [133, 298] width 4 height 5
click at [179, 261] on li "Target Line - [GEOGRAPHIC_DATA]" at bounding box center [124, 267] width 108 height 13
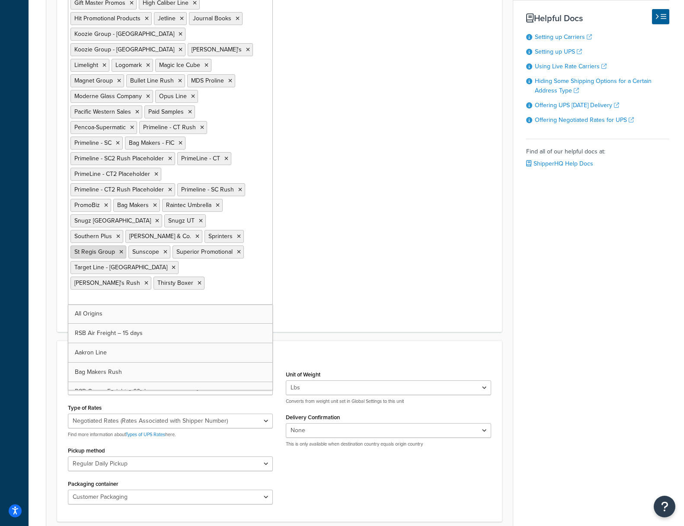
click at [123, 249] on icon at bounding box center [121, 251] width 4 height 5
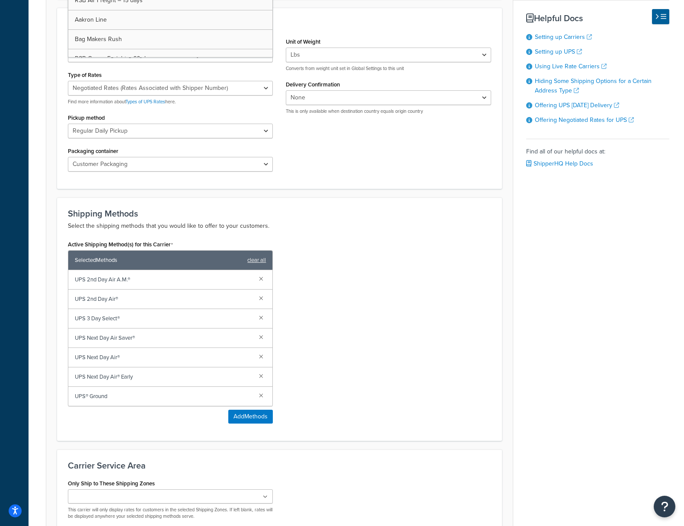
scroll to position [534, 0]
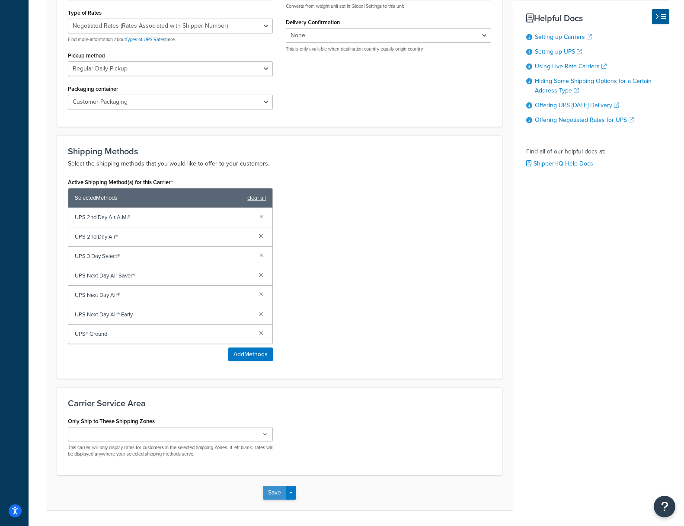
click at [269, 486] on button "Save" at bounding box center [274, 493] width 23 height 14
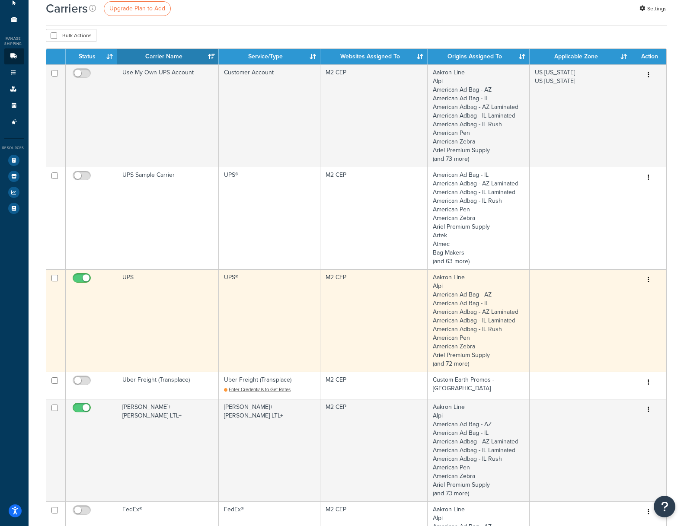
scroll to position [95, 0]
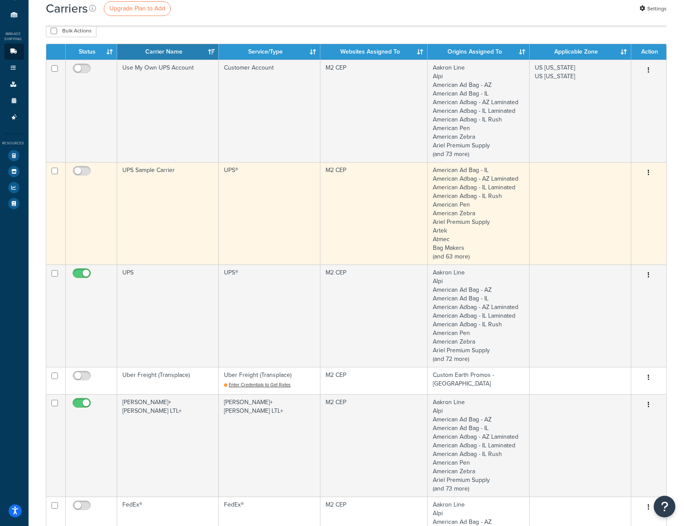
click at [235, 174] on td "UPS®" at bounding box center [270, 213] width 102 height 102
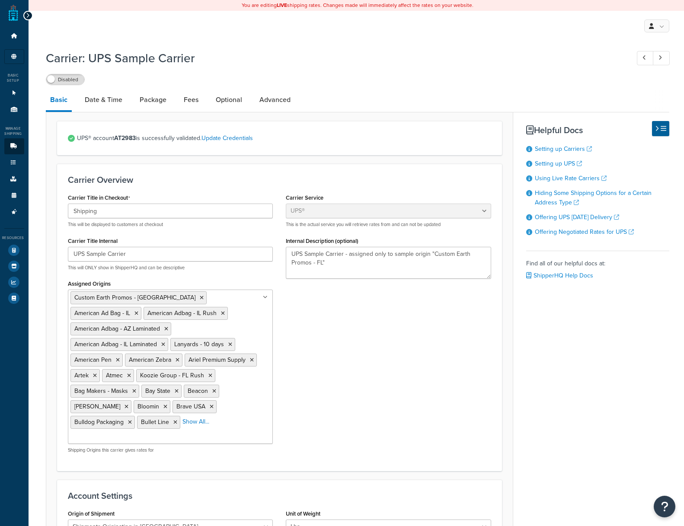
select select "ups"
select select "us"
click at [138, 311] on icon at bounding box center [136, 313] width 4 height 5
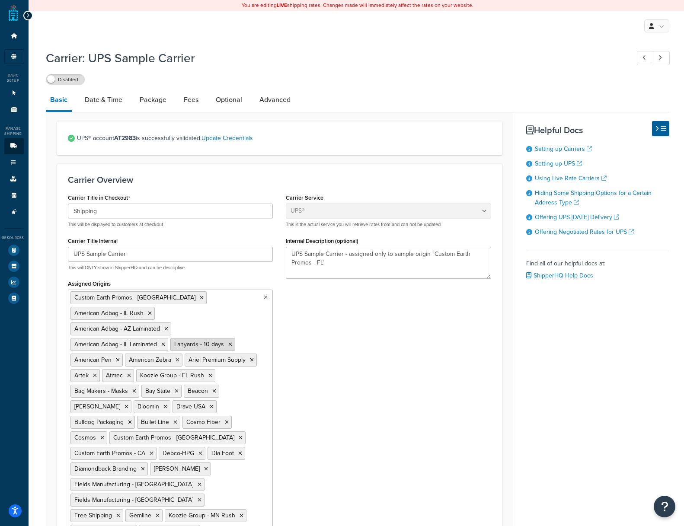
click at [230, 342] on icon at bounding box center [230, 344] width 4 height 5
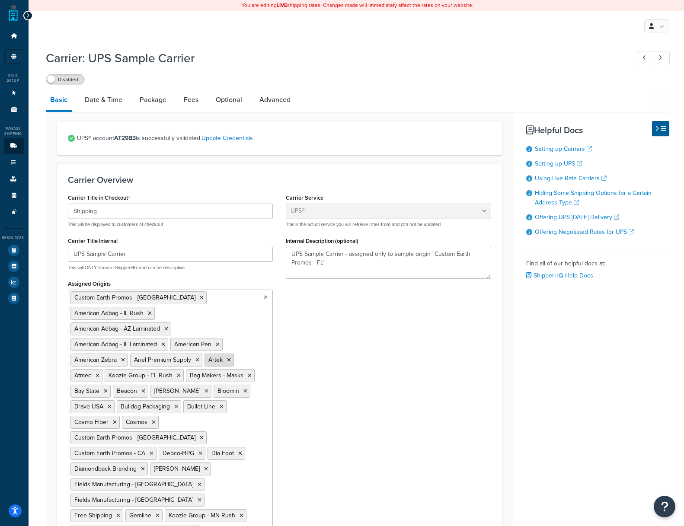
click at [228, 357] on icon at bounding box center [229, 359] width 4 height 5
click at [217, 342] on icon at bounding box center [218, 344] width 4 height 5
click at [163, 342] on icon at bounding box center [163, 344] width 4 height 5
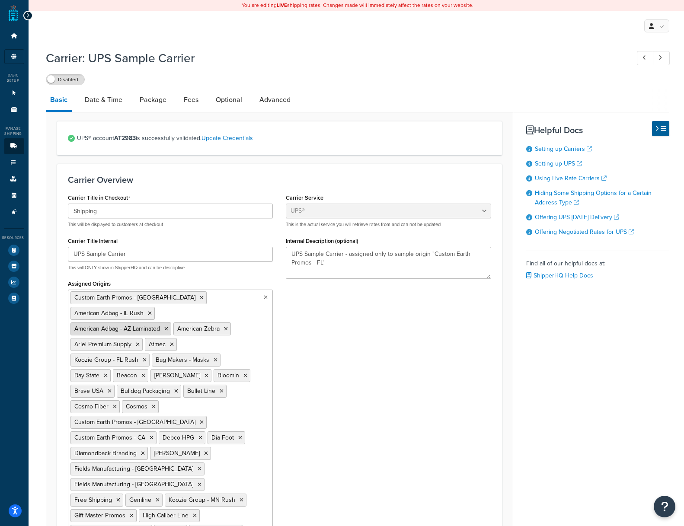
click at [164, 326] on icon at bounding box center [166, 328] width 4 height 5
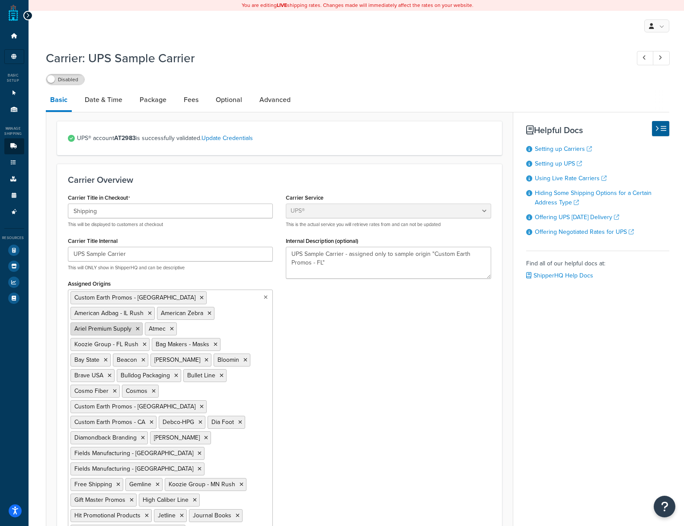
click at [140, 326] on icon at bounding box center [138, 328] width 4 height 5
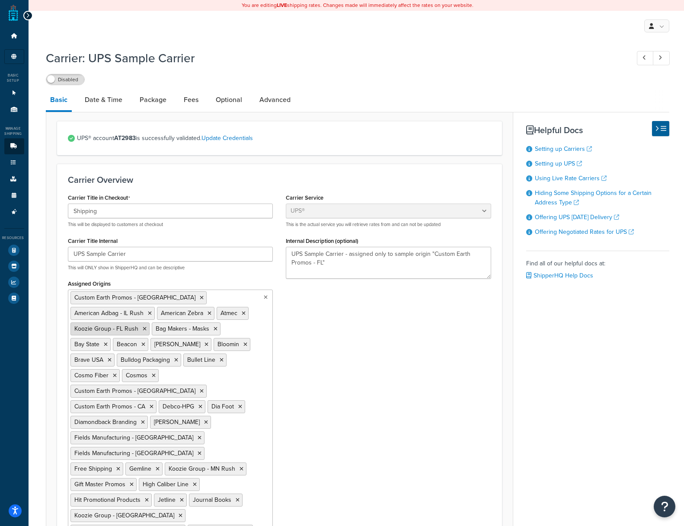
click at [147, 326] on icon at bounding box center [145, 328] width 4 height 5
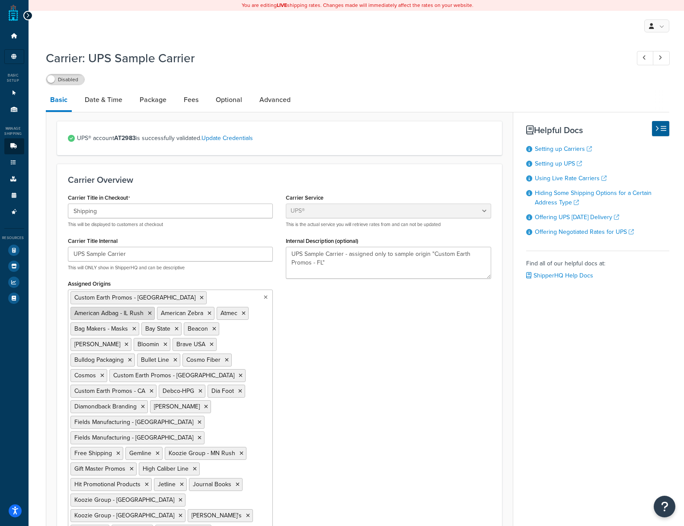
click at [152, 311] on icon at bounding box center [150, 313] width 4 height 5
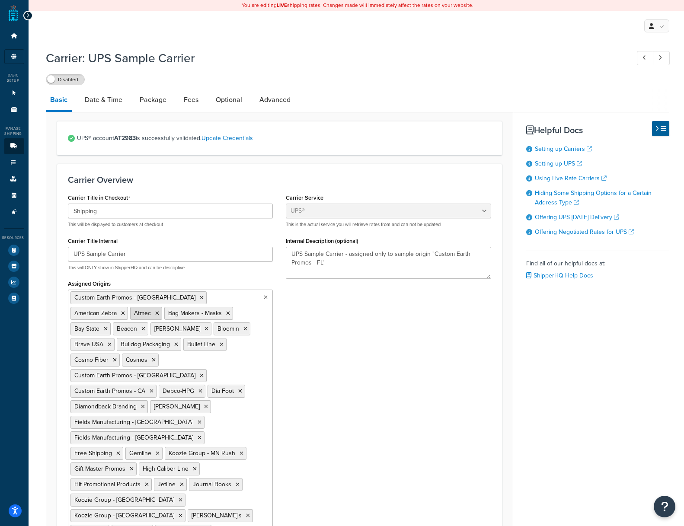
click at [159, 311] on icon at bounding box center [157, 313] width 4 height 5
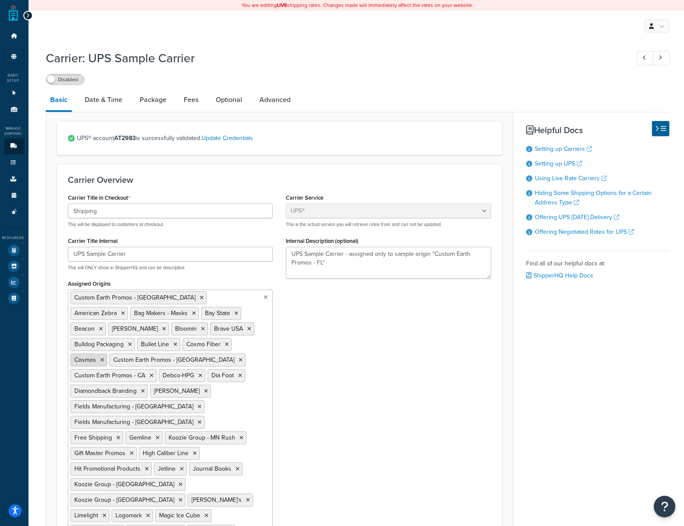
click at [104, 357] on icon at bounding box center [102, 359] width 4 height 5
click at [204, 357] on icon at bounding box center [202, 359] width 4 height 5
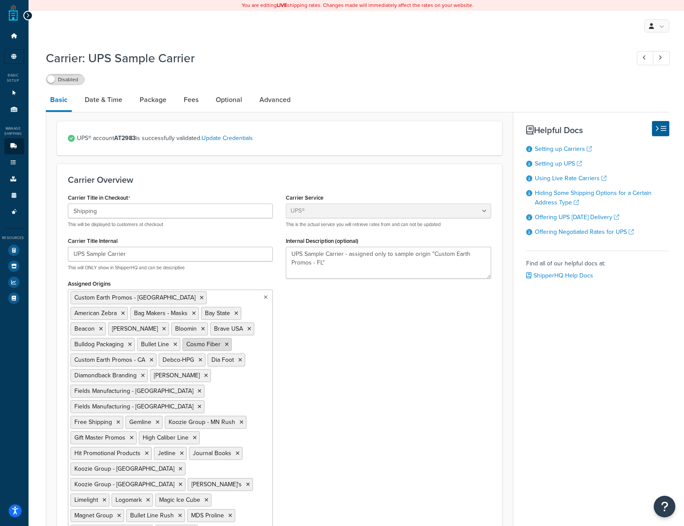
click at [225, 345] on icon at bounding box center [227, 344] width 4 height 5
click at [153, 357] on icon at bounding box center [152, 359] width 4 height 5
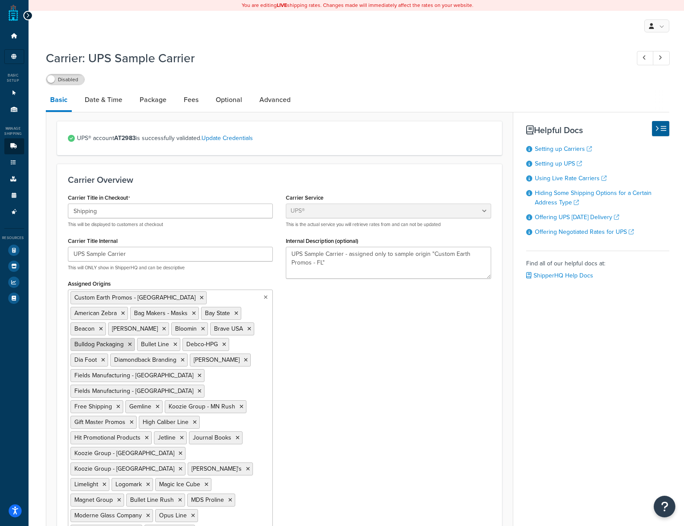
click at [132, 342] on icon at bounding box center [130, 344] width 4 height 5
click at [111, 342] on icon at bounding box center [109, 344] width 4 height 5
click at [247, 329] on icon at bounding box center [249, 328] width 4 height 5
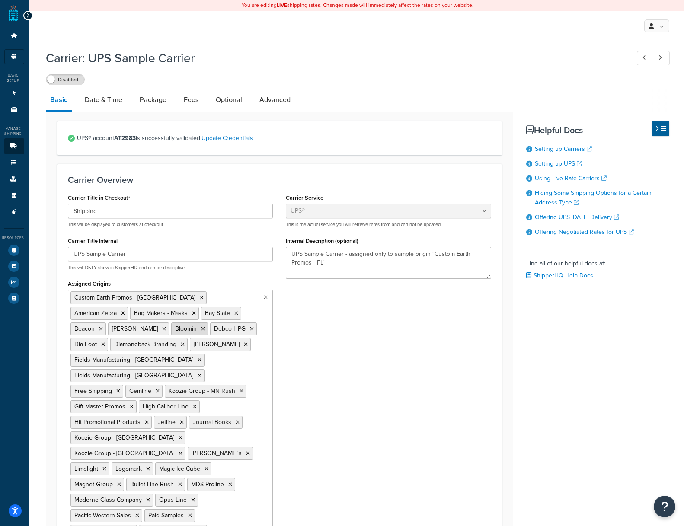
click at [201, 329] on icon at bounding box center [203, 328] width 4 height 5
click at [198, 357] on icon at bounding box center [200, 359] width 4 height 5
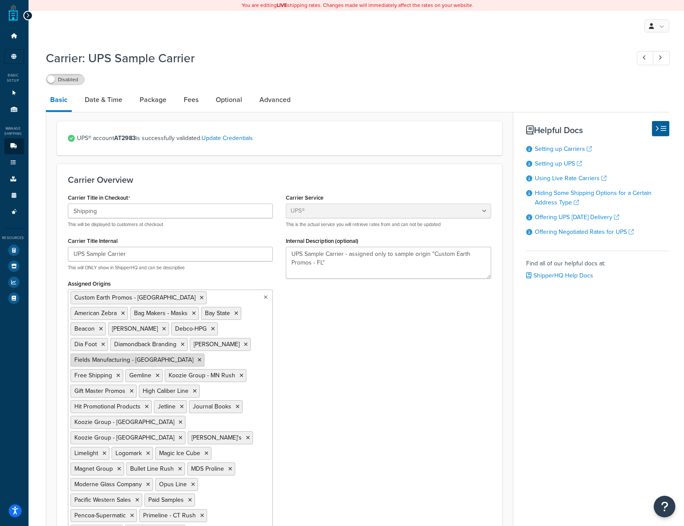
click at [198, 357] on icon at bounding box center [200, 359] width 4 height 5
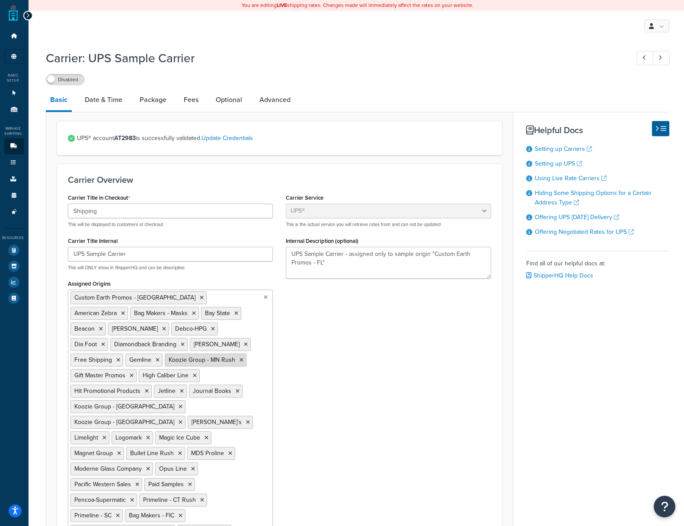
click at [159, 357] on icon at bounding box center [158, 359] width 4 height 5
click at [204, 357] on icon at bounding box center [202, 359] width 4 height 5
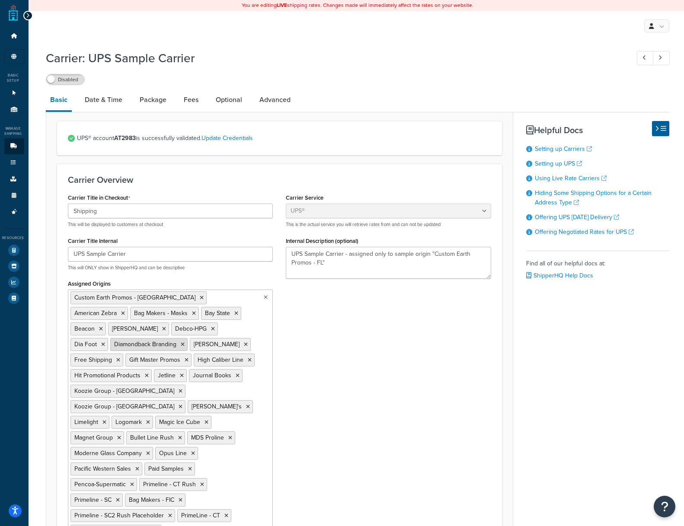
click at [185, 342] on icon at bounding box center [183, 344] width 4 height 5
click at [223, 342] on icon at bounding box center [221, 344] width 4 height 5
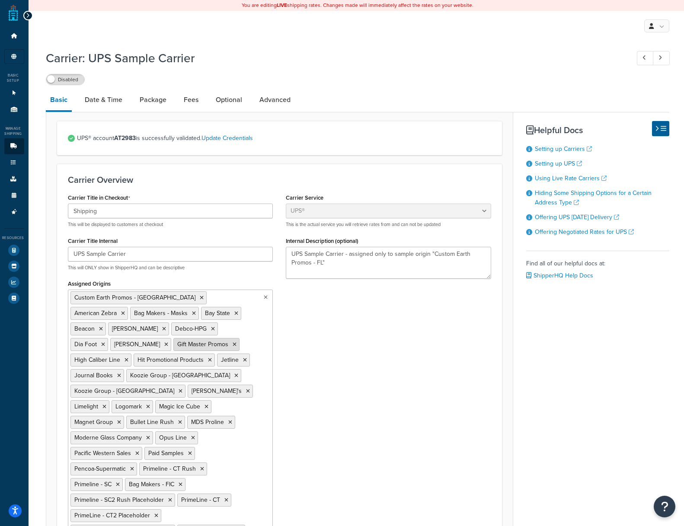
click at [168, 342] on icon at bounding box center [166, 344] width 4 height 5
drag, startPoint x: 152, startPoint y: 330, endPoint x: 147, endPoint y: 331, distance: 5.3
click at [105, 342] on icon at bounding box center [103, 344] width 4 height 5
click at [211, 330] on icon at bounding box center [213, 328] width 4 height 5
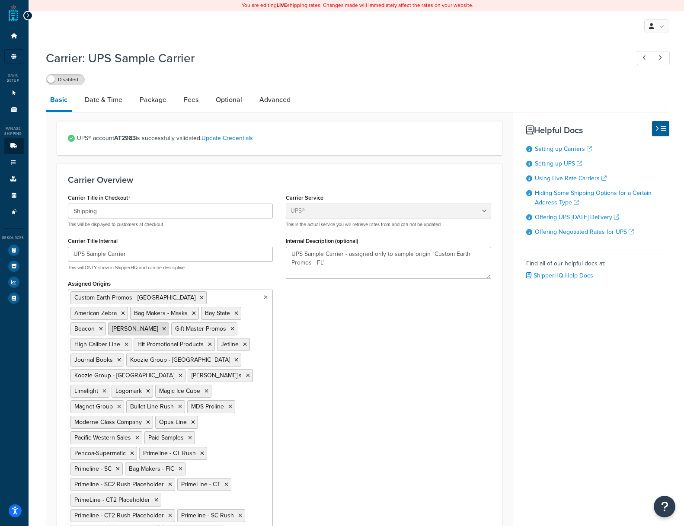
click at [166, 326] on icon at bounding box center [164, 328] width 4 height 5
click at [103, 326] on icon at bounding box center [101, 328] width 4 height 5
click at [201, 314] on li "Bay State" at bounding box center [221, 313] width 40 height 13
click at [234, 314] on icon at bounding box center [236, 313] width 4 height 5
click at [192, 313] on icon at bounding box center [194, 313] width 4 height 5
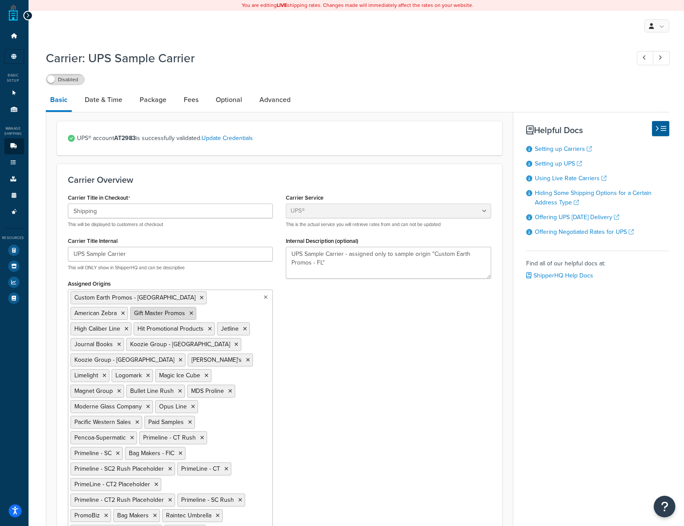
click at [189, 313] on icon at bounding box center [191, 313] width 4 height 5
click at [184, 313] on icon at bounding box center [186, 313] width 4 height 5
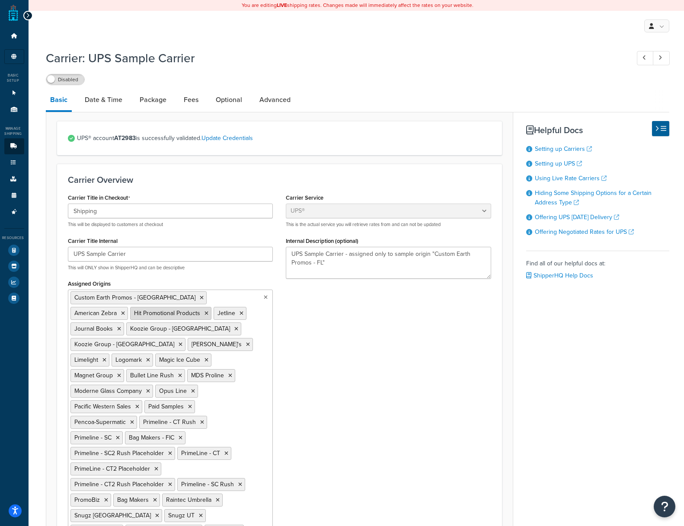
click at [204, 313] on icon at bounding box center [206, 313] width 4 height 5
click at [182, 326] on icon at bounding box center [181, 328] width 4 height 5
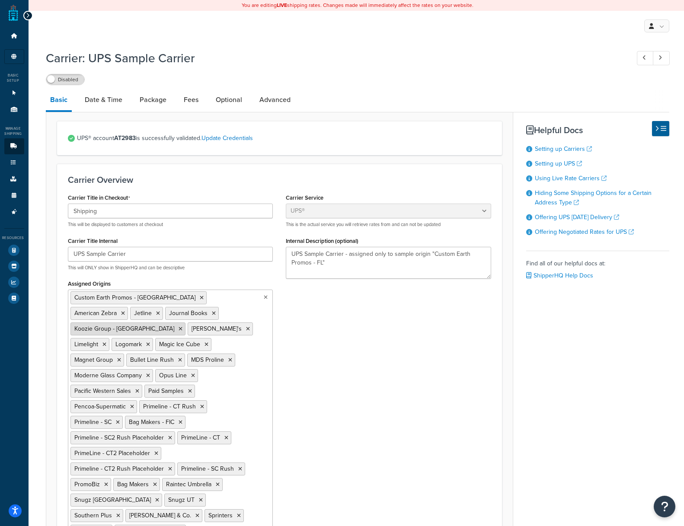
click at [182, 326] on icon at bounding box center [181, 328] width 4 height 5
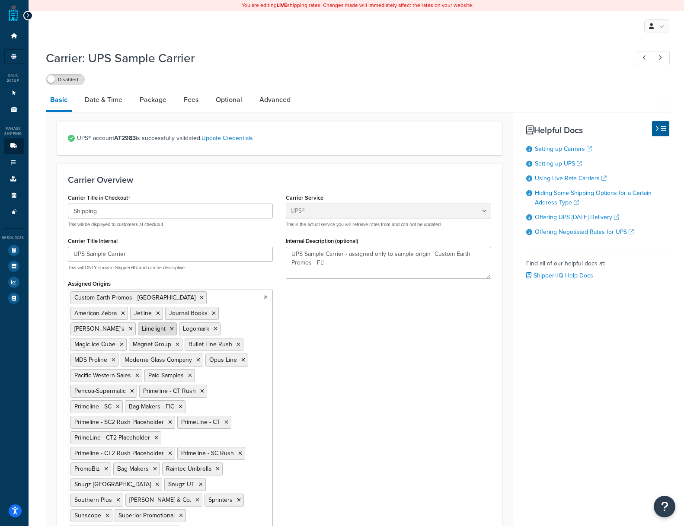
click at [174, 326] on icon at bounding box center [172, 328] width 4 height 5
drag, startPoint x: 196, startPoint y: 314, endPoint x: 172, endPoint y: 313, distance: 23.4
click at [176, 326] on icon at bounding box center [174, 328] width 4 height 5
click at [133, 326] on icon at bounding box center [131, 328] width 4 height 5
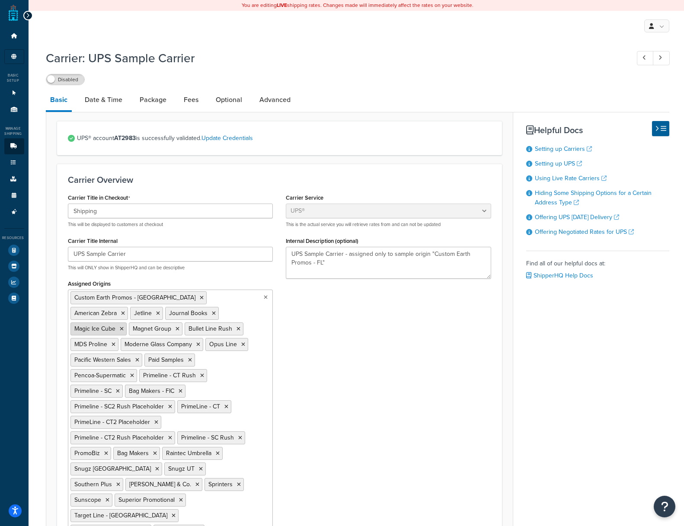
click at [124, 326] on icon at bounding box center [122, 328] width 4 height 5
click at [121, 326] on icon at bounding box center [119, 328] width 4 height 5
click at [212, 316] on icon at bounding box center [214, 313] width 4 height 5
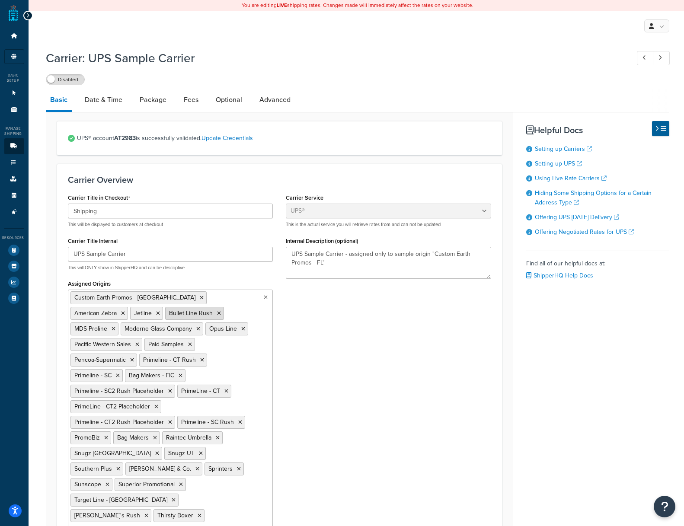
click at [217, 315] on icon at bounding box center [219, 313] width 4 height 5
click at [150, 326] on icon at bounding box center [148, 328] width 4 height 5
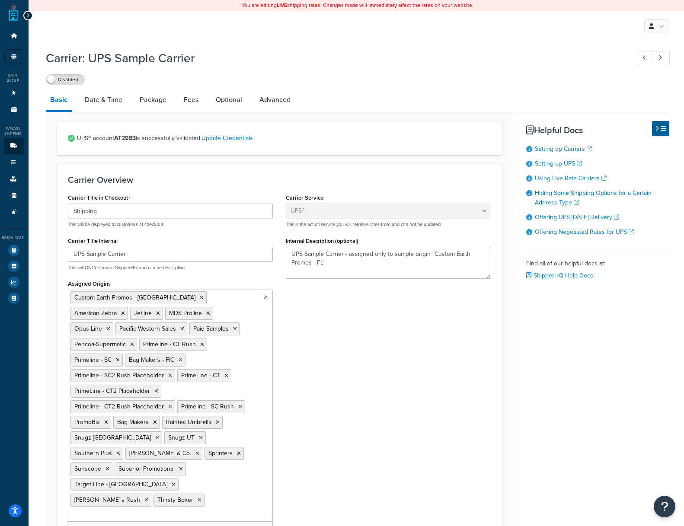
click at [184, 326] on icon at bounding box center [182, 328] width 4 height 5
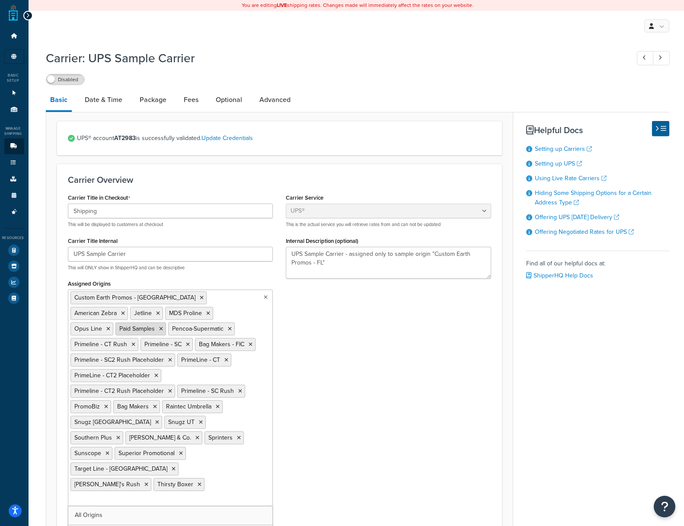
click at [163, 326] on icon at bounding box center [161, 328] width 4 height 5
click at [179, 326] on icon at bounding box center [177, 328] width 4 height 5
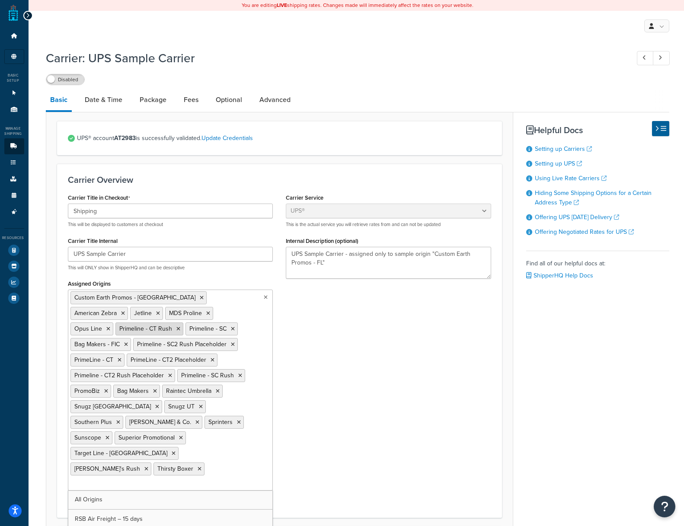
click at [180, 326] on icon at bounding box center [178, 328] width 4 height 5
click at [165, 326] on icon at bounding box center [163, 328] width 4 height 5
click at [110, 326] on icon at bounding box center [108, 328] width 4 height 5
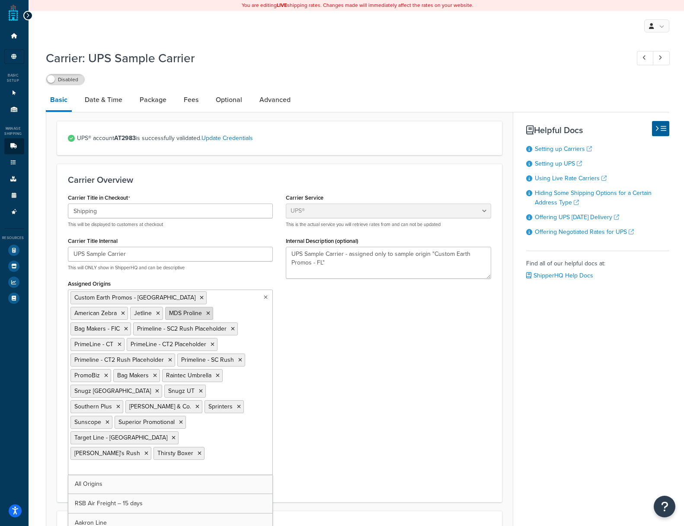
click at [206, 316] on icon at bounding box center [208, 313] width 4 height 5
click at [219, 313] on icon at bounding box center [221, 313] width 4 height 5
click at [169, 326] on icon at bounding box center [170, 328] width 4 height 5
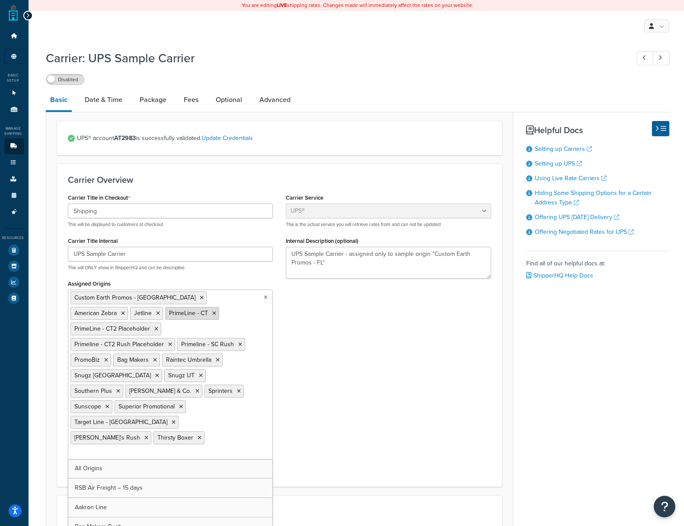
click at [212, 314] on icon at bounding box center [214, 313] width 4 height 5
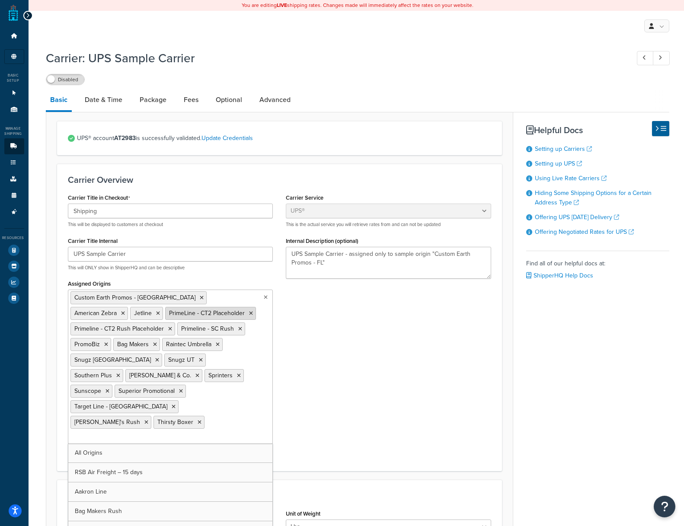
click at [249, 313] on icon at bounding box center [251, 313] width 4 height 5
click at [168, 326] on icon at bounding box center [170, 328] width 4 height 5
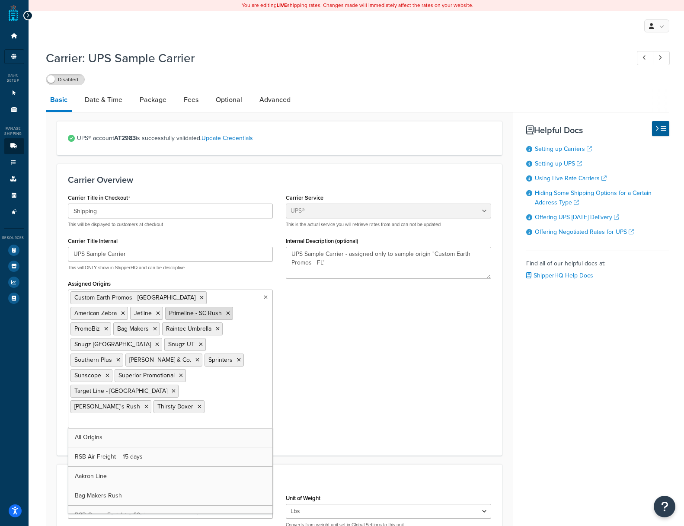
click at [226, 313] on icon at bounding box center [228, 313] width 4 height 5
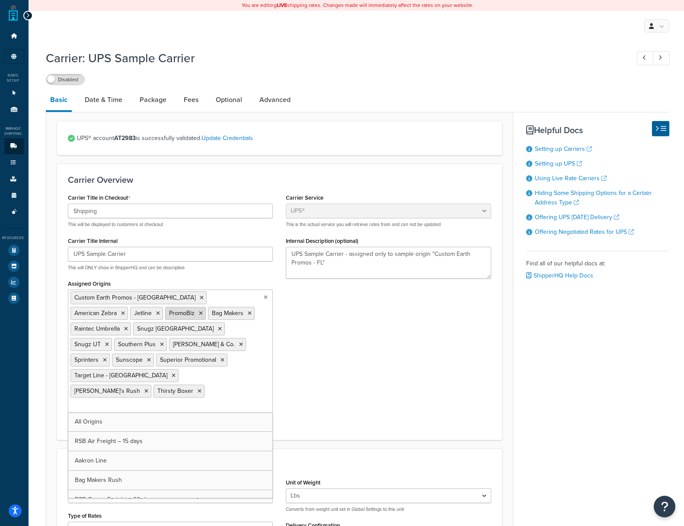
click at [199, 315] on icon at bounding box center [201, 313] width 4 height 5
click at [205, 313] on icon at bounding box center [207, 313] width 4 height 5
click at [219, 313] on icon at bounding box center [221, 313] width 4 height 5
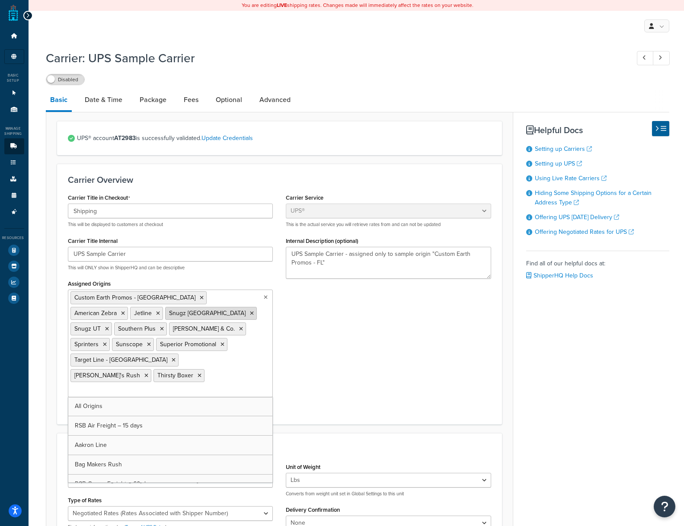
click at [250, 312] on icon at bounding box center [252, 313] width 4 height 5
click at [200, 312] on icon at bounding box center [202, 313] width 4 height 5
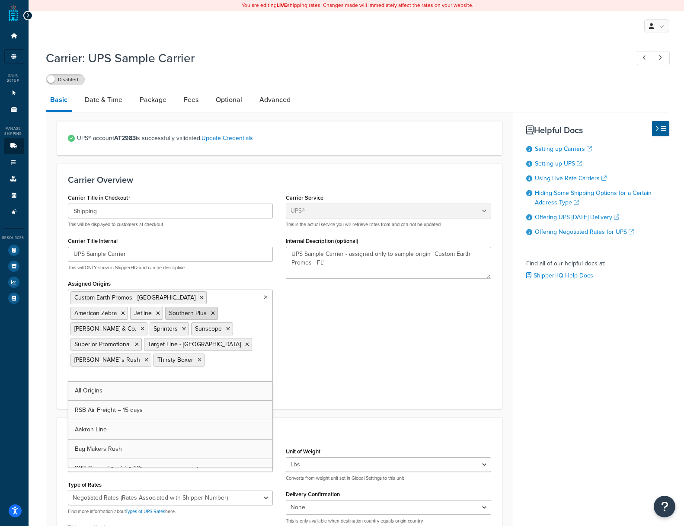
click at [211, 312] on icon at bounding box center [213, 313] width 4 height 5
click at [235, 313] on icon at bounding box center [237, 313] width 4 height 5
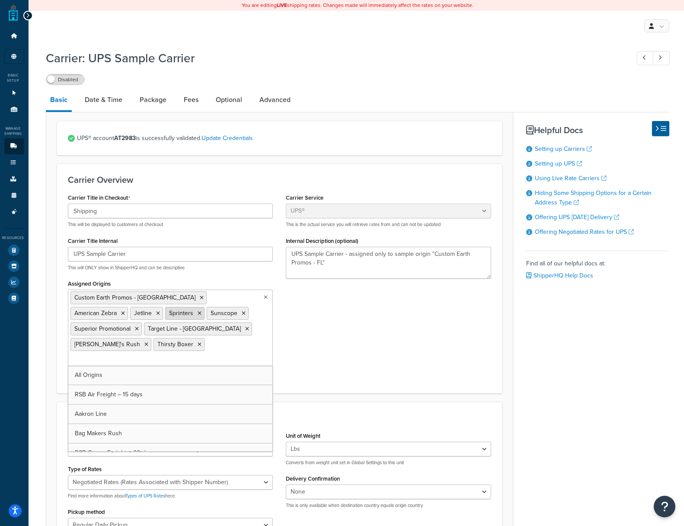
click at [198, 313] on icon at bounding box center [200, 313] width 4 height 5
click at [200, 313] on icon at bounding box center [202, 313] width 4 height 5
click at [230, 313] on icon at bounding box center [232, 313] width 4 height 5
click at [172, 326] on icon at bounding box center [174, 328] width 4 height 5
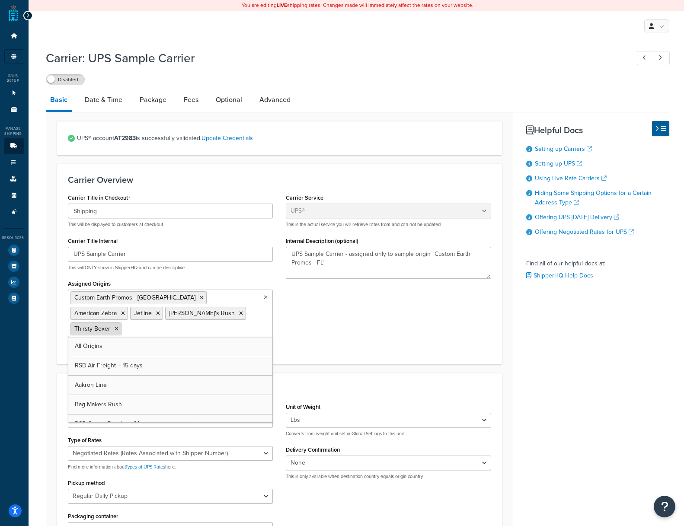
click at [118, 326] on icon at bounding box center [117, 328] width 4 height 5
click at [239, 313] on icon at bounding box center [241, 313] width 4 height 5
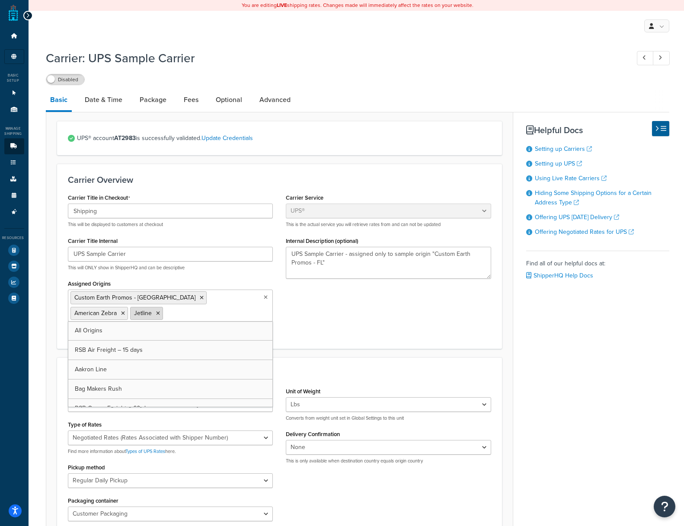
click at [160, 311] on icon at bounding box center [158, 313] width 4 height 5
click at [125, 311] on icon at bounding box center [123, 313] width 4 height 5
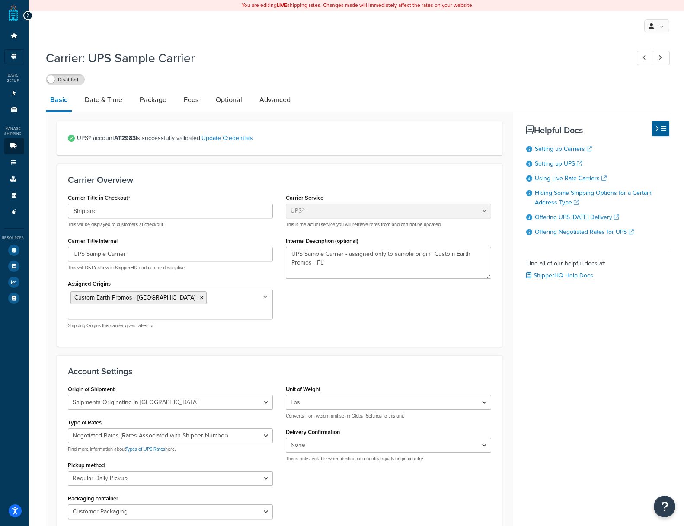
click at [323, 309] on div "Carrier Title in Checkout Shipping This will be displayed to customers at check…" at bounding box center [279, 263] width 437 height 144
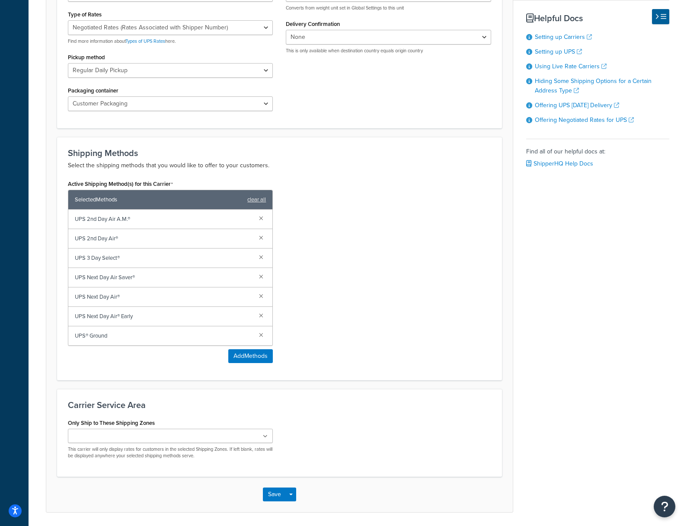
scroll to position [425, 0]
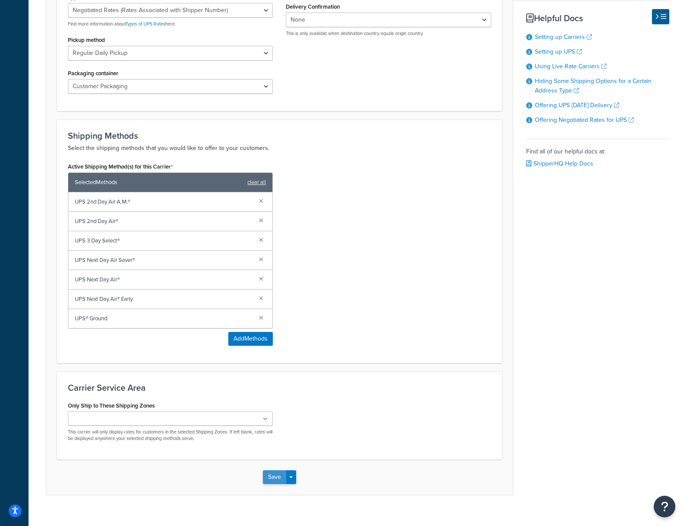
click at [277, 470] on button "Save" at bounding box center [274, 477] width 23 height 14
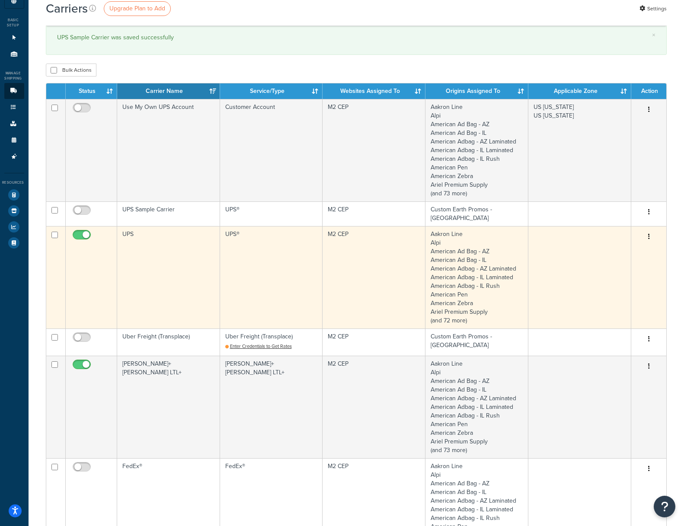
scroll to position [58, 0]
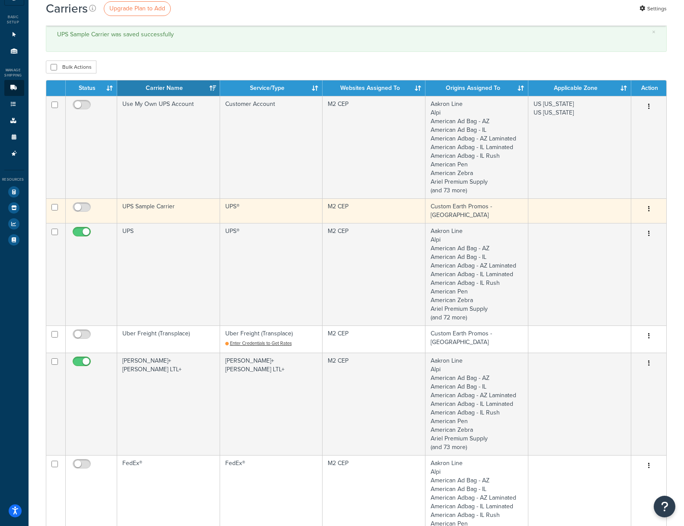
click at [155, 208] on td "UPS Sample Carrier" at bounding box center [168, 210] width 103 height 25
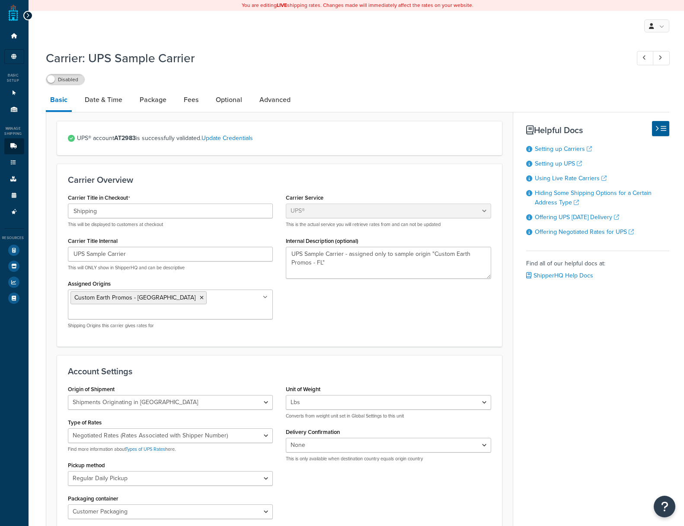
select select "ups"
select select "us"
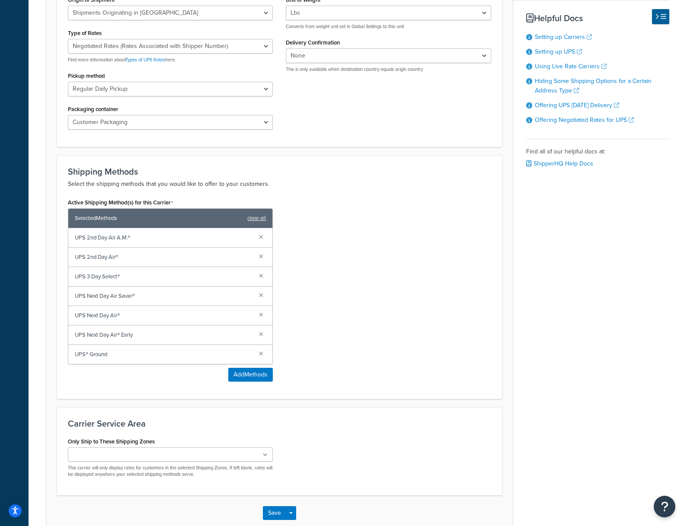
scroll to position [401, 0]
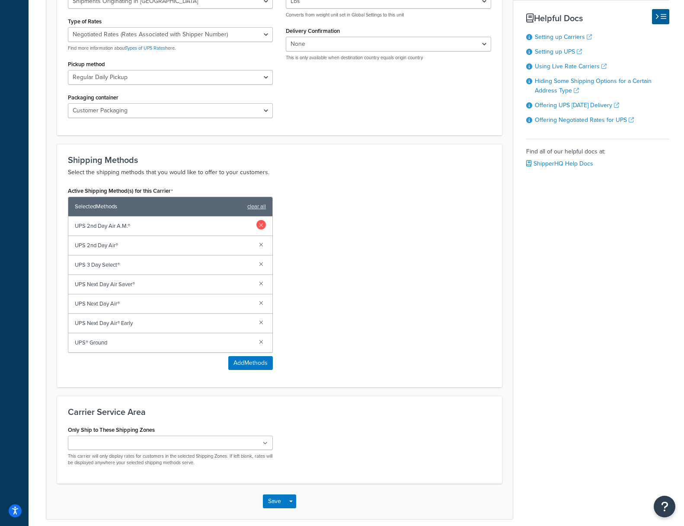
click at [261, 220] on link at bounding box center [261, 225] width 10 height 10
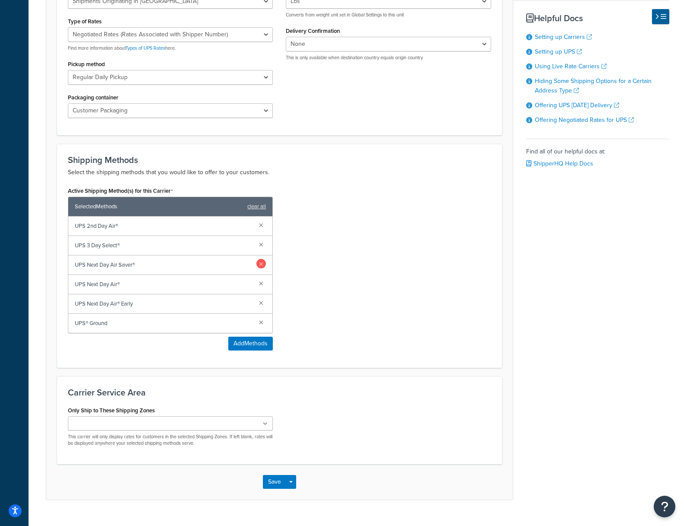
click at [260, 259] on link at bounding box center [261, 264] width 10 height 10
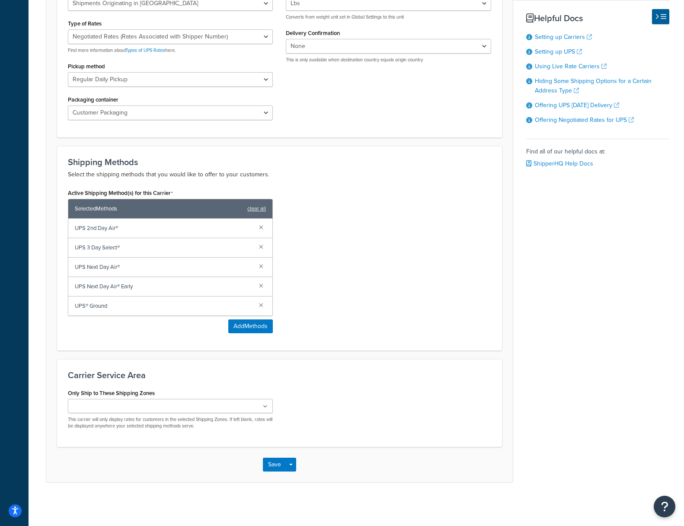
scroll to position [386, 0]
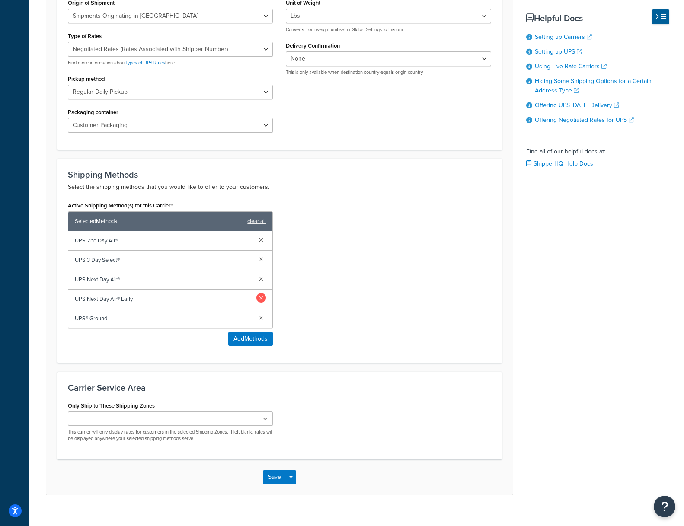
click at [258, 293] on link at bounding box center [261, 298] width 10 height 10
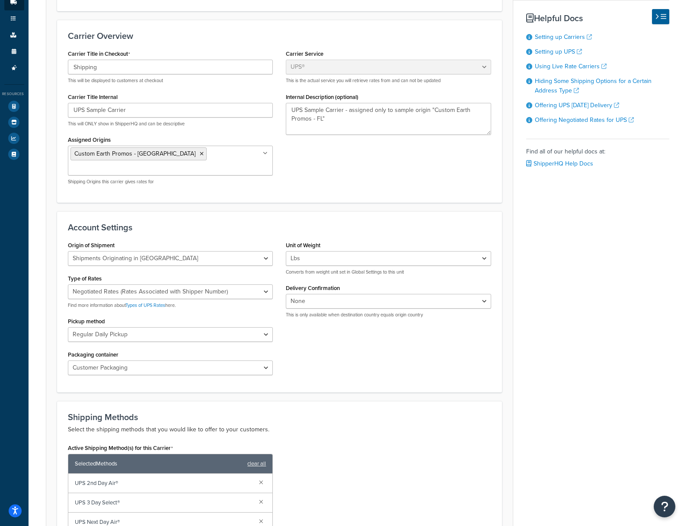
scroll to position [0, 0]
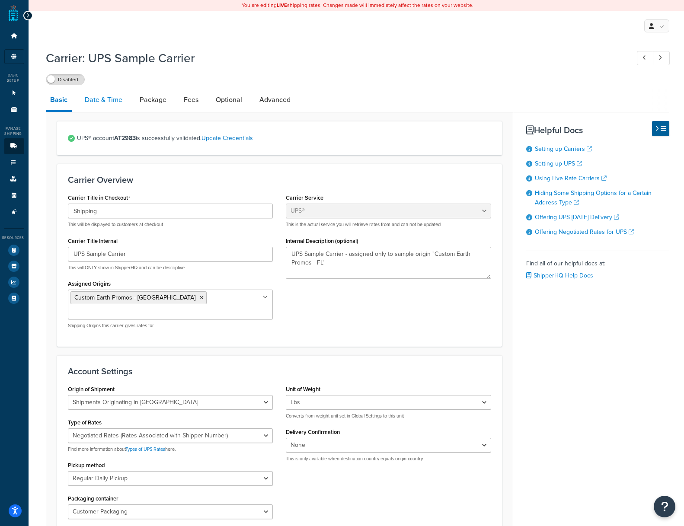
click at [116, 101] on link "Date & Time" at bounding box center [103, 99] width 46 height 21
select select "yMd"
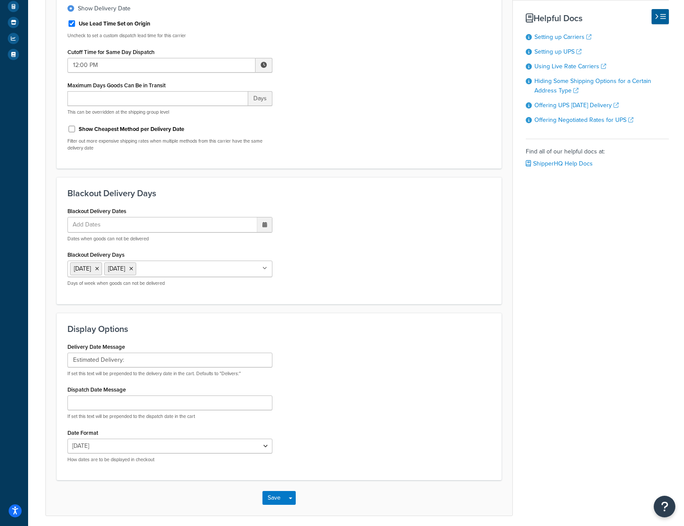
scroll to position [278, 0]
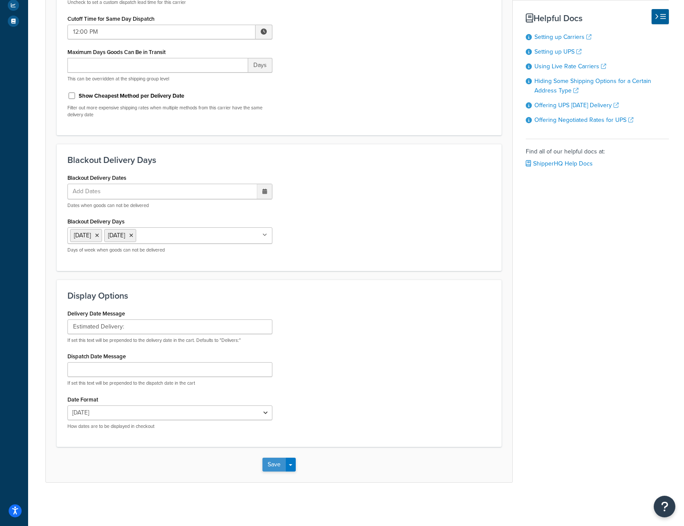
click at [272, 466] on button "Save" at bounding box center [273, 465] width 23 height 14
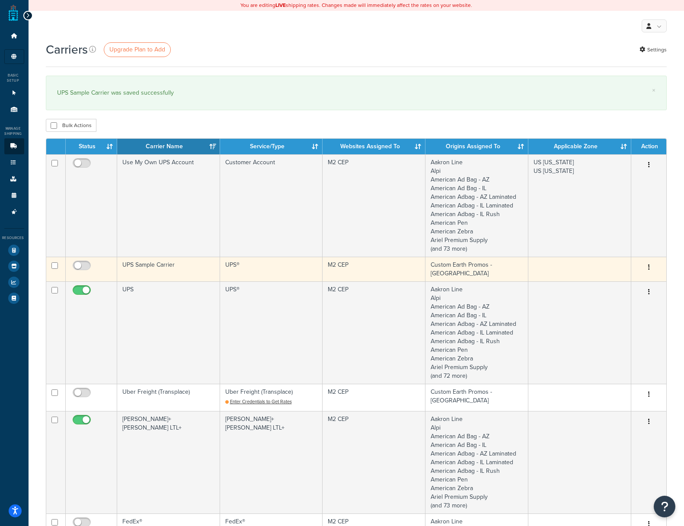
click at [143, 262] on td "UPS Sample Carrier" at bounding box center [168, 269] width 103 height 25
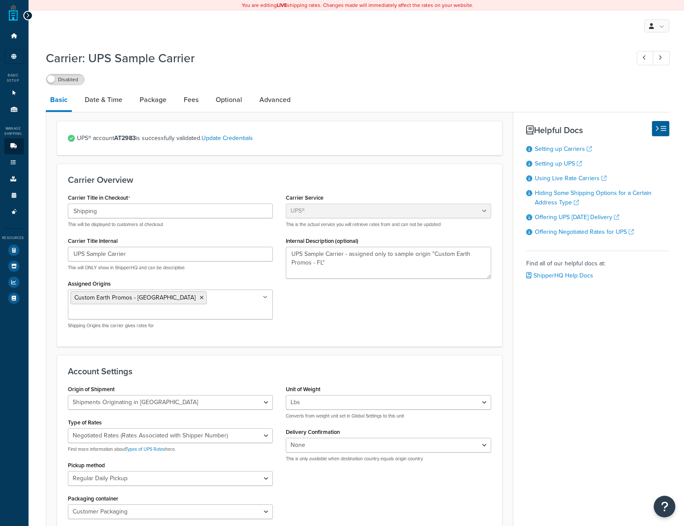
select select "ups"
select select "us"
click at [150, 98] on link "Package" at bounding box center [152, 99] width 35 height 21
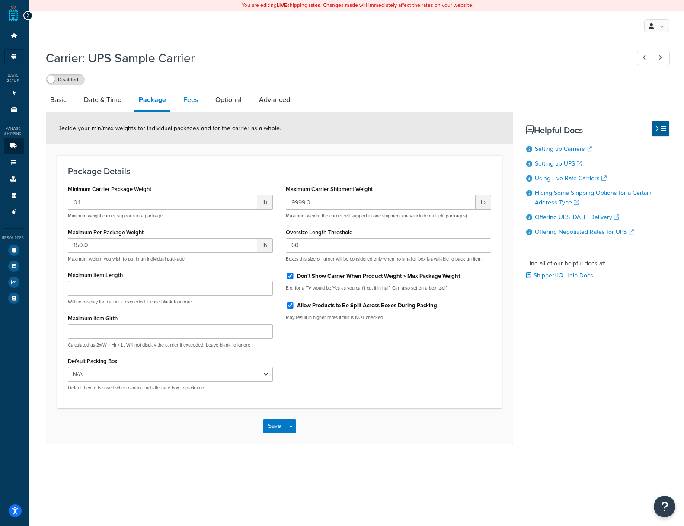
click at [190, 100] on link "Fees" at bounding box center [190, 99] width 23 height 21
select select "package"
select select "AFTER"
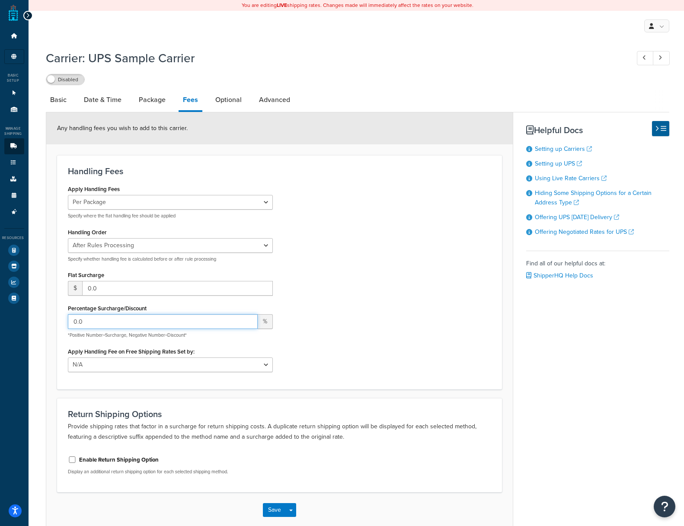
drag, startPoint x: 78, startPoint y: 323, endPoint x: 10, endPoint y: 311, distance: 69.4
click at [8, 312] on div "Dashboard Scope: Live Basic Setup Websites 1 Origins 83 Manage Shipping Carrier…" at bounding box center [342, 285] width 684 height 571
type input "-5"
click at [328, 313] on div "Apply Handling Fees Per Order Per Item Per Package Specify where the flat handl…" at bounding box center [279, 280] width 437 height 195
click at [273, 514] on button "Save" at bounding box center [274, 510] width 23 height 14
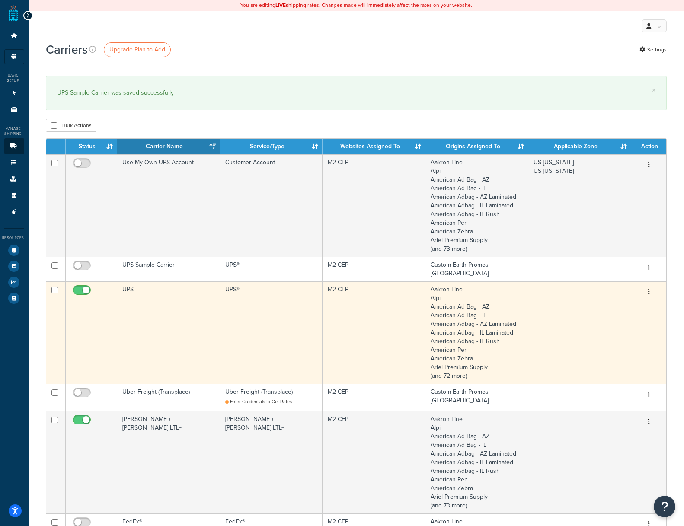
click at [335, 288] on td "M2 CEP" at bounding box center [373, 332] width 103 height 102
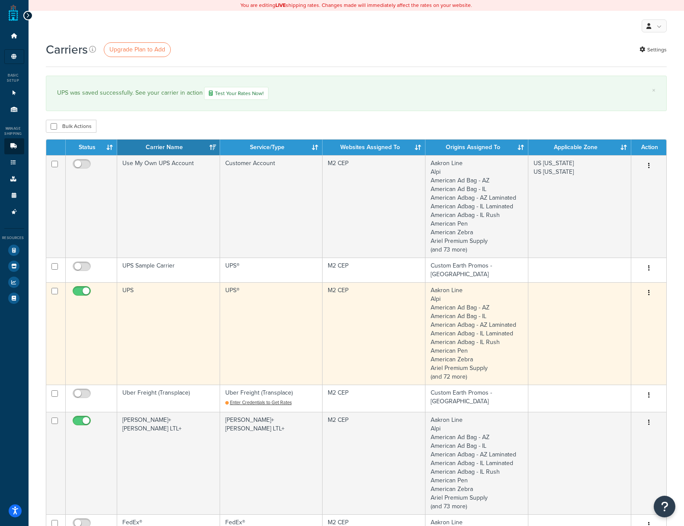
click at [127, 286] on td "UPS" at bounding box center [168, 333] width 103 height 102
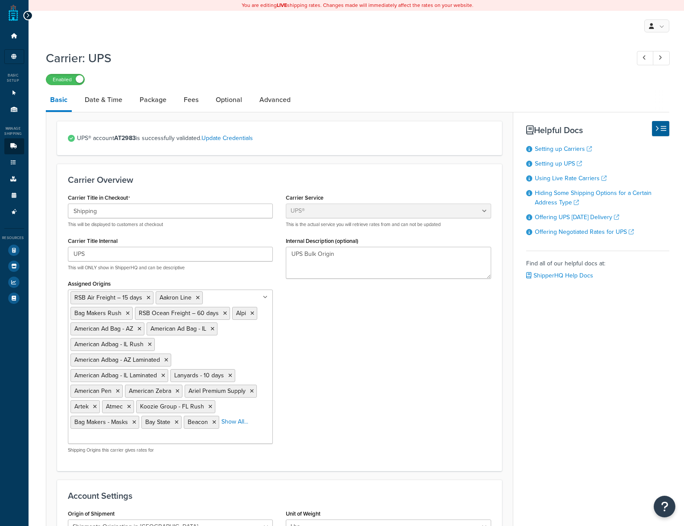
select select "ups"
select select "us"
click at [226, 100] on link "Optional" at bounding box center [228, 99] width 35 height 21
select select "residential"
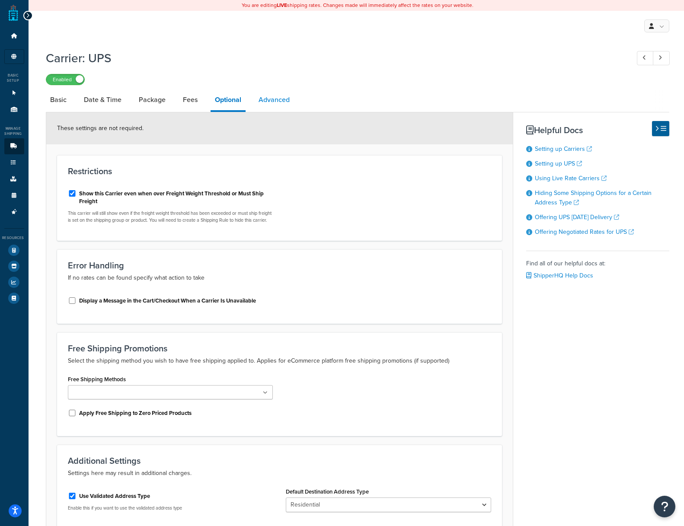
click at [275, 101] on link "Advanced" at bounding box center [274, 99] width 40 height 21
select select "false"
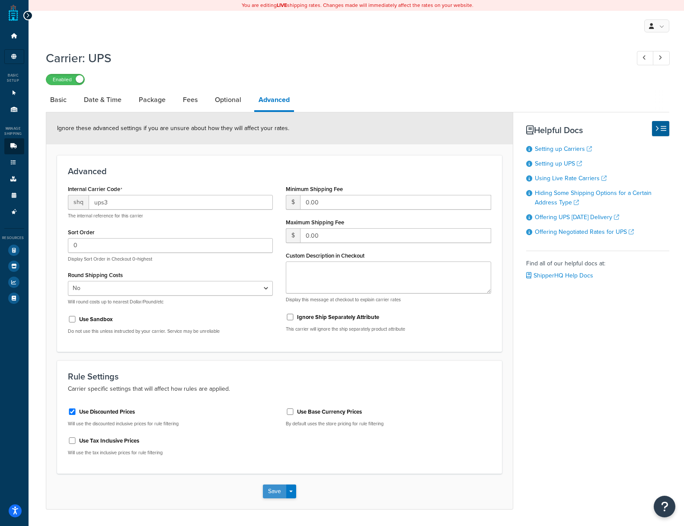
click at [274, 493] on button "Save" at bounding box center [274, 492] width 23 height 14
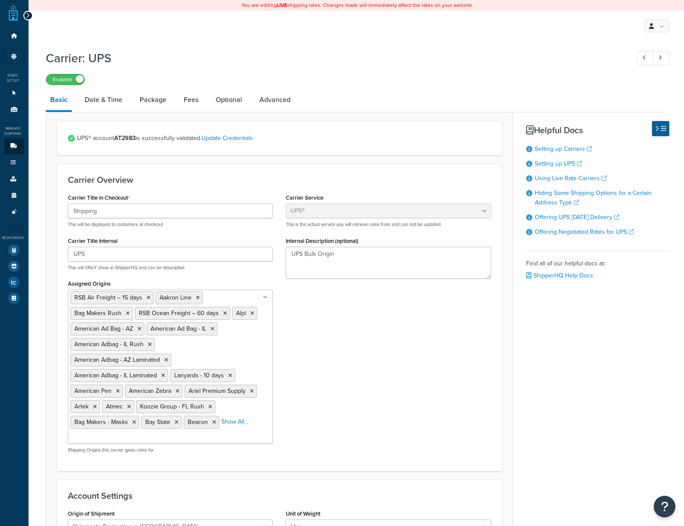
select select "ups"
select select "us"
click at [232, 97] on link "Optional" at bounding box center [228, 99] width 35 height 21
select select "residential"
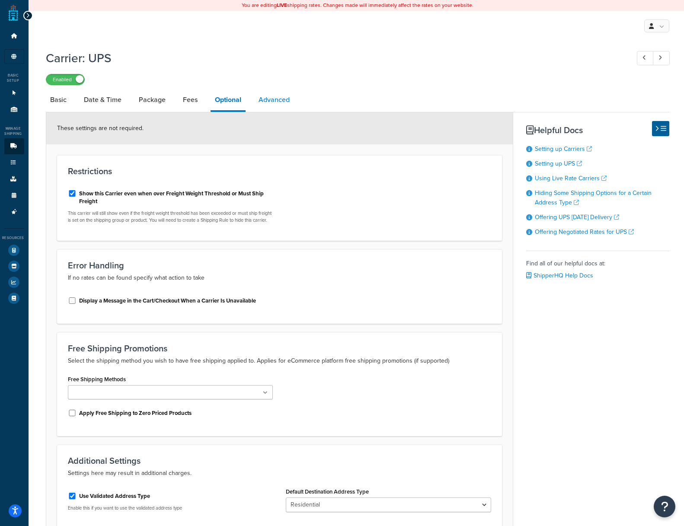
click at [277, 101] on link "Advanced" at bounding box center [274, 99] width 40 height 21
select select "false"
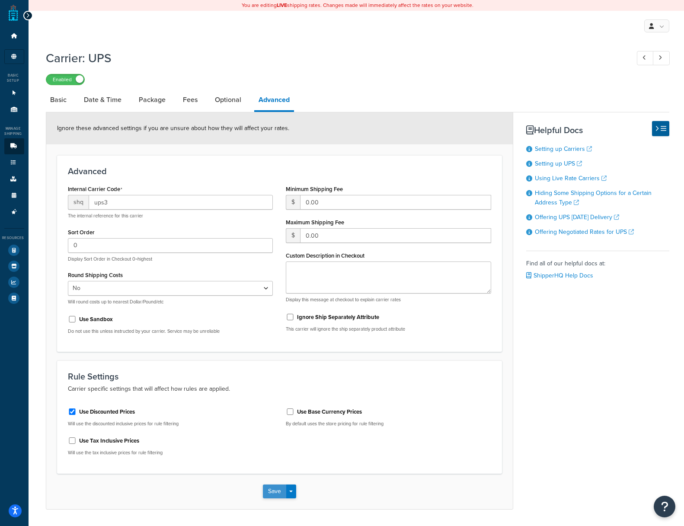
click at [276, 492] on button "Save" at bounding box center [274, 492] width 23 height 14
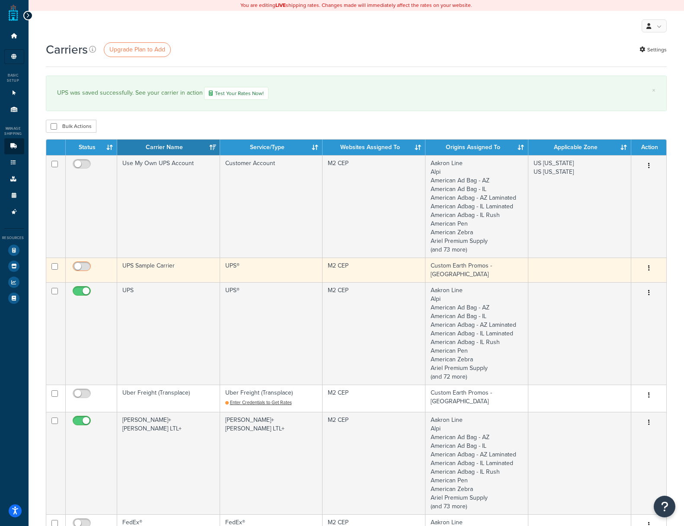
click at [88, 268] on input "checkbox" at bounding box center [83, 268] width 24 height 11
checkbox input "true"
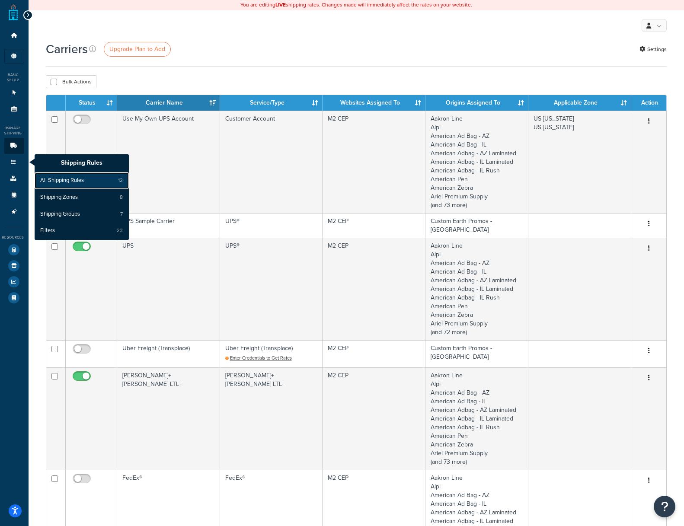
click at [57, 181] on span "All Shipping Rules" at bounding box center [62, 181] width 44 height 8
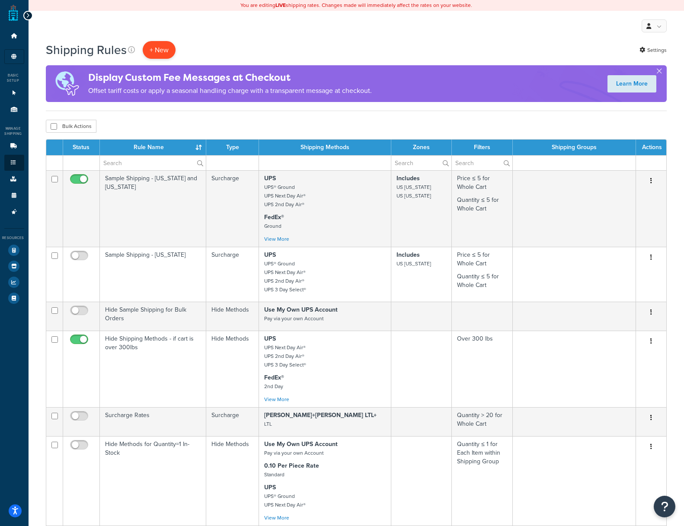
click at [158, 50] on p "+ New" at bounding box center [159, 50] width 33 height 18
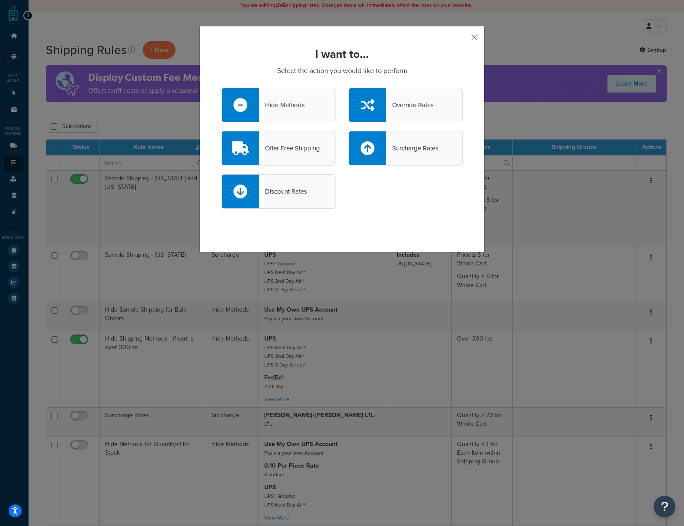
click at [289, 104] on div "Hide Methods" at bounding box center [282, 105] width 46 height 12
click at [0, 0] on input "Hide Methods" at bounding box center [0, 0] width 0 height 0
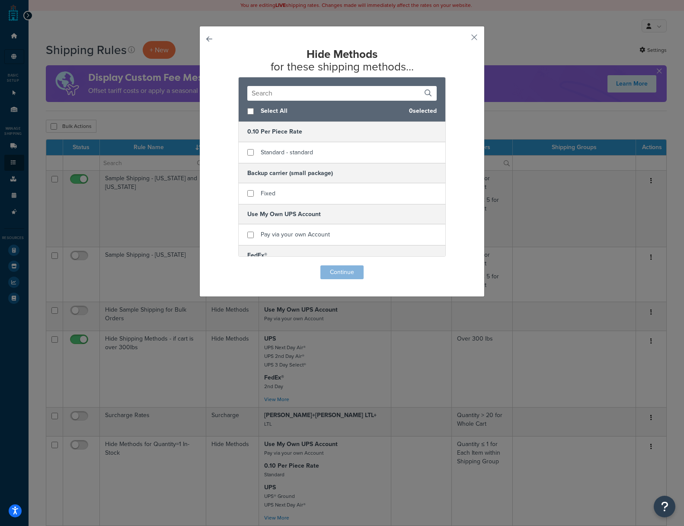
click at [268, 94] on input "text" at bounding box center [341, 93] width 189 height 15
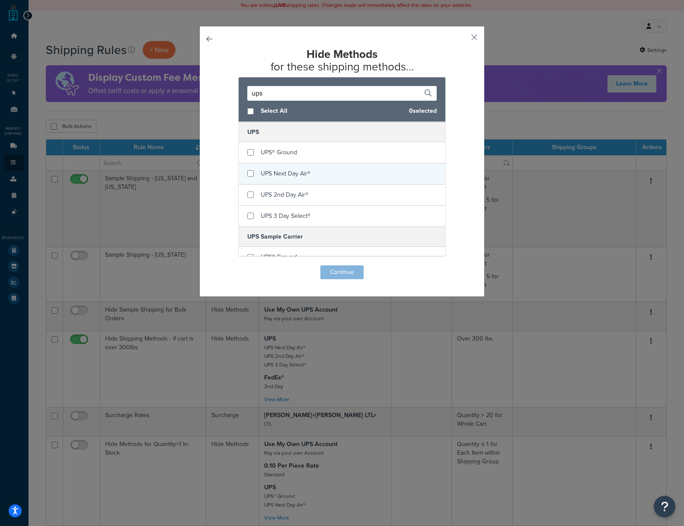
scroll to position [41, 0]
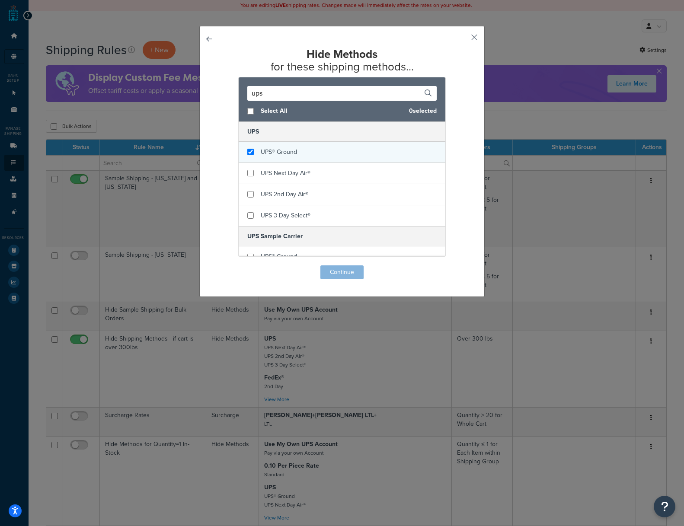
type input "ups"
drag, startPoint x: 251, startPoint y: 150, endPoint x: 247, endPoint y: 159, distance: 9.9
click at [251, 150] on input "checkbox" at bounding box center [250, 152] width 6 height 6
checkbox input "true"
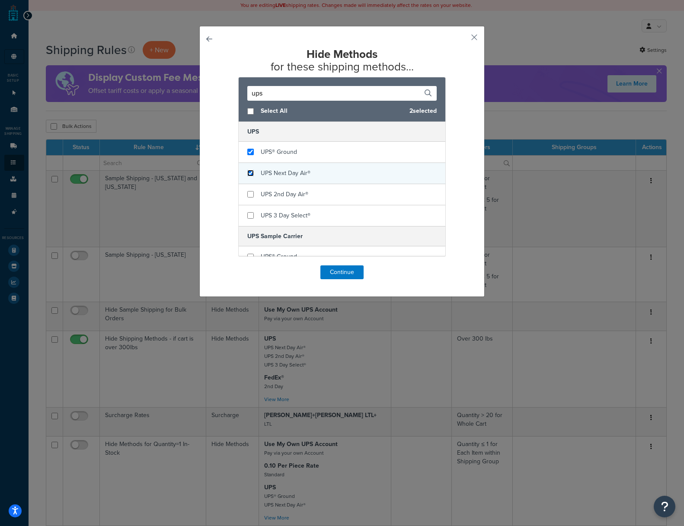
click at [250, 173] on input "checkbox" at bounding box center [250, 173] width 6 height 6
checkbox input "true"
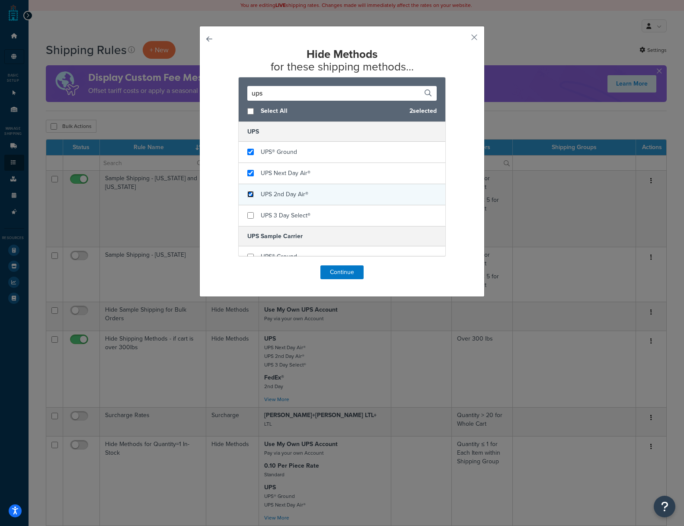
drag, startPoint x: 249, startPoint y: 193, endPoint x: 252, endPoint y: 201, distance: 9.0
click at [250, 193] on input "checkbox" at bounding box center [250, 194] width 6 height 6
checkbox input "true"
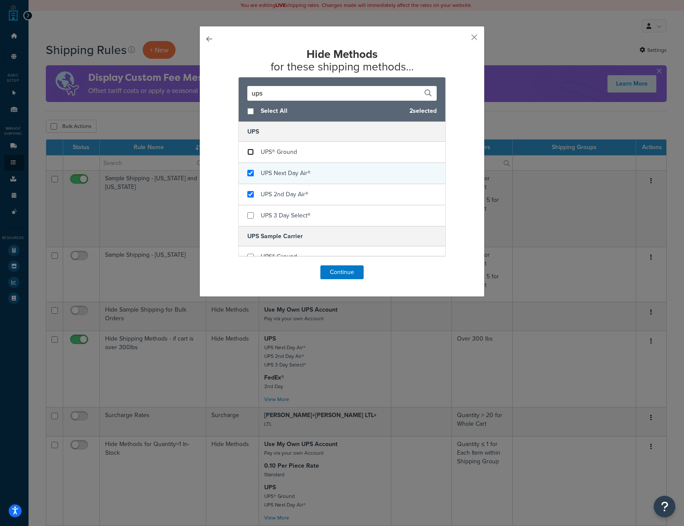
drag, startPoint x: 250, startPoint y: 150, endPoint x: 255, endPoint y: 169, distance: 18.8
click at [251, 152] on input "checkbox" at bounding box center [250, 152] width 6 height 6
checkbox input "false"
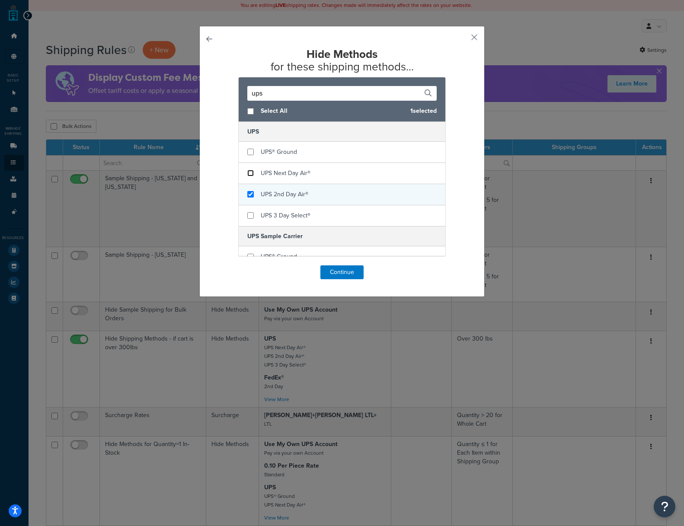
drag, startPoint x: 252, startPoint y: 172, endPoint x: 252, endPoint y: 199, distance: 26.8
click at [252, 173] on input "checkbox" at bounding box center [250, 173] width 6 height 6
checkbox input "false"
click at [251, 197] on input "checkbox" at bounding box center [250, 194] width 6 height 6
checkbox input "false"
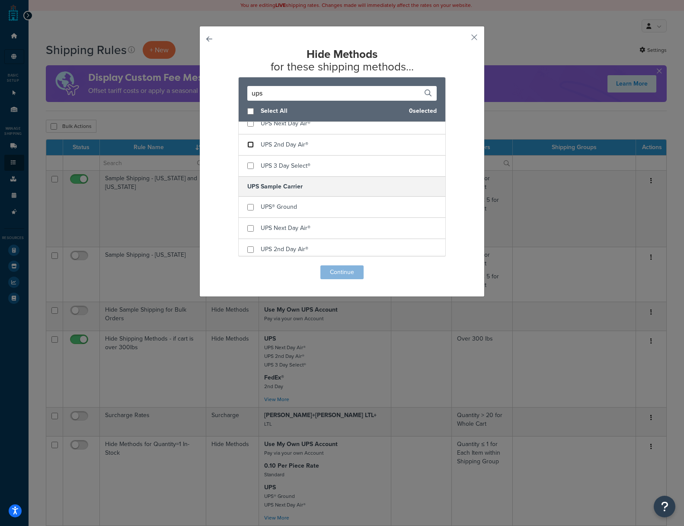
scroll to position [94, 0]
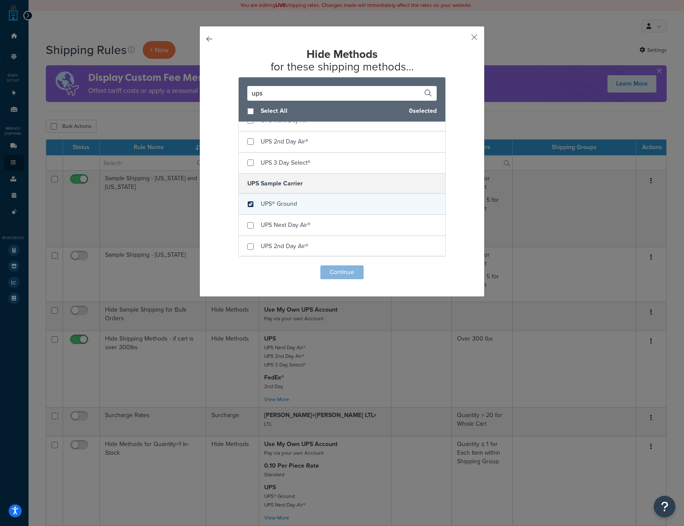
click at [251, 206] on input "checkbox" at bounding box center [250, 204] width 6 height 6
checkbox input "true"
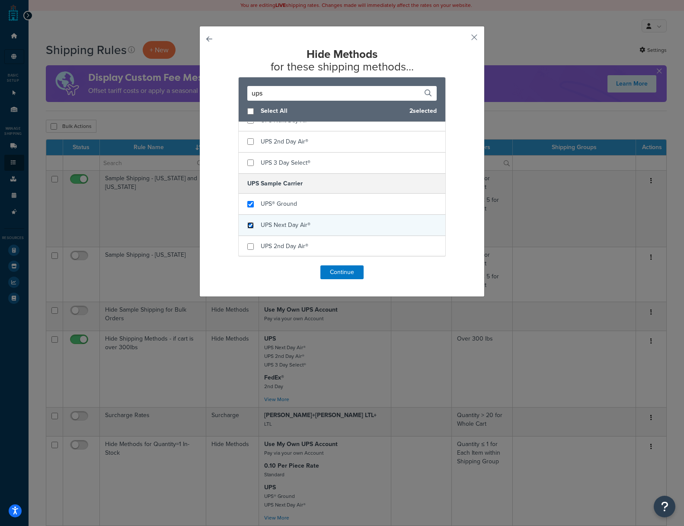
click at [248, 226] on input "checkbox" at bounding box center [250, 225] width 6 height 6
checkbox input "true"
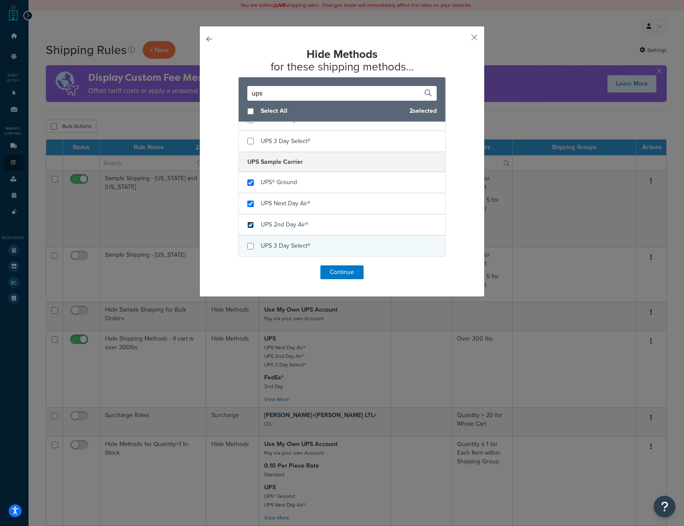
drag, startPoint x: 249, startPoint y: 224, endPoint x: 250, endPoint y: 237, distance: 13.0
click at [249, 226] on input "checkbox" at bounding box center [250, 225] width 6 height 6
checkbox input "true"
click at [249, 246] on input "checkbox" at bounding box center [250, 246] width 6 height 6
checkbox input "true"
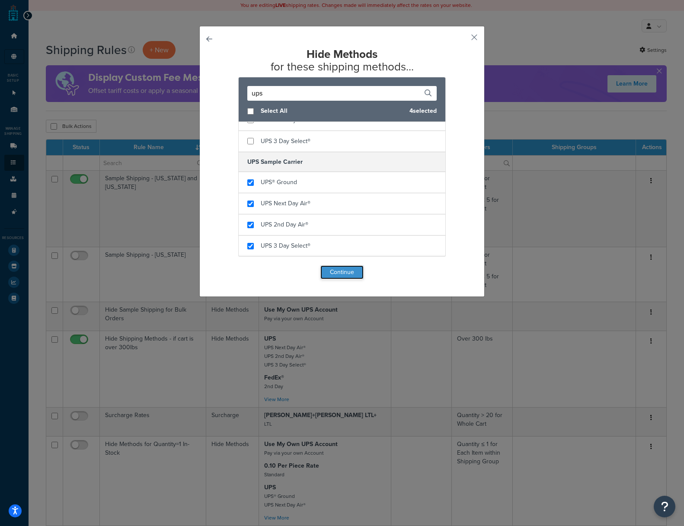
click at [331, 269] on button "Continue" at bounding box center [341, 272] width 43 height 14
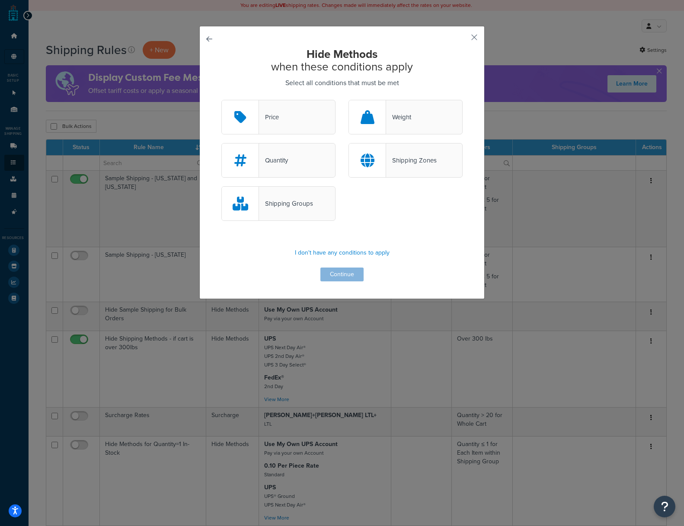
click at [290, 152] on div "Quantity" at bounding box center [278, 160] width 114 height 35
click at [0, 0] on input "Quantity" at bounding box center [0, 0] width 0 height 0
click at [337, 276] on button "Continue" at bounding box center [341, 275] width 43 height 14
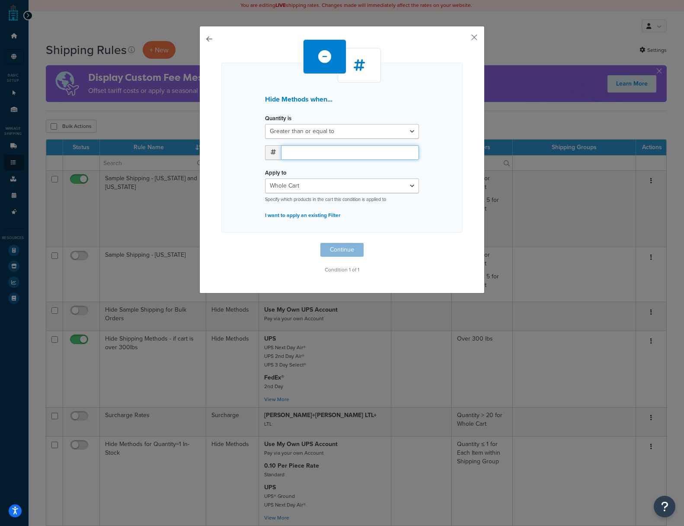
click at [314, 152] on input "number" at bounding box center [350, 152] width 138 height 15
type input "5"
click at [349, 250] on button "Continue" at bounding box center [341, 250] width 43 height 14
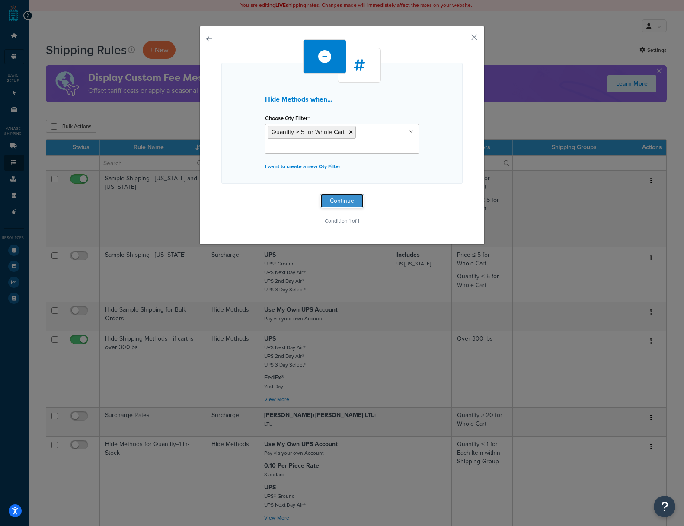
click at [339, 200] on button "Continue" at bounding box center [341, 201] width 43 height 14
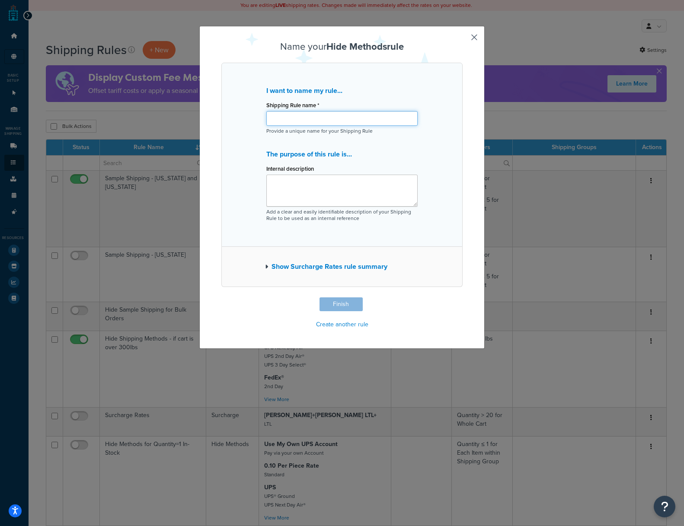
click at [288, 118] on input "Shipping Rule name *" at bounding box center [341, 118] width 151 height 15
type input "Prevent UPS Sample Carrier"
drag, startPoint x: 287, startPoint y: 181, endPoint x: 352, endPoint y: 185, distance: 65.9
click at [292, 181] on textarea "Internal description" at bounding box center [341, 191] width 151 height 32
click at [265, 267] on icon "button" at bounding box center [266, 267] width 3 height 6
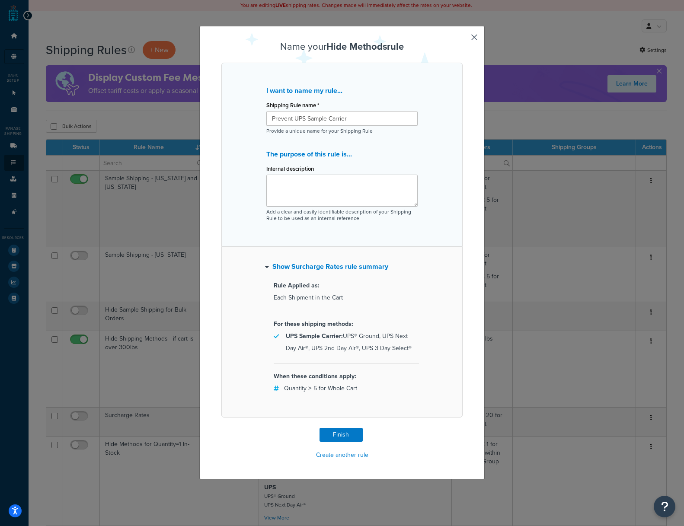
click at [267, 267] on icon "button" at bounding box center [267, 267] width 4 height 6
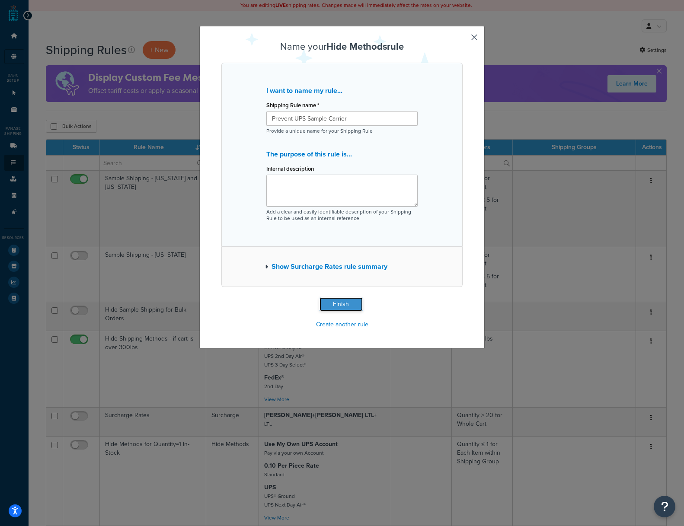
click at [342, 305] on button "Finish" at bounding box center [340, 304] width 43 height 14
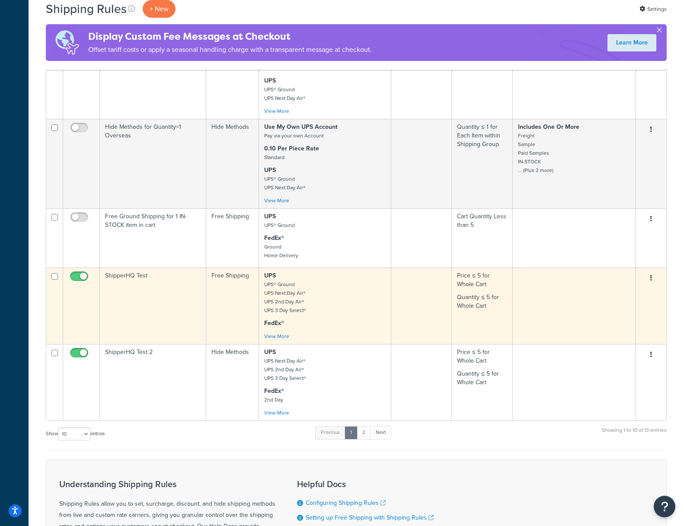
scroll to position [399, 0]
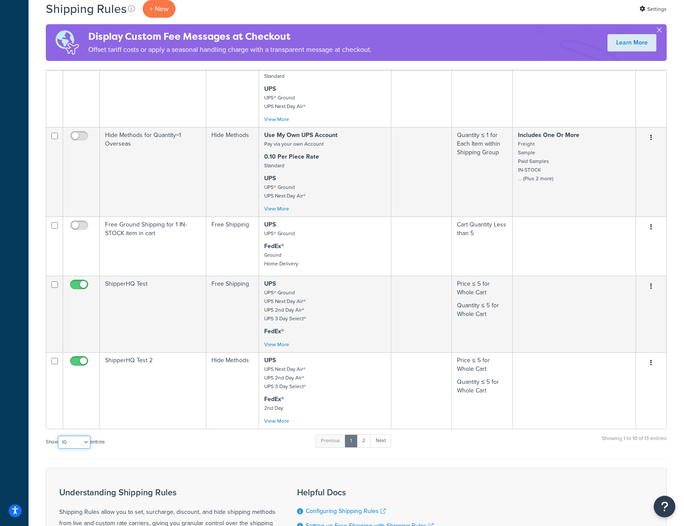
click at [73, 440] on select "10 15 25 50 100 1000" at bounding box center [74, 442] width 32 height 13
select select "25"
click at [58, 436] on select "10 15 25 50 100 1000" at bounding box center [74, 442] width 32 height 13
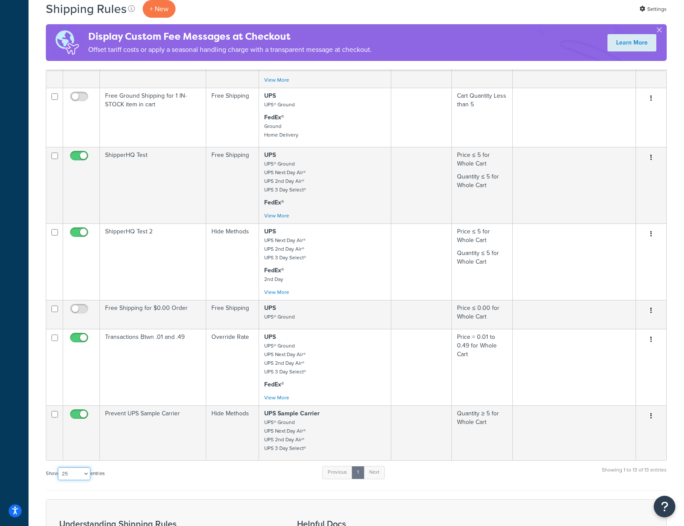
scroll to position [711, 0]
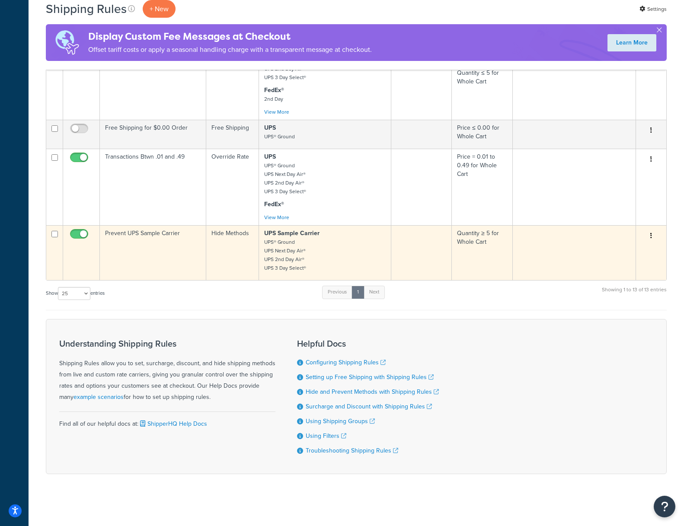
click at [226, 247] on td "Hide Methods" at bounding box center [232, 252] width 53 height 55
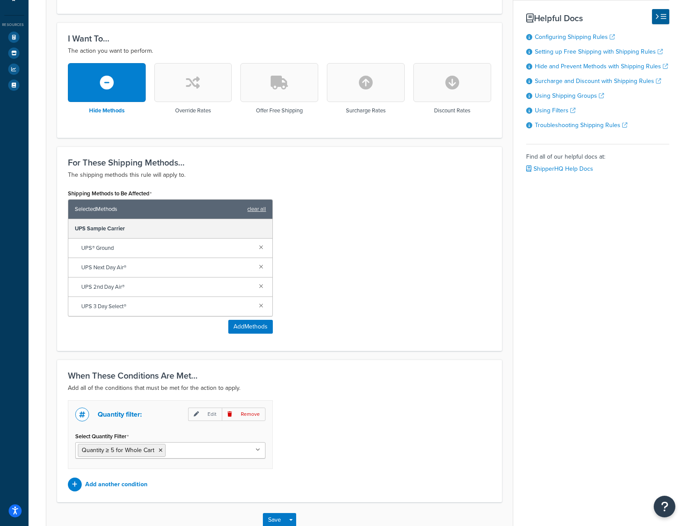
scroll to position [269, 0]
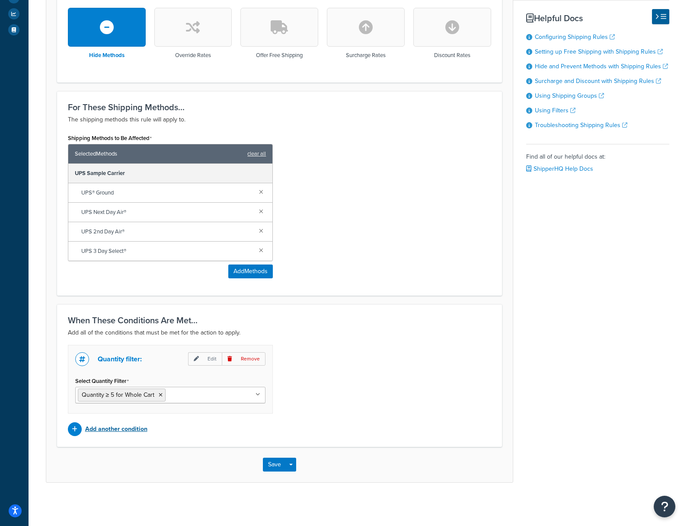
click at [131, 432] on p "Add another condition" at bounding box center [116, 429] width 62 height 12
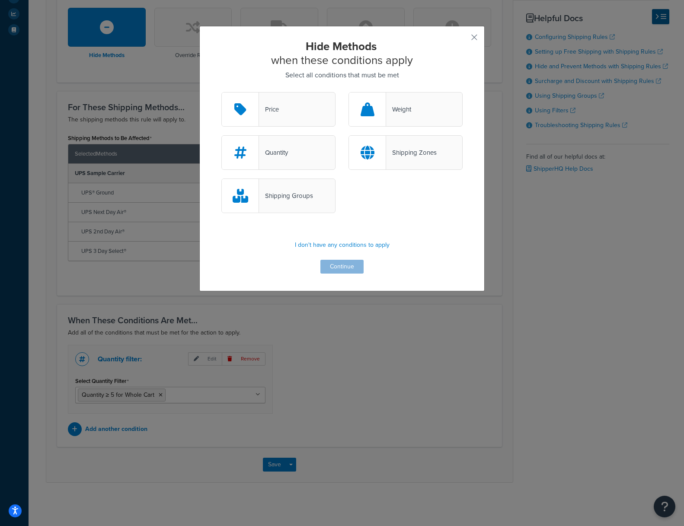
click at [282, 196] on div "Shipping Groups" at bounding box center [286, 196] width 54 height 12
click at [0, 0] on input "Shipping Groups" at bounding box center [0, 0] width 0 height 0
click at [350, 266] on button "Continue" at bounding box center [341, 267] width 43 height 14
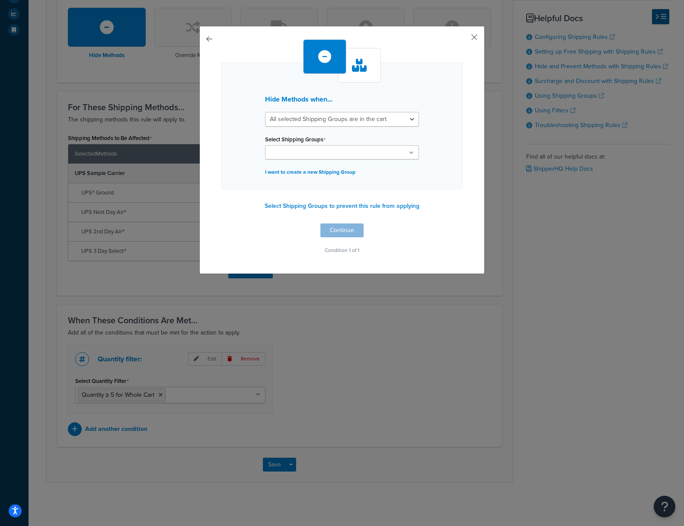
click at [463, 40] on button "button" at bounding box center [461, 40] width 2 height 2
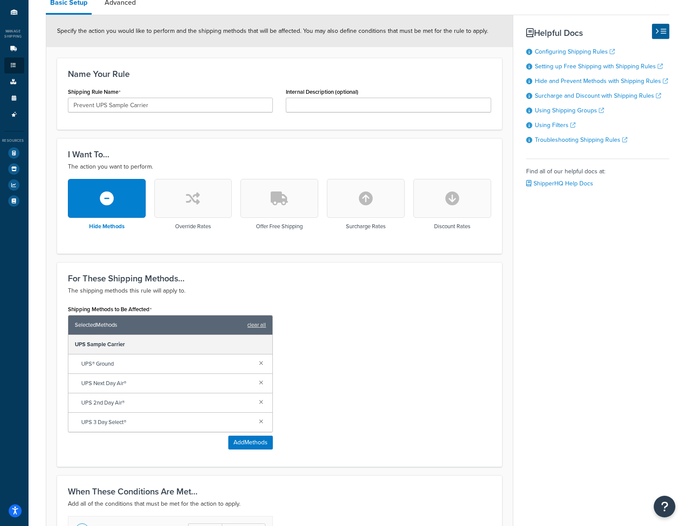
scroll to position [80, 0]
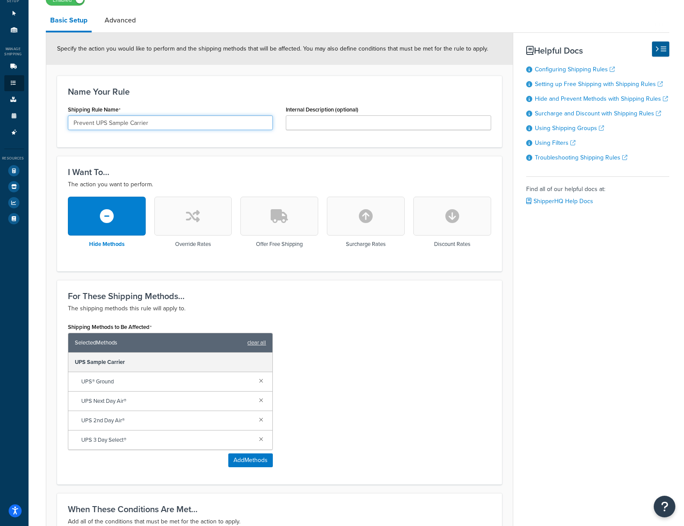
click at [137, 124] on input "Prevent UPS Sample Carrier" at bounding box center [170, 122] width 205 height 15
click at [131, 123] on input "Prevent UPS Sample Carrier" at bounding box center [170, 122] width 205 height 15
drag, startPoint x: 94, startPoint y: 122, endPoint x: 181, endPoint y: 126, distance: 86.5
click at [179, 127] on input "Prevent UPS Sample Carrier" at bounding box center [170, 122] width 205 height 15
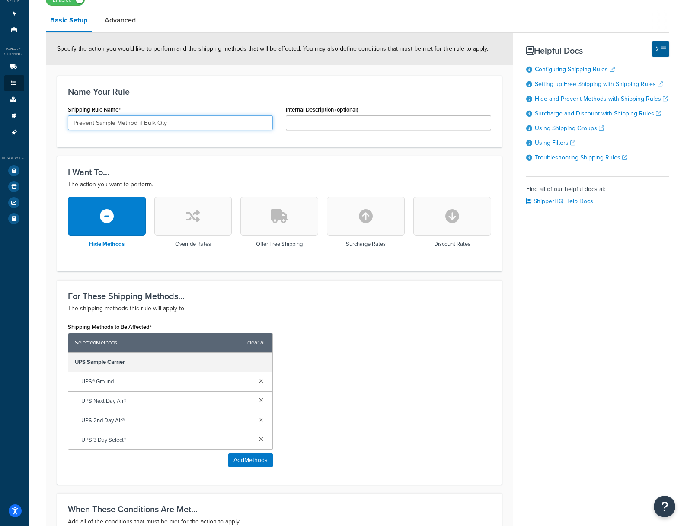
click at [137, 124] on input "Prevent Sample Method if Bulk Qty" at bounding box center [170, 122] width 205 height 15
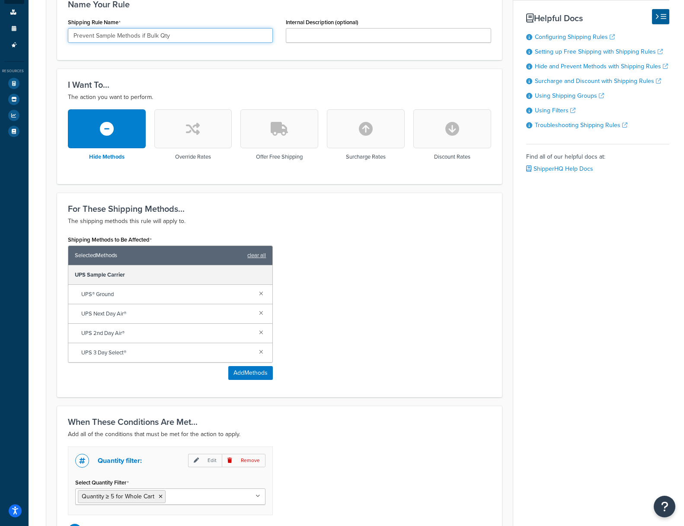
scroll to position [269, 0]
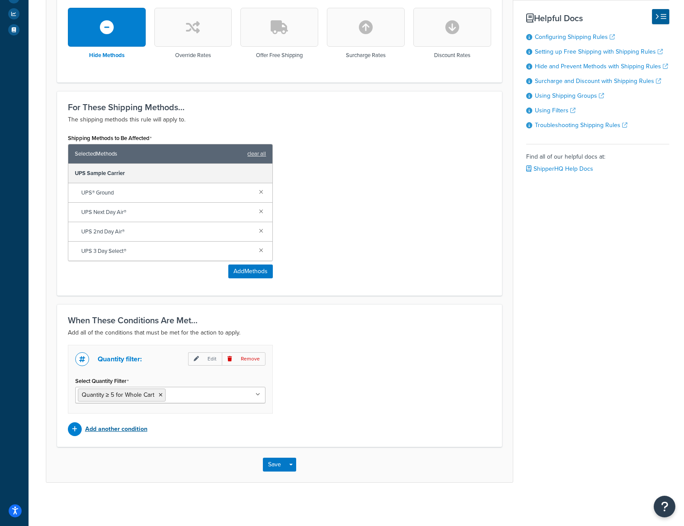
type input "Prevent Sample Methods if Bulk Qty"
click at [94, 427] on p "Add another condition" at bounding box center [116, 429] width 62 height 12
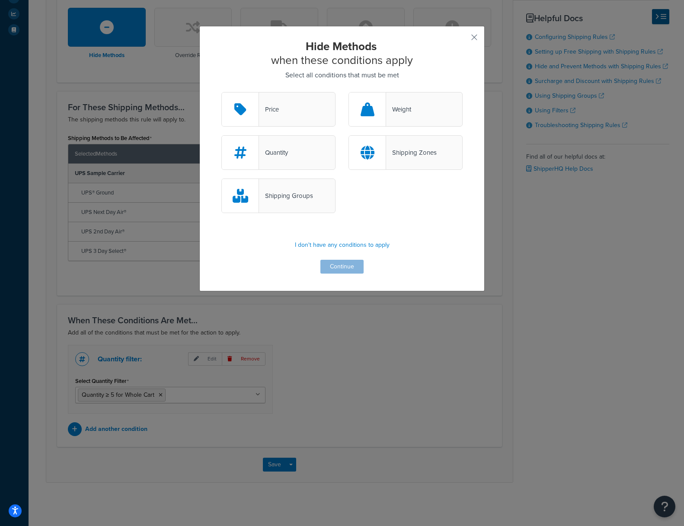
click at [283, 194] on div "Shipping Groups" at bounding box center [286, 196] width 54 height 12
click at [0, 0] on input "Shipping Groups" at bounding box center [0, 0] width 0 height 0
click at [339, 268] on button "Continue" at bounding box center [341, 267] width 43 height 14
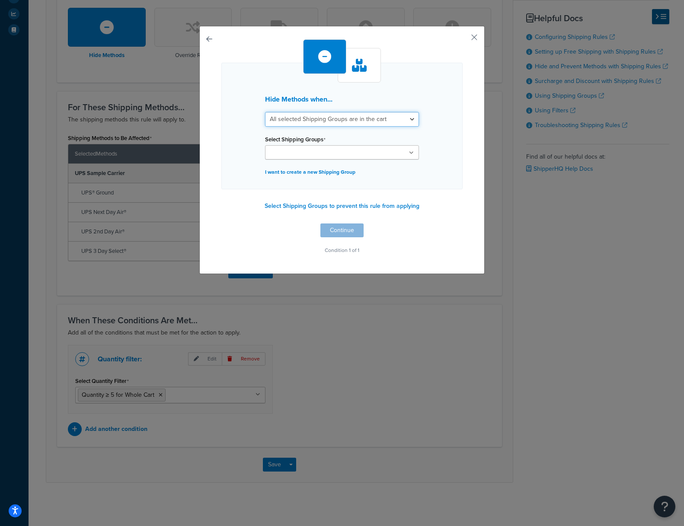
click at [284, 117] on select "All selected Shipping Groups are in the cart Any selected Shipping Groups are i…" at bounding box center [342, 119] width 154 height 15
click at [265, 112] on select "All selected Shipping Groups are in the cart Any selected Shipping Groups are i…" at bounding box center [342, 119] width 154 height 15
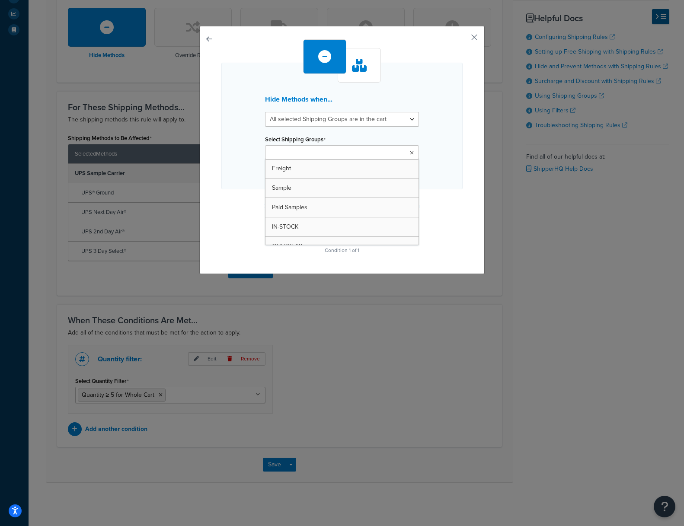
click at [343, 154] on ul at bounding box center [342, 152] width 154 height 14
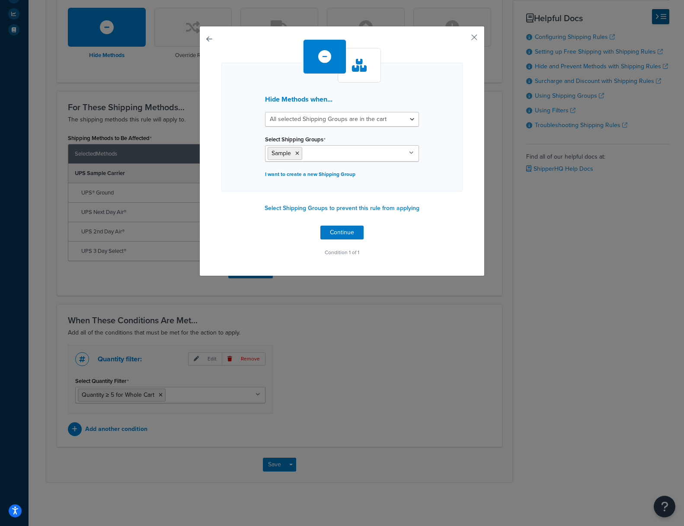
click at [236, 140] on div "Hide Methods when... All selected Shipping Groups are in the cart Any selected …" at bounding box center [341, 127] width 241 height 129
click at [347, 231] on button "Continue" at bounding box center [341, 233] width 43 height 14
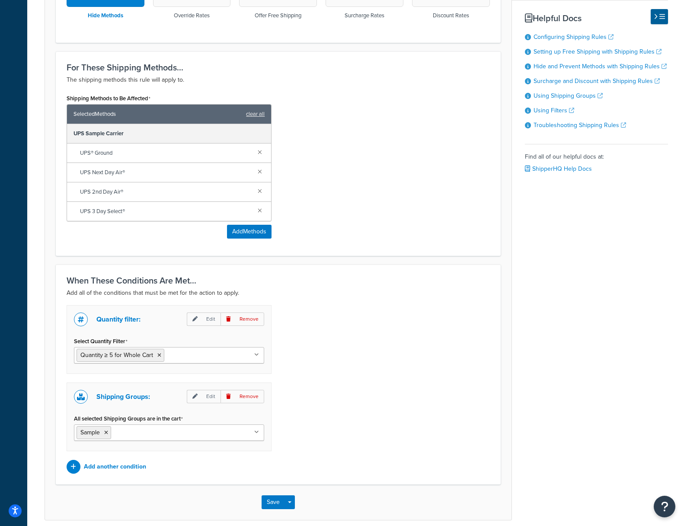
scroll to position [310, 1]
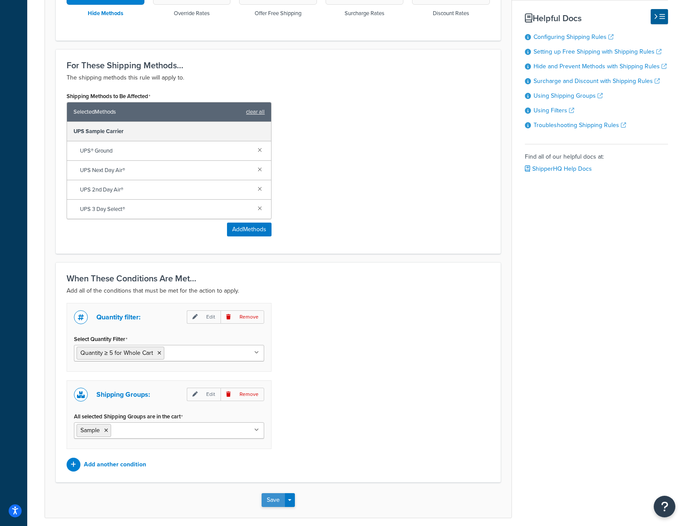
click at [271, 500] on button "Save" at bounding box center [273, 500] width 23 height 14
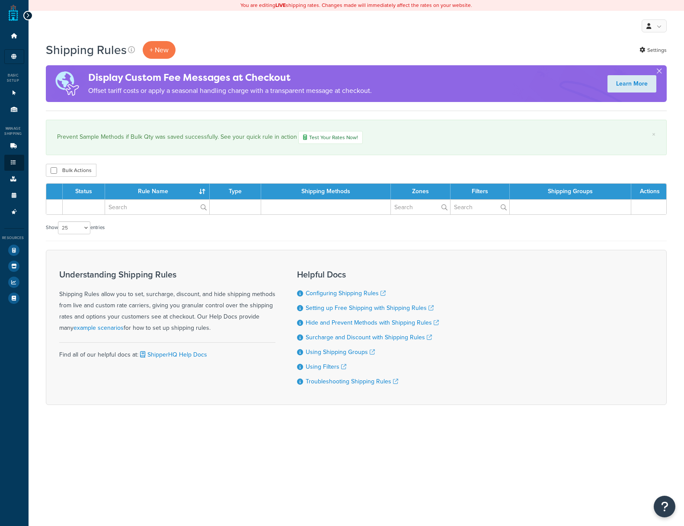
select select "25"
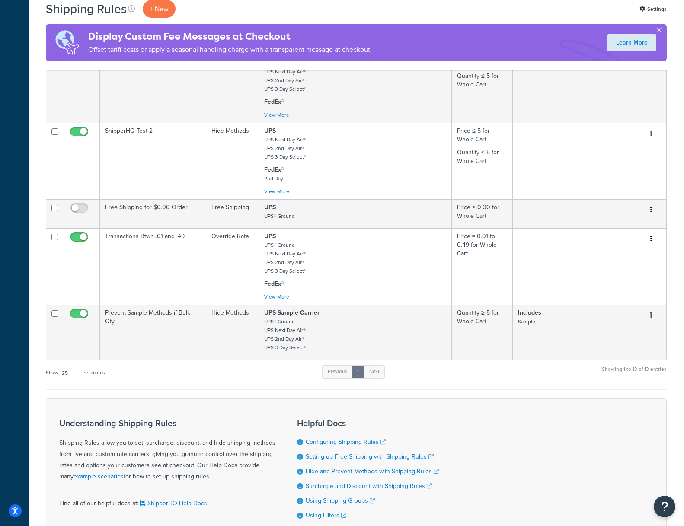
scroll to position [755, 0]
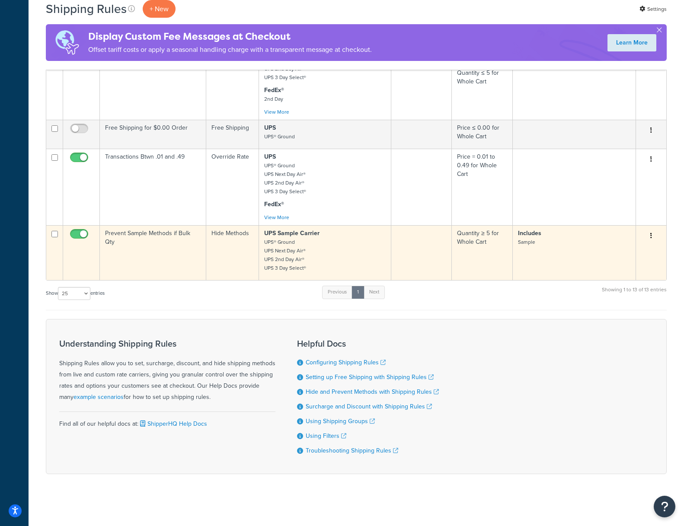
click at [75, 231] on input "checkbox" at bounding box center [80, 236] width 24 height 11
checkbox input "false"
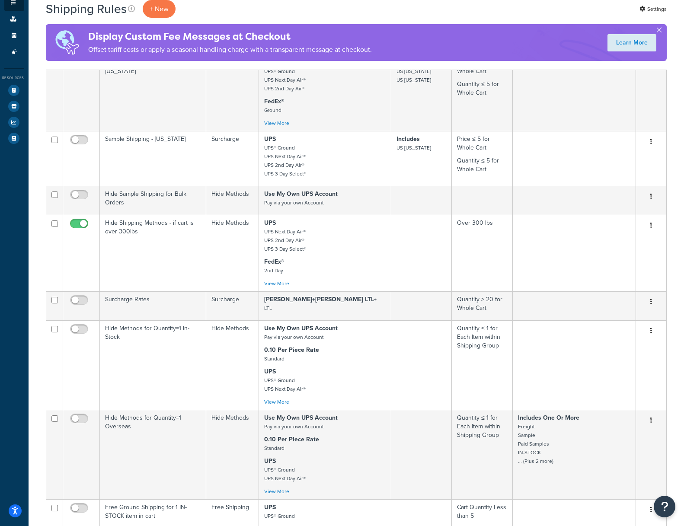
scroll to position [0, 0]
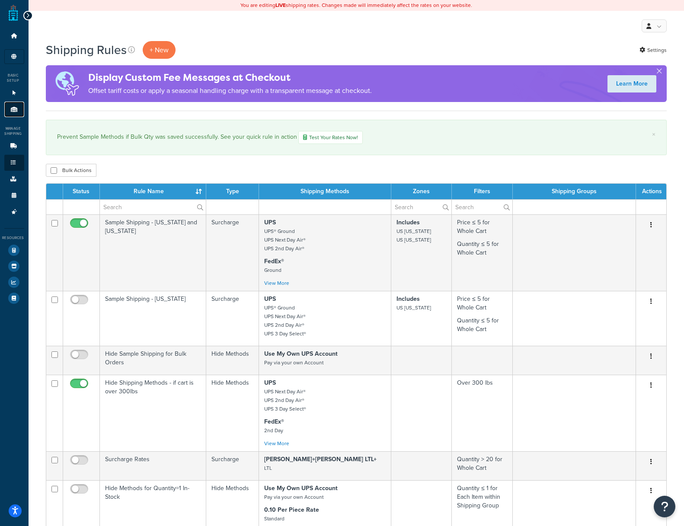
click at [11, 109] on icon at bounding box center [14, 109] width 9 height 5
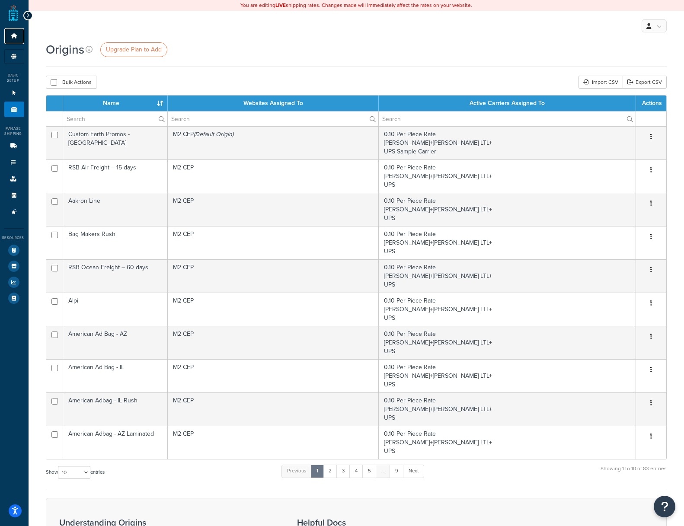
click at [13, 35] on icon at bounding box center [14, 35] width 9 height 5
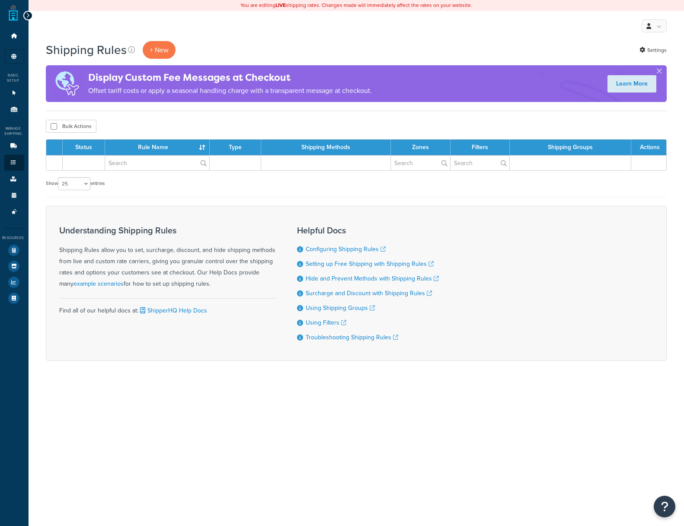
select select "25"
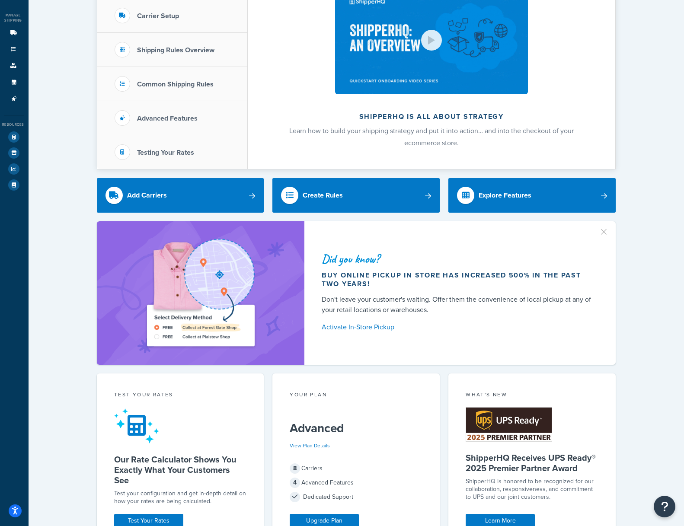
click at [13, 17] on div "Manage Shipping" at bounding box center [12, 18] width 24 height 10
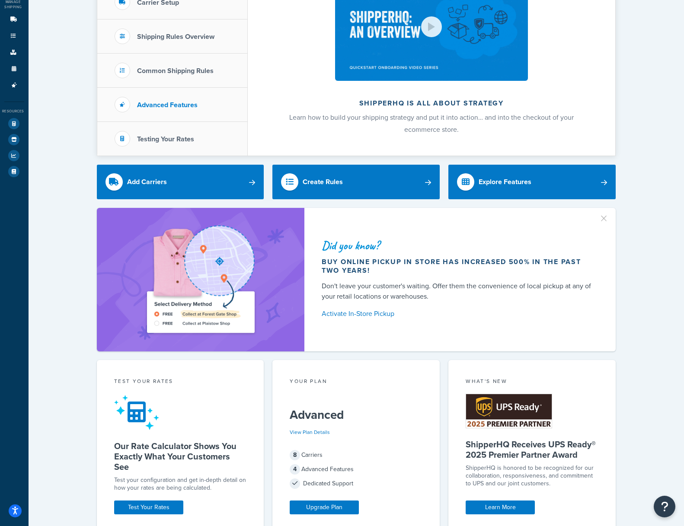
scroll to position [128, 0]
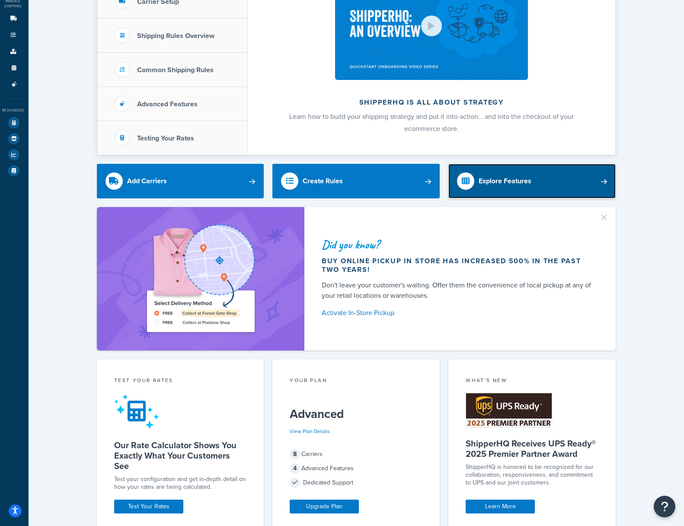
click at [492, 184] on div "Explore Features" at bounding box center [504, 181] width 53 height 12
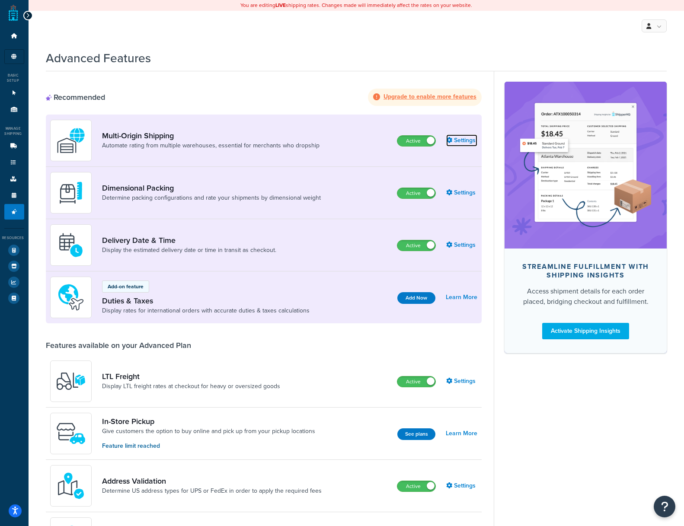
click at [463, 138] on link "Settings" at bounding box center [461, 140] width 31 height 12
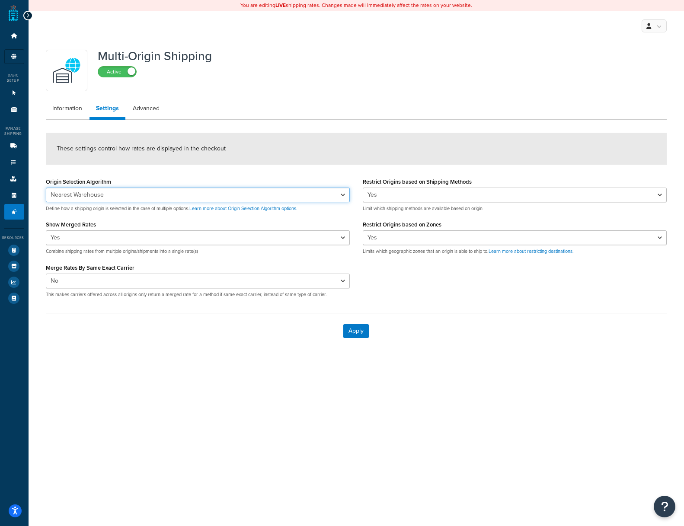
click at [124, 193] on select "Nearest Warehouse Fewest Warehouses" at bounding box center [198, 195] width 304 height 15
click at [46, 188] on select "Nearest Warehouse Fewest Warehouses" at bounding box center [198, 195] width 304 height 15
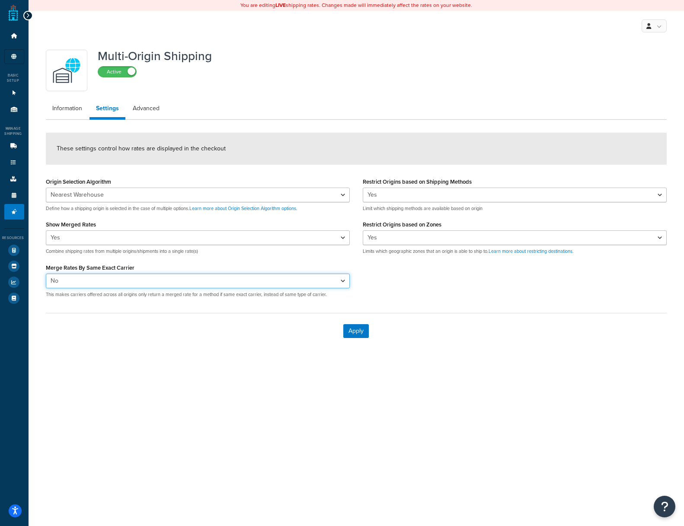
click at [80, 281] on select "Yes No" at bounding box center [198, 281] width 304 height 15
click at [46, 274] on select "Yes No" at bounding box center [198, 281] width 304 height 15
click at [80, 281] on select "Yes No" at bounding box center [198, 281] width 304 height 15
select select "false"
click at [46, 274] on select "Yes No" at bounding box center [198, 281] width 304 height 15
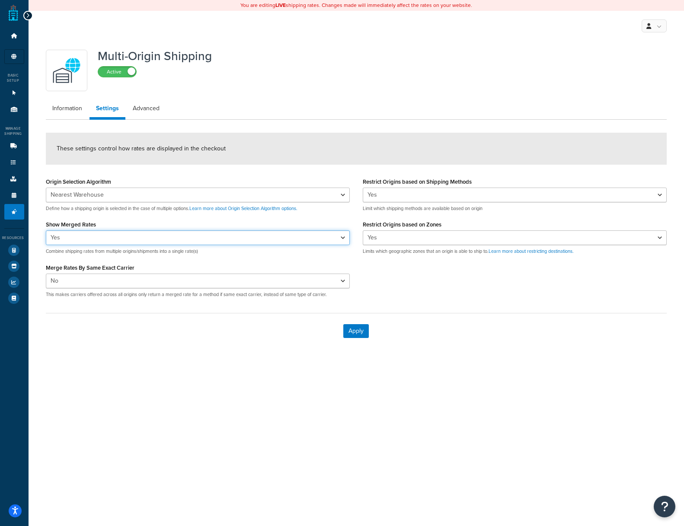
click at [73, 237] on select "Yes No" at bounding box center [198, 237] width 304 height 15
click at [46, 230] on select "Yes No" at bounding box center [198, 237] width 304 height 15
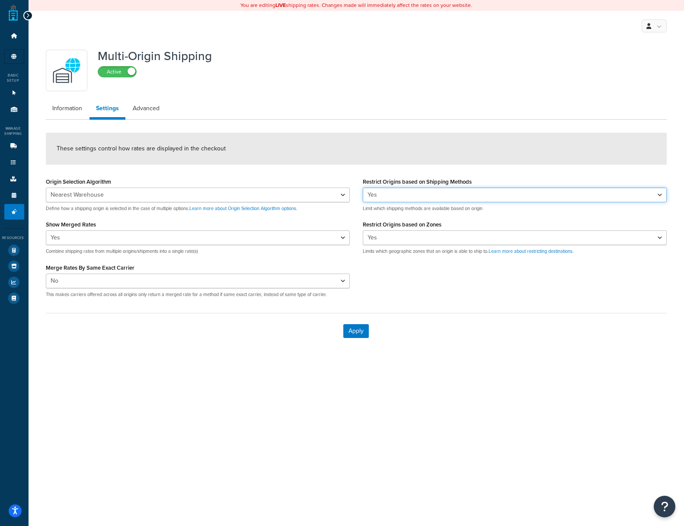
click at [374, 197] on select "Yes No" at bounding box center [515, 195] width 304 height 15
click at [363, 188] on select "Yes No" at bounding box center [515, 195] width 304 height 15
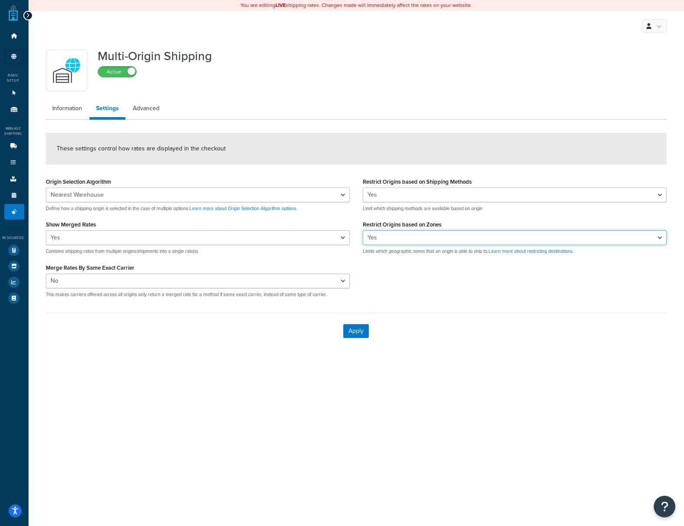
click at [388, 237] on select "Yes No" at bounding box center [515, 237] width 304 height 15
click at [363, 230] on select "Yes No" at bounding box center [515, 237] width 304 height 15
click at [150, 108] on link "Advanced" at bounding box center [146, 108] width 40 height 17
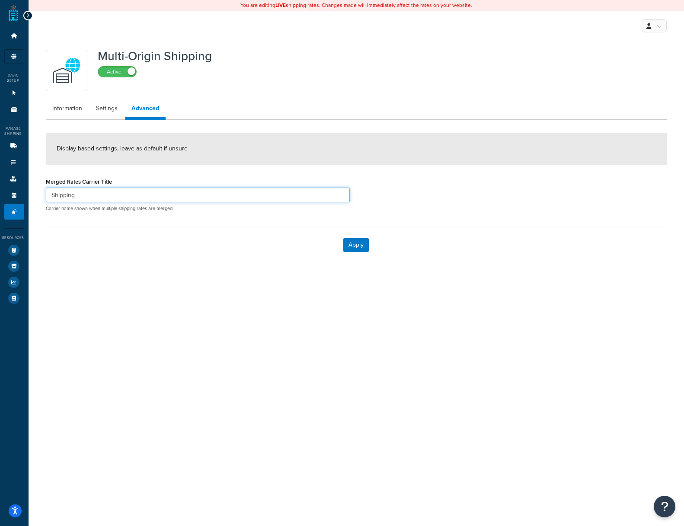
click at [229, 189] on input "Shipping" at bounding box center [198, 195] width 304 height 15
click at [252, 106] on ul "Information Settings Advanced" at bounding box center [356, 110] width 621 height 20
click at [62, 106] on link "Information" at bounding box center [67, 108] width 43 height 17
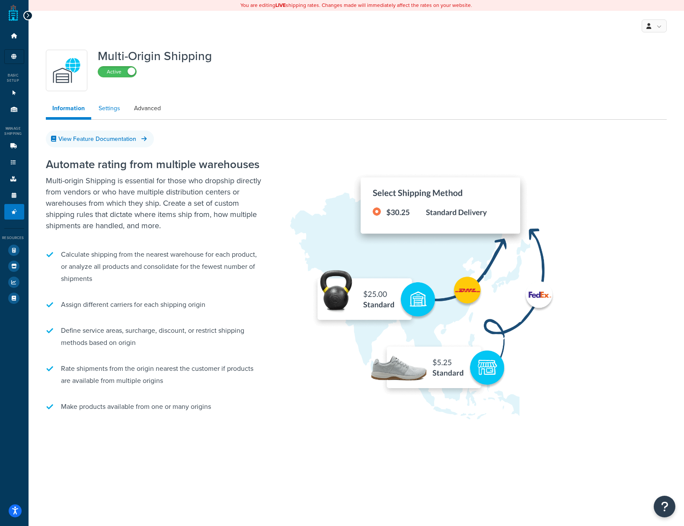
click at [109, 106] on link "Settings" at bounding box center [109, 108] width 35 height 17
select select "false"
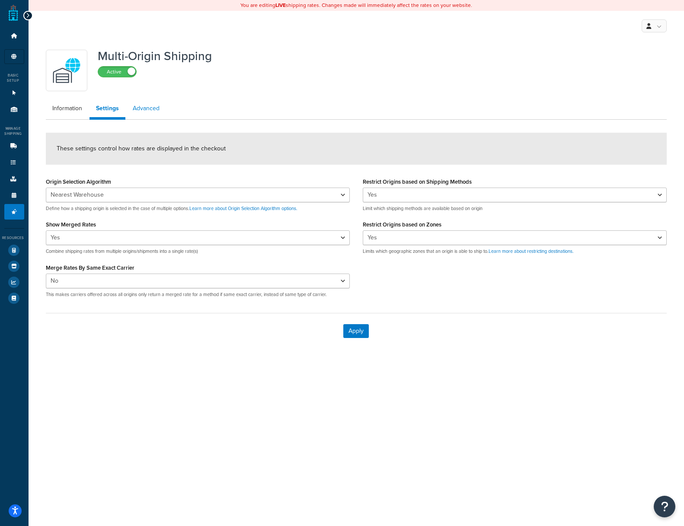
click at [149, 108] on link "Advanced" at bounding box center [146, 108] width 40 height 17
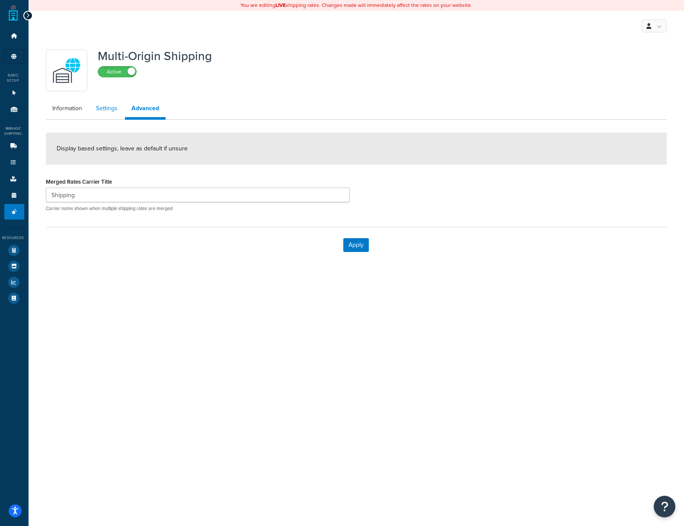
click at [107, 106] on link "Settings" at bounding box center [106, 108] width 35 height 17
select select "false"
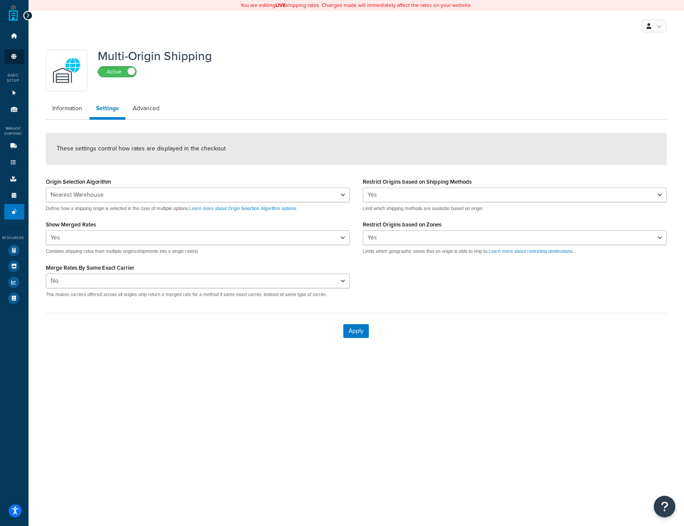
click at [14, 56] on icon at bounding box center [14, 56] width 9 height 5
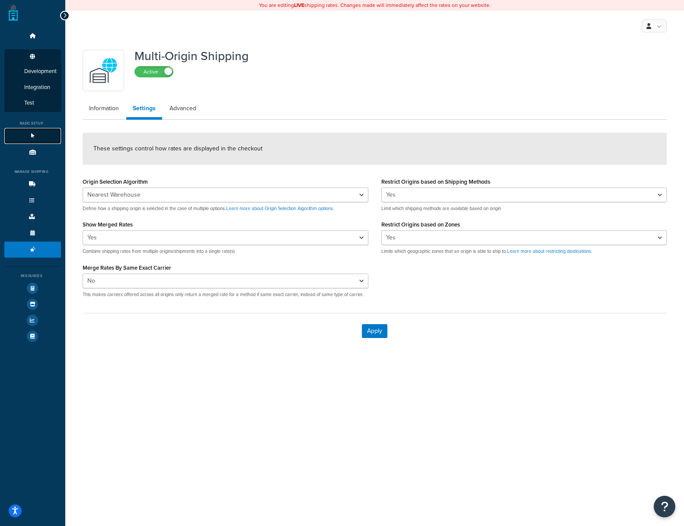
click at [33, 136] on icon at bounding box center [33, 135] width 9 height 5
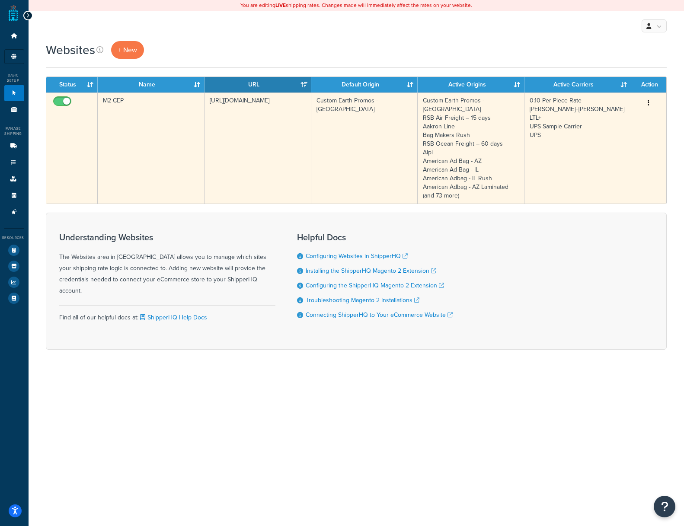
click at [650, 102] on button "button" at bounding box center [648, 103] width 12 height 14
click at [593, 121] on link "Edit" at bounding box center [611, 121] width 68 height 18
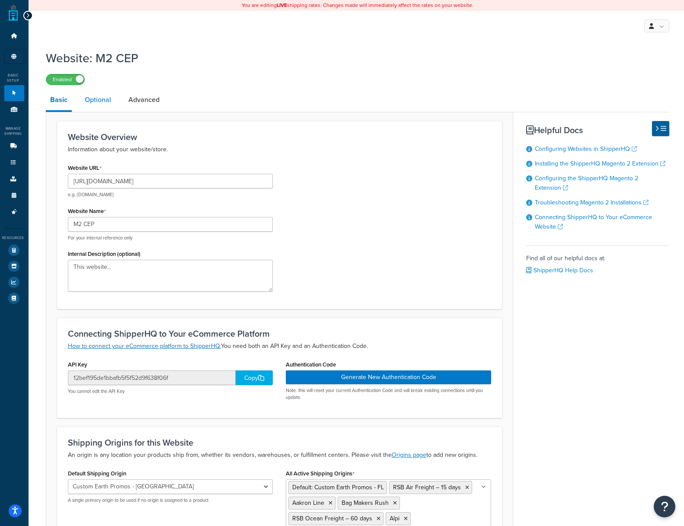
click at [93, 100] on link "Optional" at bounding box center [97, 99] width 35 height 21
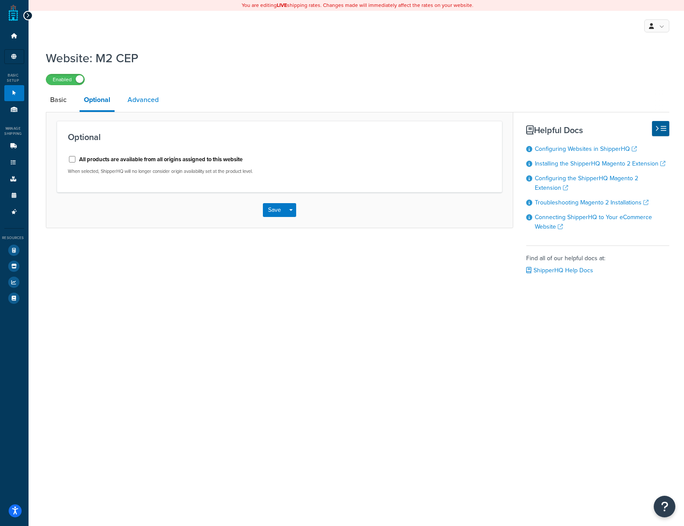
click at [135, 99] on link "Advanced" at bounding box center [143, 99] width 40 height 21
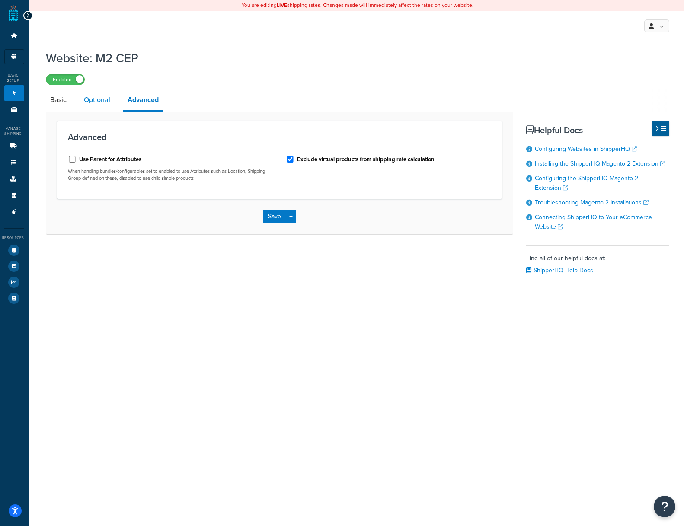
click at [97, 99] on link "Optional" at bounding box center [97, 99] width 35 height 21
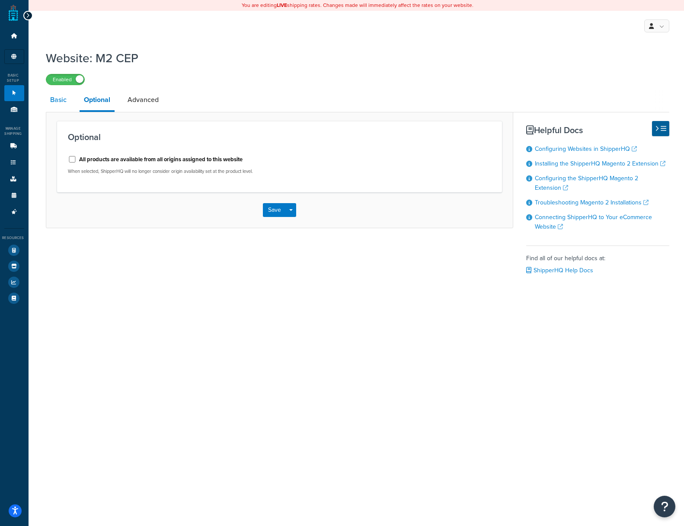
click at [64, 99] on link "Basic" at bounding box center [58, 99] width 25 height 21
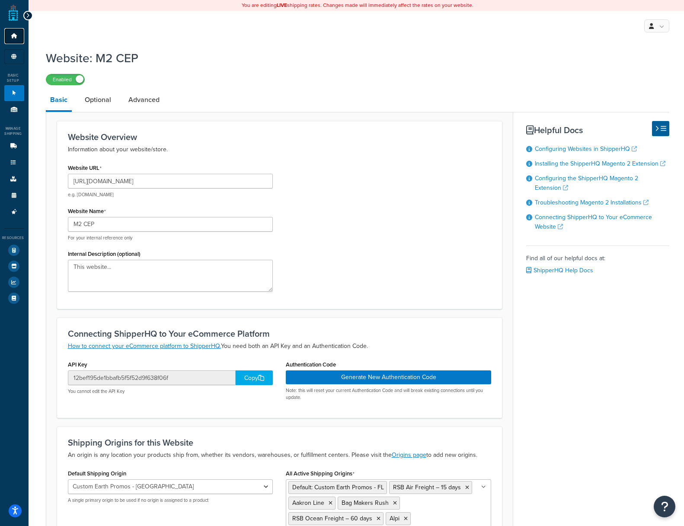
click at [11, 32] on link "Dashboard" at bounding box center [14, 36] width 20 height 16
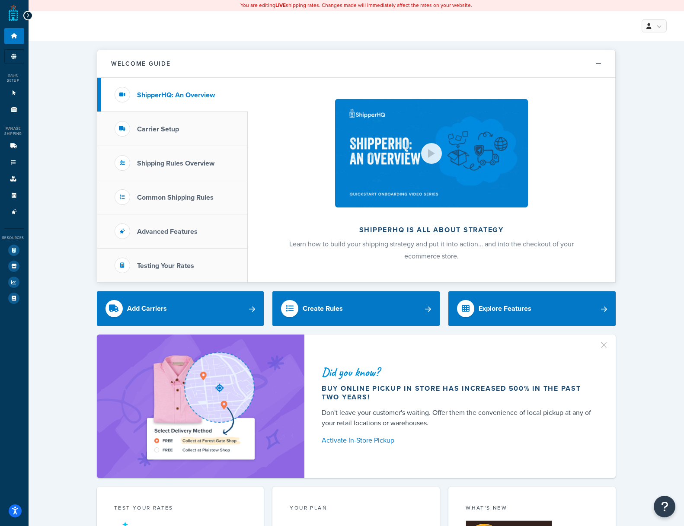
click at [28, 14] on icon at bounding box center [28, 16] width 4 height 6
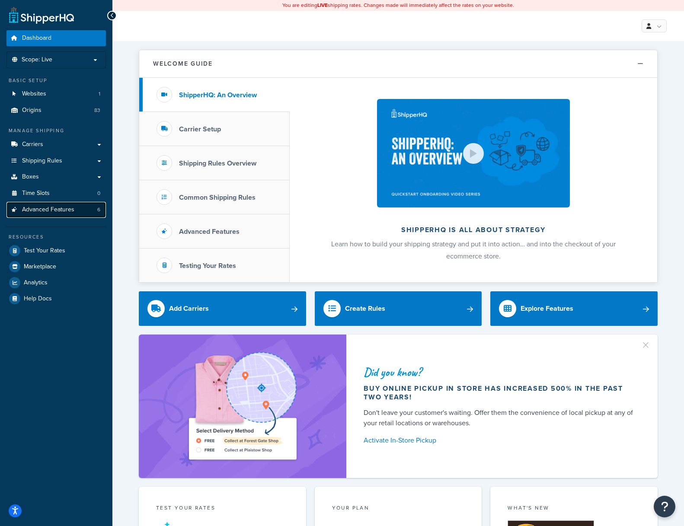
click at [57, 208] on span "Advanced Features" at bounding box center [48, 209] width 52 height 7
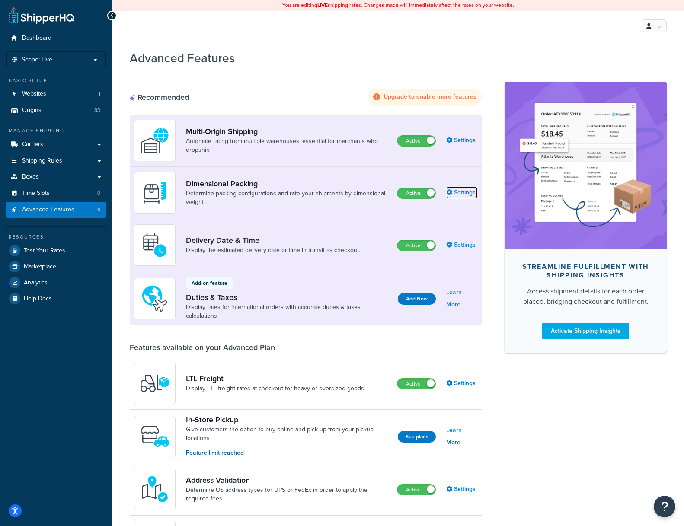
click at [463, 190] on link "Settings" at bounding box center [461, 193] width 31 height 12
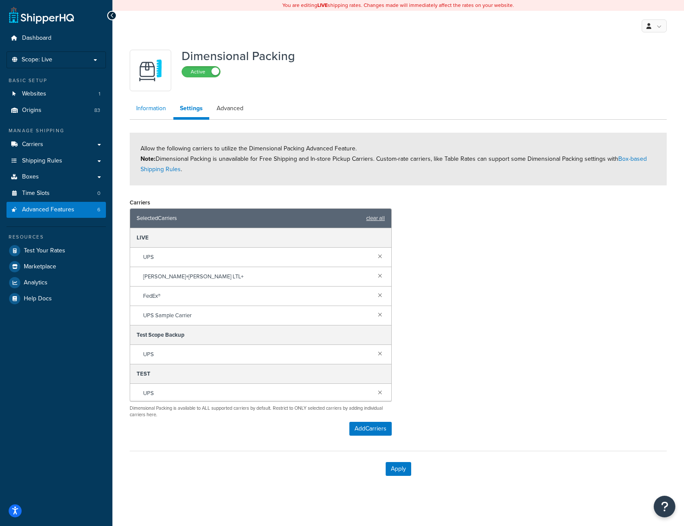
click at [152, 106] on link "Information" at bounding box center [151, 108] width 43 height 17
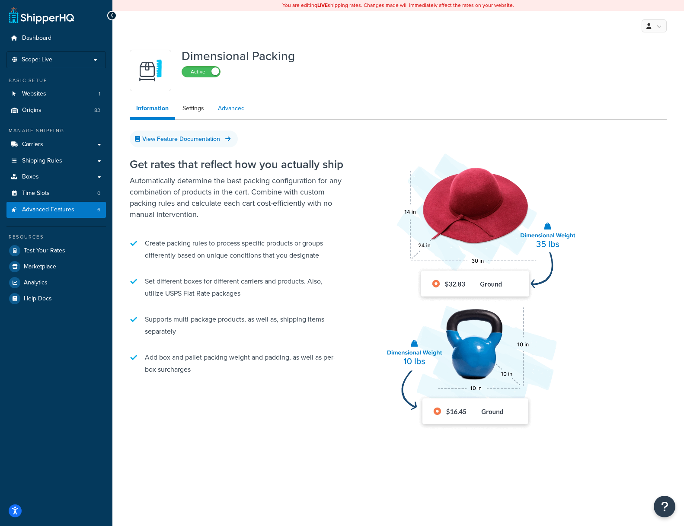
click at [233, 109] on link "Advanced" at bounding box center [231, 108] width 40 height 17
select select "false"
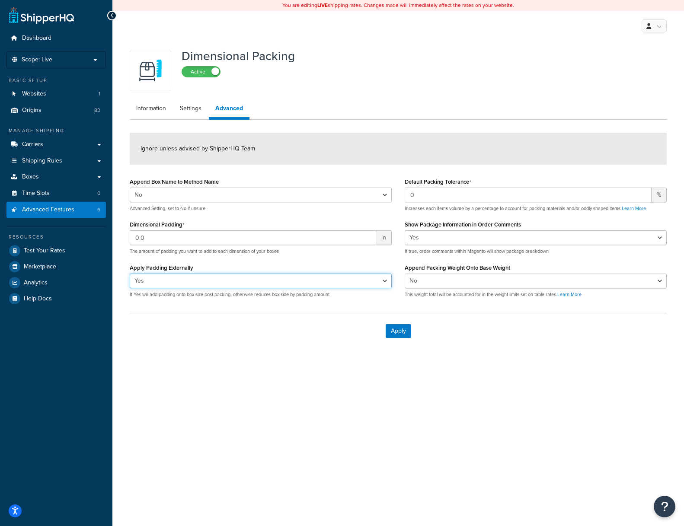
click at [270, 282] on select "Yes No" at bounding box center [261, 281] width 262 height 15
select select "false"
click at [130, 274] on select "Yes No" at bounding box center [261, 281] width 262 height 15
click at [393, 332] on button "Apply" at bounding box center [399, 331] width 26 height 14
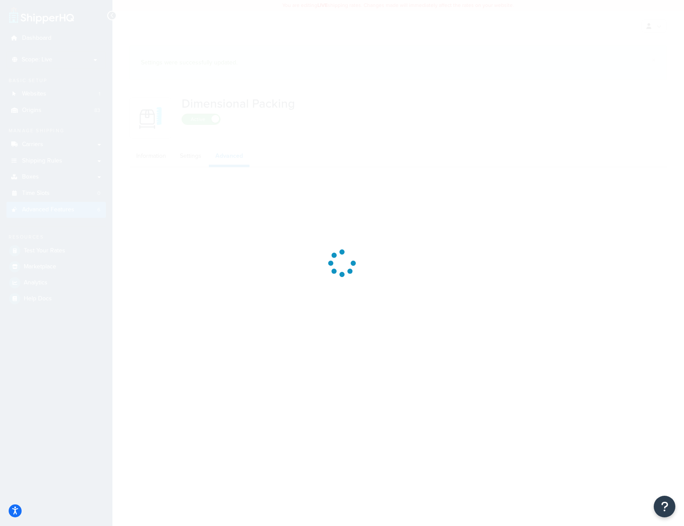
select select "false"
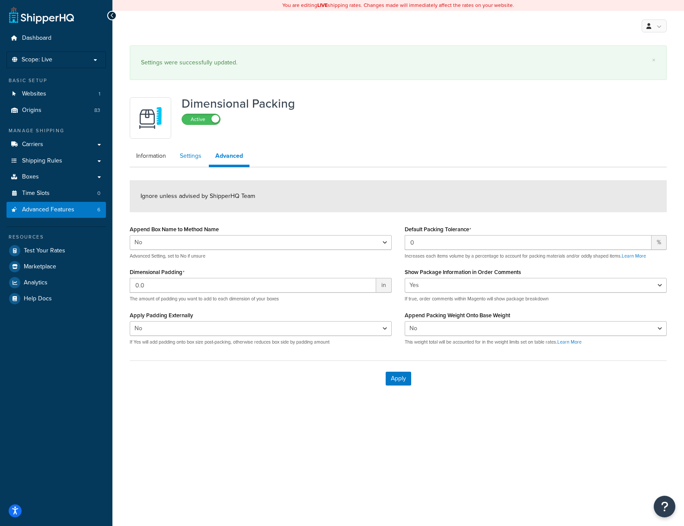
click at [194, 156] on link "Settings" at bounding box center [190, 155] width 35 height 17
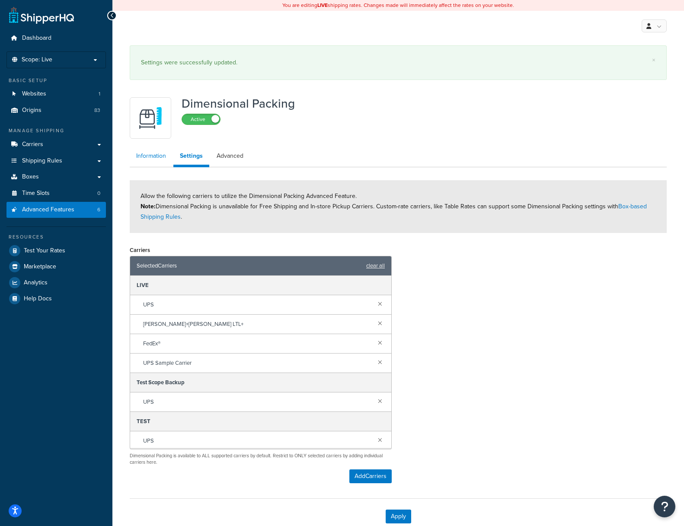
click at [155, 154] on link "Information" at bounding box center [151, 155] width 43 height 17
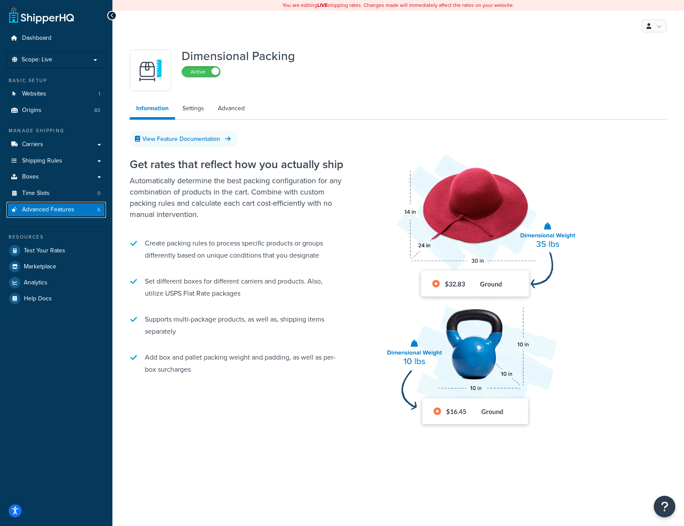
click at [52, 211] on span "Advanced Features" at bounding box center [48, 209] width 52 height 7
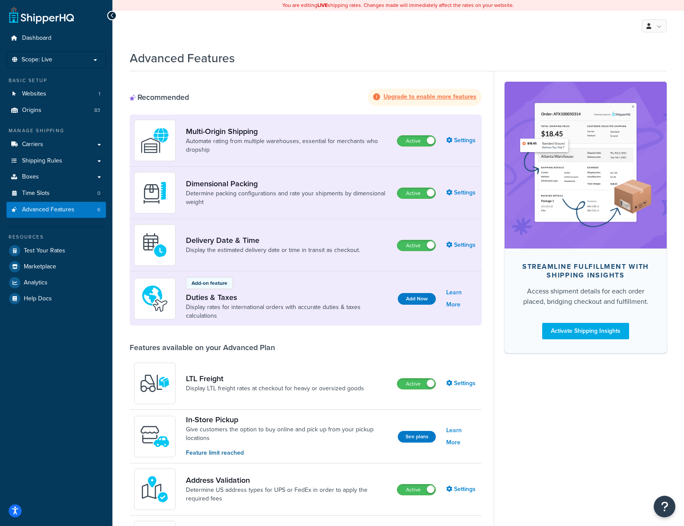
click at [409, 30] on div "My Profile Billing Global Settings Contact Us Logout" at bounding box center [397, 26] width 571 height 30
click at [37, 143] on span "Carriers" at bounding box center [32, 144] width 21 height 7
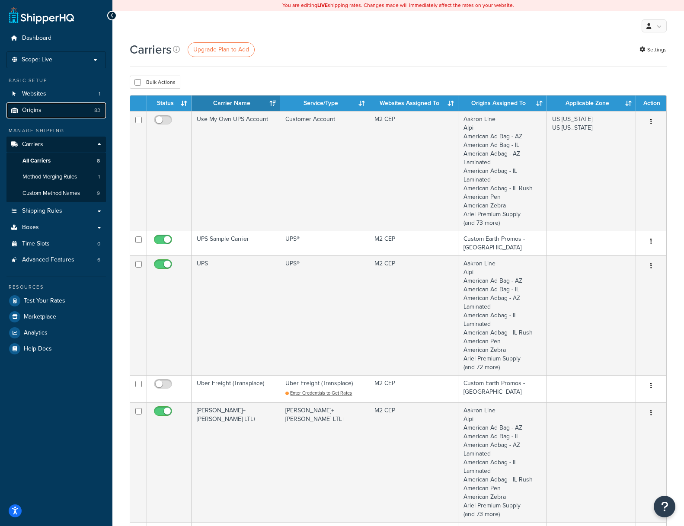
click at [51, 109] on link "Origins 83" at bounding box center [55, 110] width 99 height 16
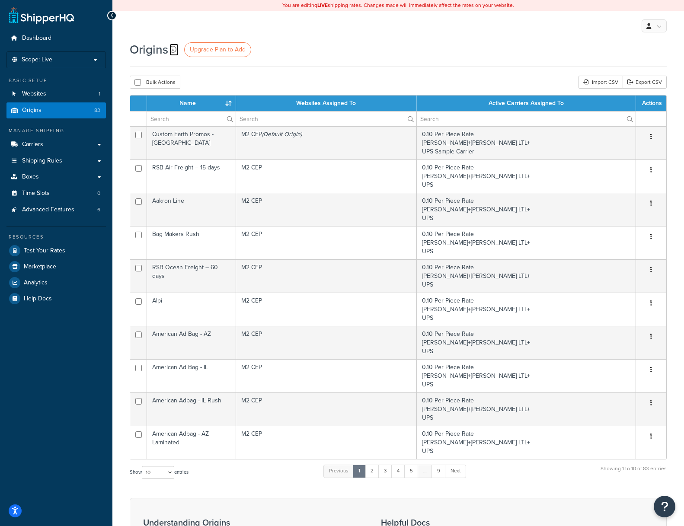
click at [173, 48] on icon at bounding box center [172, 49] width 7 height 7
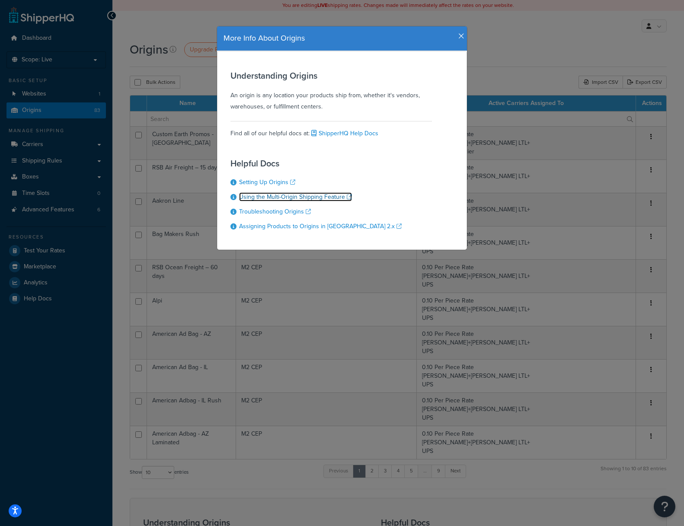
click at [322, 197] on link "Using the Multi-Origin Shipping Feature" at bounding box center [295, 196] width 113 height 9
click at [267, 213] on link "Troubleshooting Origins" at bounding box center [275, 211] width 72 height 9
click at [459, 37] on icon "button" at bounding box center [461, 36] width 6 height 8
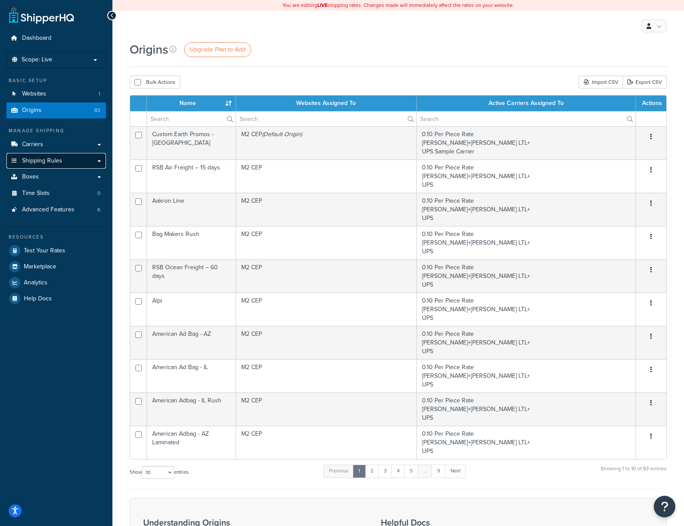
click at [87, 159] on link "Shipping Rules" at bounding box center [55, 161] width 99 height 16
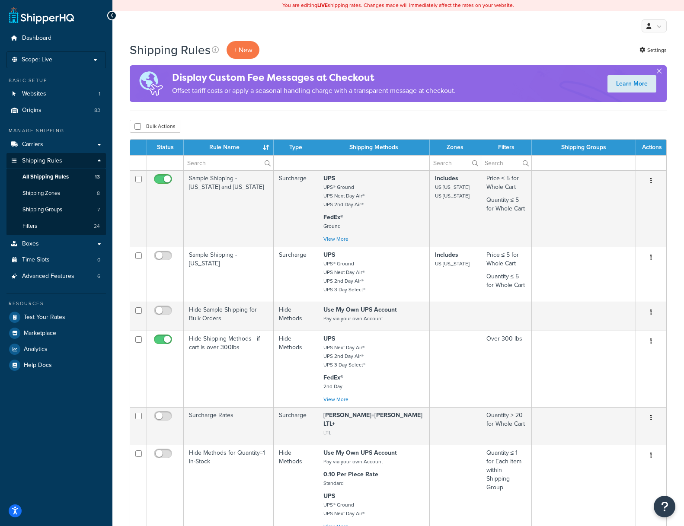
select select "25"
click at [43, 208] on span "Shipping Groups" at bounding box center [42, 209] width 40 height 7
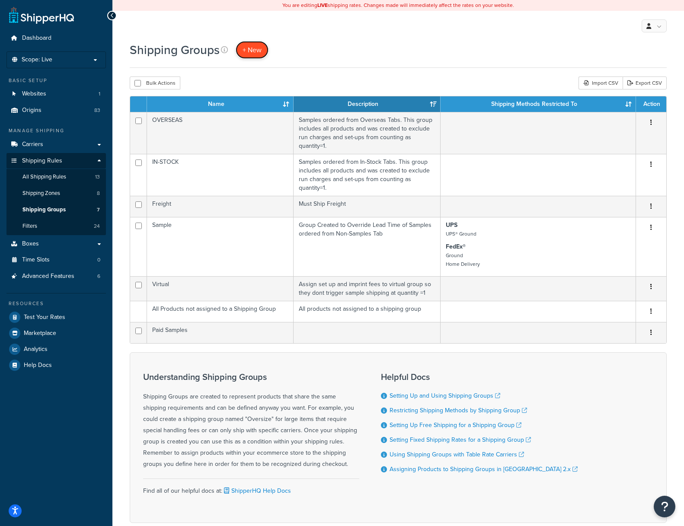
click at [255, 47] on span "+ New" at bounding box center [251, 50] width 19 height 10
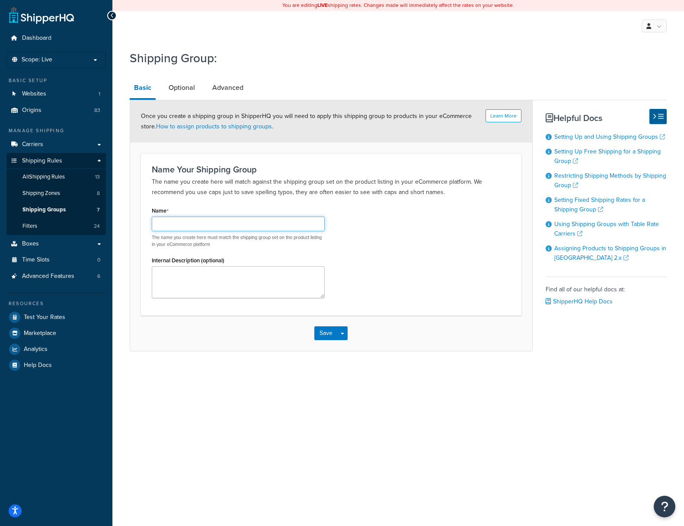
click at [185, 226] on input "Name" at bounding box center [238, 224] width 173 height 15
drag, startPoint x: 170, startPoint y: 223, endPoint x: 110, endPoint y: 219, distance: 60.2
click at [110, 218] on div "Dashboard Scope: Live Basic Setup Websites 1 Origins 83 Manage Shipping Carrier…" at bounding box center [342, 263] width 684 height 526
type input "East UPS"
drag, startPoint x: 242, startPoint y: 274, endPoint x: 237, endPoint y: 274, distance: 5.2
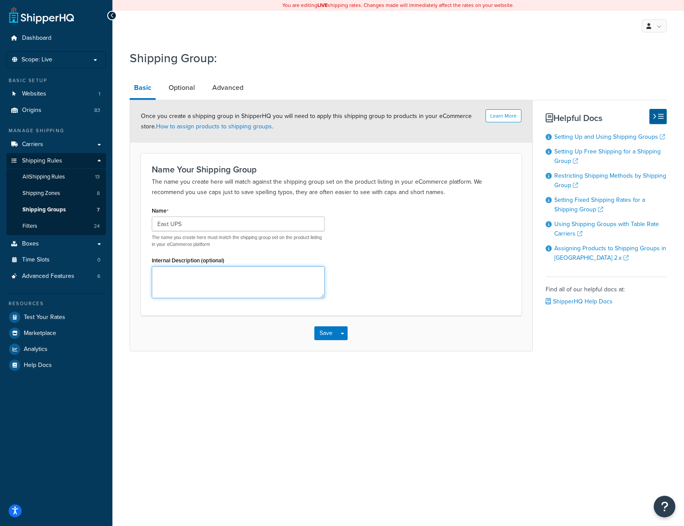
click at [242, 275] on textarea "Internal Description (optional)" at bounding box center [238, 282] width 173 height 32
paste textarea "assign to East Coast states"
drag, startPoint x: 160, startPoint y: 273, endPoint x: 140, endPoint y: 273, distance: 19.5
click at [141, 273] on div "Name Your Shipping Group The name you create here will match against the shippi…" at bounding box center [331, 234] width 380 height 162
click at [273, 281] on textarea "Assign to [GEOGRAPHIC_DATA]" at bounding box center [238, 282] width 173 height 32
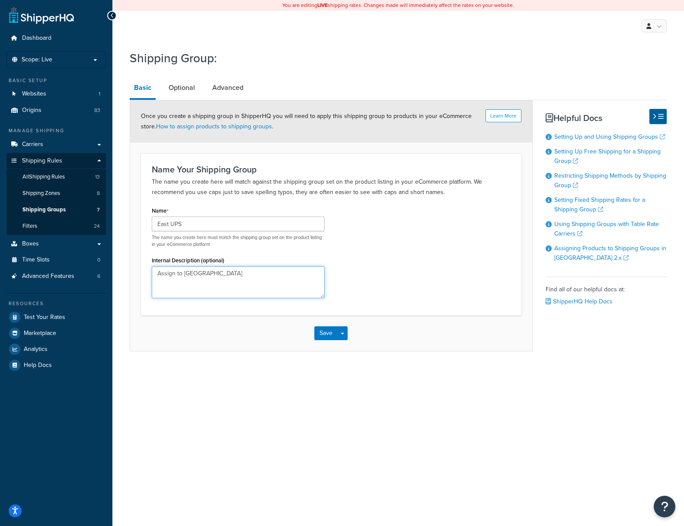
type textarea "Assign to [GEOGRAPHIC_DATA]"
click at [310, 70] on div "Shipping Group:" at bounding box center [398, 59] width 537 height 28
click at [327, 336] on button "Save" at bounding box center [325, 333] width 23 height 14
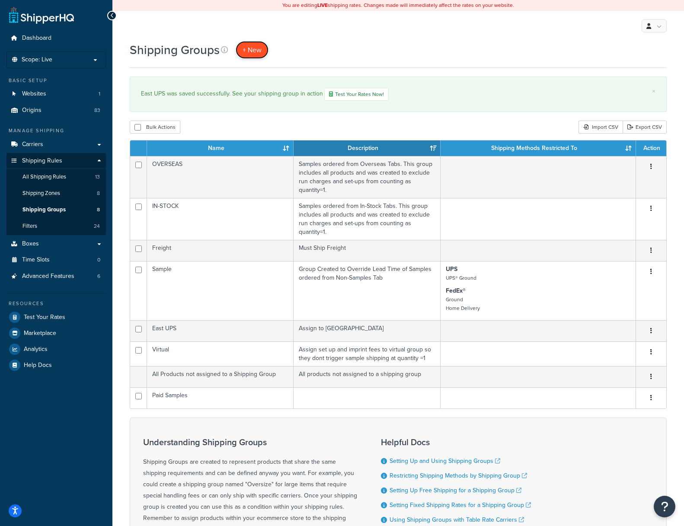
click at [251, 45] on span "+ New" at bounding box center [251, 50] width 19 height 10
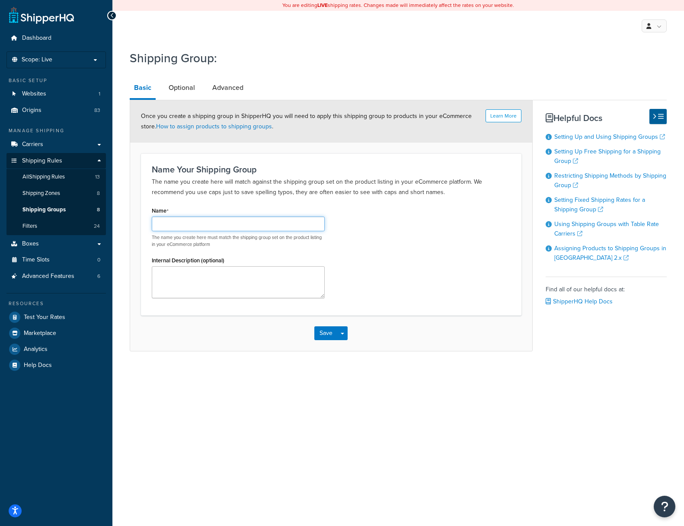
click at [193, 225] on input "Name" at bounding box center [238, 224] width 173 height 15
click at [156, 224] on input "UPS" at bounding box center [238, 224] width 173 height 15
type input "West UPS"
paste textarea "assign to East Coast states"
drag, startPoint x: 159, startPoint y: 274, endPoint x: 132, endPoint y: 270, distance: 27.5
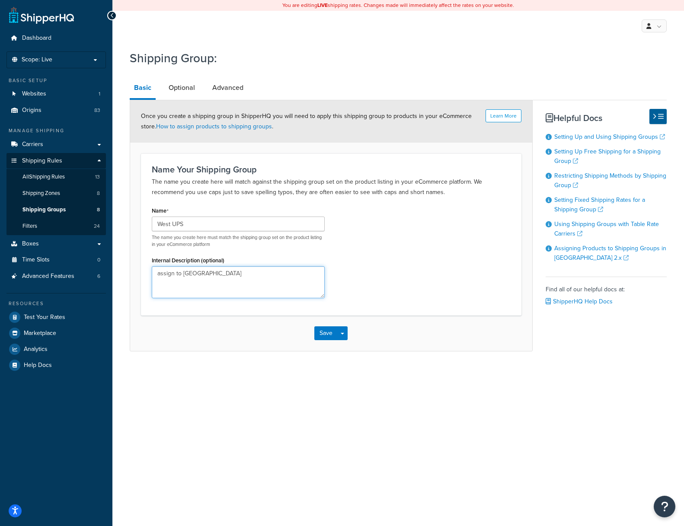
click at [132, 270] on form "Learn More Once you create a shipping group in ShipperHQ you will need to apply…" at bounding box center [331, 225] width 402 height 251
click at [190, 273] on textarea "Assign to [GEOGRAPHIC_DATA]" at bounding box center [238, 282] width 173 height 32
drag, startPoint x: 252, startPoint y: 278, endPoint x: 296, endPoint y: 287, distance: 45.2
click at [252, 278] on textarea "Assign to [GEOGRAPHIC_DATA]" at bounding box center [238, 282] width 173 height 32
type textarea "Assign to [GEOGRAPHIC_DATA]"
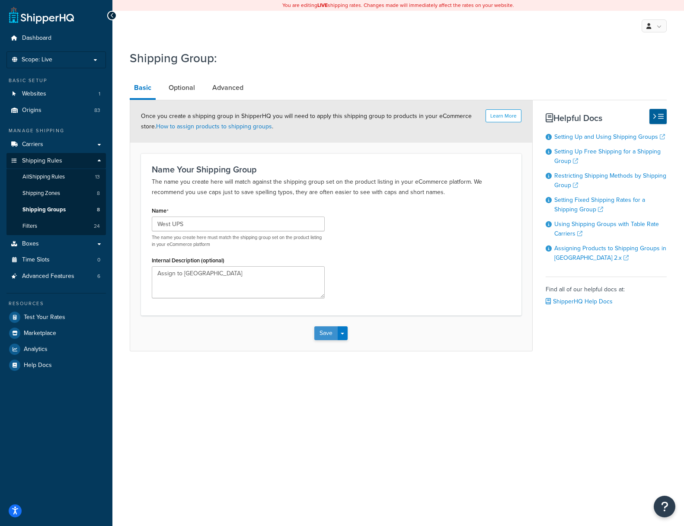
click at [328, 334] on button "Save" at bounding box center [325, 333] width 23 height 14
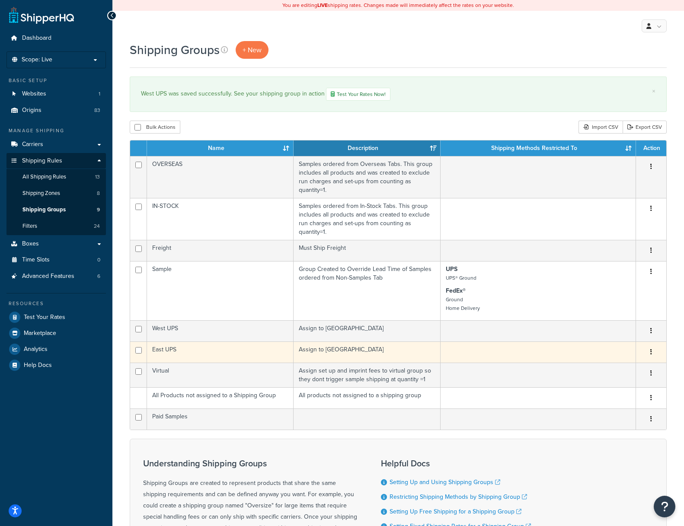
click at [164, 349] on td "East UPS" at bounding box center [220, 351] width 147 height 21
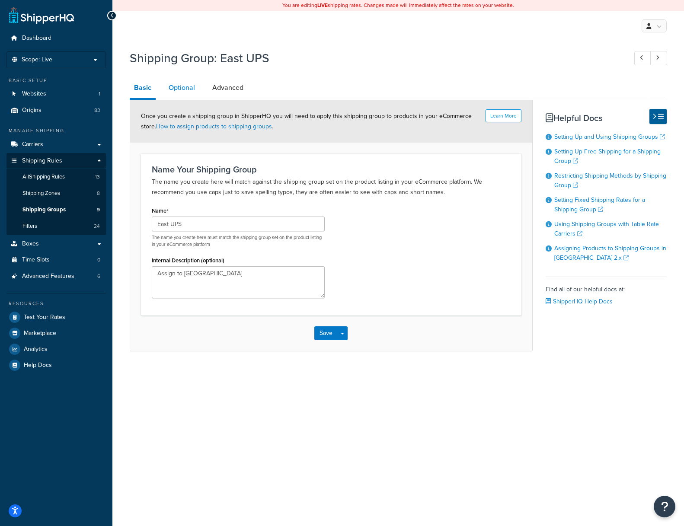
click at [182, 89] on link "Optional" at bounding box center [181, 87] width 35 height 21
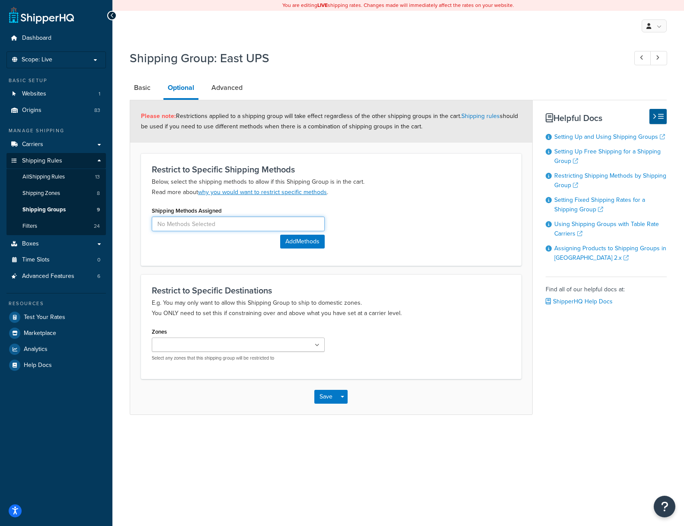
click at [175, 228] on input at bounding box center [238, 224] width 173 height 15
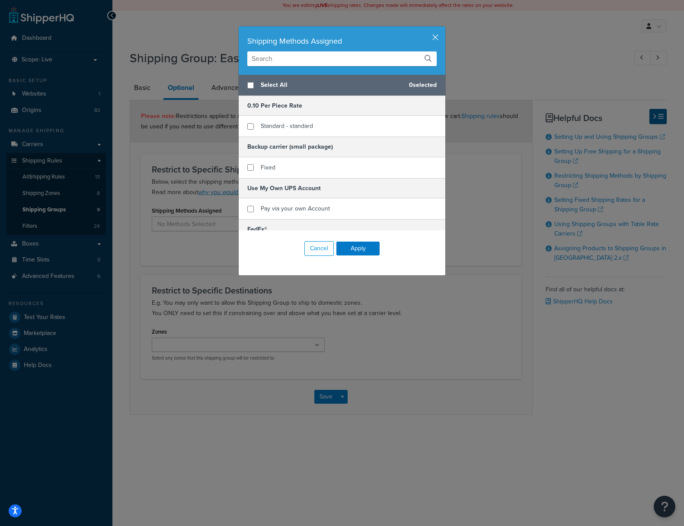
click at [270, 57] on input "text" at bounding box center [341, 58] width 189 height 15
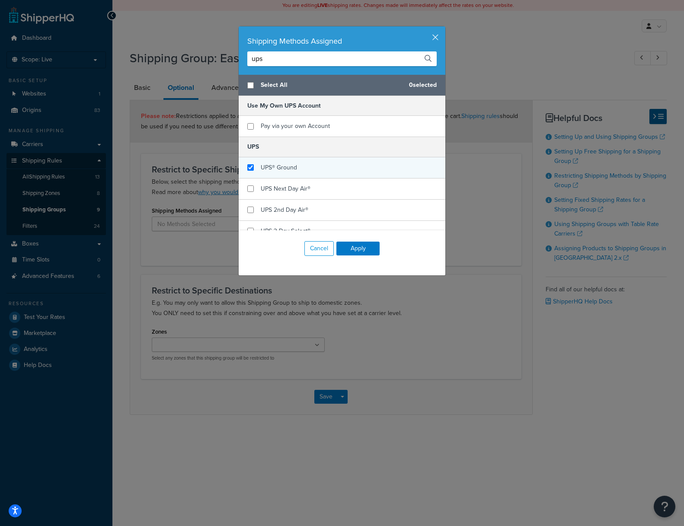
type input "ups"
click at [250, 167] on input "checkbox" at bounding box center [250, 167] width 6 height 6
checkbox input "true"
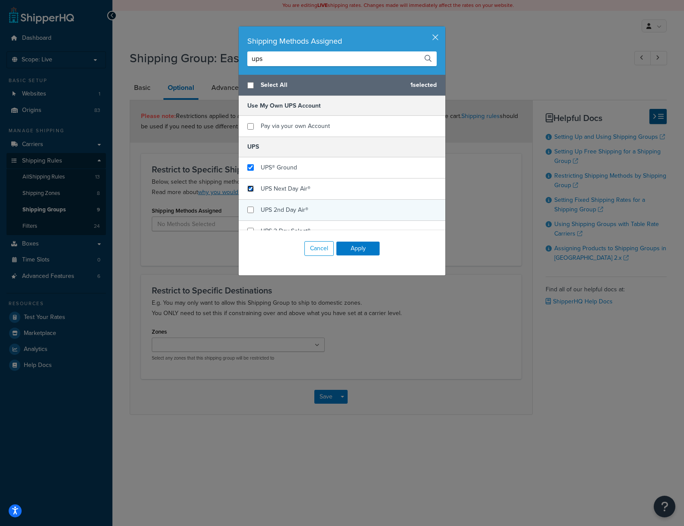
drag, startPoint x: 249, startPoint y: 188, endPoint x: 248, endPoint y: 200, distance: 11.7
click at [249, 189] on input "checkbox" at bounding box center [250, 188] width 6 height 6
checkbox input "true"
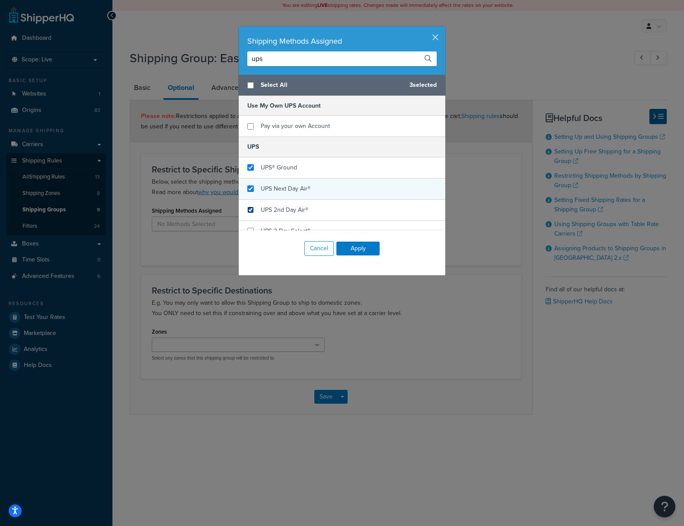
drag, startPoint x: 250, startPoint y: 207, endPoint x: 293, endPoint y: 187, distance: 48.3
click at [251, 207] on input "checkbox" at bounding box center [250, 210] width 6 height 6
checkbox input "true"
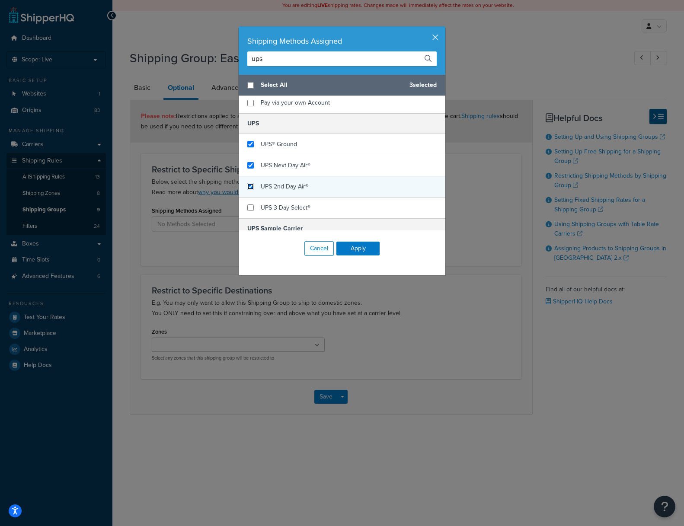
scroll to position [24, 0]
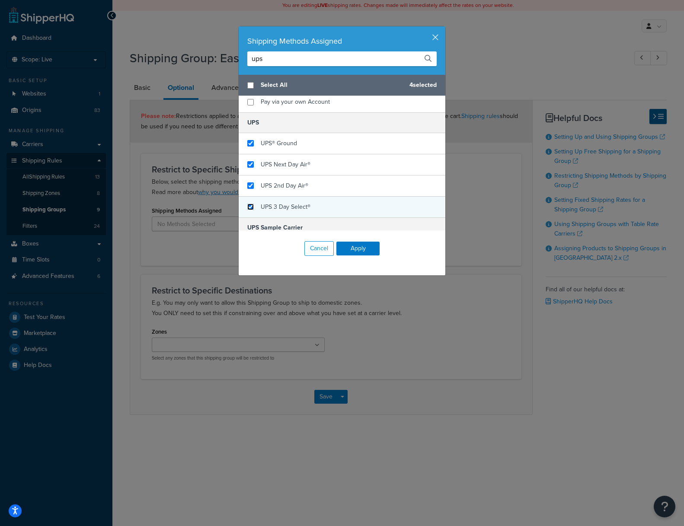
click at [251, 206] on input "checkbox" at bounding box center [250, 207] width 6 height 6
checkbox input "true"
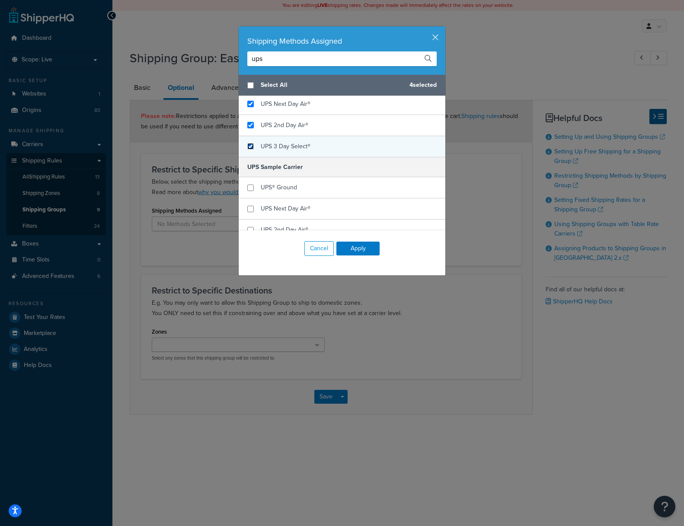
scroll to position [84, 0]
click at [227, 55] on div "Shipping Methods Assigned ups Select All 4 selected Use My Own UPS Account Pay …" at bounding box center [342, 263] width 684 height 526
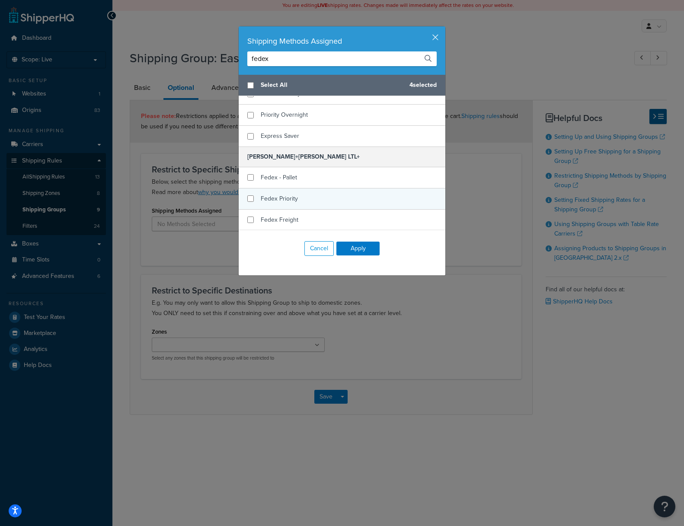
scroll to position [0, 0]
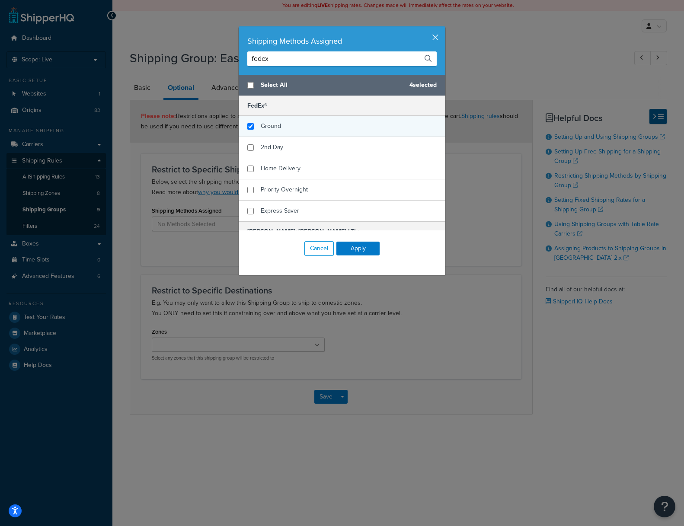
type input "fedex"
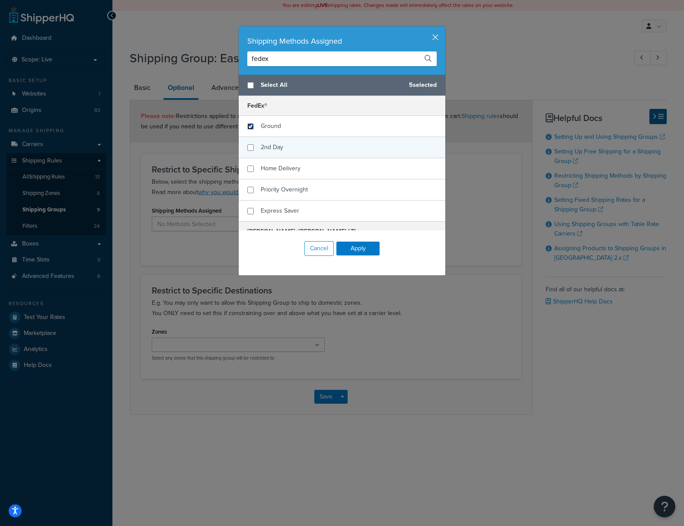
drag, startPoint x: 250, startPoint y: 128, endPoint x: 250, endPoint y: 139, distance: 11.2
click at [250, 128] on input "checkbox" at bounding box center [250, 126] width 6 height 6
checkbox input "true"
click at [252, 148] on input "checkbox" at bounding box center [250, 147] width 6 height 6
checkbox input "true"
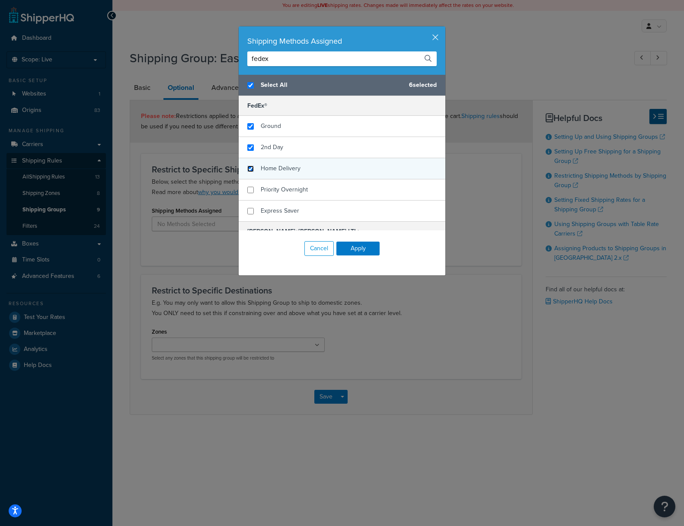
checkbox input "true"
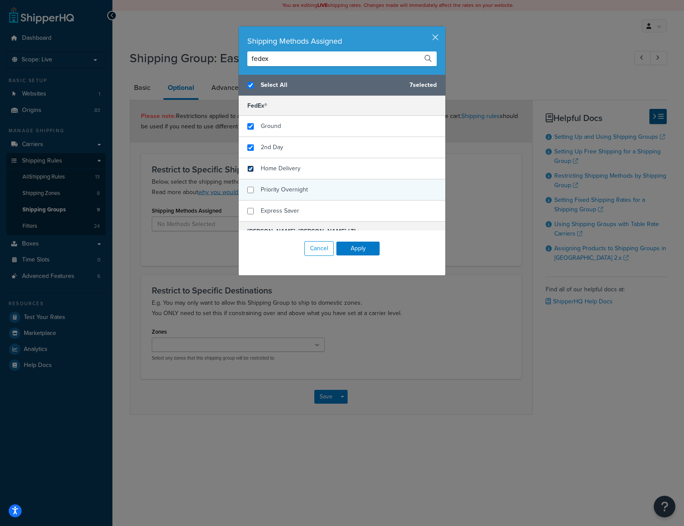
drag, startPoint x: 252, startPoint y: 166, endPoint x: 251, endPoint y: 181, distance: 14.7
click at [252, 167] on input "checkbox" at bounding box center [250, 169] width 6 height 6
checkbox input "true"
checkbox input "false"
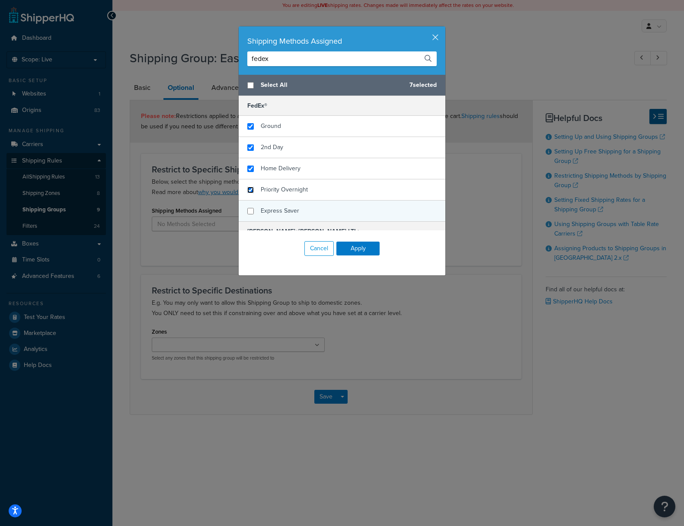
drag, startPoint x: 251, startPoint y: 189, endPoint x: 250, endPoint y: 205, distance: 16.4
click at [251, 192] on input "checkbox" at bounding box center [250, 190] width 6 height 6
checkbox input "true"
click at [252, 211] on input "checkbox" at bounding box center [250, 211] width 6 height 6
checkbox input "true"
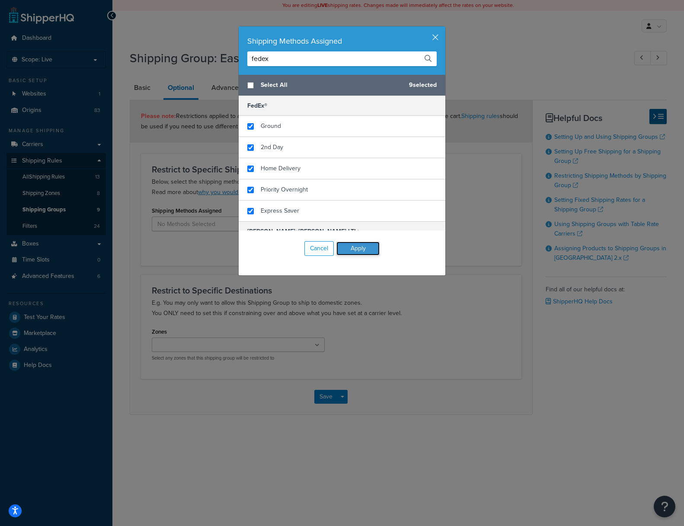
click at [357, 251] on button "Apply" at bounding box center [357, 249] width 43 height 14
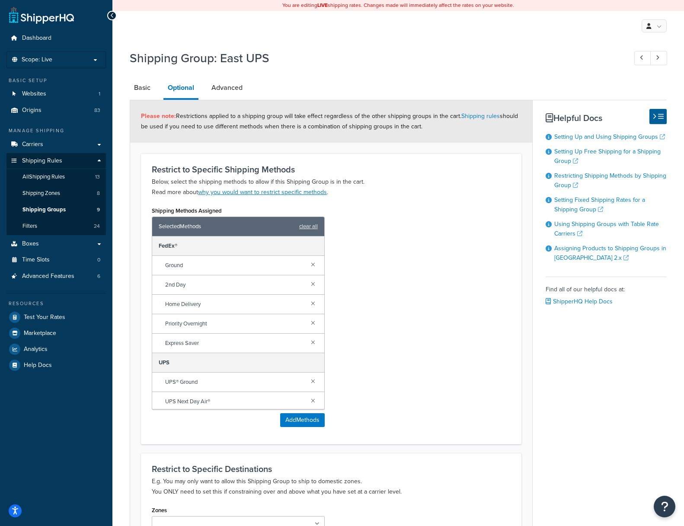
scroll to position [111, 0]
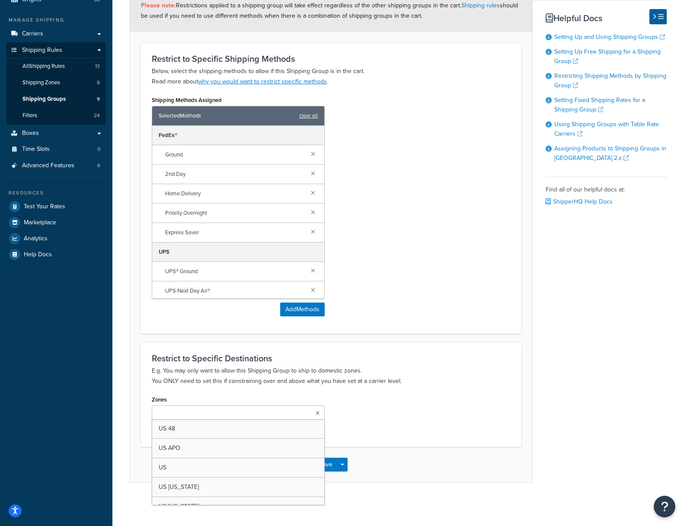
click at [242, 414] on ul at bounding box center [238, 412] width 173 height 14
click at [372, 408] on div "Zones US 48 US APO US US Hawaii US Alaska Zone 1 Zone 2 US POBox Select any zon…" at bounding box center [331, 415] width 372 height 45
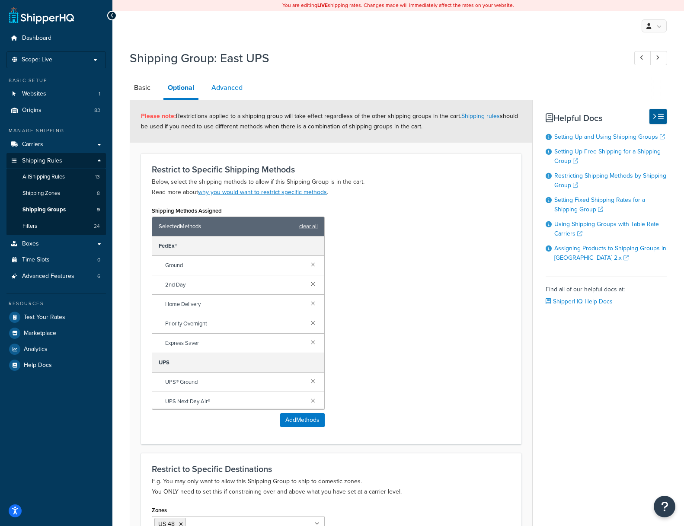
click at [227, 91] on link "Advanced" at bounding box center [227, 87] width 40 height 21
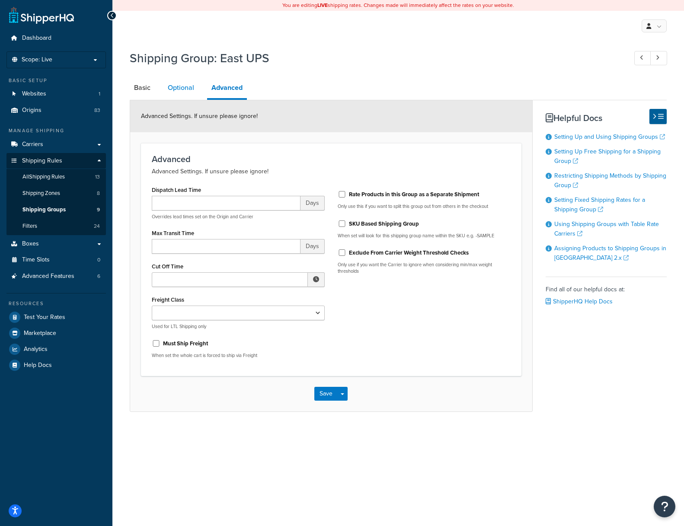
click at [177, 88] on link "Optional" at bounding box center [180, 87] width 35 height 21
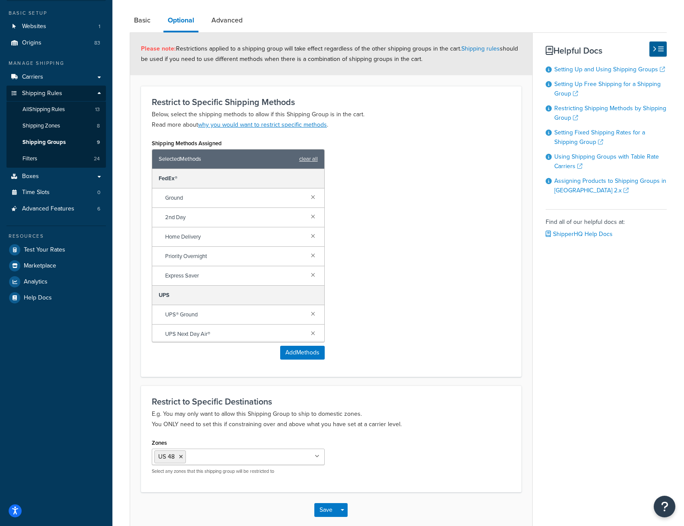
scroll to position [96, 0]
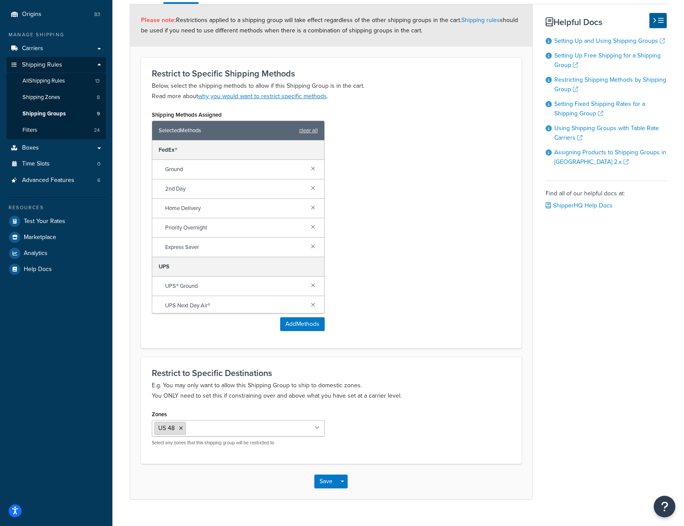
click at [182, 429] on icon at bounding box center [181, 428] width 4 height 5
click at [450, 359] on div "Restrict to Specific Destinations E.g. You may only want to allow this Shipping…" at bounding box center [331, 409] width 380 height 104
click at [325, 482] on button "Save" at bounding box center [325, 479] width 23 height 14
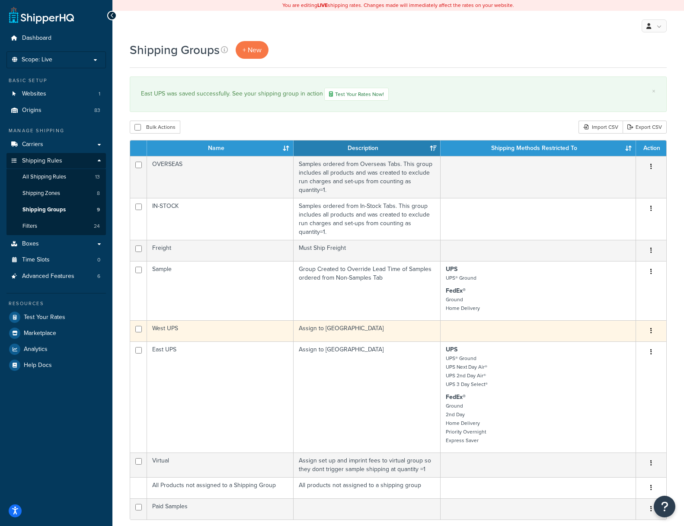
click at [650, 331] on icon "button" at bounding box center [651, 331] width 2 height 6
click at [606, 348] on link "Edit" at bounding box center [616, 349] width 68 height 18
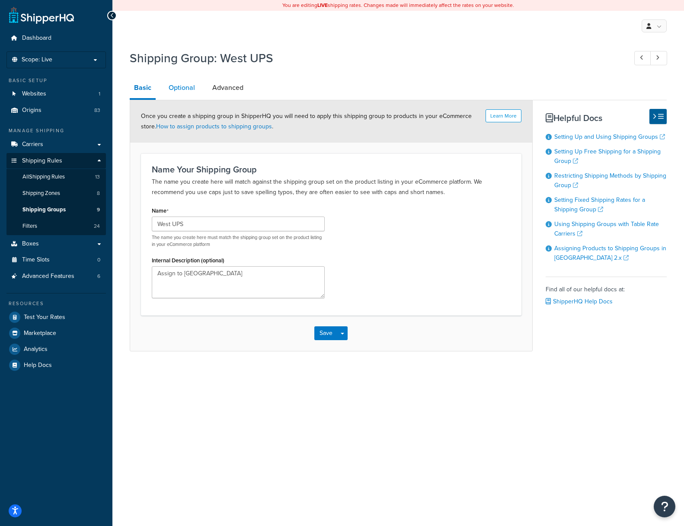
click at [182, 86] on link "Optional" at bounding box center [181, 87] width 35 height 21
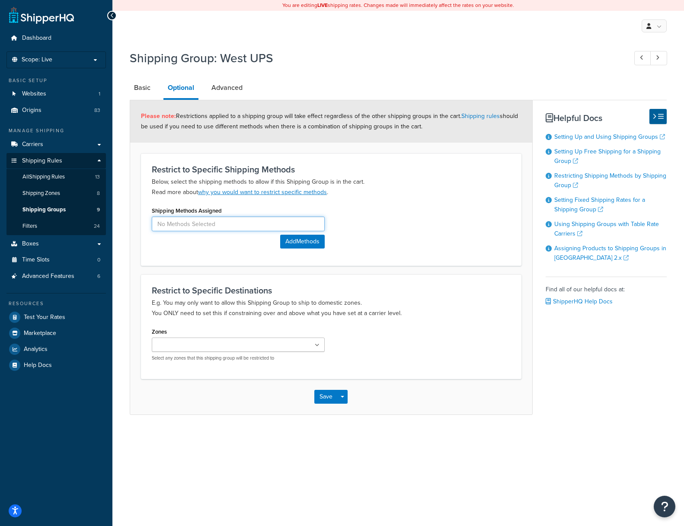
click at [174, 219] on input at bounding box center [238, 224] width 173 height 15
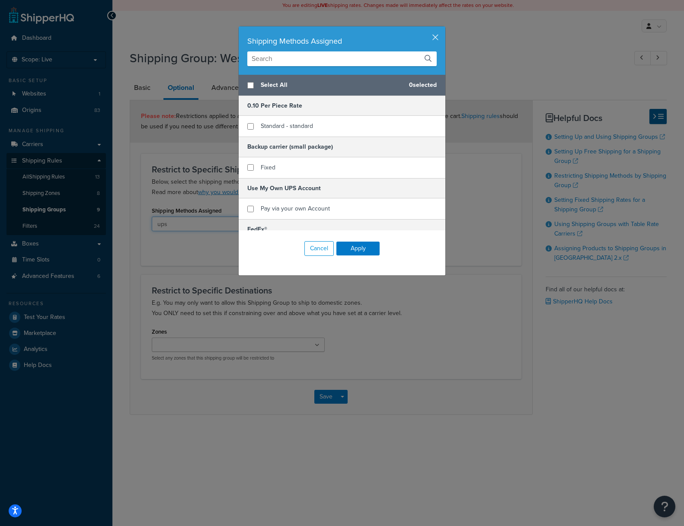
type input "ups"
click at [179, 222] on div "Shipping Methods Assigned Select All 0 selected 0.10 Per Piece Rate Standard - …" at bounding box center [342, 263] width 684 height 526
click at [291, 54] on input "text" at bounding box center [341, 58] width 189 height 15
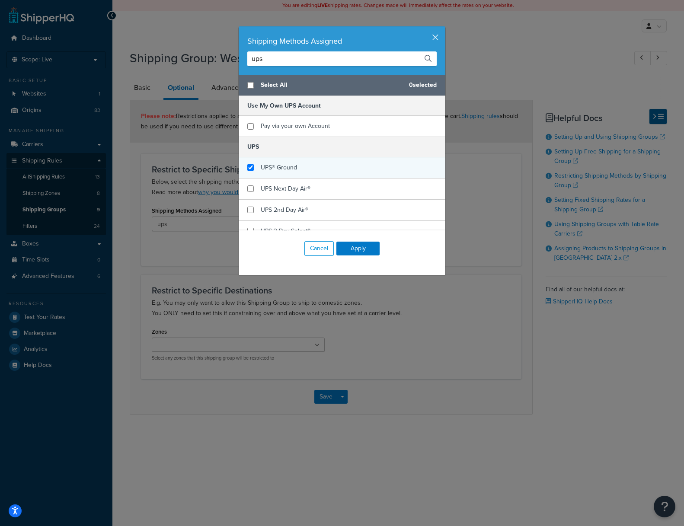
type input "ups"
drag, startPoint x: 248, startPoint y: 167, endPoint x: 249, endPoint y: 177, distance: 10.0
click at [249, 168] on input "checkbox" at bounding box center [250, 167] width 6 height 6
checkbox input "true"
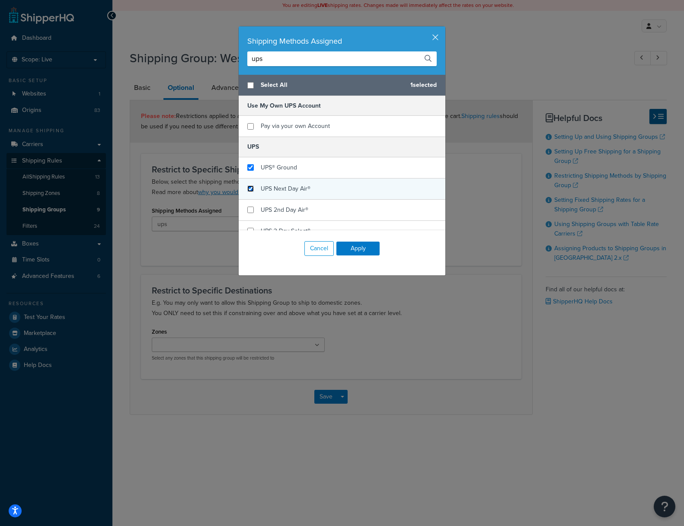
click at [250, 188] on input "checkbox" at bounding box center [250, 188] width 6 height 6
checkbox input "true"
drag, startPoint x: 252, startPoint y: 207, endPoint x: 278, endPoint y: 195, distance: 29.2
click at [252, 207] on input "checkbox" at bounding box center [250, 210] width 6 height 6
checkbox input "true"
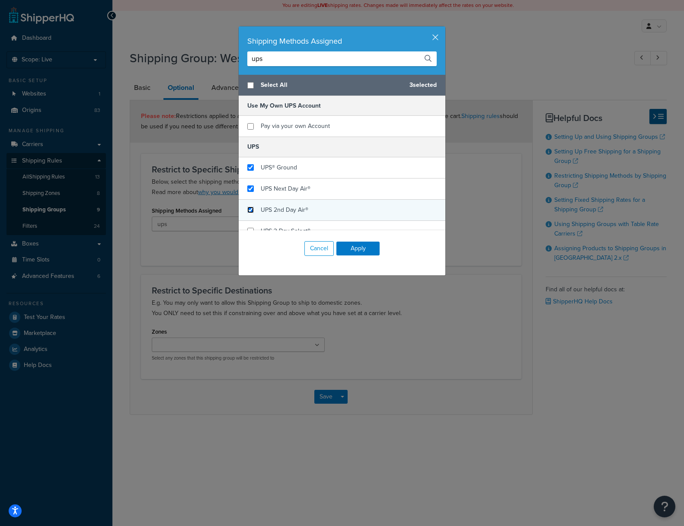
scroll to position [32, 0]
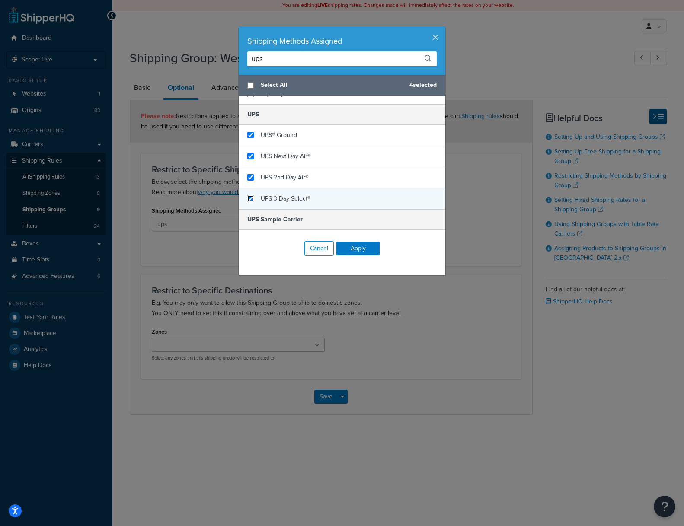
click at [252, 197] on input "checkbox" at bounding box center [250, 198] width 6 height 6
checkbox input "true"
click at [182, 54] on div "Shipping Methods Assigned ups Select All 4 selected Use My Own UPS Account Pay …" at bounding box center [342, 263] width 684 height 526
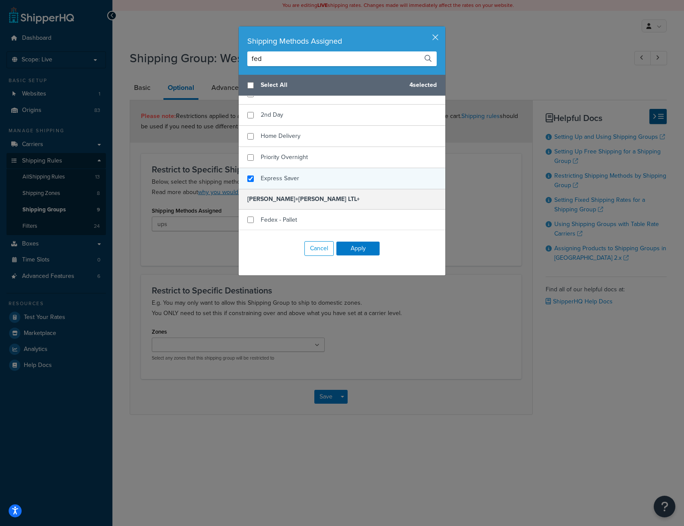
type input "fed"
click at [249, 179] on input "checkbox" at bounding box center [250, 178] width 6 height 6
checkbox input "true"
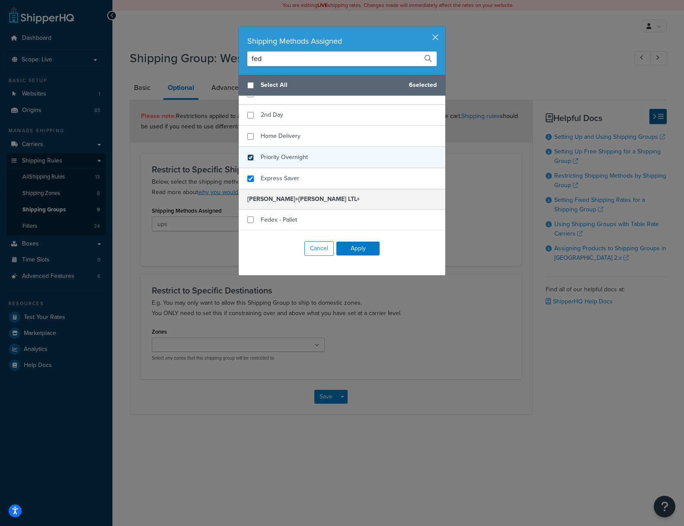
drag, startPoint x: 250, startPoint y: 159, endPoint x: 252, endPoint y: 148, distance: 10.9
click at [250, 155] on input "checkbox" at bounding box center [250, 157] width 6 height 6
checkbox input "true"
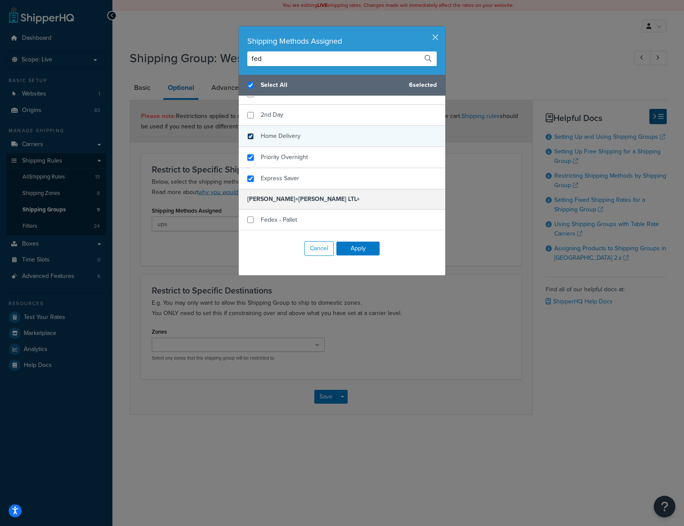
checkbox input "true"
drag, startPoint x: 251, startPoint y: 137, endPoint x: 250, endPoint y: 128, distance: 10.0
click at [250, 136] on input "checkbox" at bounding box center [250, 136] width 6 height 6
checkbox input "true"
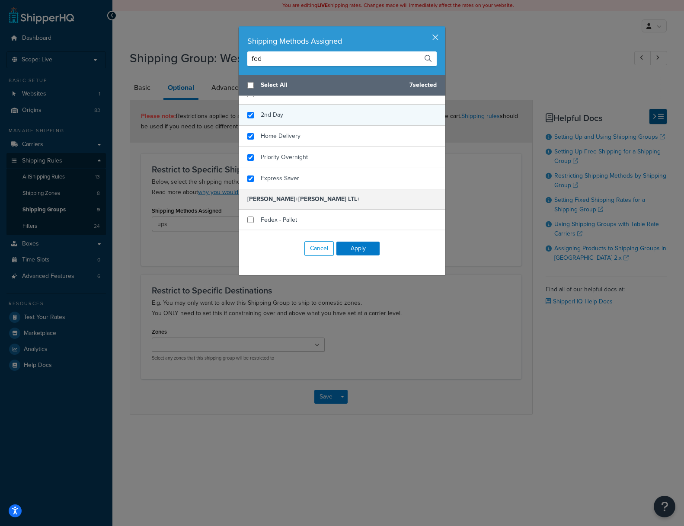
checkbox input "false"
checkbox input "true"
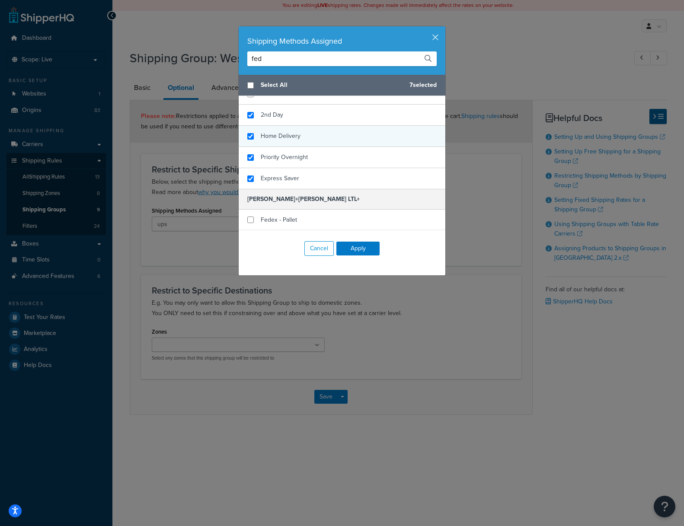
drag, startPoint x: 249, startPoint y: 118, endPoint x: 260, endPoint y: 128, distance: 13.8
click at [250, 119] on div "2nd Day" at bounding box center [342, 115] width 207 height 21
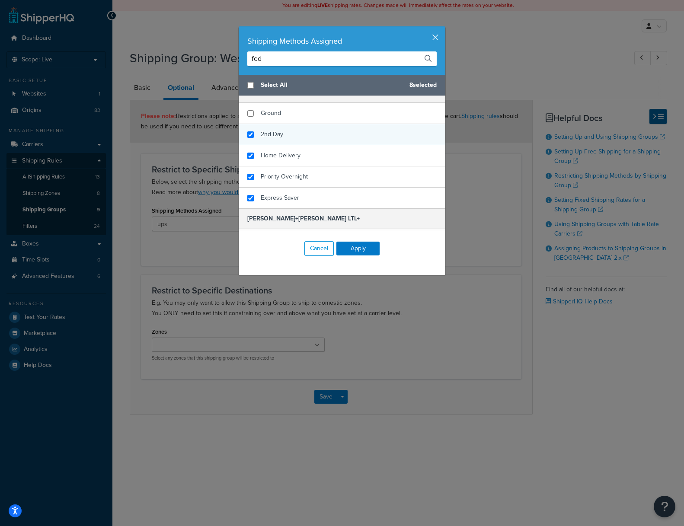
scroll to position [12, 0]
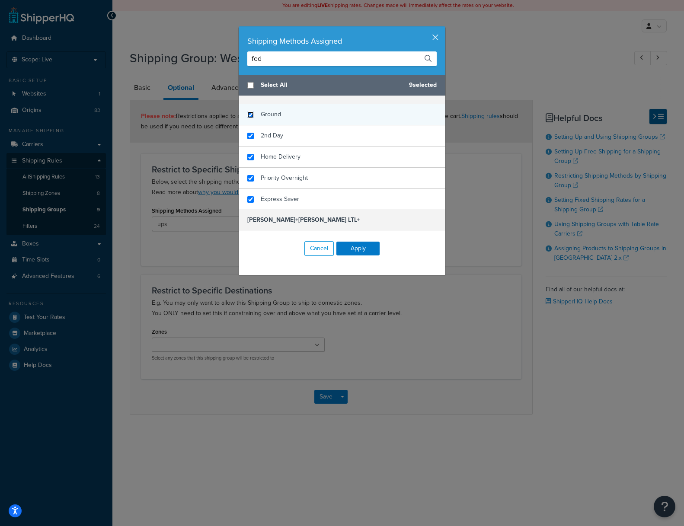
click at [253, 115] on input "checkbox" at bounding box center [250, 115] width 6 height 6
checkbox input "true"
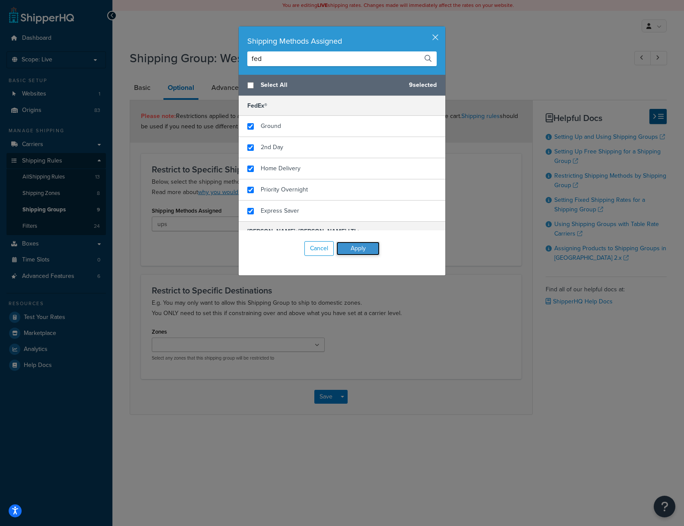
click at [357, 252] on button "Apply" at bounding box center [357, 249] width 43 height 14
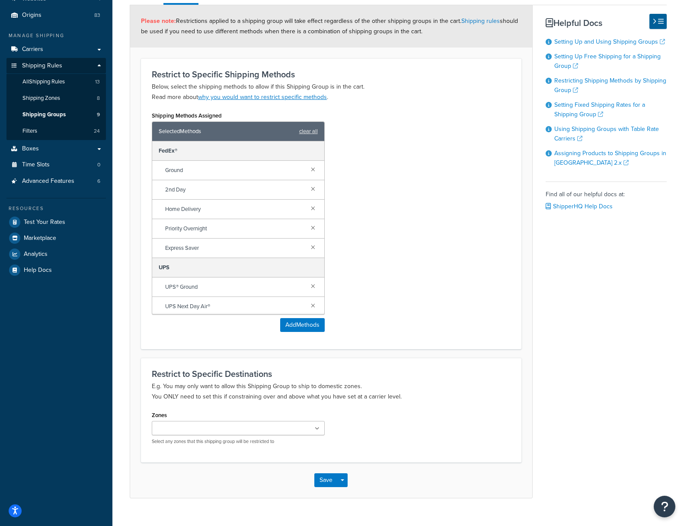
scroll to position [111, 0]
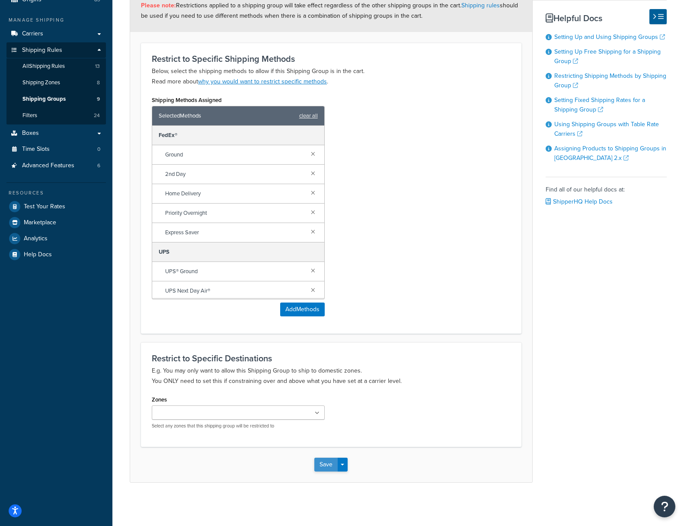
click at [320, 467] on button "Save" at bounding box center [325, 465] width 23 height 14
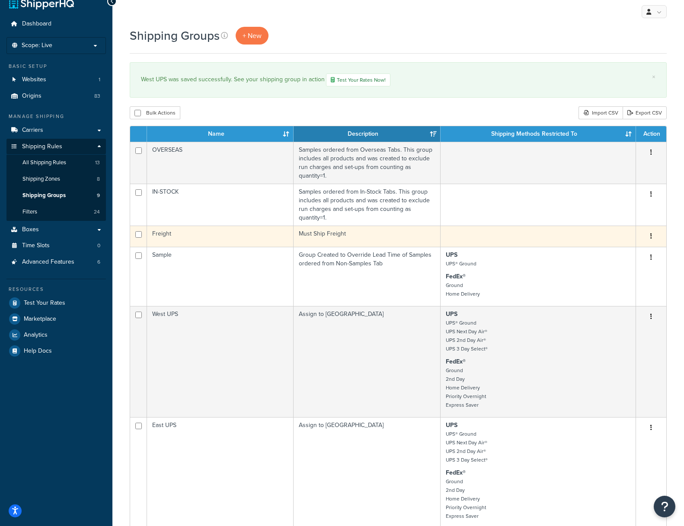
scroll to position [17, 0]
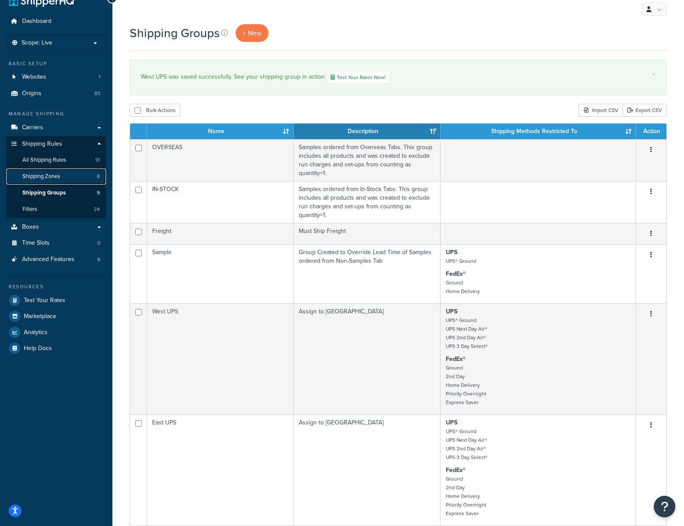
click at [41, 170] on link "Shipping Zones 8" at bounding box center [55, 177] width 99 height 16
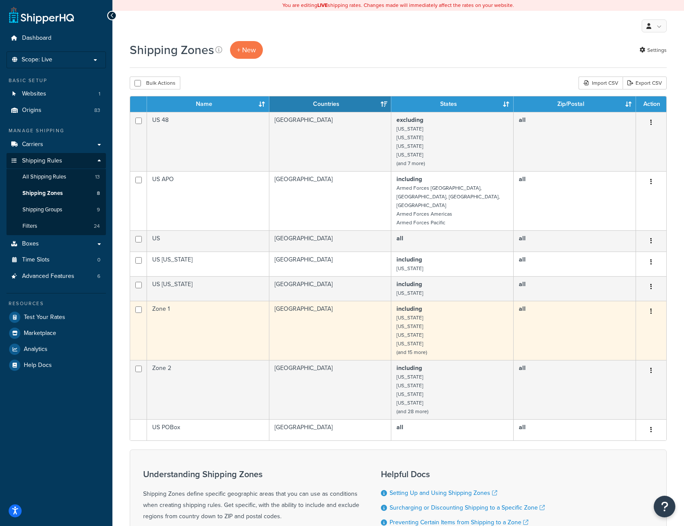
click at [168, 301] on td "Zone 1" at bounding box center [208, 330] width 122 height 59
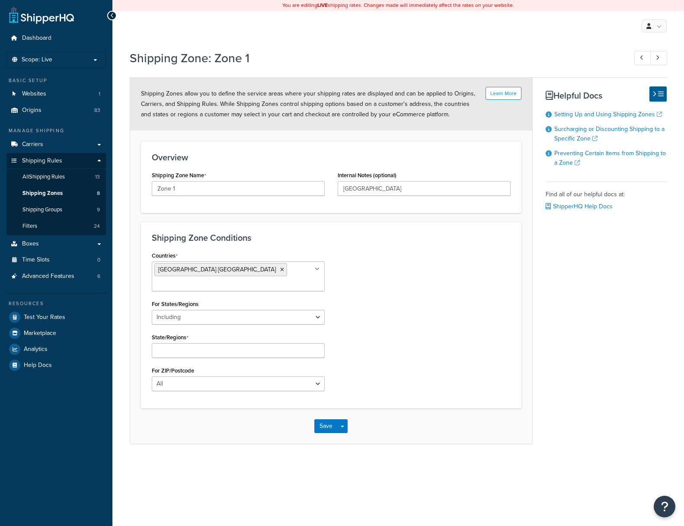
select select "including"
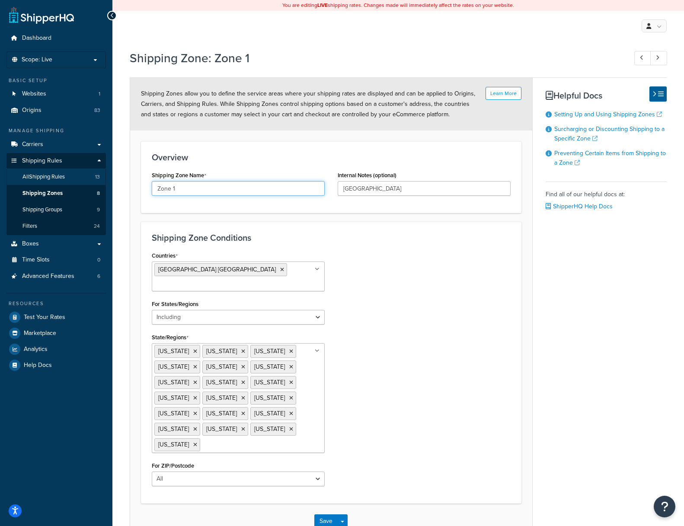
drag, startPoint x: 181, startPoint y: 188, endPoint x: 89, endPoint y: 177, distance: 91.9
click at [89, 177] on div "Dashboard Scope: Live Basic Setup Websites 1 Origins 83 Manage Shipping Carrier…" at bounding box center [342, 291] width 684 height 583
drag, startPoint x: 193, startPoint y: 188, endPoint x: 59, endPoint y: 170, distance: 135.2
click at [59, 170] on div "Dashboard Scope: Live Basic Setup Websites 1 Origins 83 Manage Shipping Carrier…" at bounding box center [342, 291] width 684 height 583
click at [163, 188] on input "East UPS" at bounding box center [238, 188] width 173 height 15
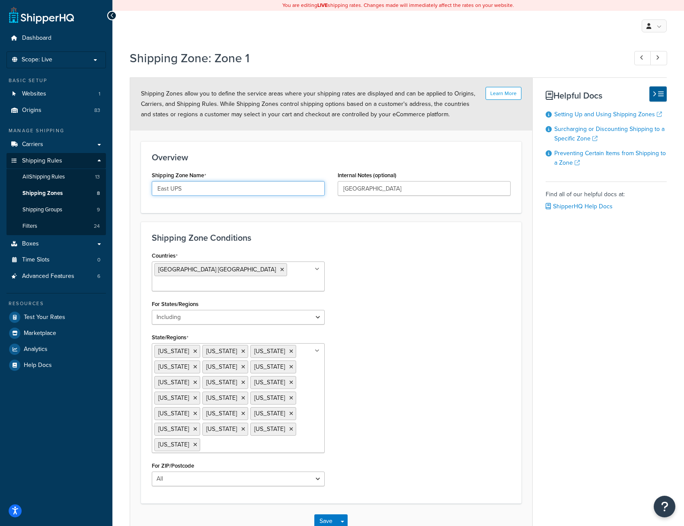
click at [165, 188] on input "East UPS" at bounding box center [238, 188] width 173 height 15
type input "West UPS"
click at [424, 384] on div "Countries United States USA All Countries ALL Afghanistan AFG Albania ALB Alger…" at bounding box center [331, 370] width 372 height 243
drag, startPoint x: 283, startPoint y: 423, endPoint x: 254, endPoint y: 422, distance: 29.0
click at [274, 422] on ul "Alaska Arizona California Colorado Hawaii Idaho Kansas Montana Nebraska Nevada …" at bounding box center [238, 398] width 173 height 110
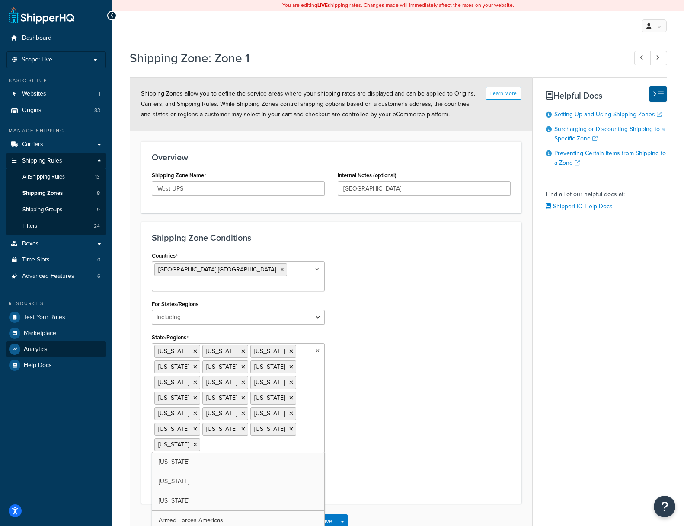
drag, startPoint x: 267, startPoint y: 421, endPoint x: 75, endPoint y: 351, distance: 204.2
click at [51, 327] on div "Dashboard Scope: Live Basic Setup Websites 1 Origins 83 Manage Shipping Carrier…" at bounding box center [342, 291] width 684 height 583
click at [193, 349] on icon at bounding box center [195, 351] width 4 height 5
click at [197, 364] on icon at bounding box center [195, 366] width 4 height 5
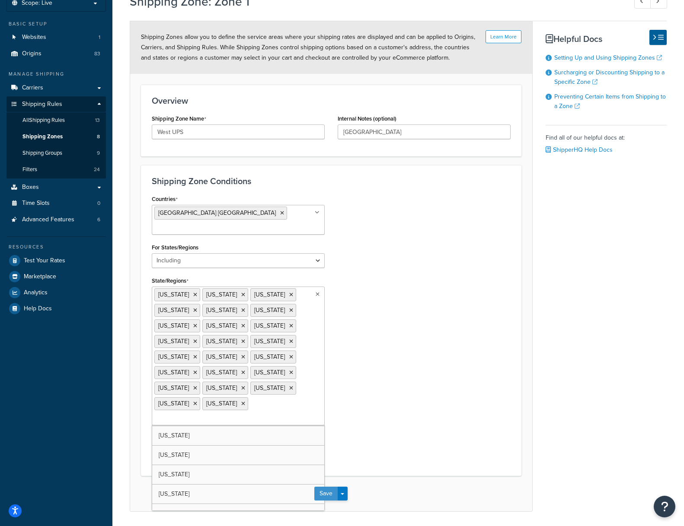
scroll to position [41, 0]
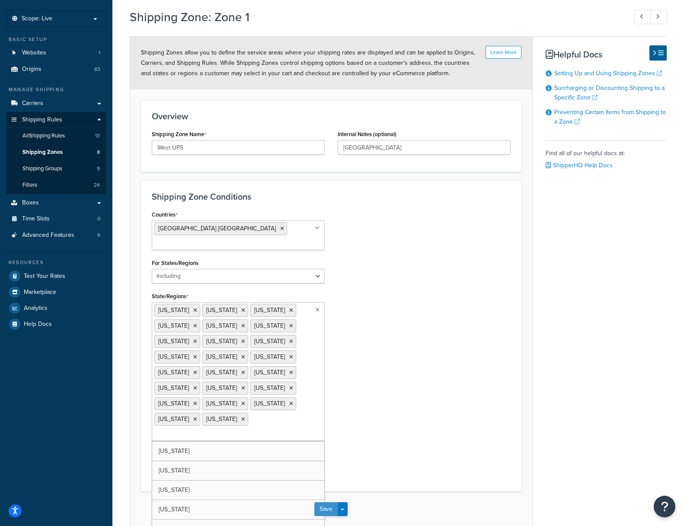
click at [329, 502] on button "Save" at bounding box center [325, 509] width 23 height 14
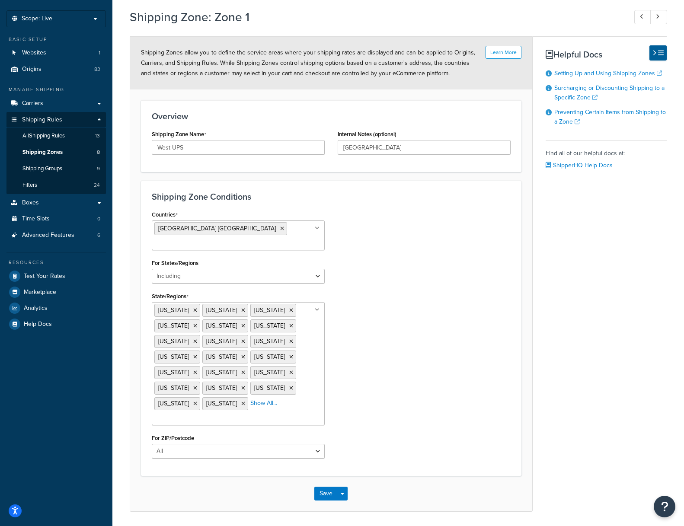
scroll to position [0, 0]
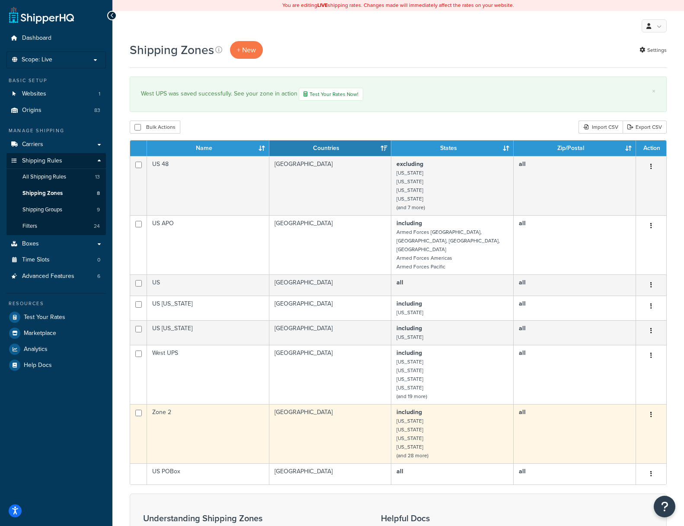
click at [206, 409] on td "Zone 2" at bounding box center [208, 433] width 122 height 59
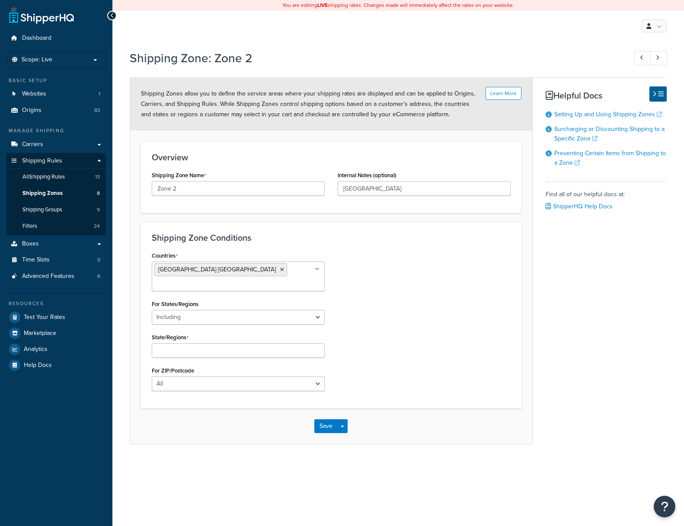
select select "including"
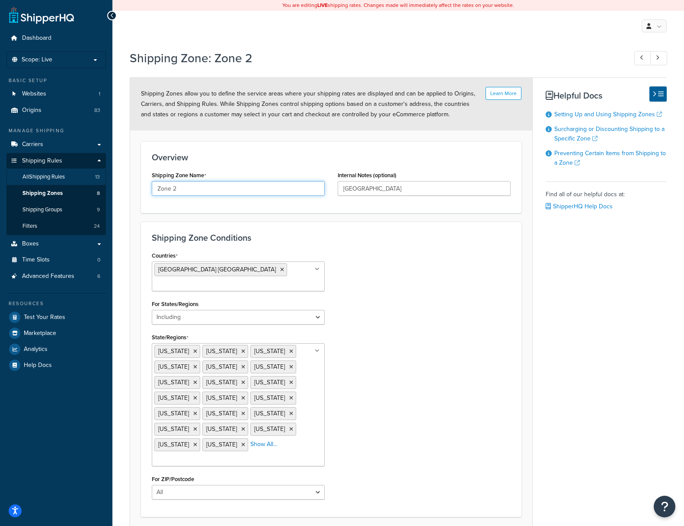
drag, startPoint x: 153, startPoint y: 184, endPoint x: 91, endPoint y: 179, distance: 62.0
click at [90, 179] on div "Dashboard Scope: Live Basic Setup Websites 1 Origins 83 Manage Shipping Carrier…" at bounding box center [342, 298] width 684 height 596
type input "East UPS"
click at [241, 349] on icon at bounding box center [243, 351] width 4 height 5
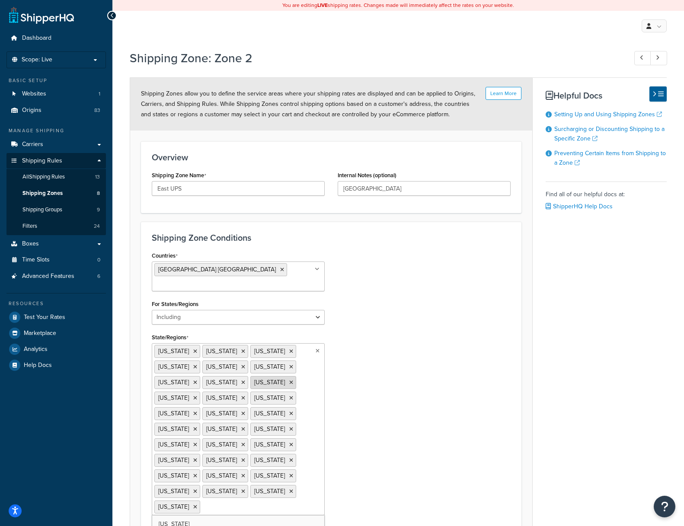
click at [289, 380] on icon at bounding box center [291, 382] width 4 height 5
click at [197, 396] on icon at bounding box center [195, 398] width 4 height 5
click at [241, 411] on icon at bounding box center [243, 413] width 4 height 5
click at [289, 411] on icon at bounding box center [291, 413] width 4 height 5
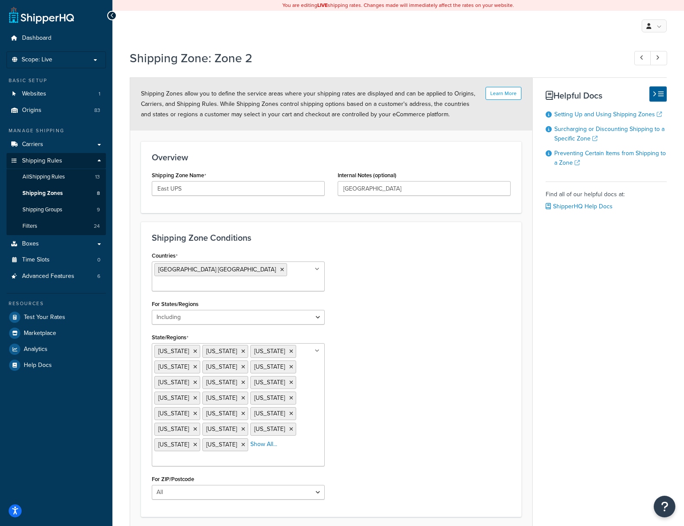
click at [388, 285] on div "Countries United States USA All Countries ALL Afghanistan AFG Albania ALB Alger…" at bounding box center [331, 377] width 372 height 257
click at [326, 526] on button "Save" at bounding box center [325, 535] width 23 height 14
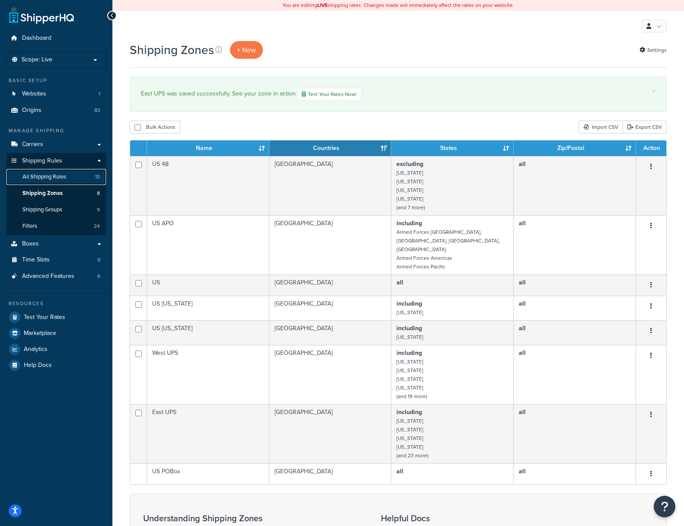
click at [35, 175] on span "All Shipping Rules" at bounding box center [44, 176] width 44 height 7
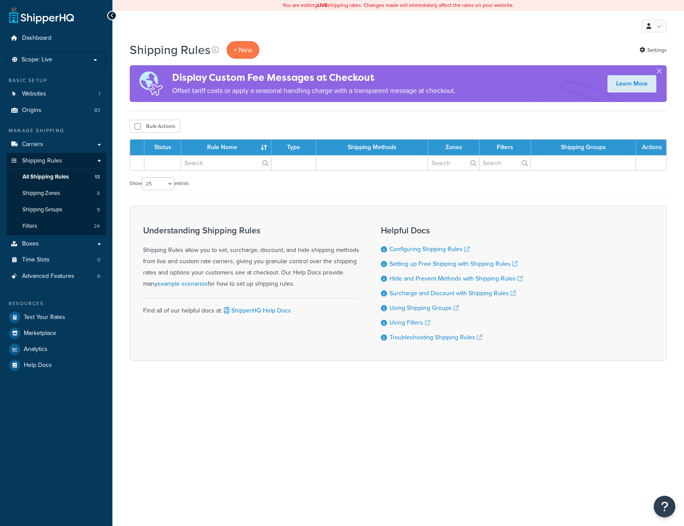
select select "25"
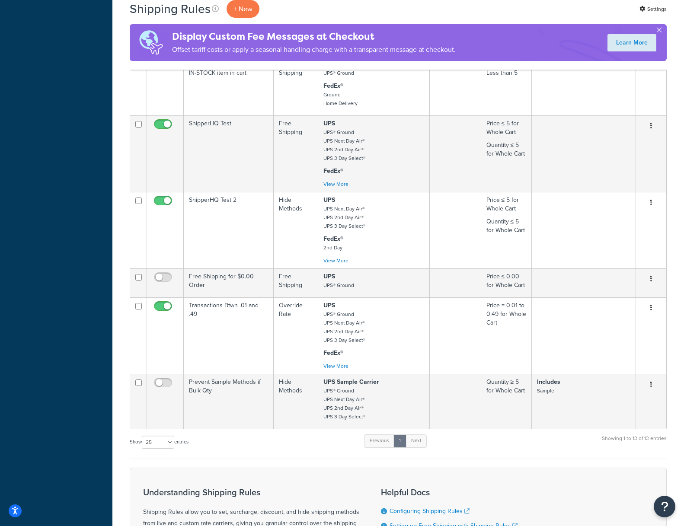
scroll to position [595, 0]
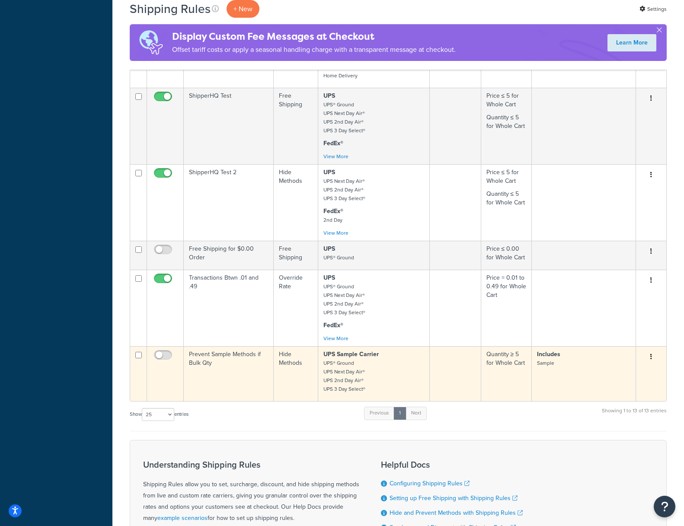
click at [241, 347] on td "Prevent Sample Methods if Bulk Qty" at bounding box center [229, 373] width 90 height 55
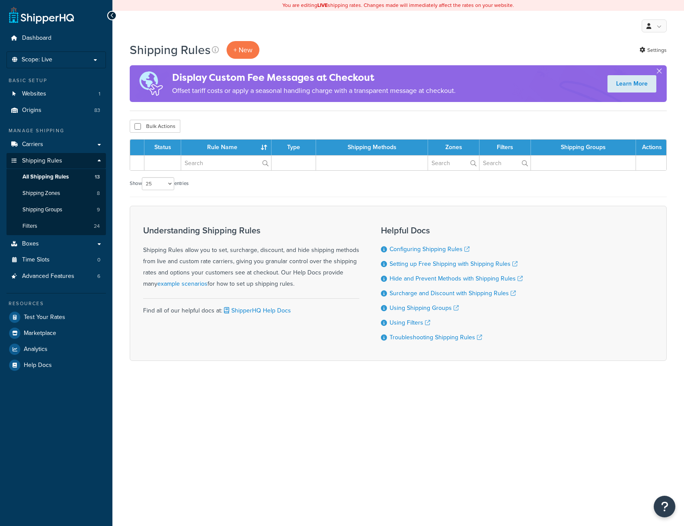
select select "25"
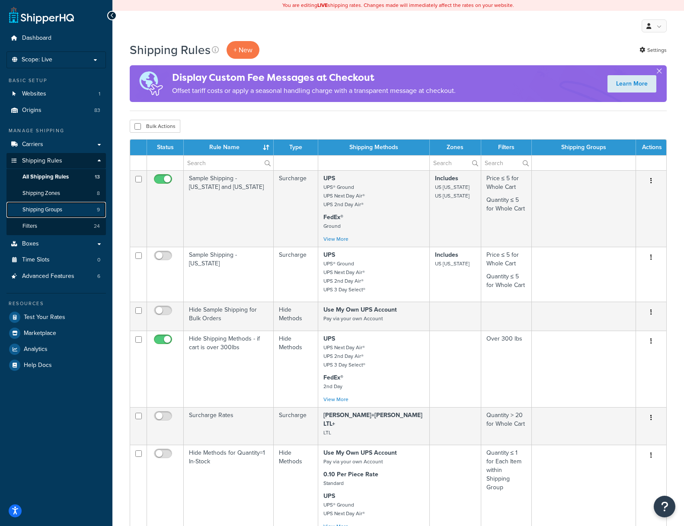
click at [40, 204] on link "Shipping Groups 9" at bounding box center [55, 210] width 99 height 16
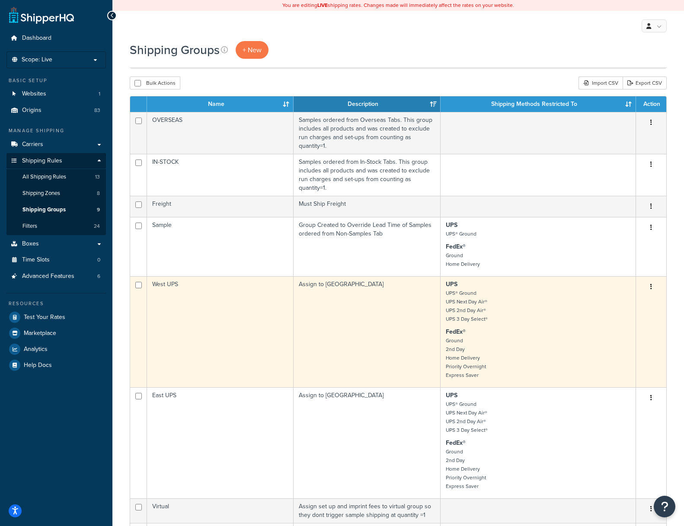
scroll to position [148, 0]
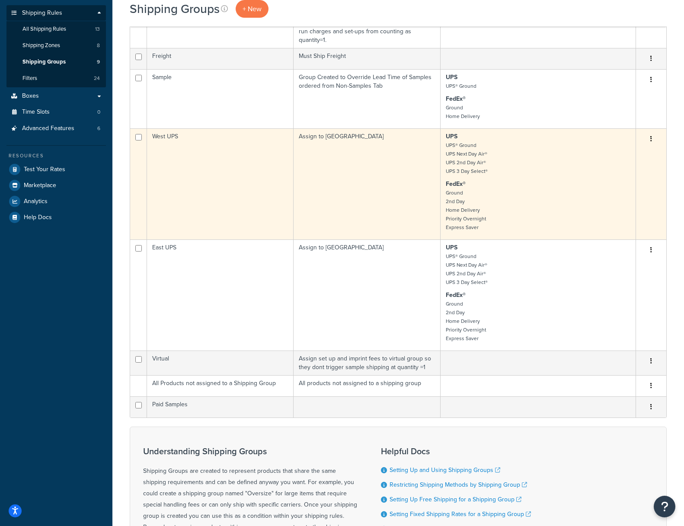
click at [164, 136] on td "West UPS" at bounding box center [220, 183] width 147 height 111
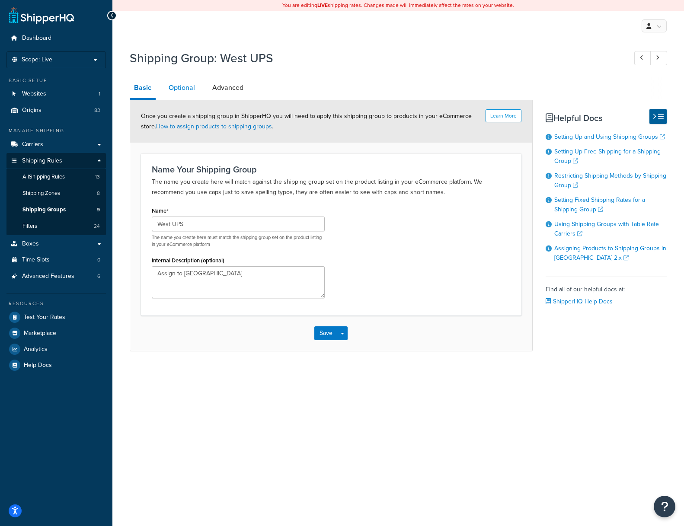
click at [184, 89] on link "Optional" at bounding box center [181, 87] width 35 height 21
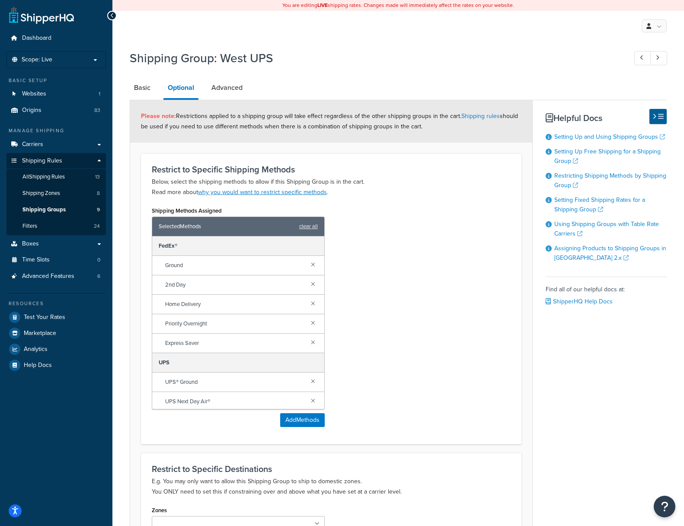
scroll to position [111, 0]
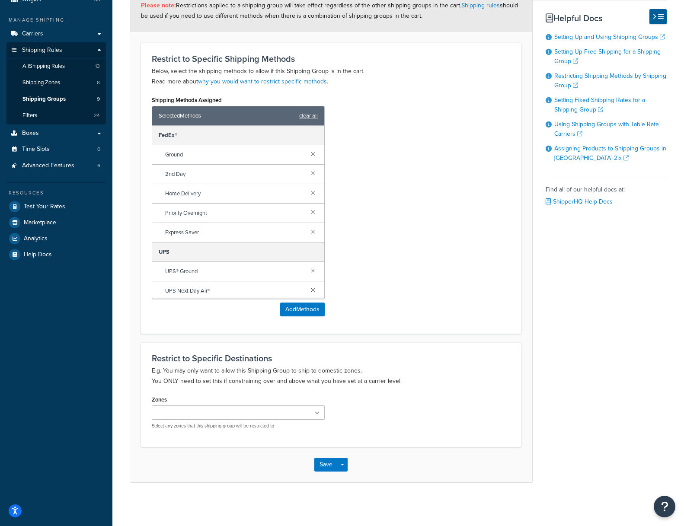
click at [314, 412] on ul at bounding box center [238, 412] width 173 height 14
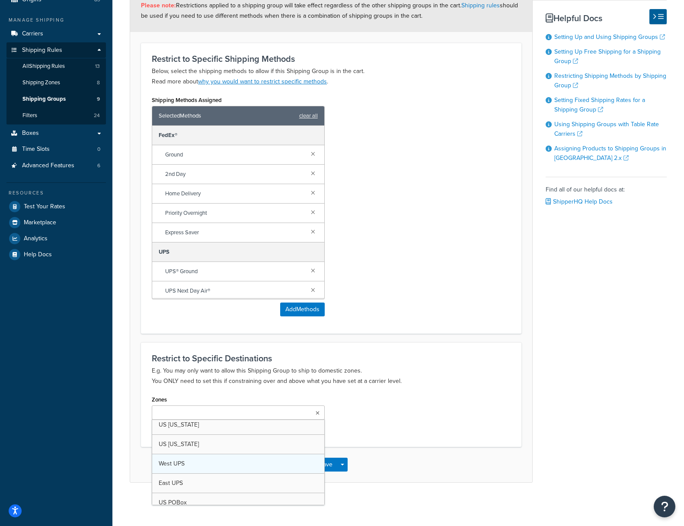
scroll to position [50, 0]
click at [375, 414] on div "Zones West UPS US 48 US APO [GEOGRAPHIC_DATA] [GEOGRAPHIC_DATA] [US_STATE] [GEO…" at bounding box center [331, 415] width 372 height 45
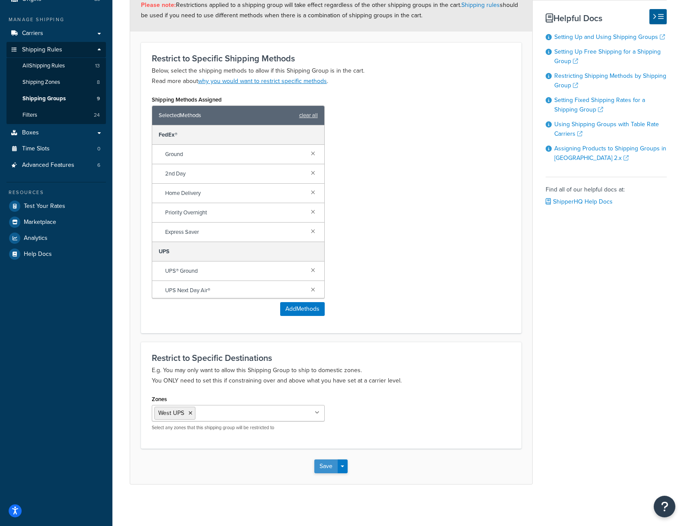
click at [329, 465] on button "Save" at bounding box center [325, 466] width 23 height 14
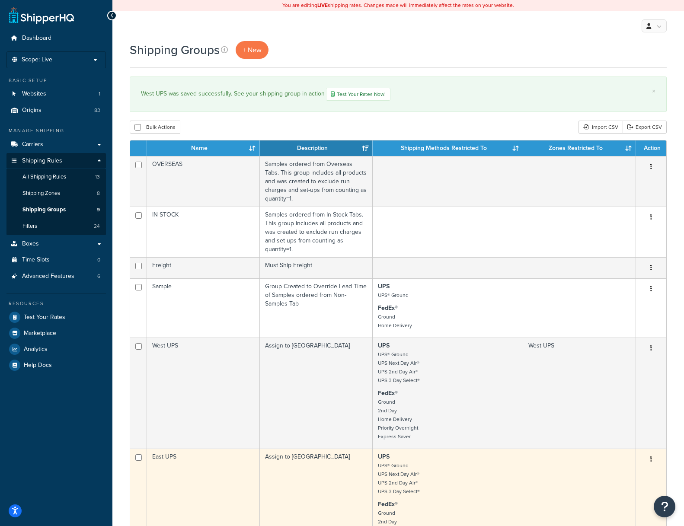
click at [166, 458] on td "East UPS" at bounding box center [203, 504] width 113 height 111
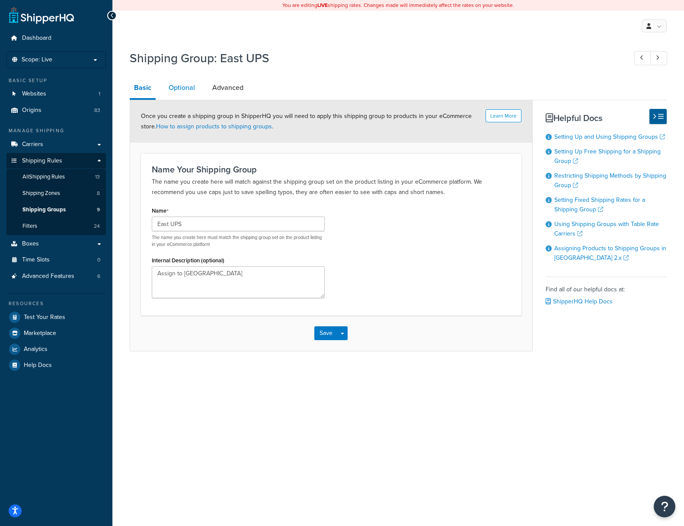
click at [175, 85] on link "Optional" at bounding box center [181, 87] width 35 height 21
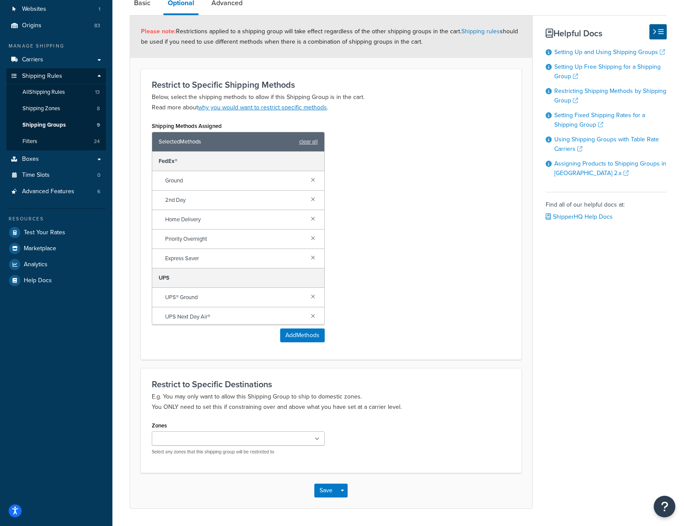
scroll to position [111, 0]
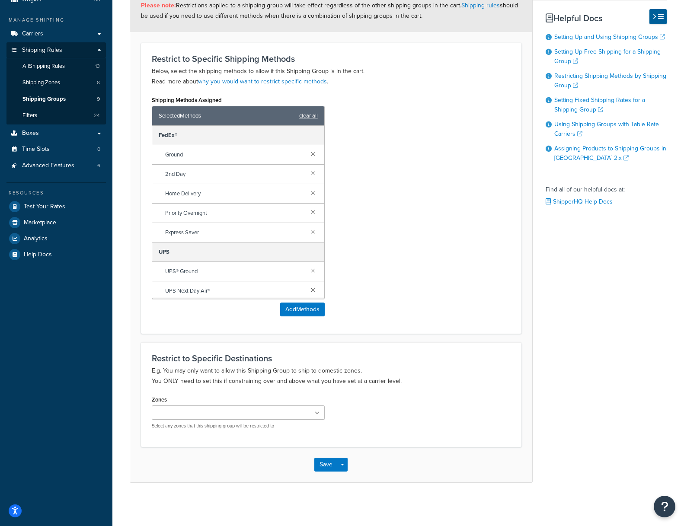
click at [164, 414] on input "Zones" at bounding box center [192, 413] width 77 height 10
click at [389, 415] on div "Zones East UPS US 48 US APO [GEOGRAPHIC_DATA] [GEOGRAPHIC_DATA] [US_STATE] [GEO…" at bounding box center [331, 415] width 372 height 45
click at [321, 466] on button "Save" at bounding box center [325, 466] width 23 height 14
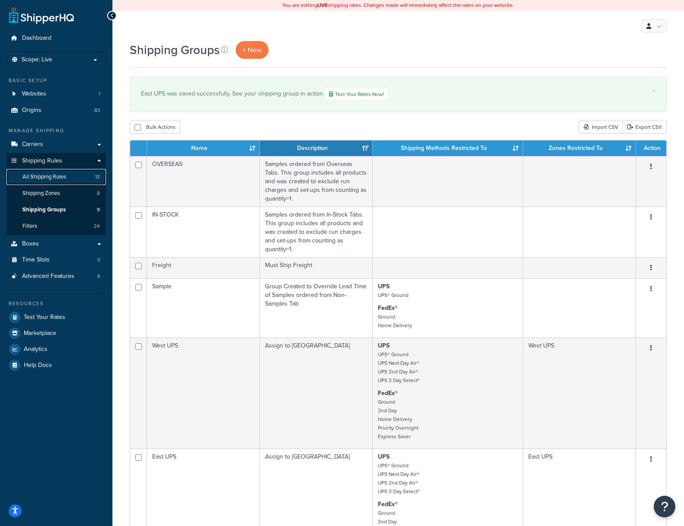
click at [42, 176] on span "All Shipping Rules" at bounding box center [44, 176] width 44 height 7
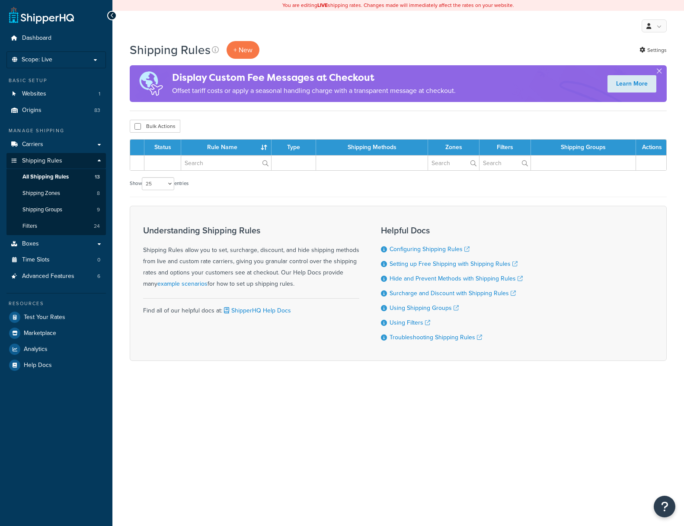
select select "25"
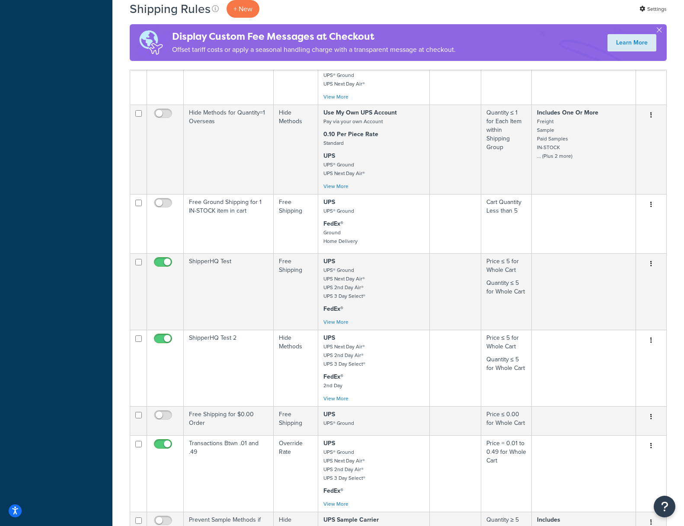
scroll to position [431, 0]
click at [242, 6] on p "+ New" at bounding box center [242, 9] width 33 height 18
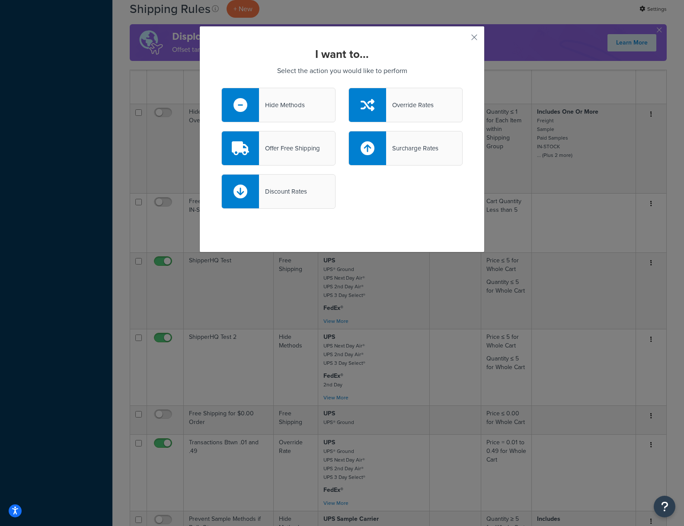
click at [291, 104] on div "Hide Methods" at bounding box center [282, 105] width 46 height 12
click at [0, 0] on input "Hide Methods" at bounding box center [0, 0] width 0 height 0
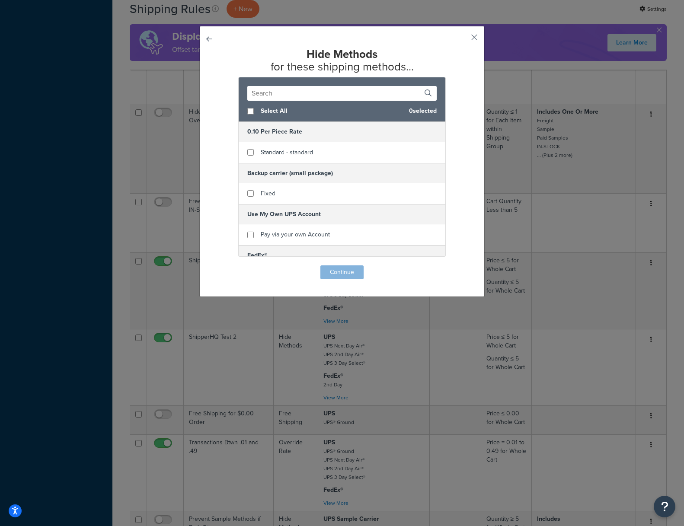
click at [278, 93] on input "text" at bounding box center [341, 93] width 189 height 15
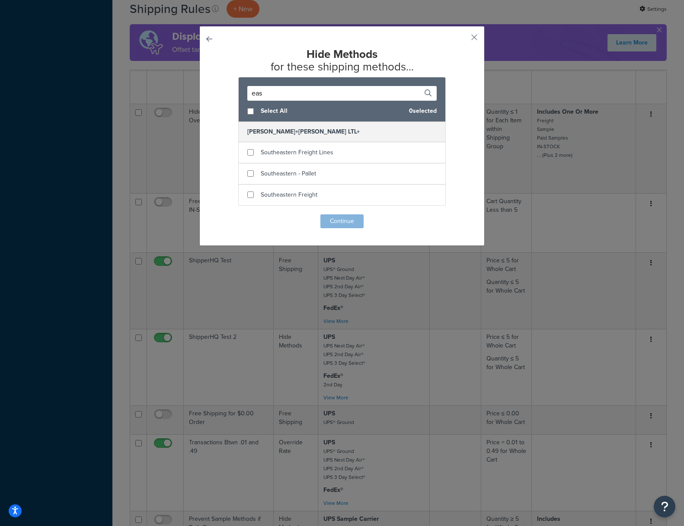
type input "east"
drag, startPoint x: 278, startPoint y: 93, endPoint x: 217, endPoint y: 83, distance: 61.7
click at [217, 83] on div "Hide Methods for these shipping methods... east Select All 0 selected Kuehne+Na…" at bounding box center [341, 136] width 285 height 220
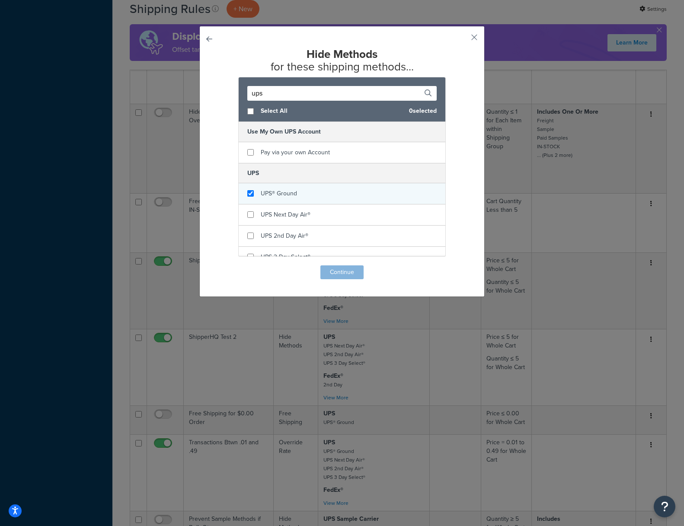
type input "ups"
click at [250, 197] on input "checkbox" at bounding box center [250, 193] width 6 height 6
checkbox input "true"
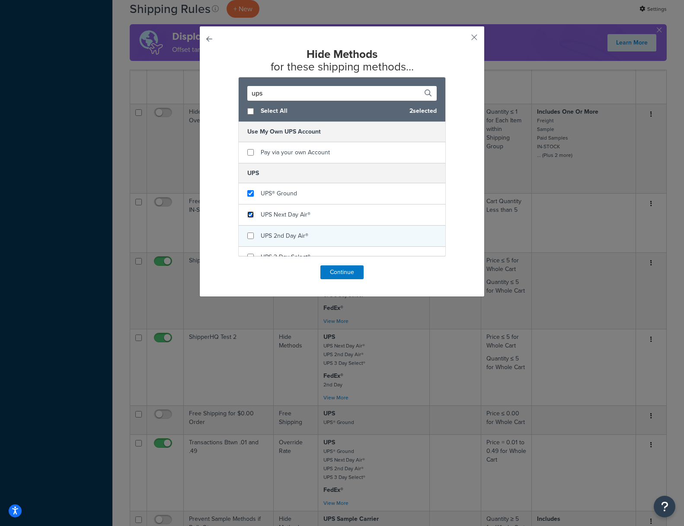
drag, startPoint x: 252, startPoint y: 212, endPoint x: 251, endPoint y: 231, distance: 18.6
click at [251, 217] on input "checkbox" at bounding box center [250, 214] width 6 height 6
checkbox input "true"
click at [252, 231] on div "UPS 2nd Day Air®" at bounding box center [342, 236] width 207 height 21
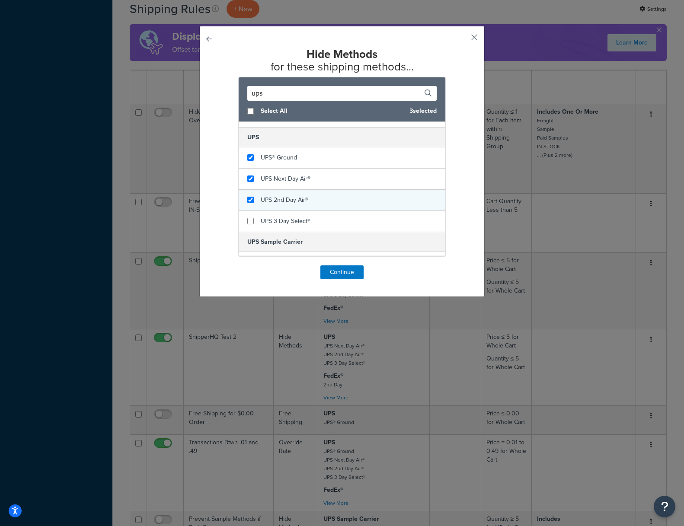
scroll to position [37, 0]
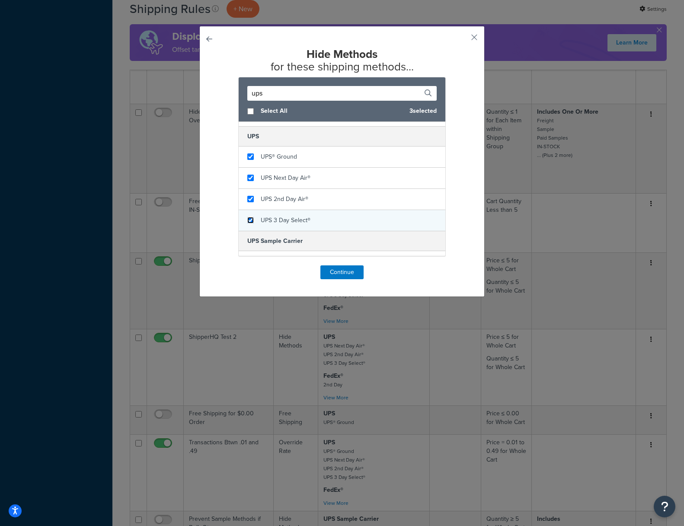
checkbox input "true"
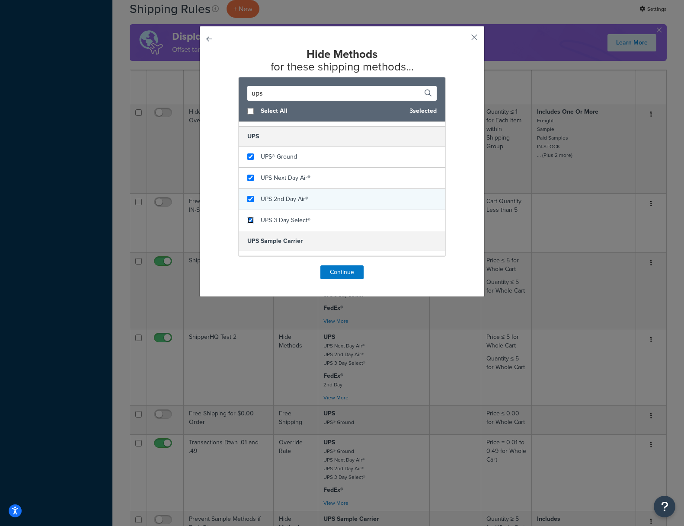
drag, startPoint x: 253, startPoint y: 221, endPoint x: 243, endPoint y: 208, distance: 16.0
click at [249, 216] on div "UPS 3 Day Select®" at bounding box center [342, 220] width 207 height 21
drag, startPoint x: 278, startPoint y: 95, endPoint x: 166, endPoint y: 86, distance: 111.9
click at [166, 86] on div "Hide Methods for these shipping methods... ups Select All 4 selected Use My Own…" at bounding box center [342, 263] width 684 height 526
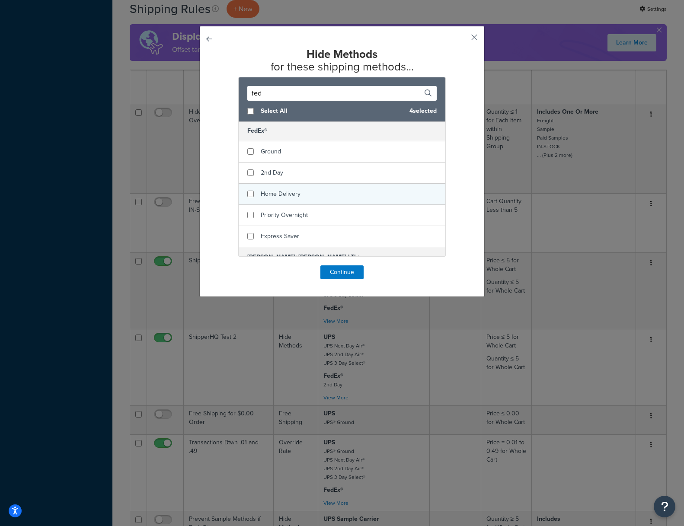
scroll to position [0, 0]
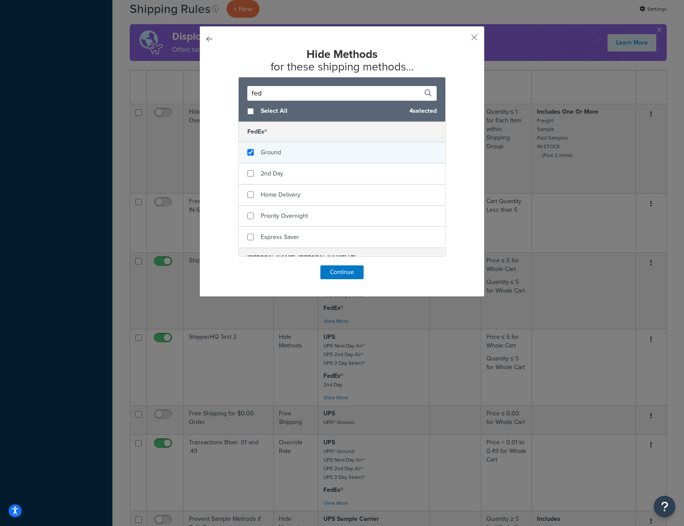
type input "fed"
drag, startPoint x: 250, startPoint y: 154, endPoint x: 252, endPoint y: 159, distance: 4.9
click at [250, 154] on input "checkbox" at bounding box center [250, 152] width 6 height 6
checkbox input "true"
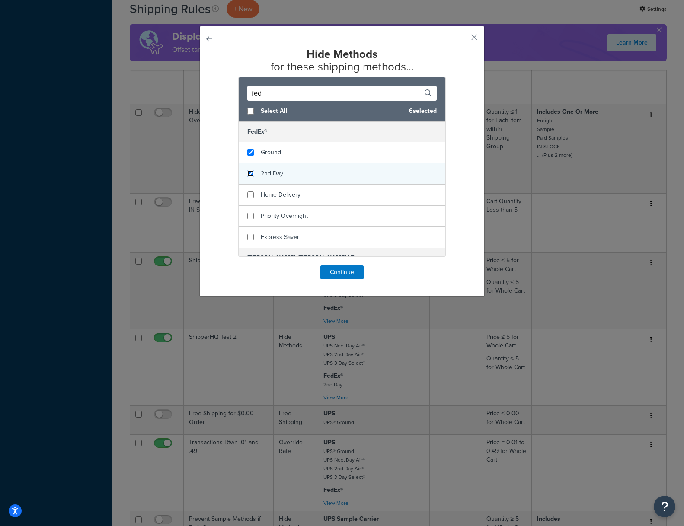
click at [252, 173] on input "checkbox" at bounding box center [250, 173] width 6 height 6
checkbox input "true"
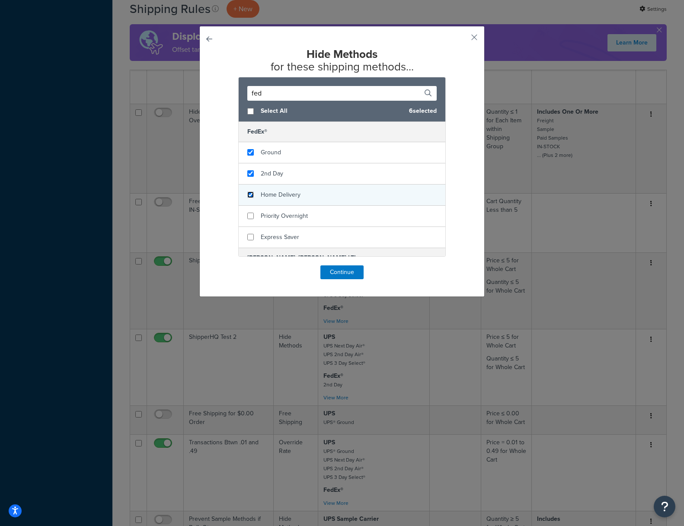
click at [252, 198] on input "checkbox" at bounding box center [250, 194] width 6 height 6
checkbox input "true"
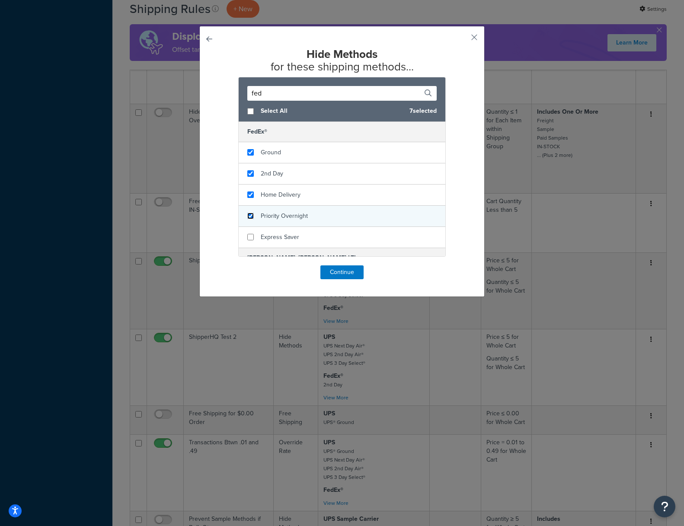
checkbox input "true"
click at [250, 220] on div "Priority Overnight" at bounding box center [342, 216] width 207 height 21
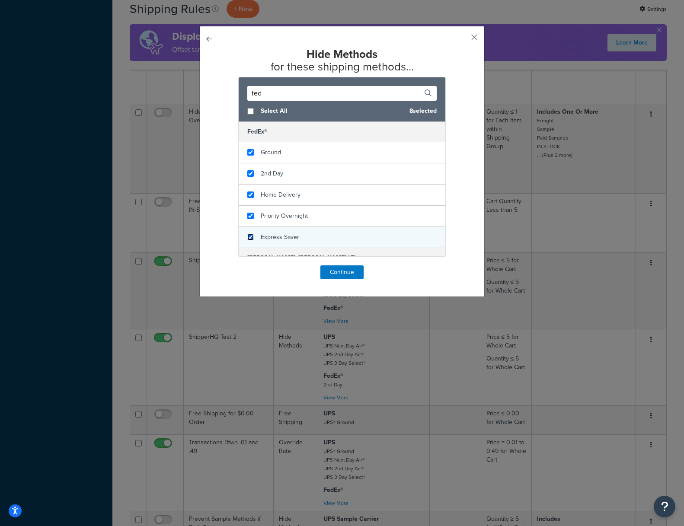
drag, startPoint x: 251, startPoint y: 235, endPoint x: 298, endPoint y: 242, distance: 47.2
click at [251, 236] on input "checkbox" at bounding box center [250, 237] width 6 height 6
checkbox input "true"
click at [350, 271] on button "Continue" at bounding box center [341, 272] width 43 height 14
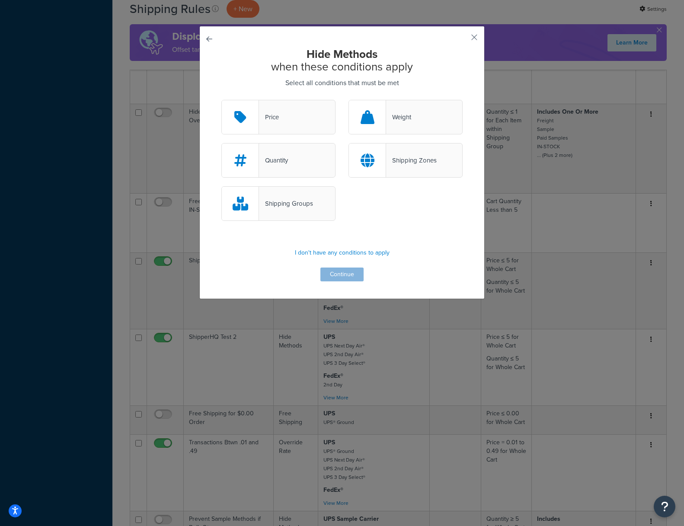
click at [395, 162] on div "Shipping Zones" at bounding box center [411, 160] width 51 height 12
click at [0, 0] on input "Shipping Zones" at bounding box center [0, 0] width 0 height 0
click at [271, 207] on div "Shipping Groups" at bounding box center [286, 204] width 54 height 12
click at [0, 0] on input "Shipping Groups" at bounding box center [0, 0] width 0 height 0
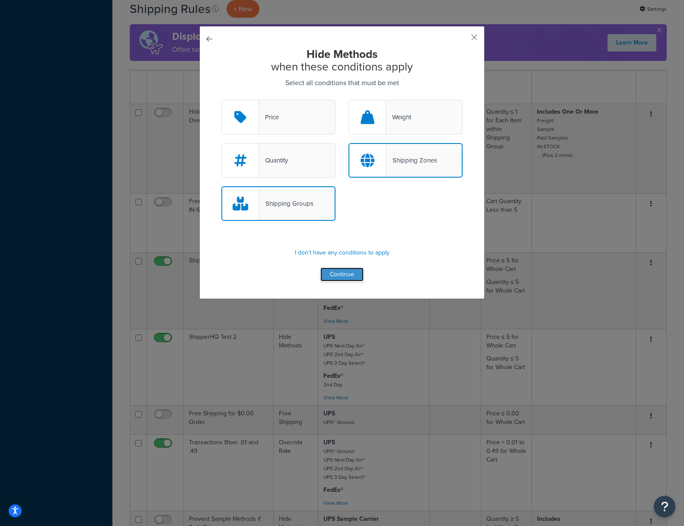
click at [338, 275] on button "Continue" at bounding box center [341, 275] width 43 height 14
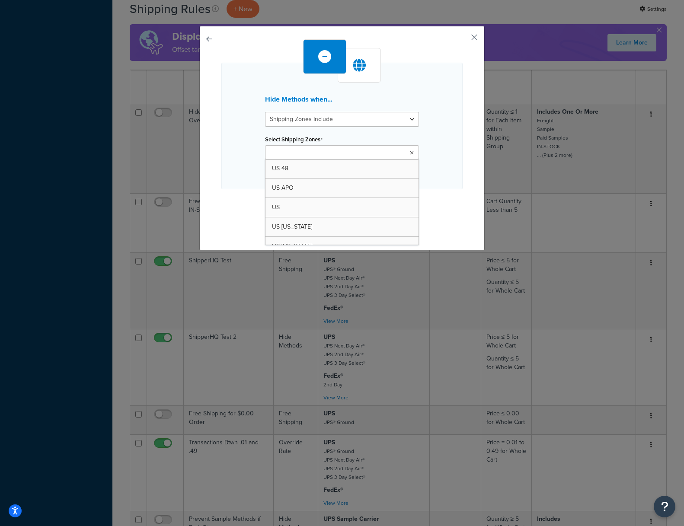
click at [288, 150] on input "Select Shipping Zones" at bounding box center [306, 153] width 77 height 10
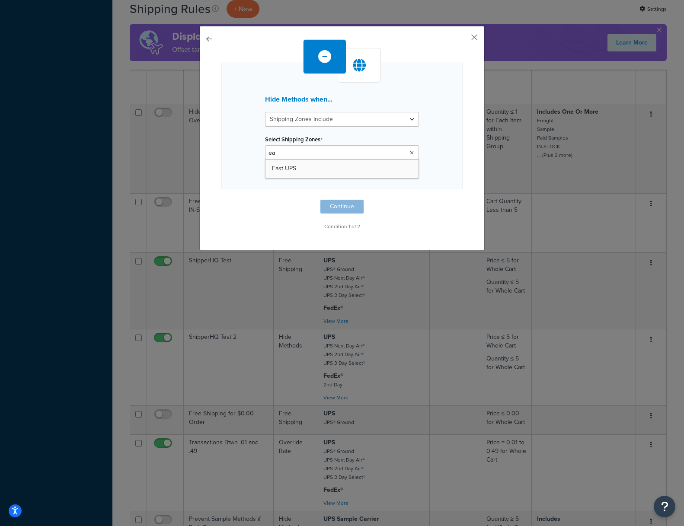
type input "eas"
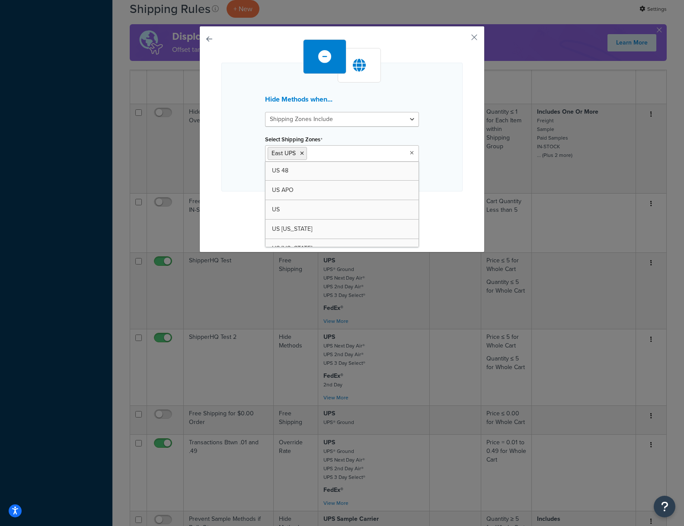
click at [442, 169] on div "Hide Methods when... Shipping Zones Include Shipping Zones Do Not Include Selec…" at bounding box center [341, 127] width 241 height 129
click at [333, 209] on button "Continue" at bounding box center [341, 209] width 43 height 14
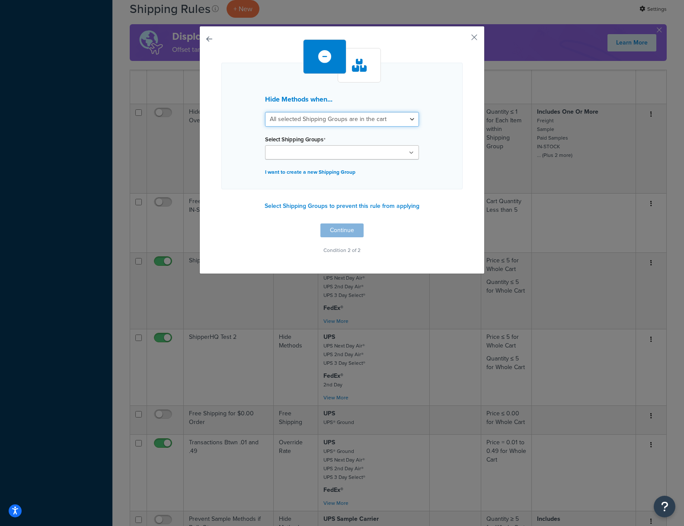
click at [412, 118] on select "All selected Shipping Groups are in the cart Any selected Shipping Groups are i…" at bounding box center [342, 119] width 154 height 15
select select "any"
click at [265, 112] on select "All selected Shipping Groups are in the cart Any selected Shipping Groups are i…" at bounding box center [342, 119] width 154 height 15
click at [297, 153] on input "Select Shipping Groups" at bounding box center [306, 153] width 77 height 10
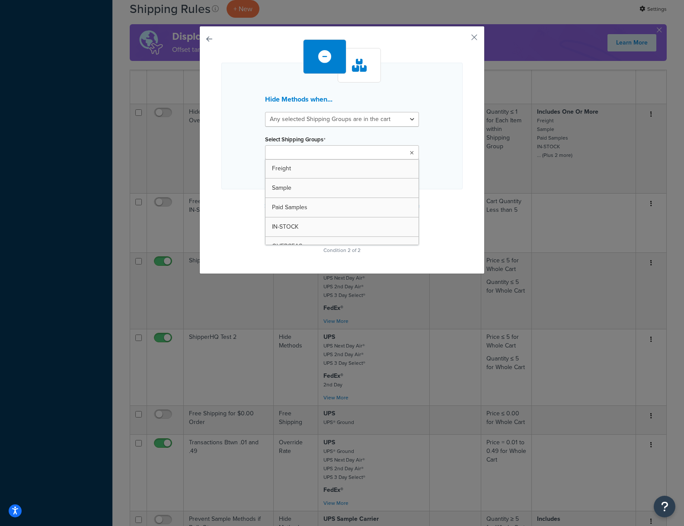
click at [243, 141] on div "Hide Methods when... All selected Shipping Groups are in the cart Any selected …" at bounding box center [341, 126] width 241 height 127
click at [281, 148] on input "Select Shipping Groups" at bounding box center [306, 153] width 77 height 10
click at [249, 134] on div "Hide Methods when... All selected Shipping Groups are in the cart Any selected …" at bounding box center [341, 127] width 241 height 129
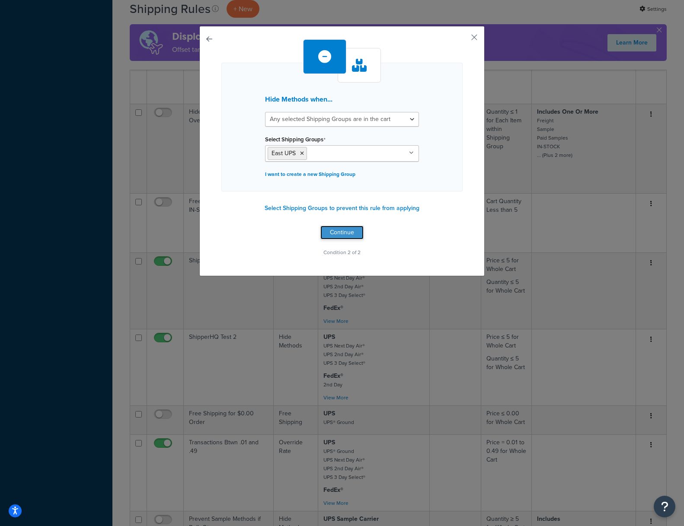
click at [332, 234] on button "Continue" at bounding box center [341, 233] width 43 height 14
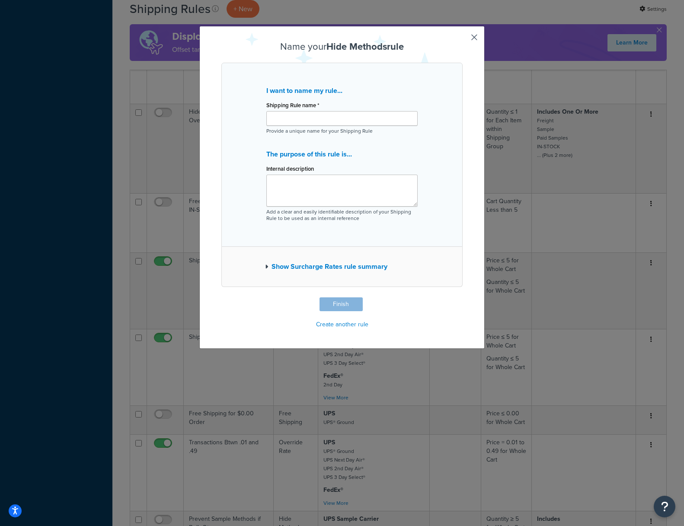
click at [463, 297] on button "button" at bounding box center [461, 298] width 2 height 2
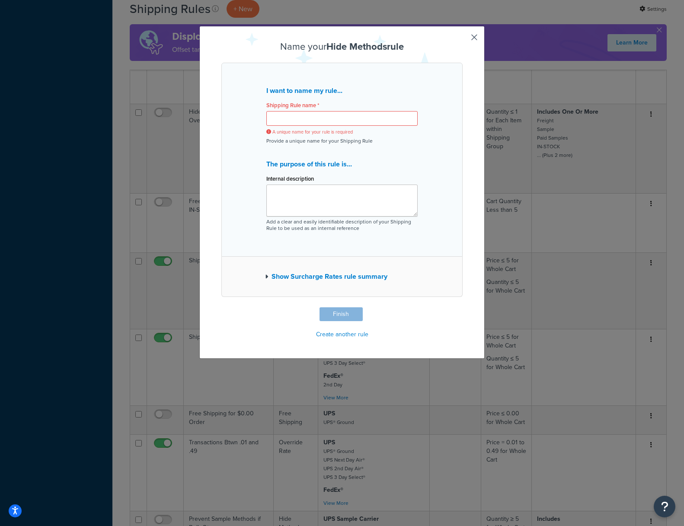
click at [463, 307] on button "button" at bounding box center [461, 308] width 2 height 2
